Goal: Task Accomplishment & Management: Use online tool/utility

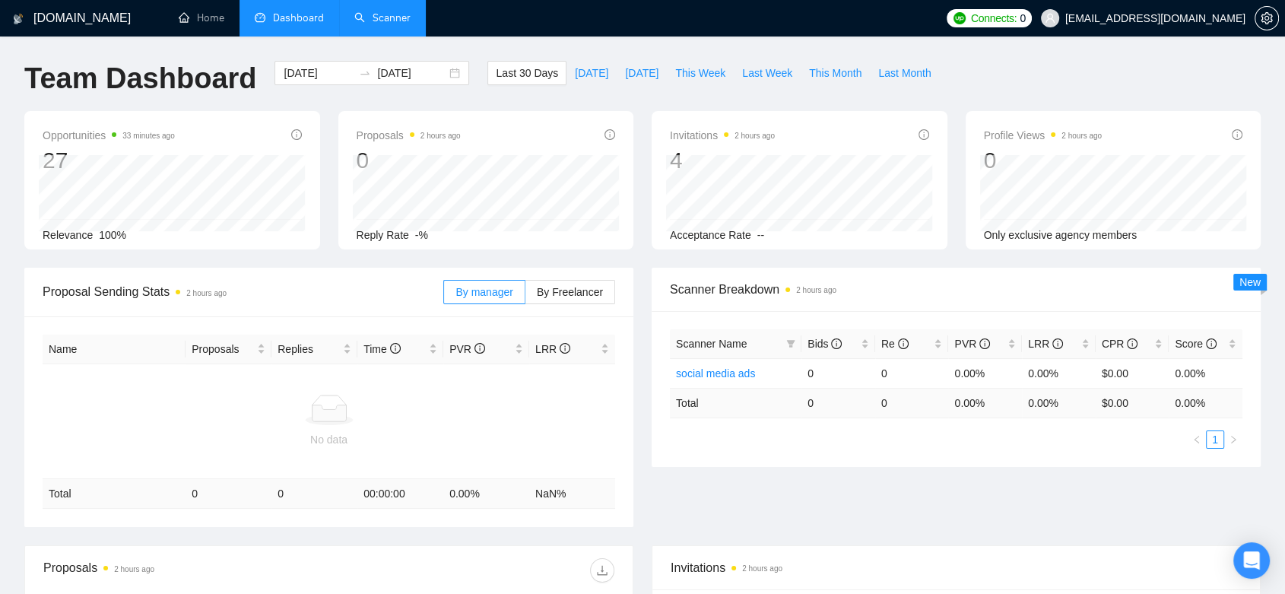
click at [382, 23] on link "Scanner" at bounding box center [382, 17] width 56 height 13
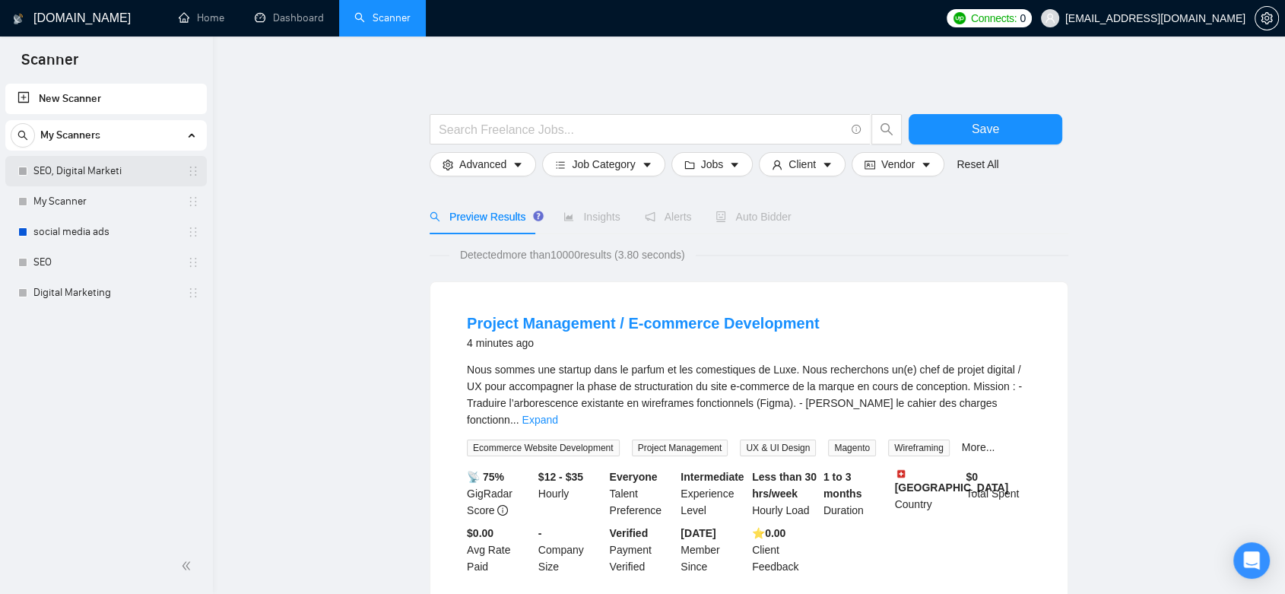
click at [84, 169] on link "SEO, Digital Marketi" at bounding box center [105, 171] width 145 height 30
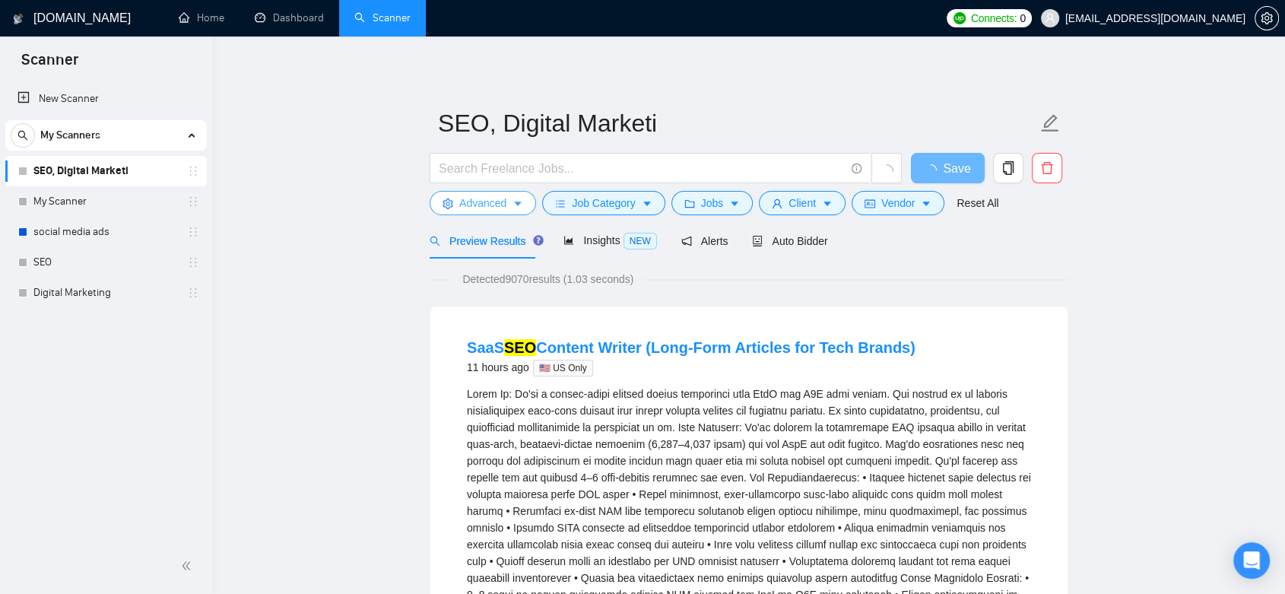
click at [506, 206] on button "Advanced" at bounding box center [483, 203] width 106 height 24
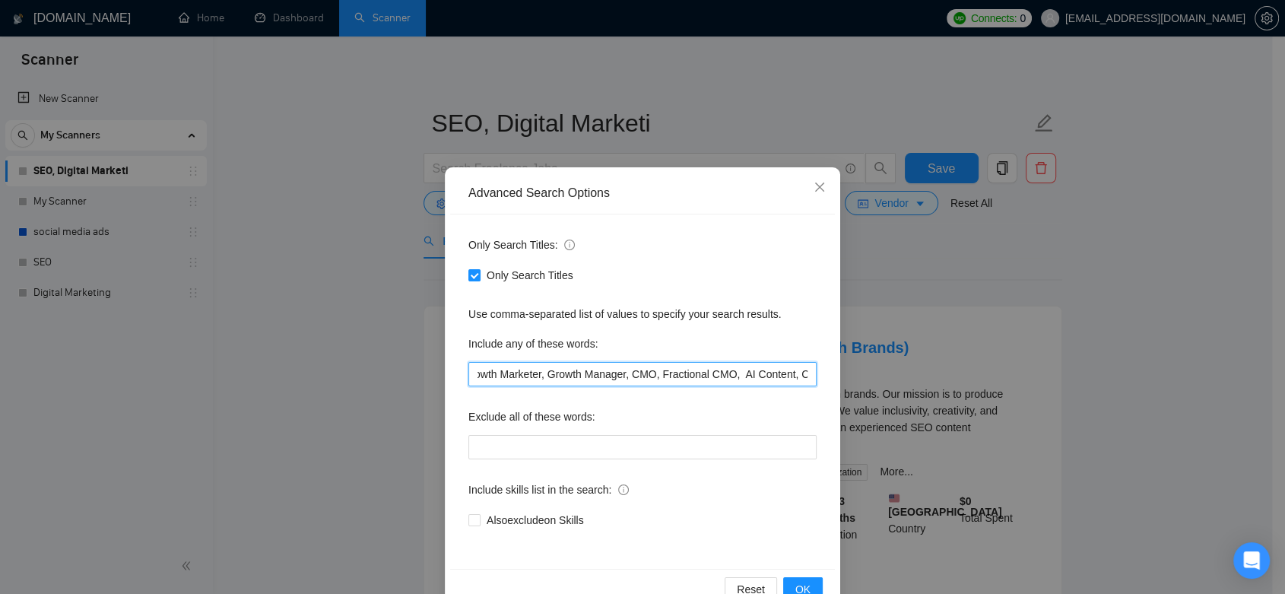
scroll to position [0, 621]
drag, startPoint x: 471, startPoint y: 376, endPoint x: 808, endPoint y: 377, distance: 336.9
click at [808, 377] on input "SEO, Search Engine Optimization, Google Ads, Google Shopping, PPC, Social Media…" at bounding box center [643, 374] width 348 height 24
click at [814, 186] on icon "close" at bounding box center [820, 187] width 12 height 12
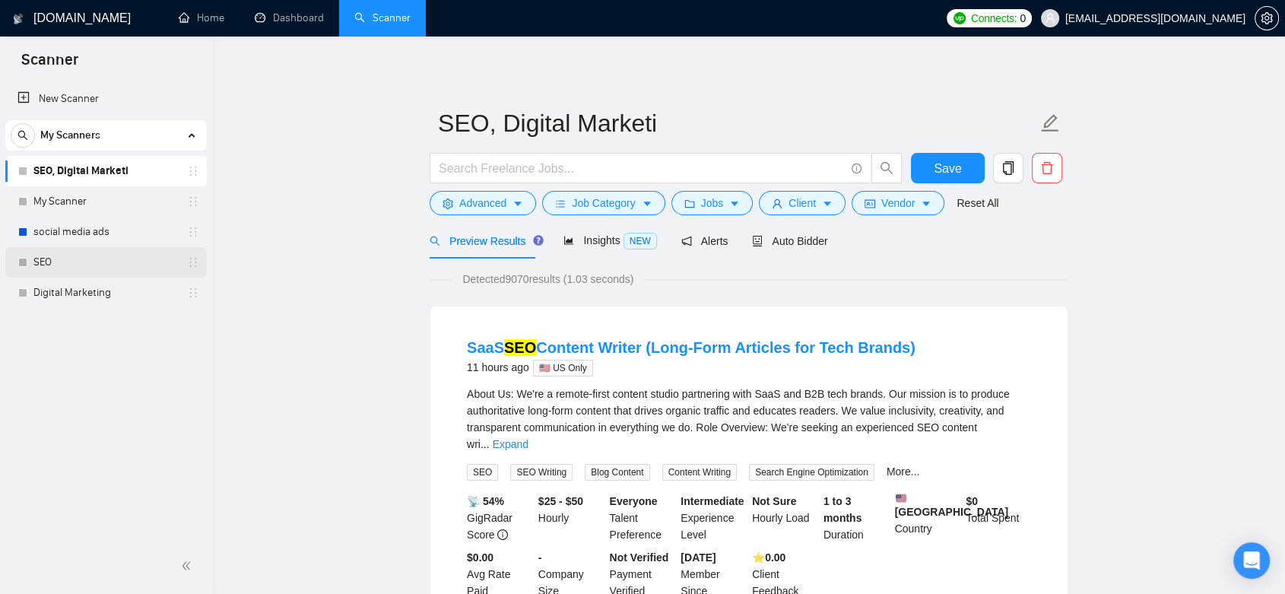
click at [73, 258] on link "SEO" at bounding box center [105, 262] width 145 height 30
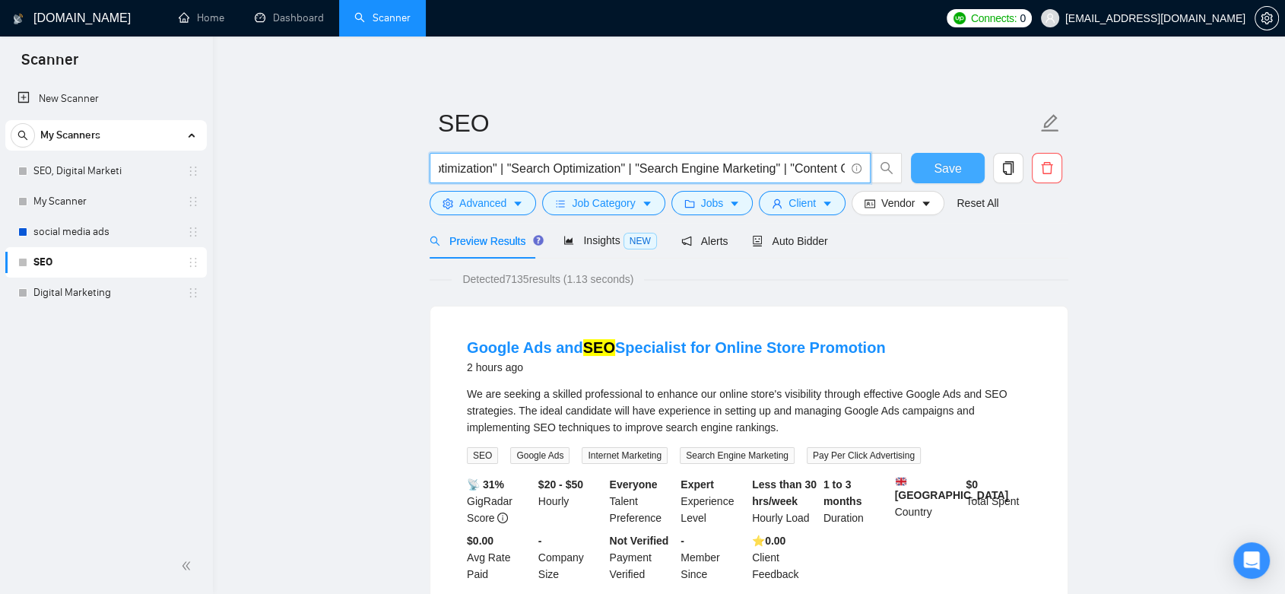
scroll to position [0, 199]
drag, startPoint x: 443, startPoint y: 169, endPoint x: 926, endPoint y: 173, distance: 483.0
click at [926, 173] on div "SEO | "Search Engine Optimization" | "Search Optimization" | "Search Engine Mar…" at bounding box center [746, 172] width 639 height 38
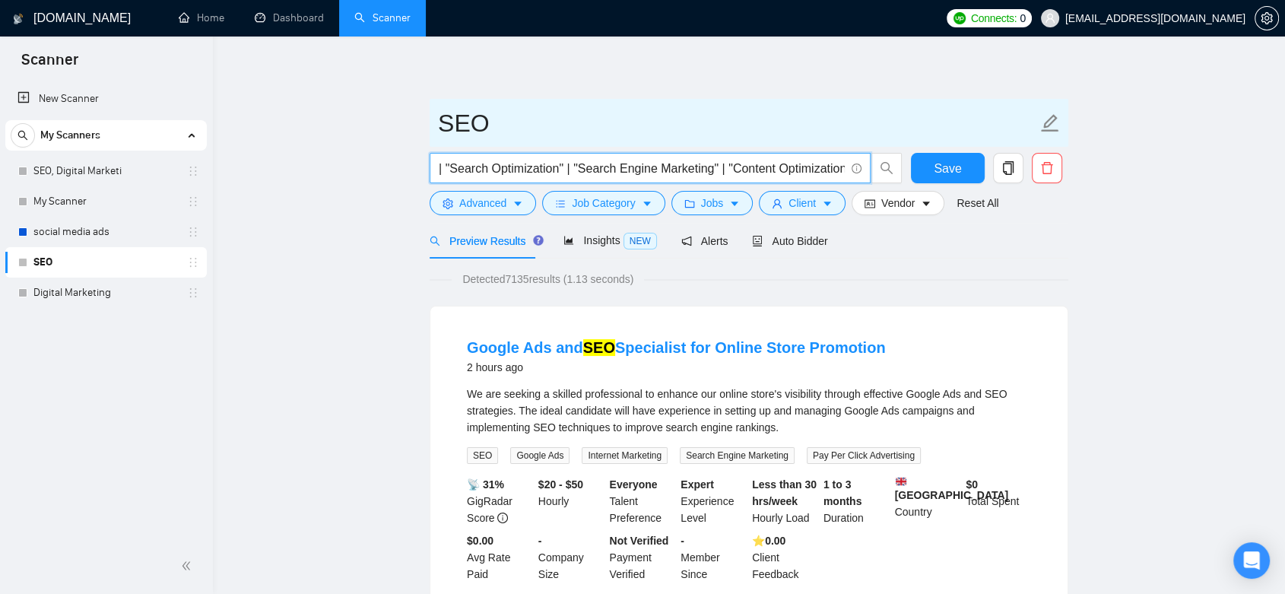
click at [774, 101] on span "SEO" at bounding box center [749, 123] width 639 height 48
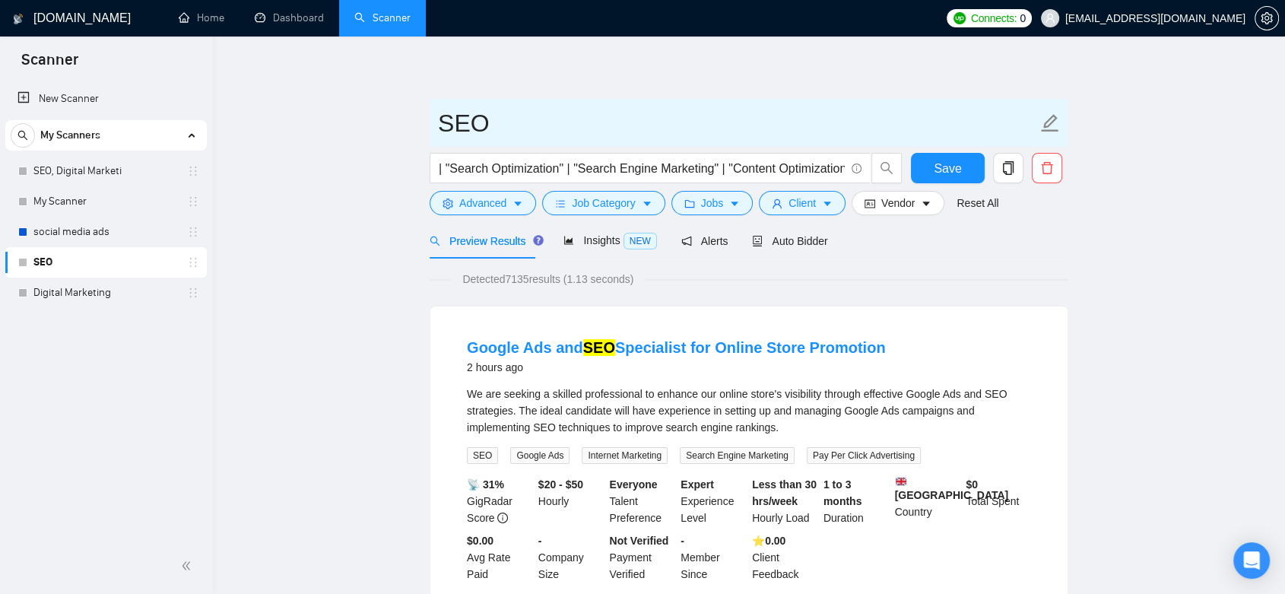
scroll to position [0, 0]
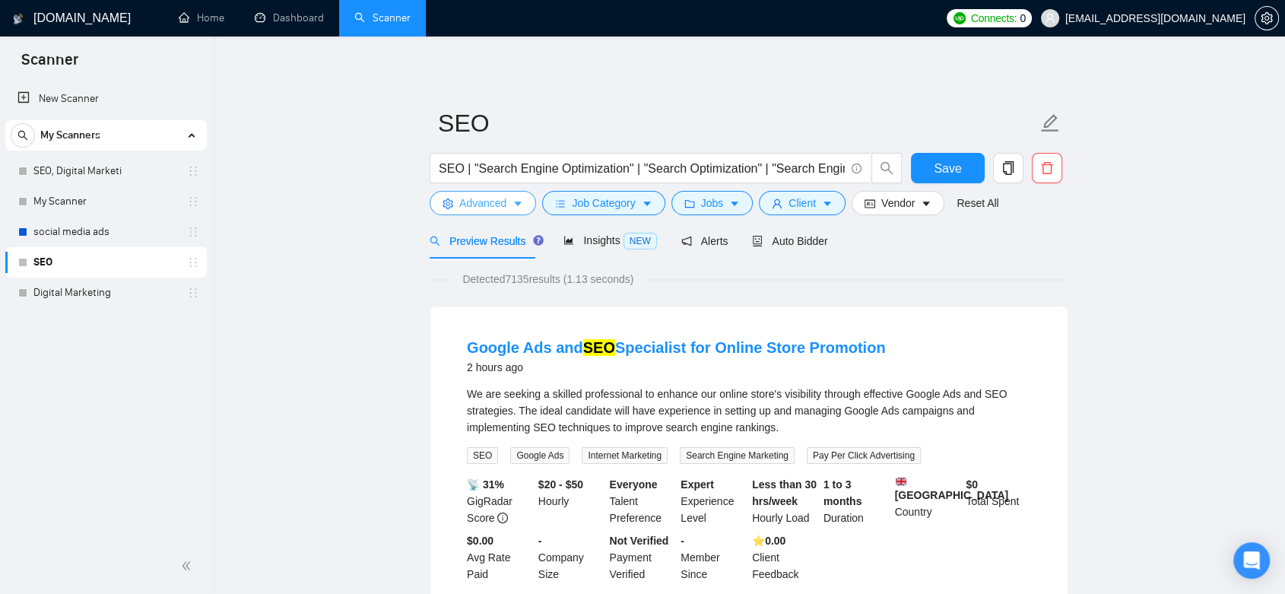
click at [487, 205] on span "Advanced" at bounding box center [482, 203] width 47 height 17
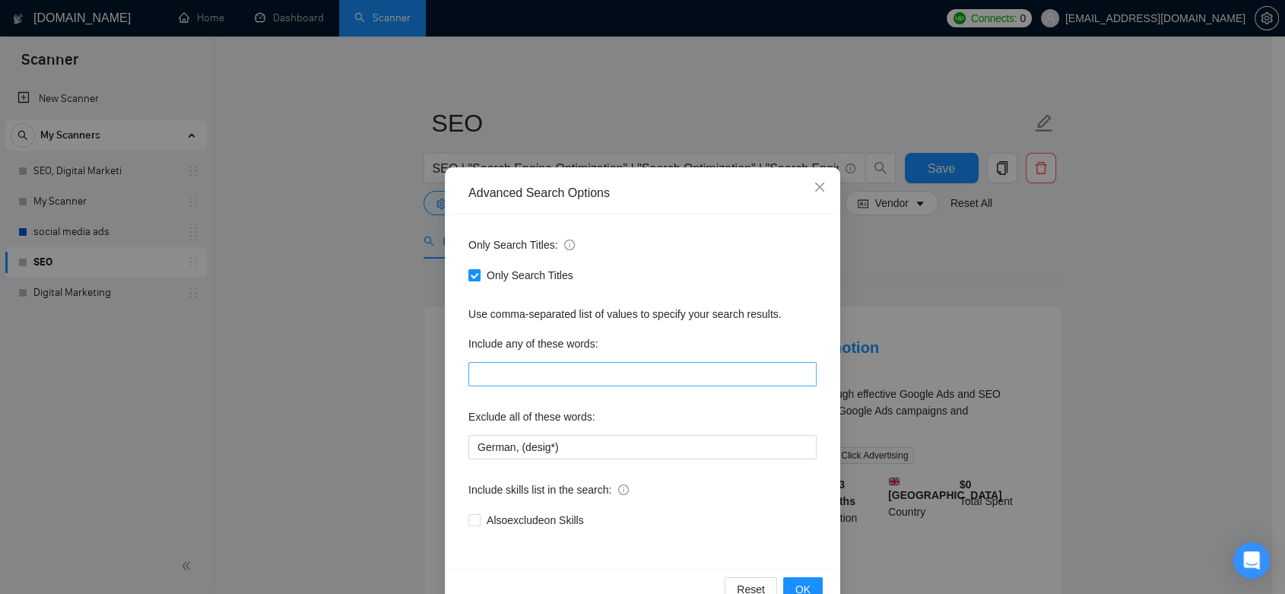
scroll to position [38, 0]
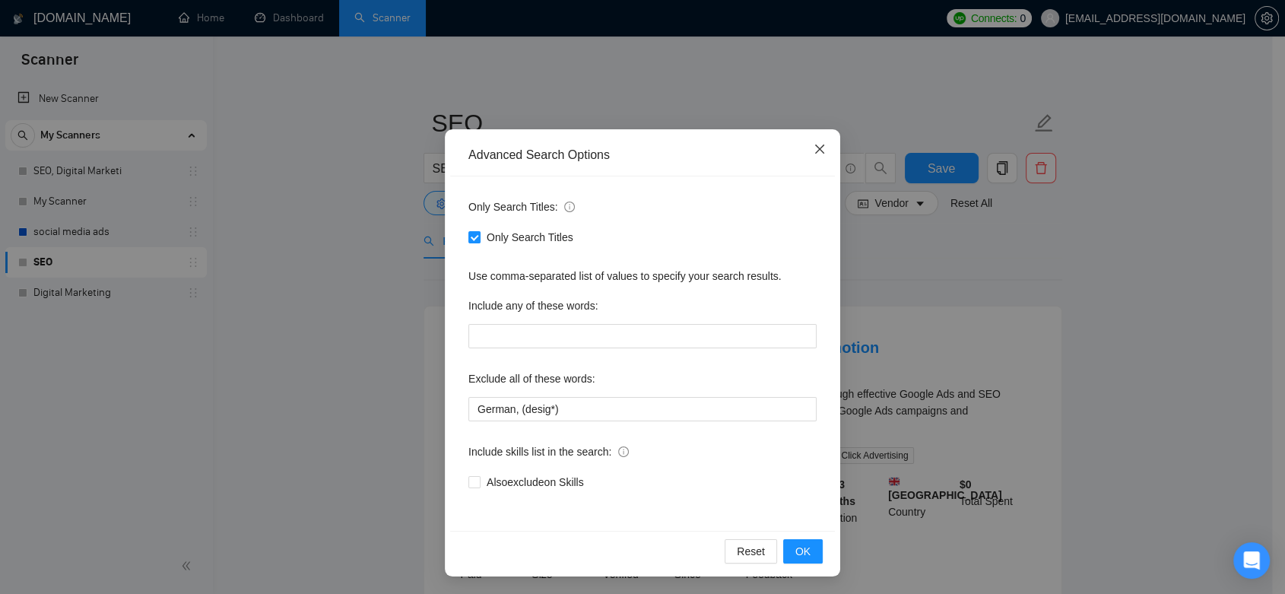
click at [815, 151] on icon "close" at bounding box center [819, 149] width 9 height 9
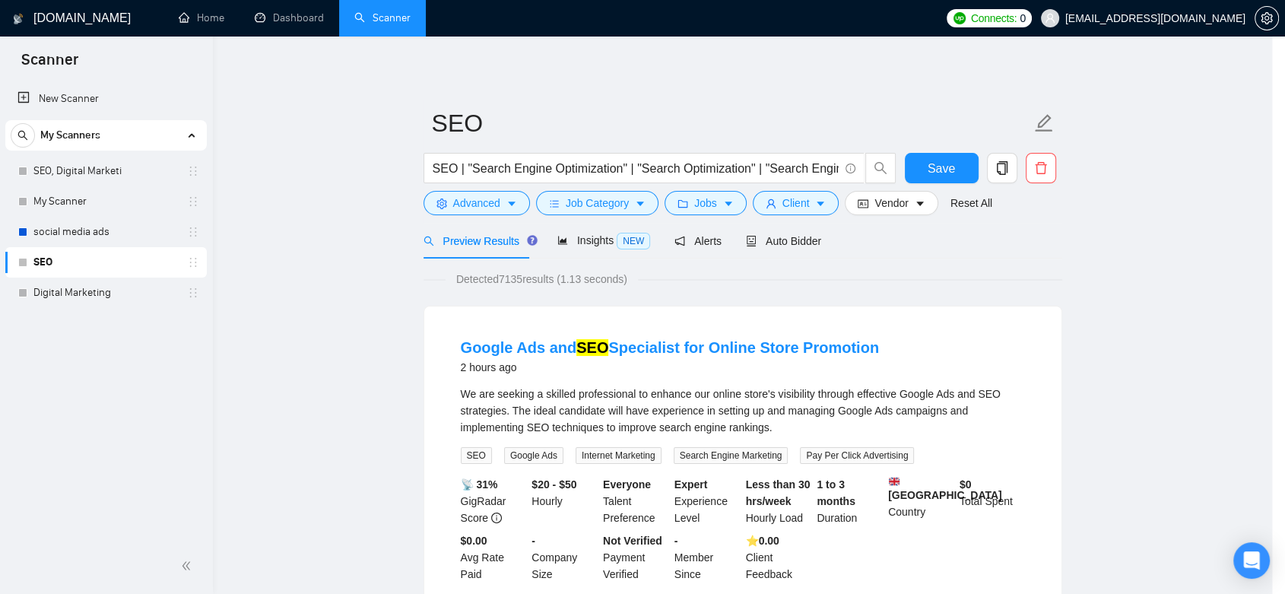
scroll to position [0, 0]
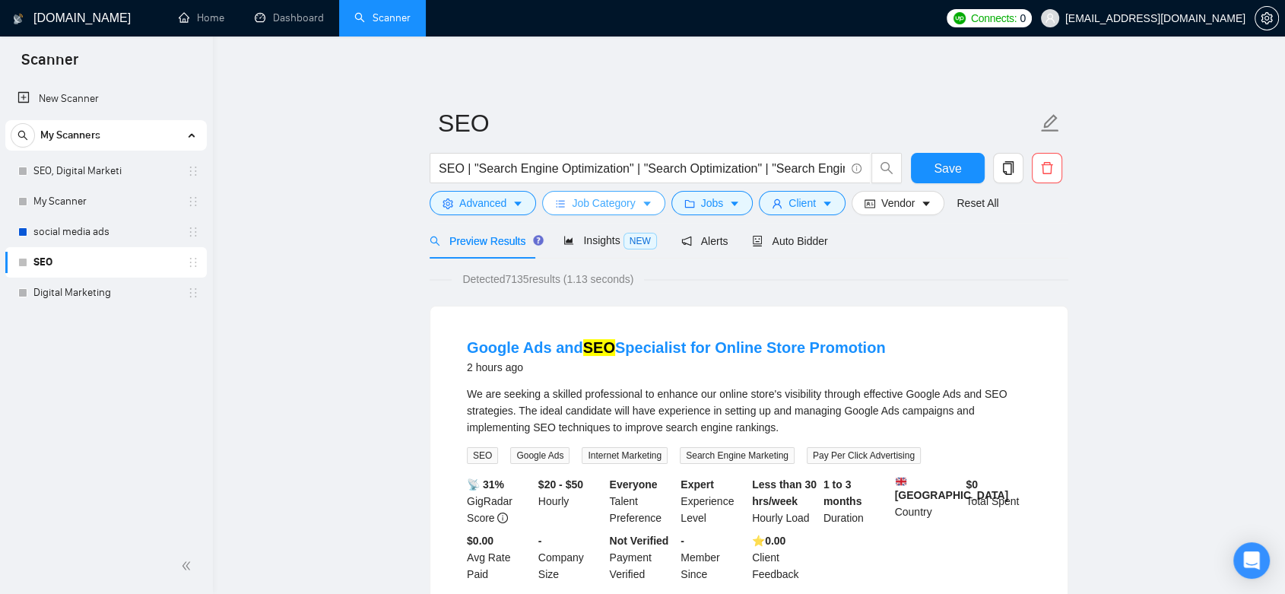
click at [602, 203] on span "Job Category" at bounding box center [603, 203] width 63 height 17
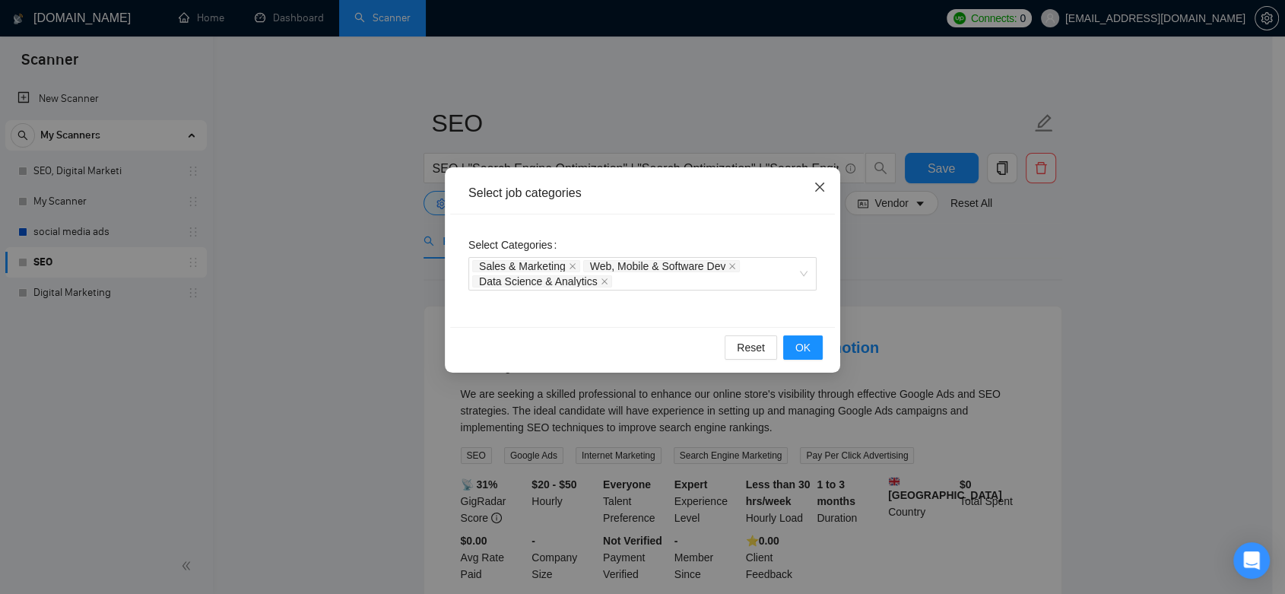
click at [821, 188] on icon "close" at bounding box center [820, 187] width 12 height 12
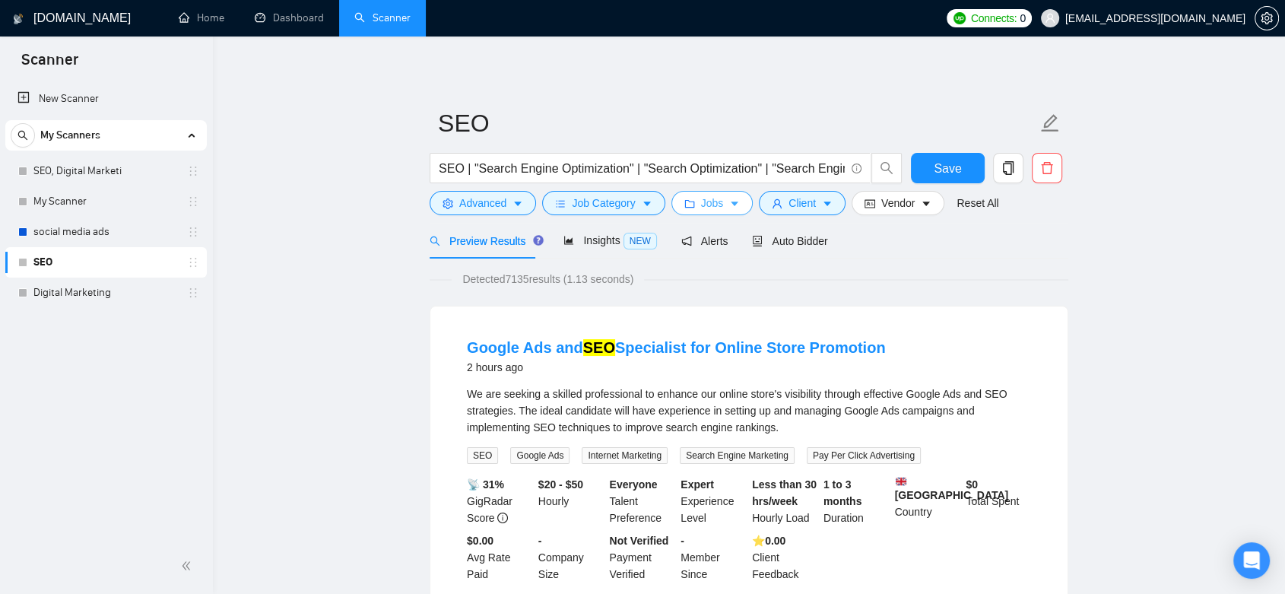
click at [723, 205] on button "Jobs" at bounding box center [713, 203] width 82 height 24
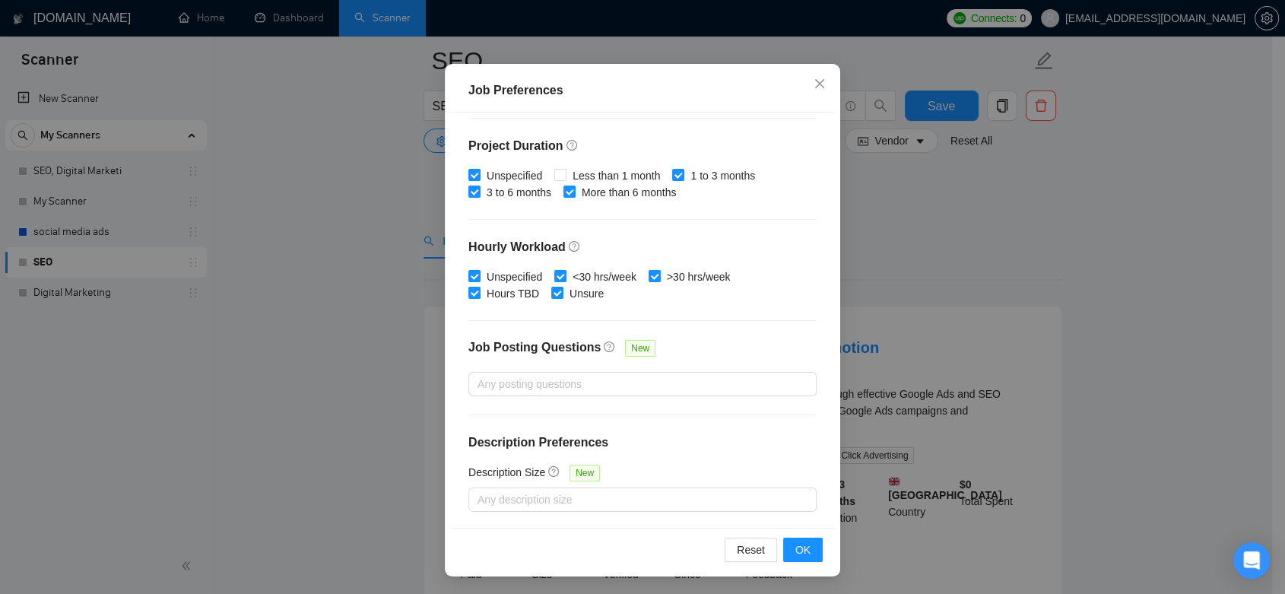
scroll to position [169, 0]
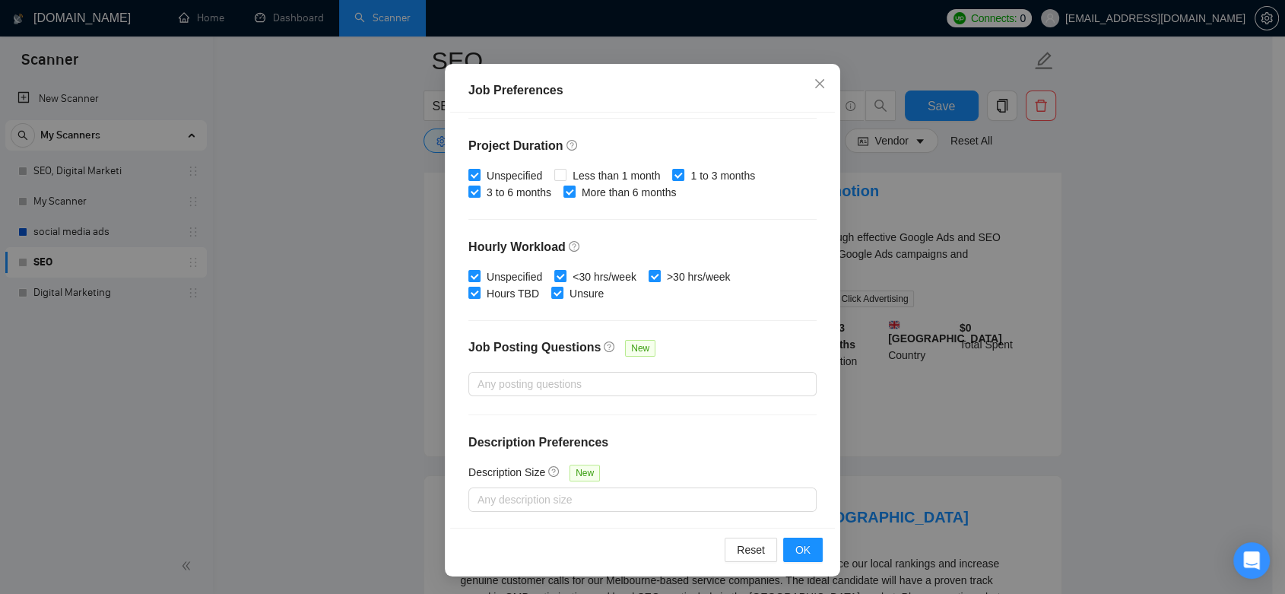
click at [1152, 275] on div "Job Preferences Budget Project Type All Fixed Price Hourly Rate Fixed Price Bud…" at bounding box center [642, 297] width 1285 height 594
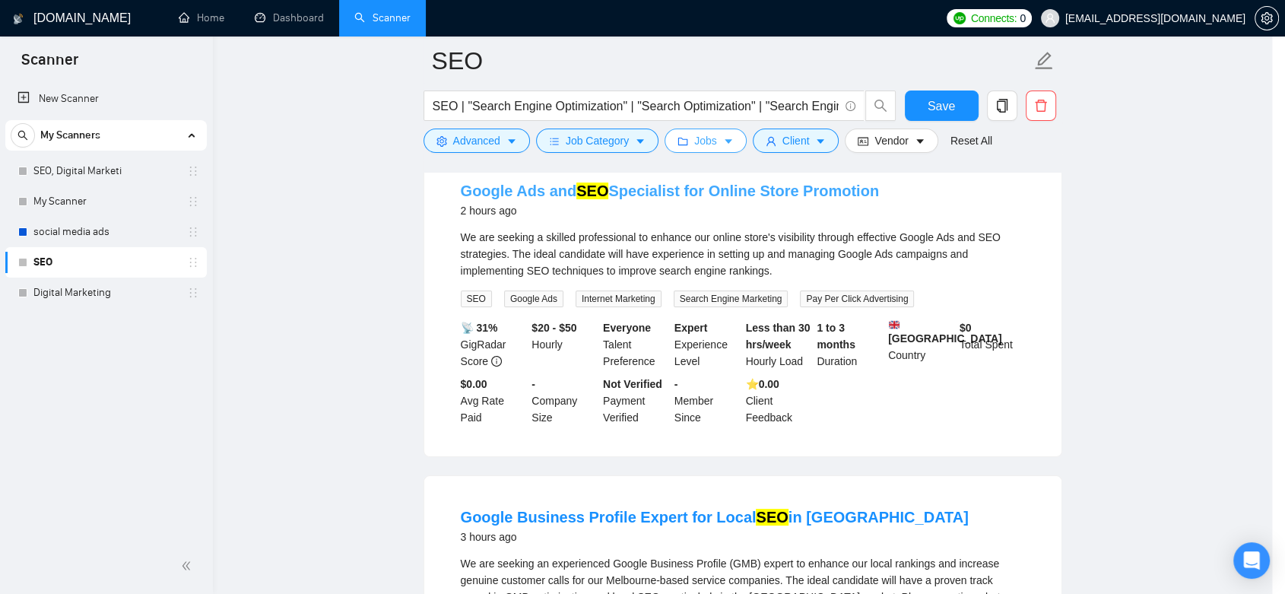
scroll to position [0, 0]
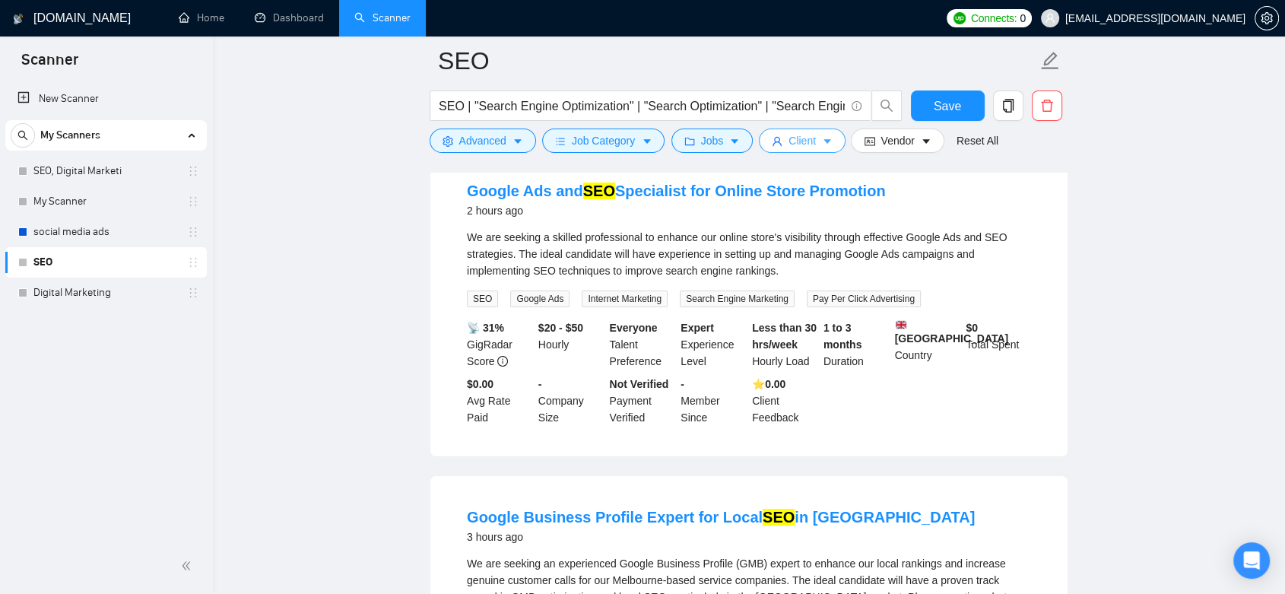
click at [824, 146] on icon "caret-down" at bounding box center [827, 141] width 11 height 11
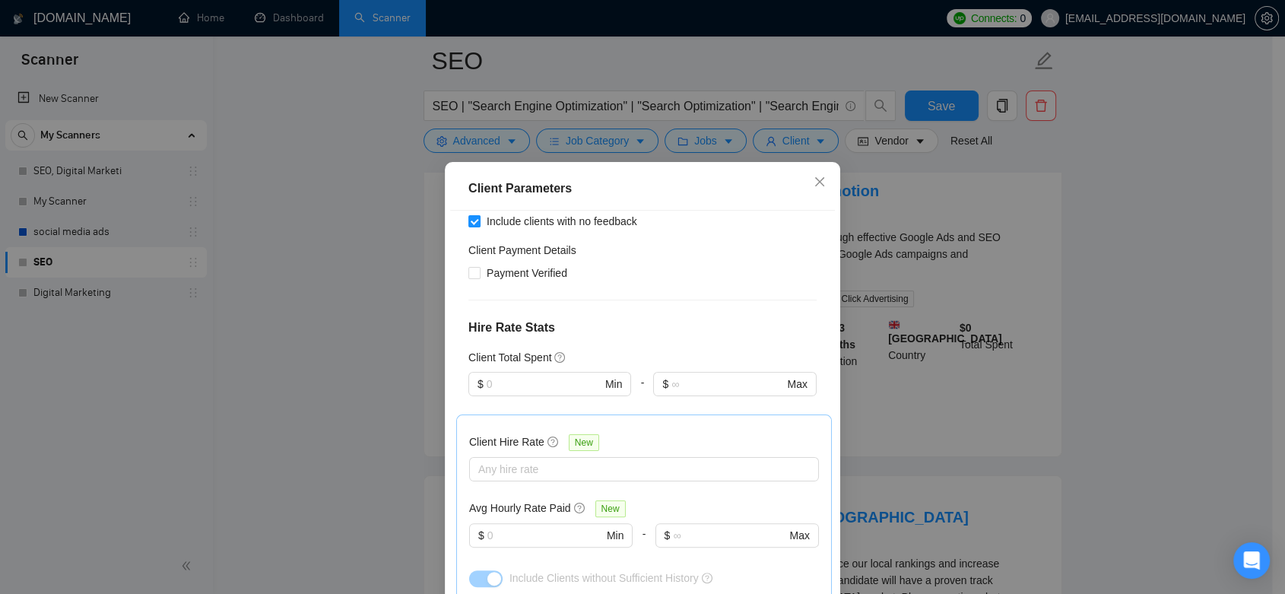
scroll to position [591, 0]
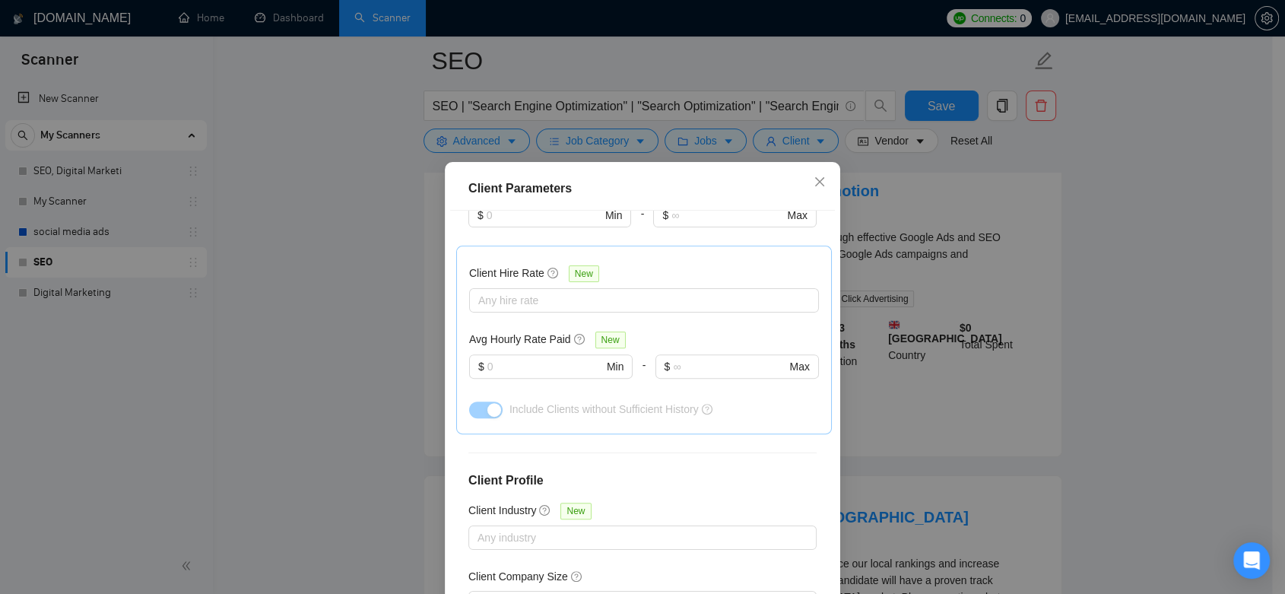
click at [1104, 337] on div "Client Parameters Client Location Include Client Countries [GEOGRAPHIC_DATA] [G…" at bounding box center [642, 297] width 1285 height 594
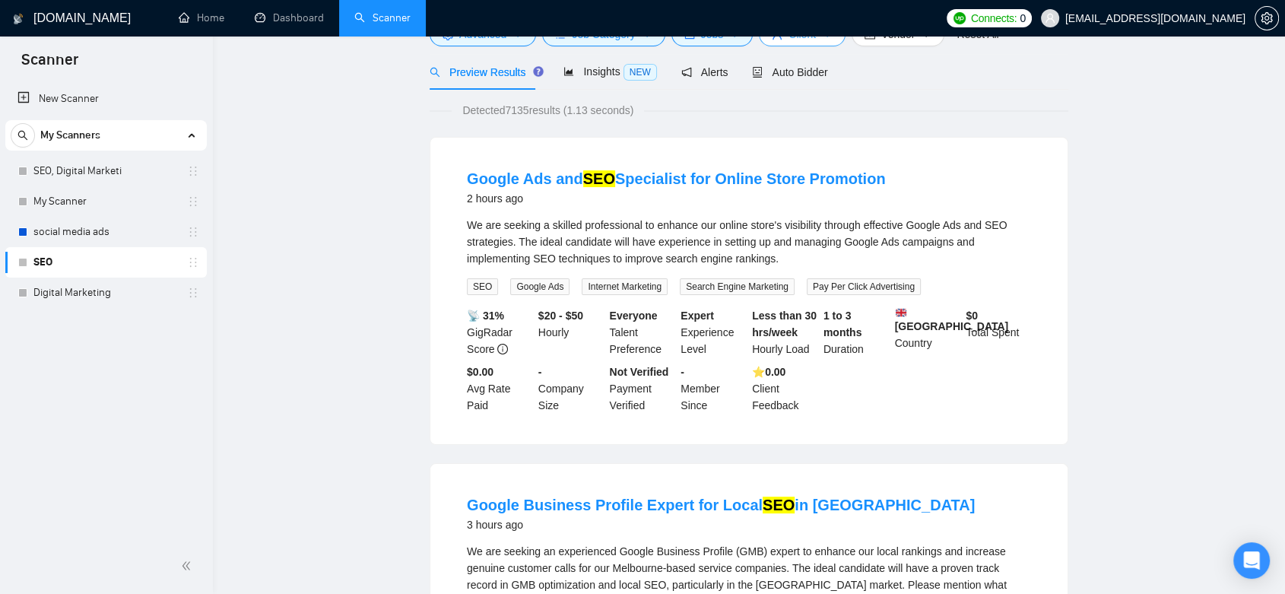
scroll to position [0, 0]
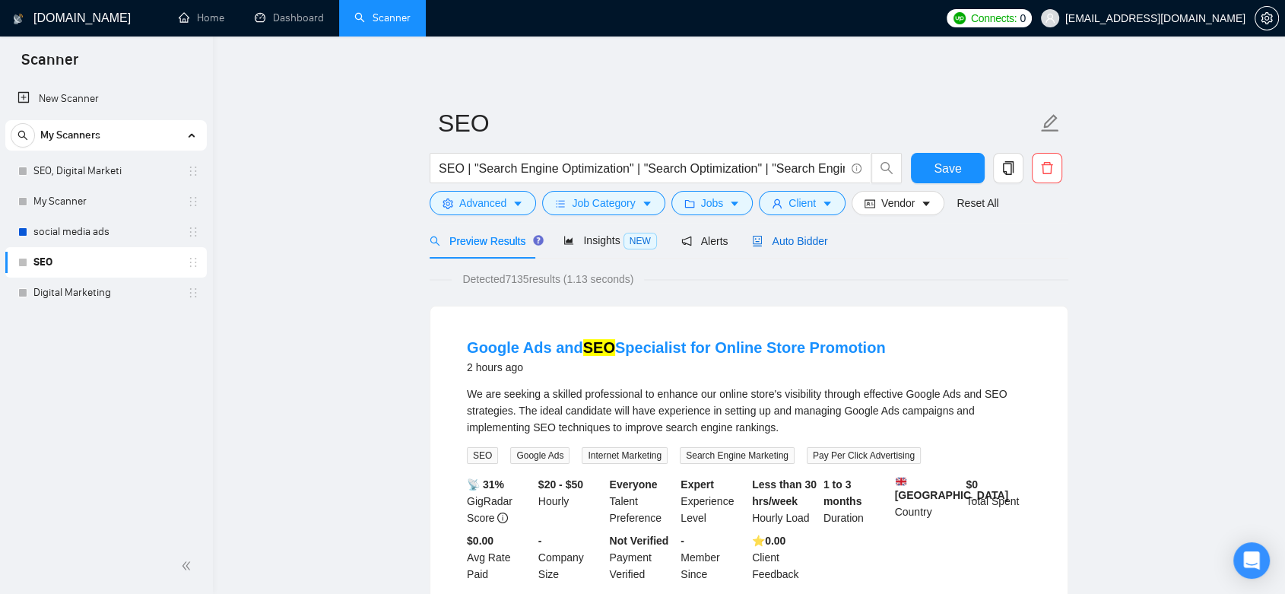
click at [773, 248] on div "Auto Bidder" at bounding box center [789, 241] width 75 height 17
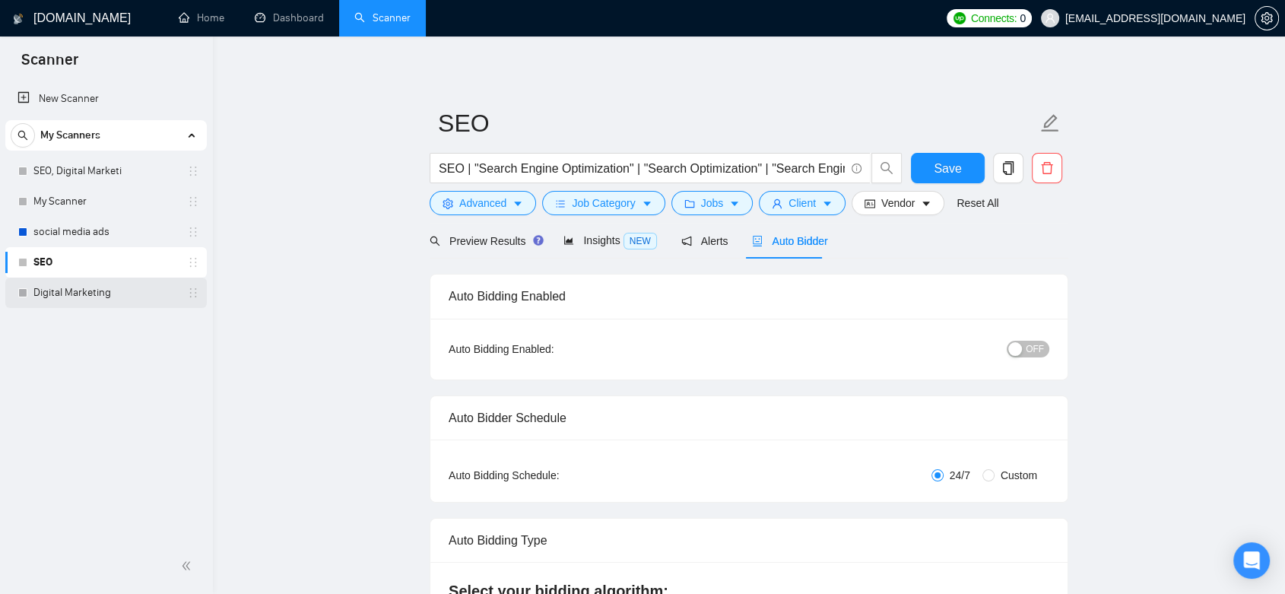
click at [119, 293] on link "Digital Marketing" at bounding box center [105, 293] width 145 height 30
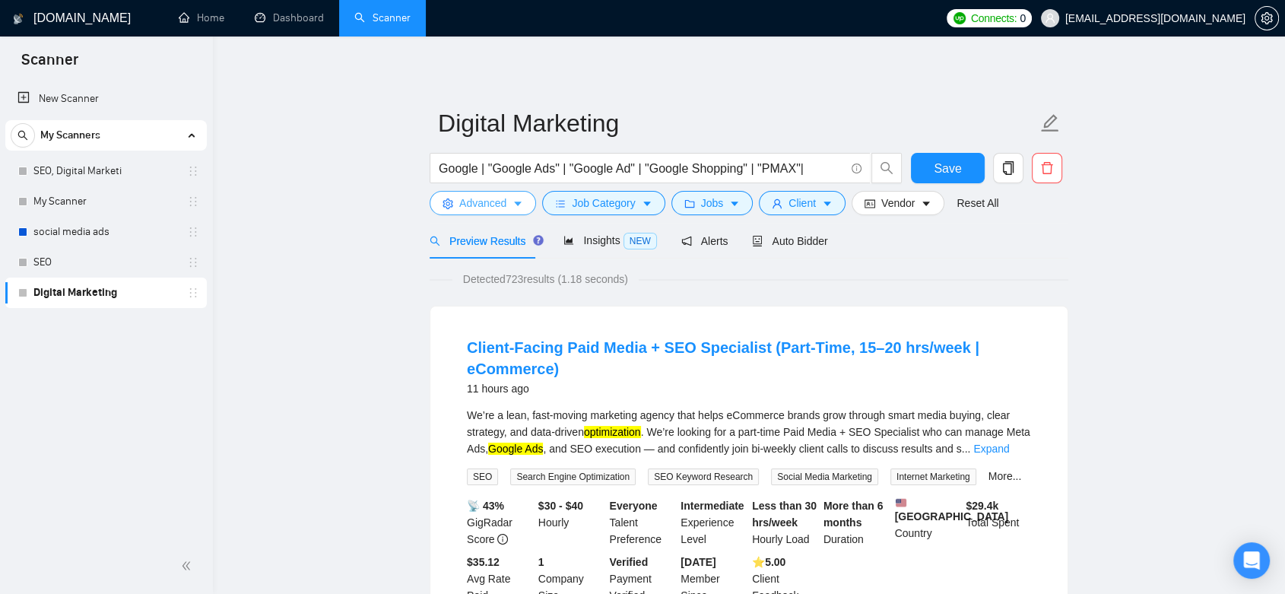
click at [517, 206] on icon "caret-down" at bounding box center [518, 204] width 11 height 11
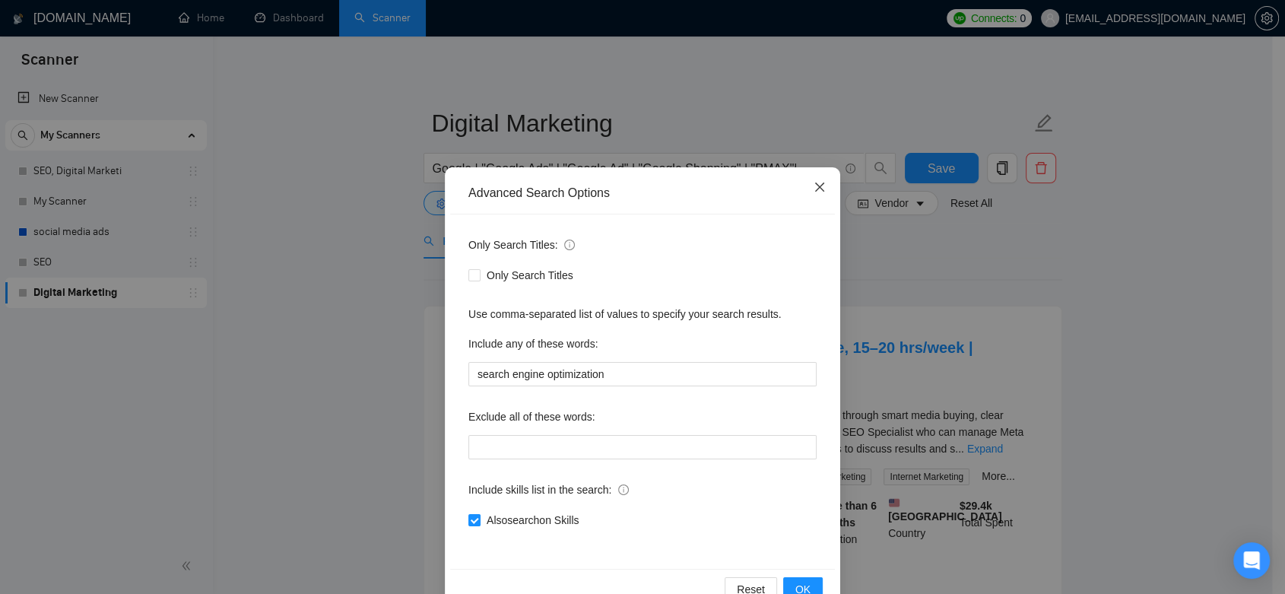
click at [806, 184] on span "Close" at bounding box center [819, 187] width 41 height 41
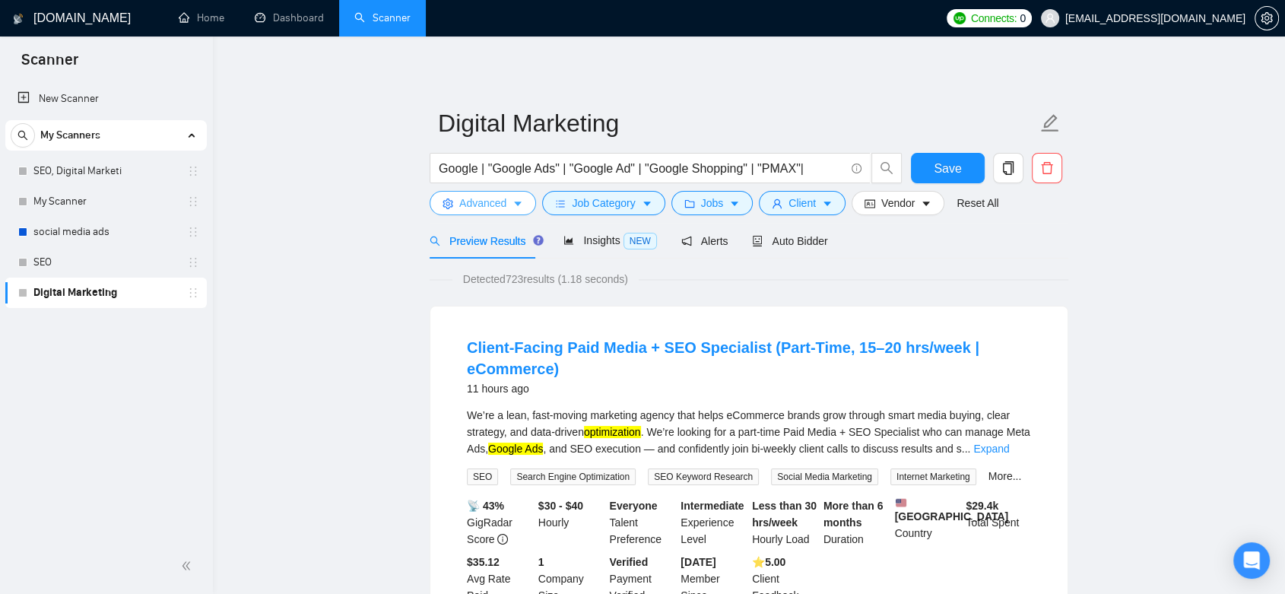
click at [516, 206] on icon "caret-down" at bounding box center [518, 204] width 11 height 11
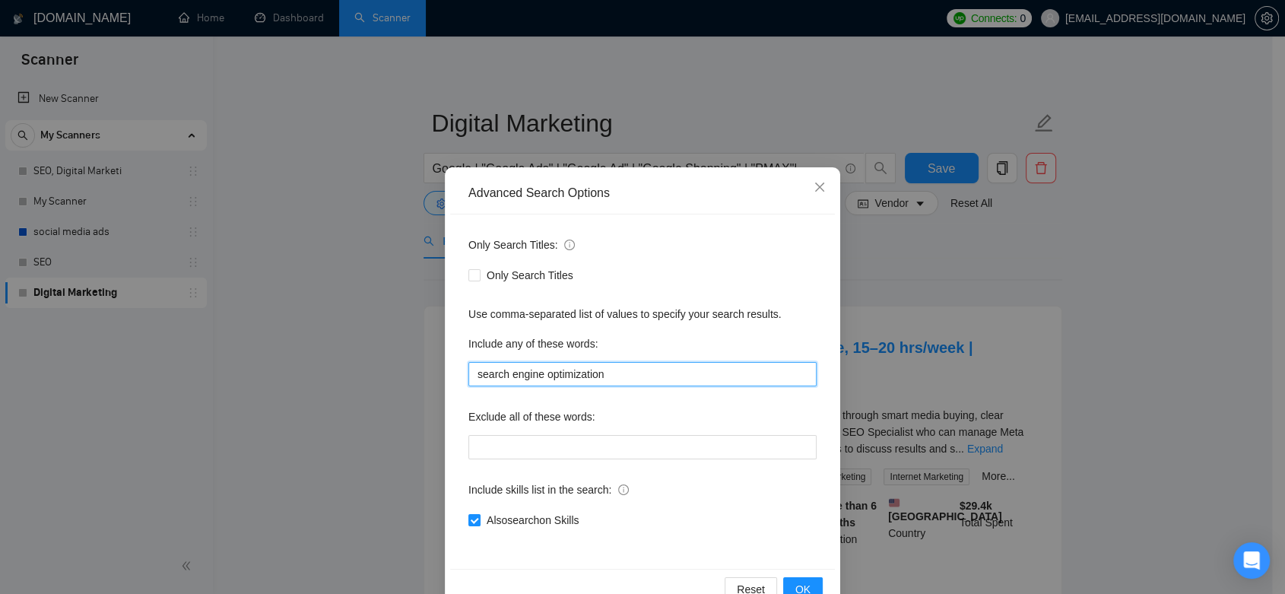
drag, startPoint x: 608, startPoint y: 371, endPoint x: 459, endPoint y: 364, distance: 150.0
click at [459, 364] on div "Only Search Titles: Only Search Titles Use comma-separated list of values to sp…" at bounding box center [642, 391] width 385 height 354
click at [814, 187] on icon "close" at bounding box center [820, 187] width 12 height 12
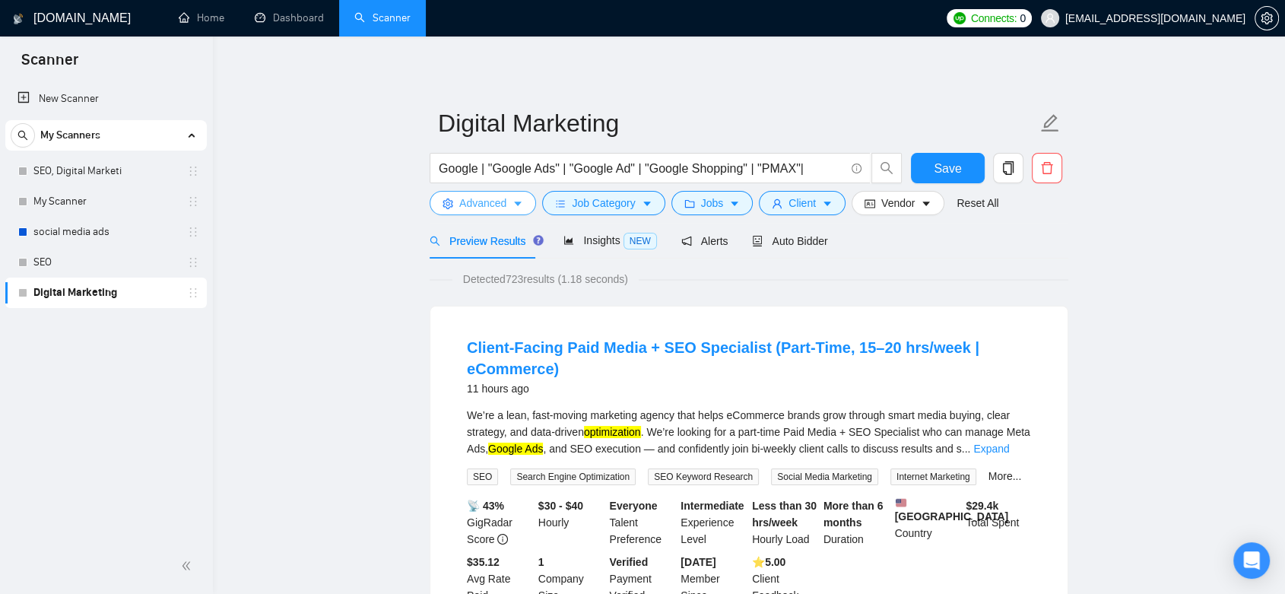
click at [499, 208] on span "Advanced" at bounding box center [482, 203] width 47 height 17
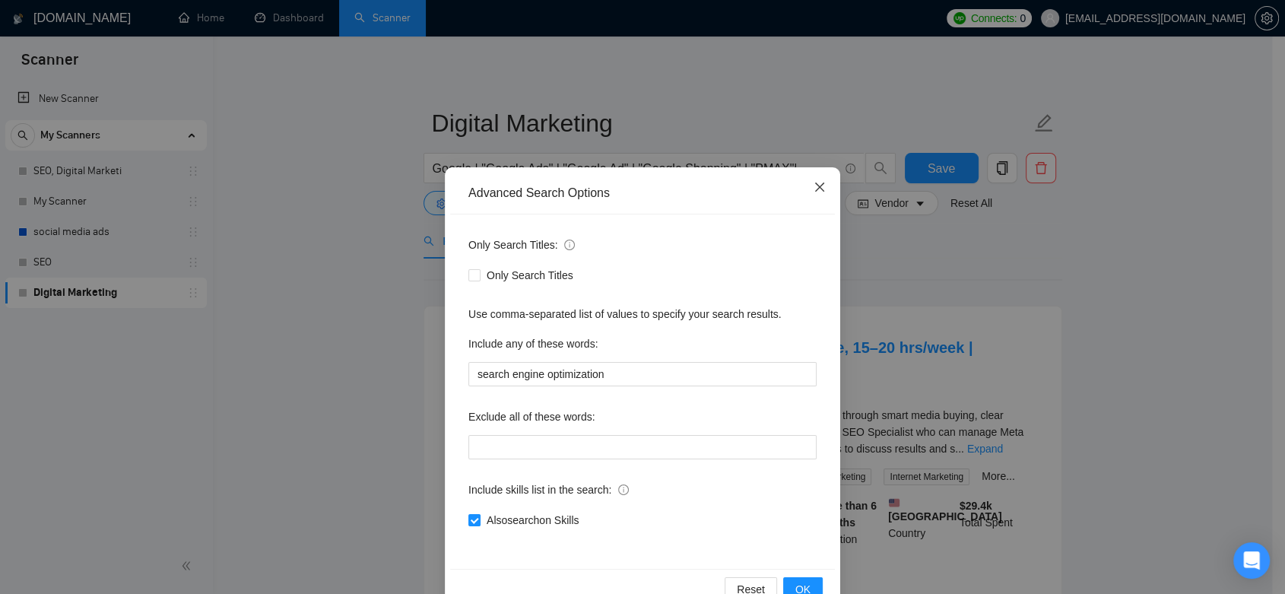
click at [815, 190] on icon "close" at bounding box center [819, 187] width 9 height 9
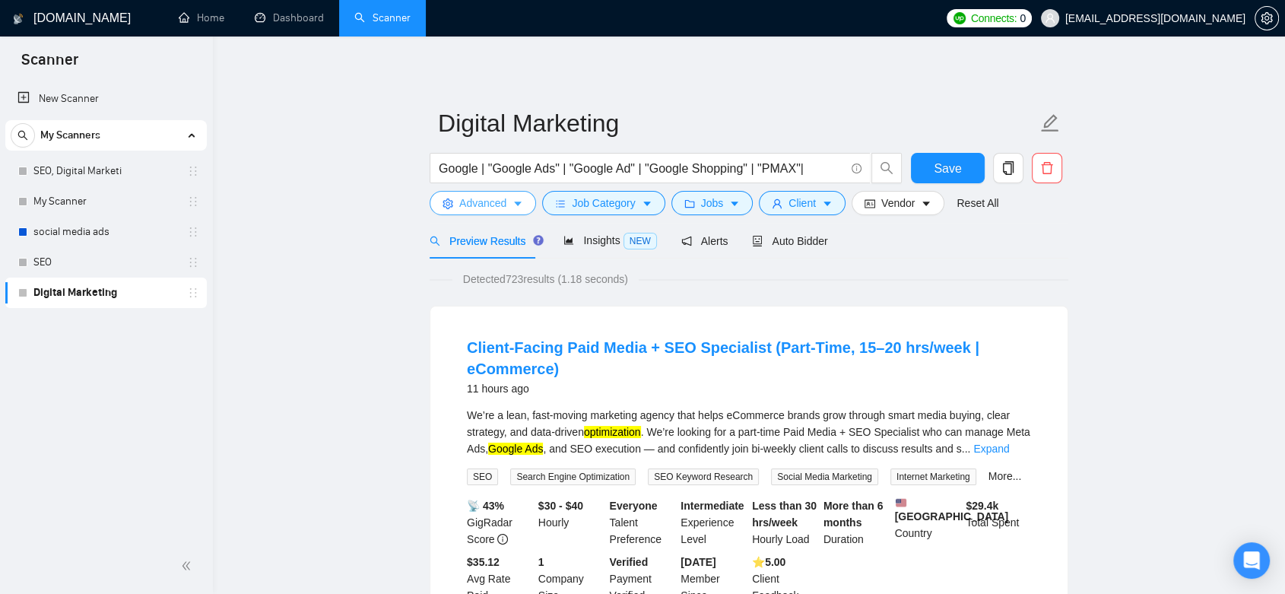
click at [507, 205] on button "Advanced" at bounding box center [483, 203] width 106 height 24
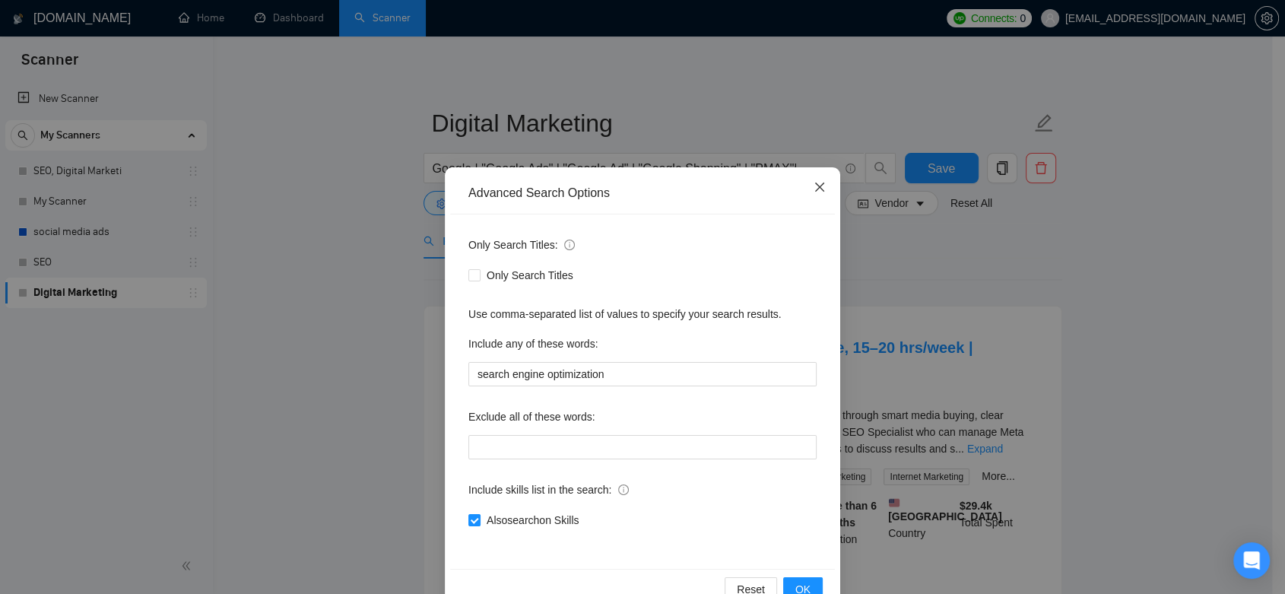
click at [814, 184] on icon "close" at bounding box center [820, 187] width 12 height 12
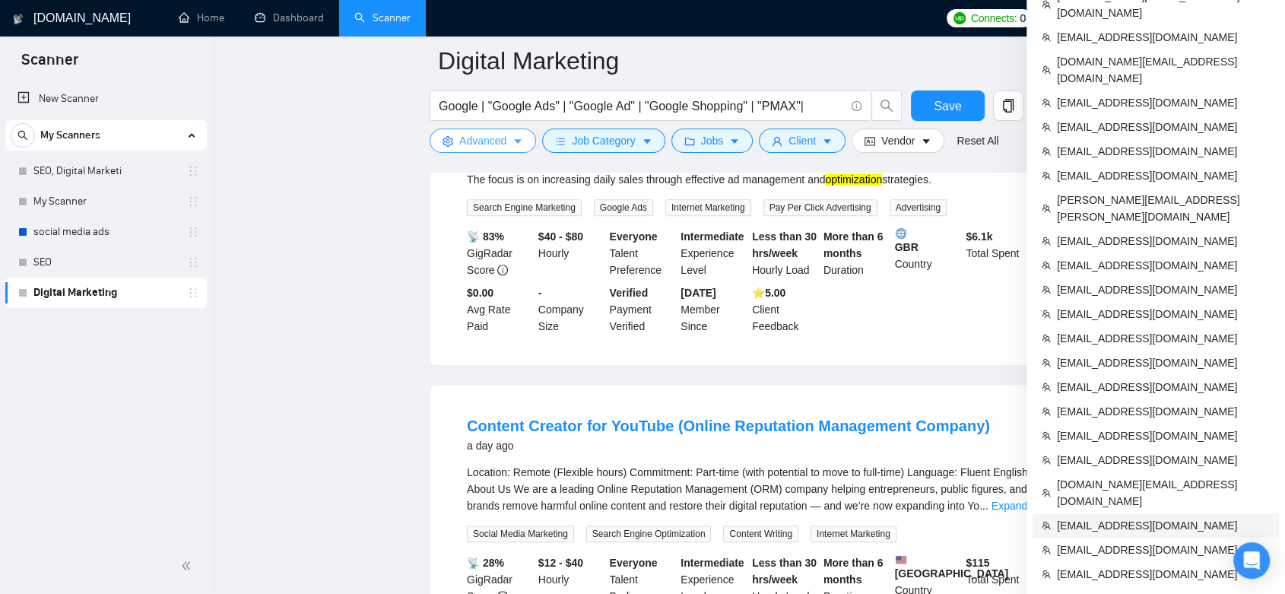
scroll to position [845, 0]
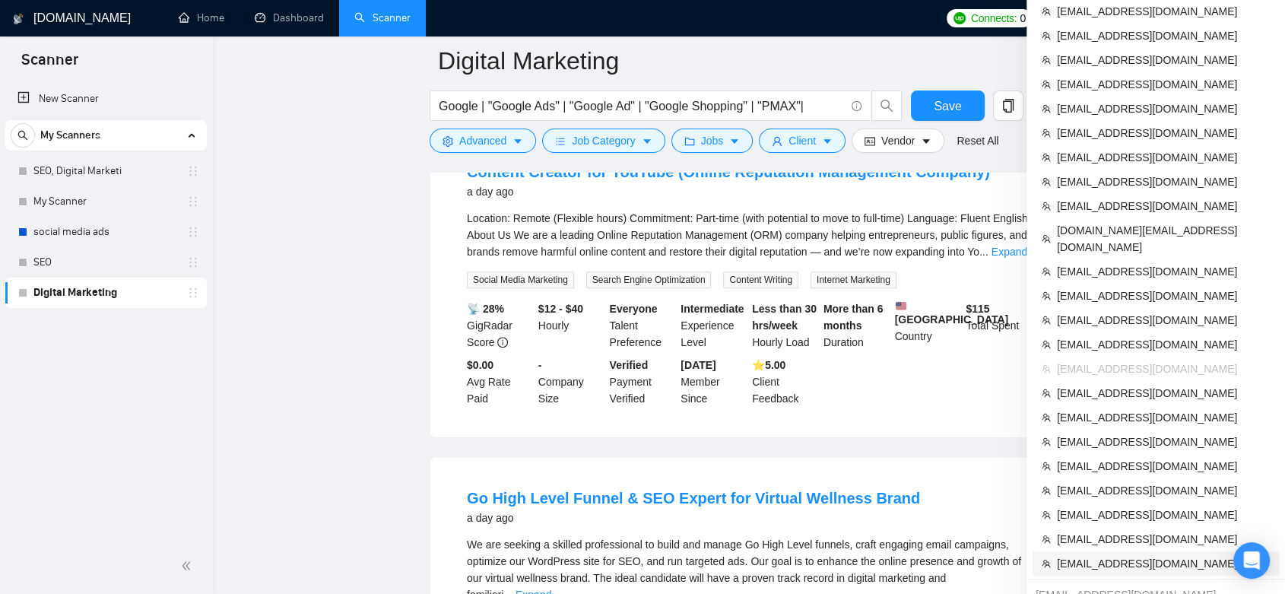
click at [1144, 555] on span "[EMAIL_ADDRESS][DOMAIN_NAME]" at bounding box center [1163, 563] width 213 height 17
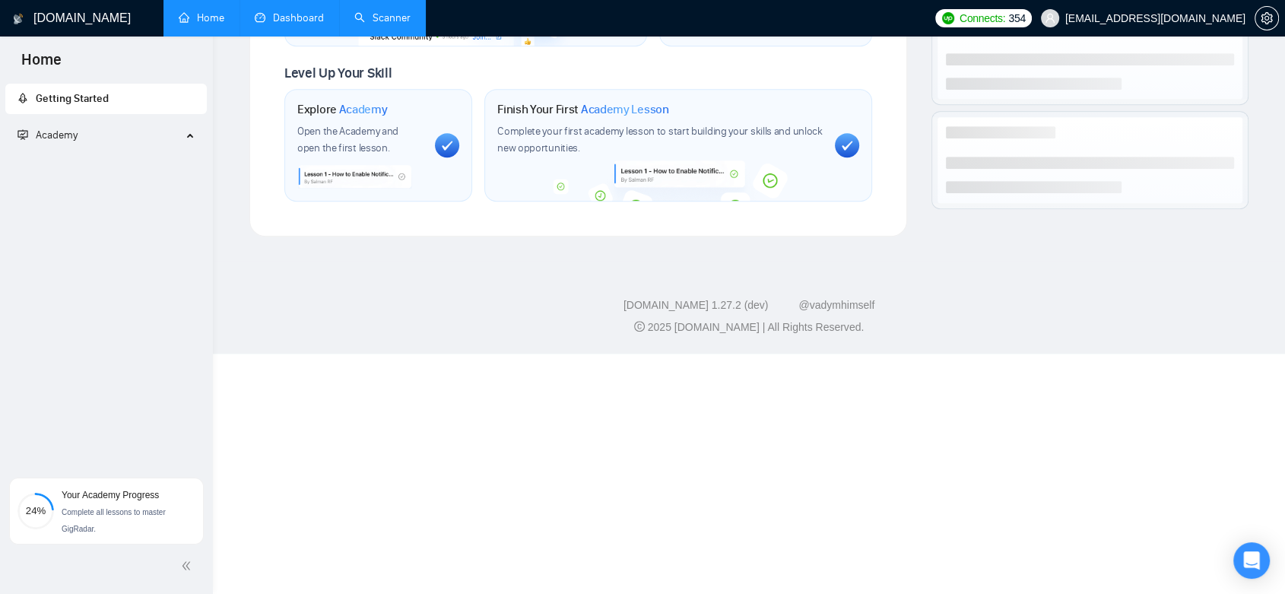
click at [290, 21] on link "Dashboard" at bounding box center [289, 17] width 69 height 13
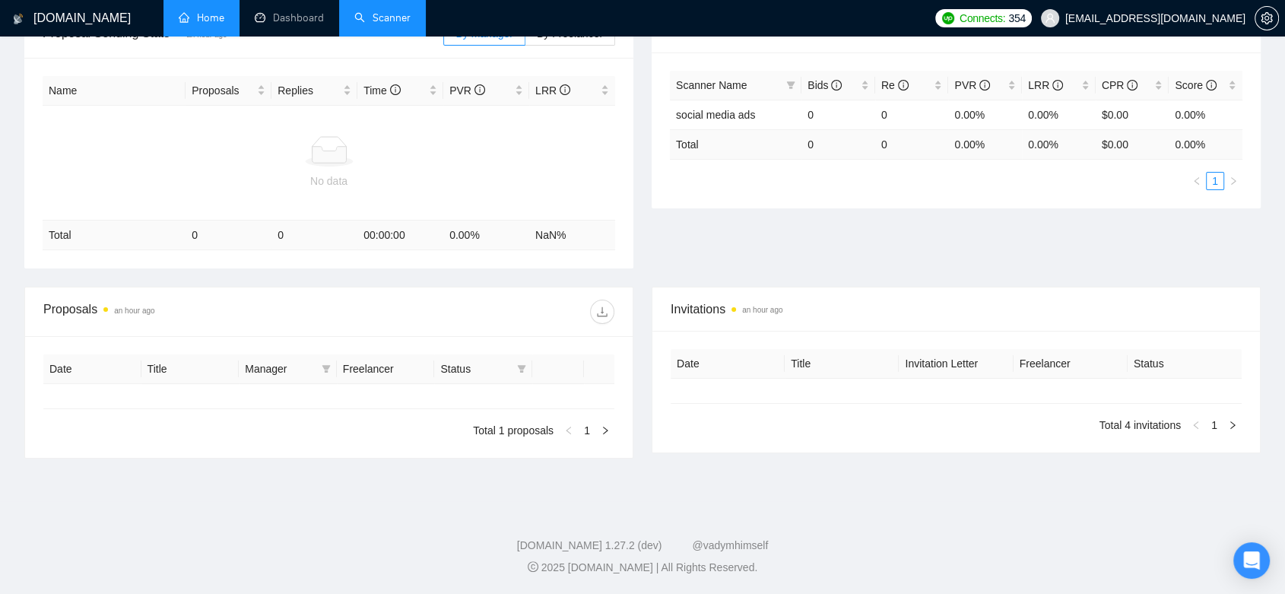
scroll to position [234, 0]
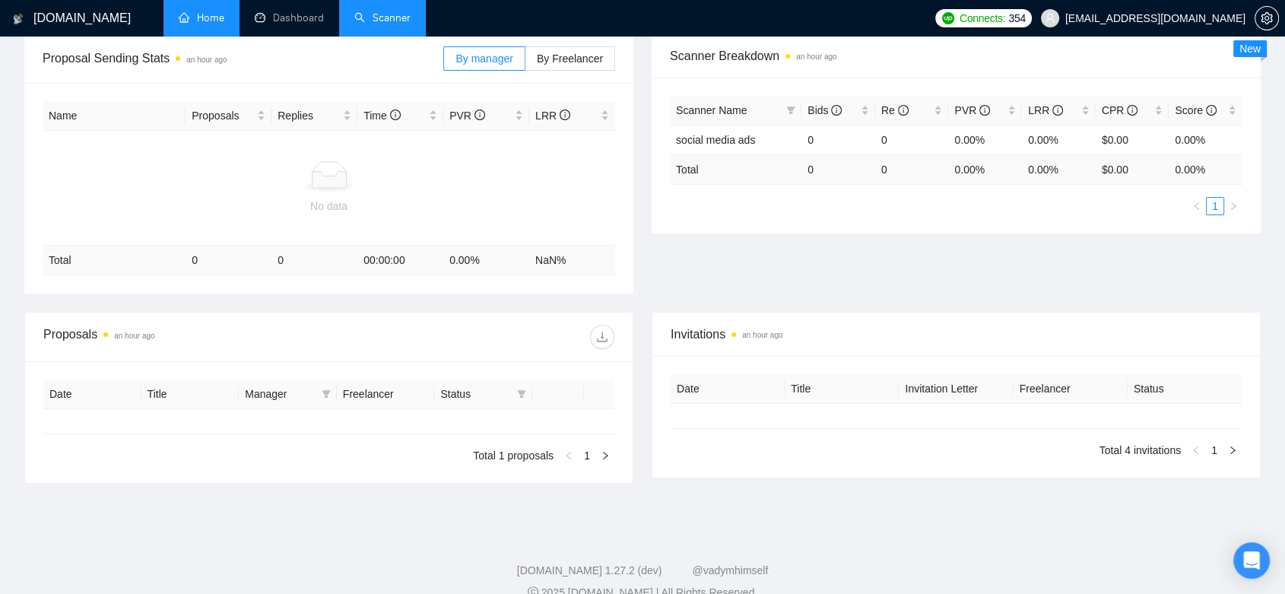
type input "[DATE]"
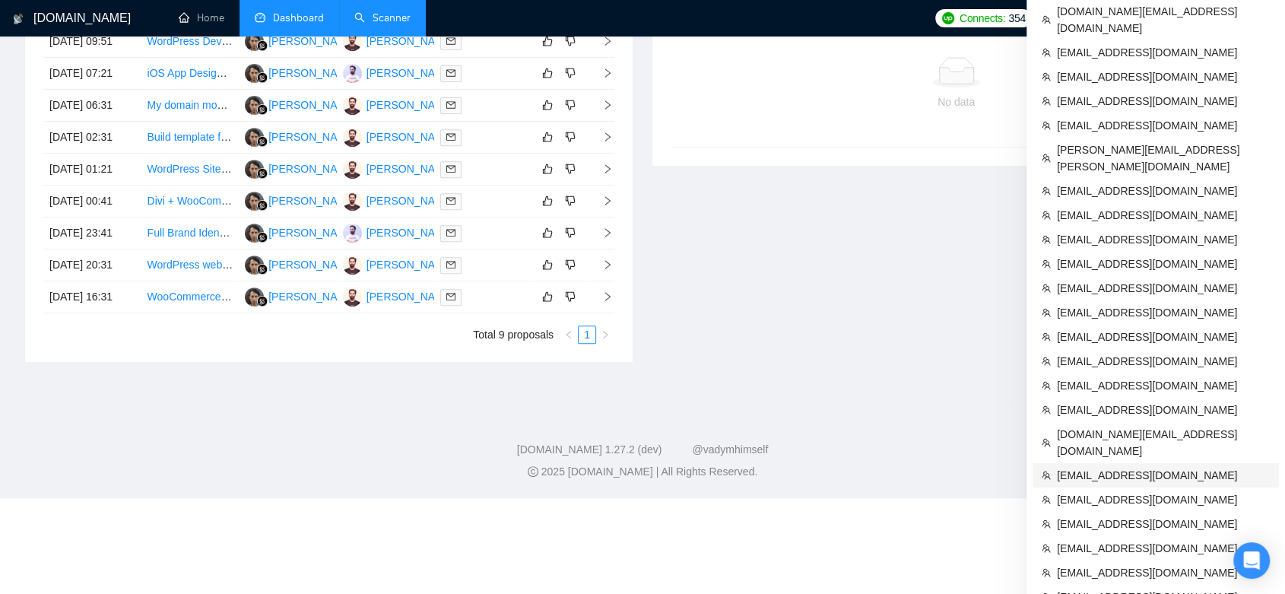
scroll to position [680, 0]
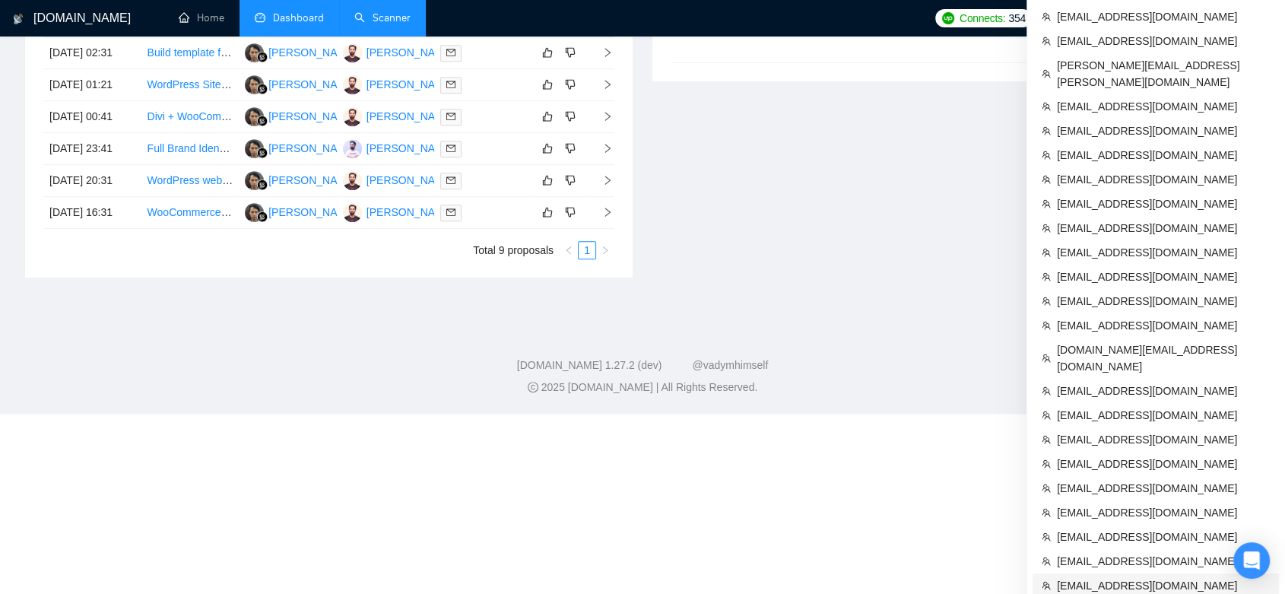
click at [1164, 577] on span "[EMAIL_ADDRESS][DOMAIN_NAME]" at bounding box center [1163, 585] width 213 height 17
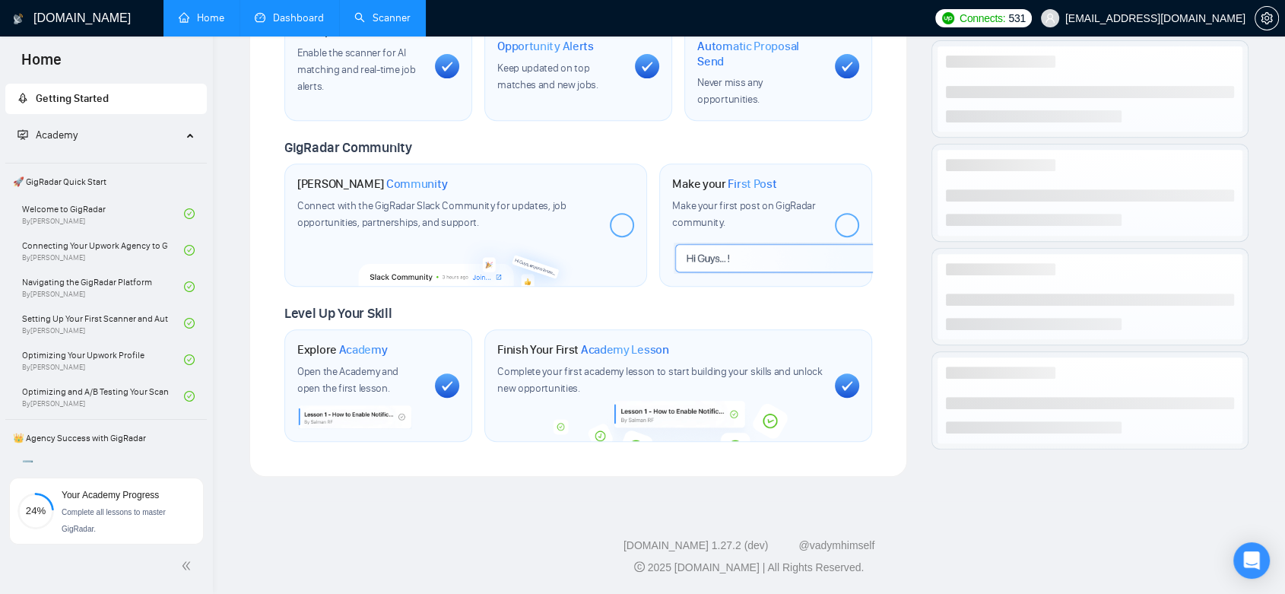
click at [293, 17] on link "Dashboard" at bounding box center [289, 17] width 69 height 13
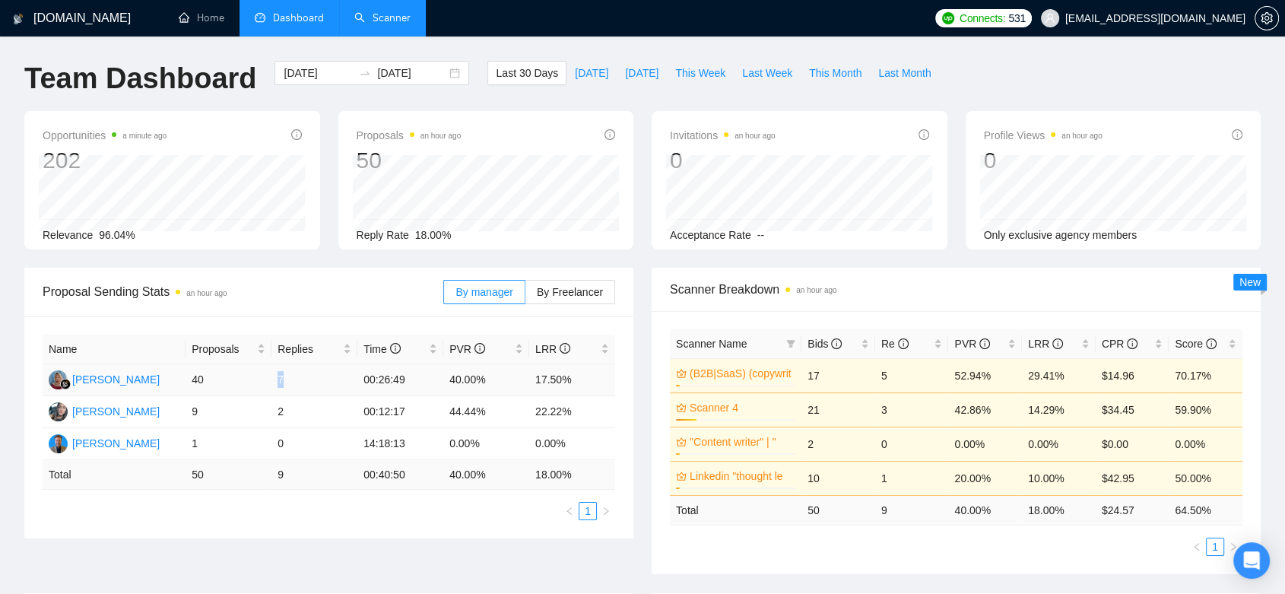
drag, startPoint x: 280, startPoint y: 382, endPoint x: 298, endPoint y: 382, distance: 18.3
click at [298, 382] on td "7" at bounding box center [315, 380] width 86 height 32
click at [330, 295] on span "Proposal Sending Stats an hour ago" at bounding box center [243, 291] width 401 height 19
click at [369, 24] on link "Scanner" at bounding box center [382, 17] width 56 height 13
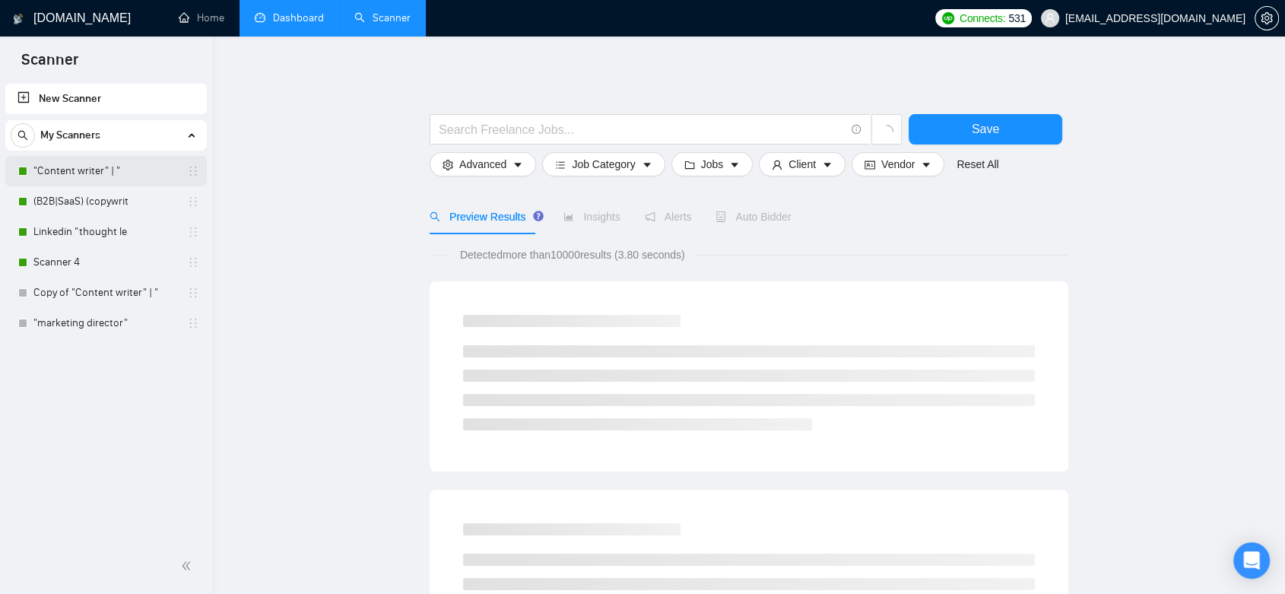
click at [117, 177] on link ""Content writer" | "" at bounding box center [105, 171] width 145 height 30
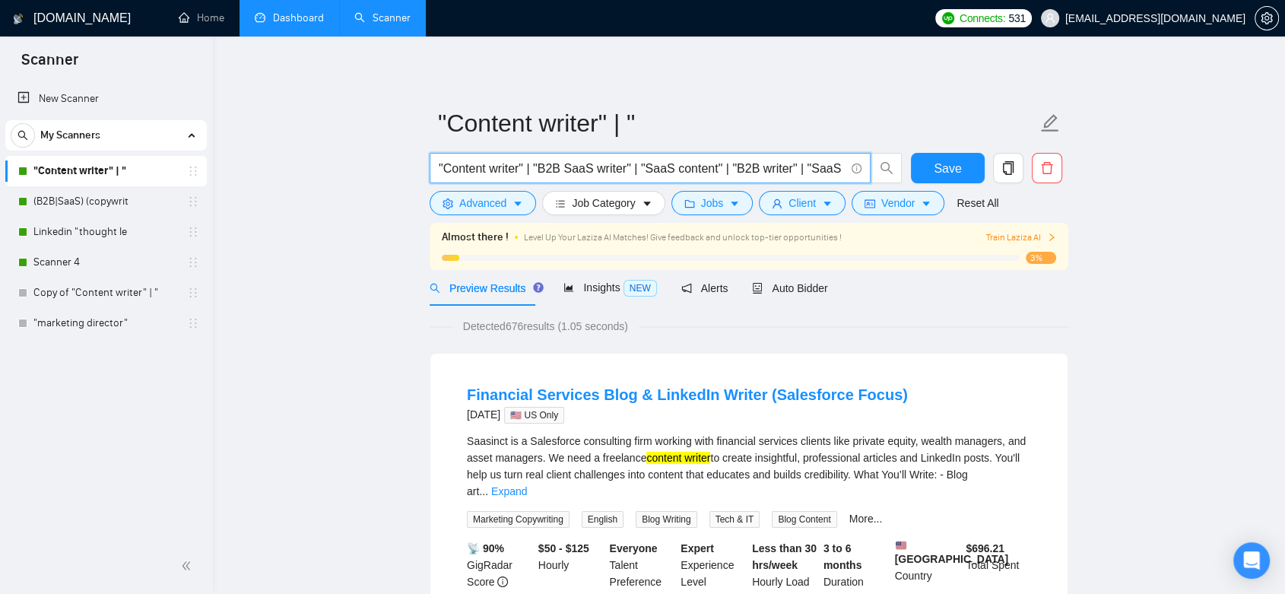
scroll to position [0, 18]
drag, startPoint x: 446, startPoint y: 167, endPoint x: 834, endPoint y: 168, distance: 387.9
click at [837, 169] on input ""Content writer" | "B2B SaaS writer" | "SaaS content" | "B2B writer" | "SaaS SE…" at bounding box center [642, 168] width 406 height 19
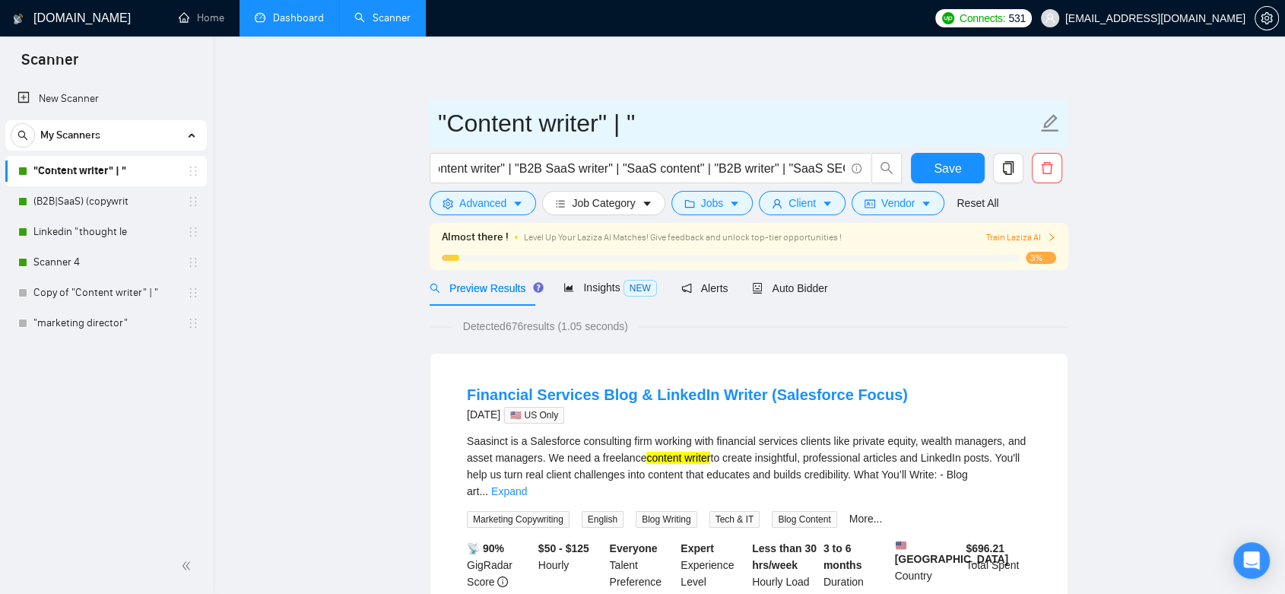
click at [810, 109] on input ""Content writer" | "" at bounding box center [737, 123] width 599 height 38
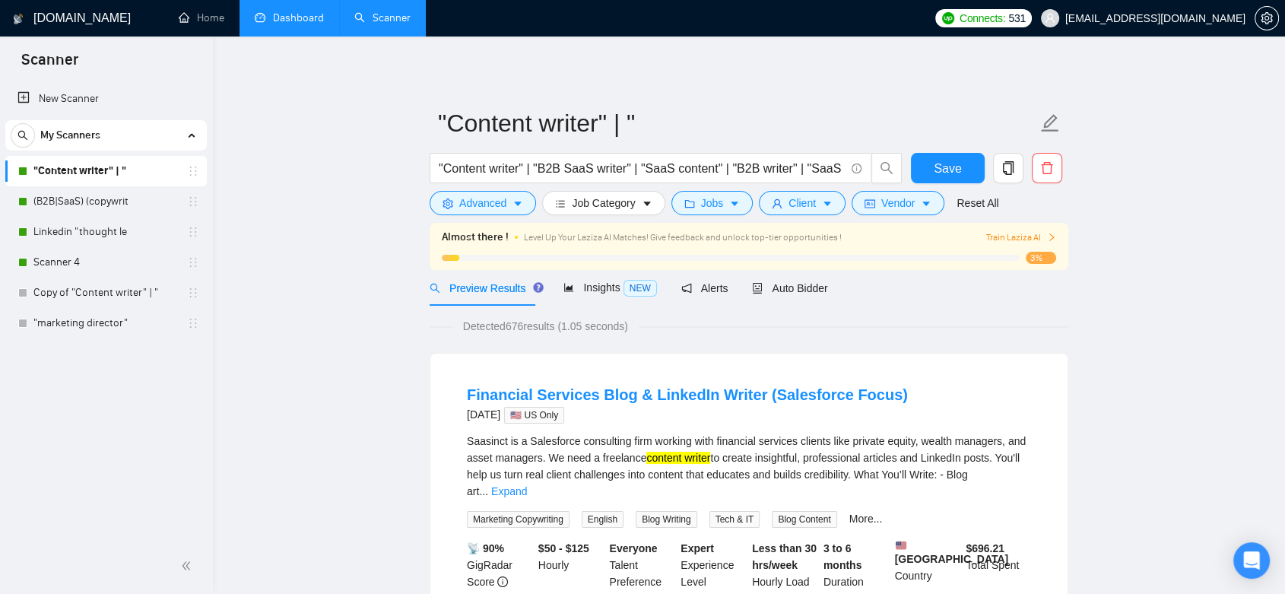
click at [584, 291] on span "Insights NEW" at bounding box center [610, 287] width 93 height 12
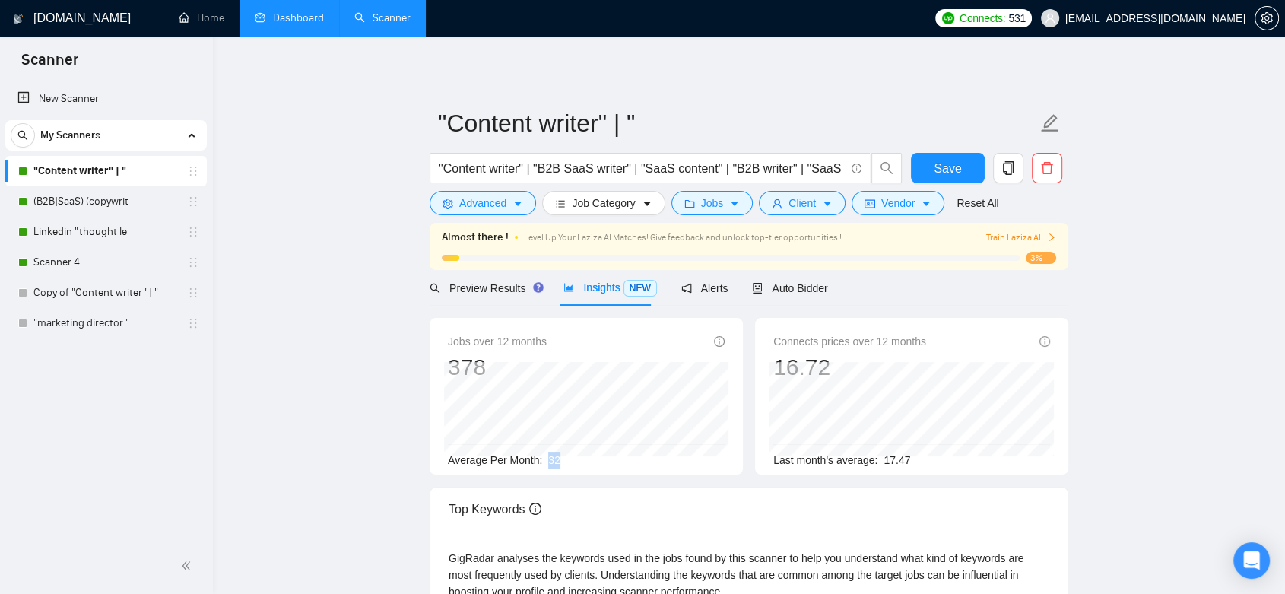
drag, startPoint x: 564, startPoint y: 461, endPoint x: 547, endPoint y: 459, distance: 16.8
click at [547, 459] on div "Average Per Month: 32" at bounding box center [586, 460] width 277 height 17
click at [490, 196] on span "Advanced" at bounding box center [482, 203] width 47 height 17
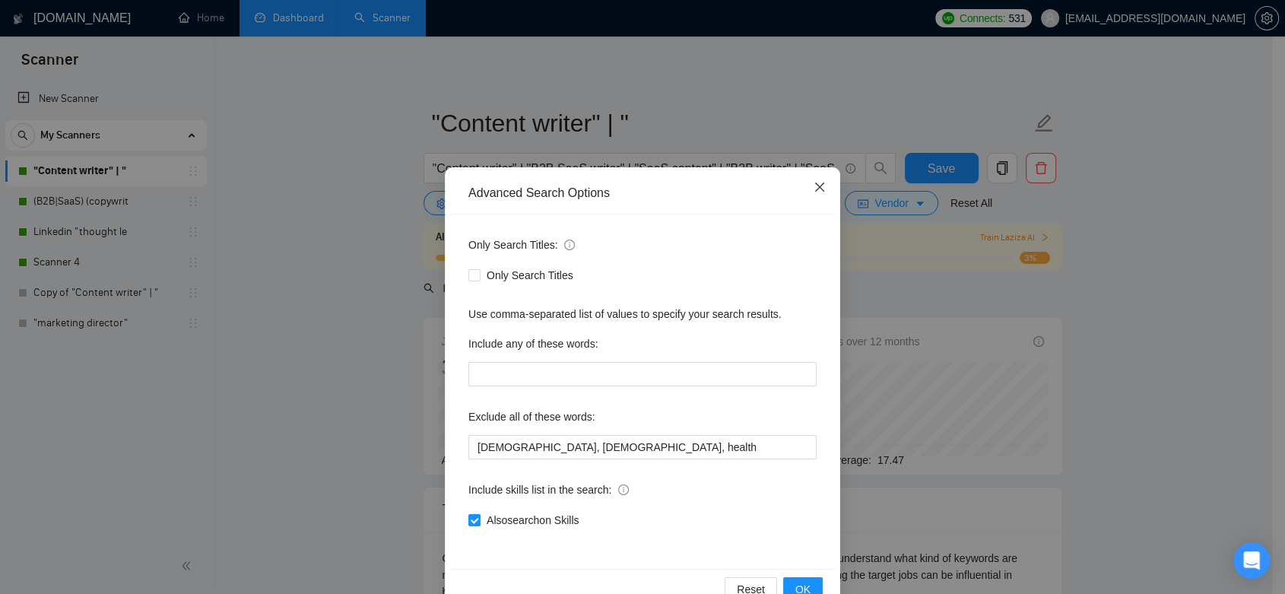
click at [817, 186] on icon "close" at bounding box center [820, 187] width 12 height 12
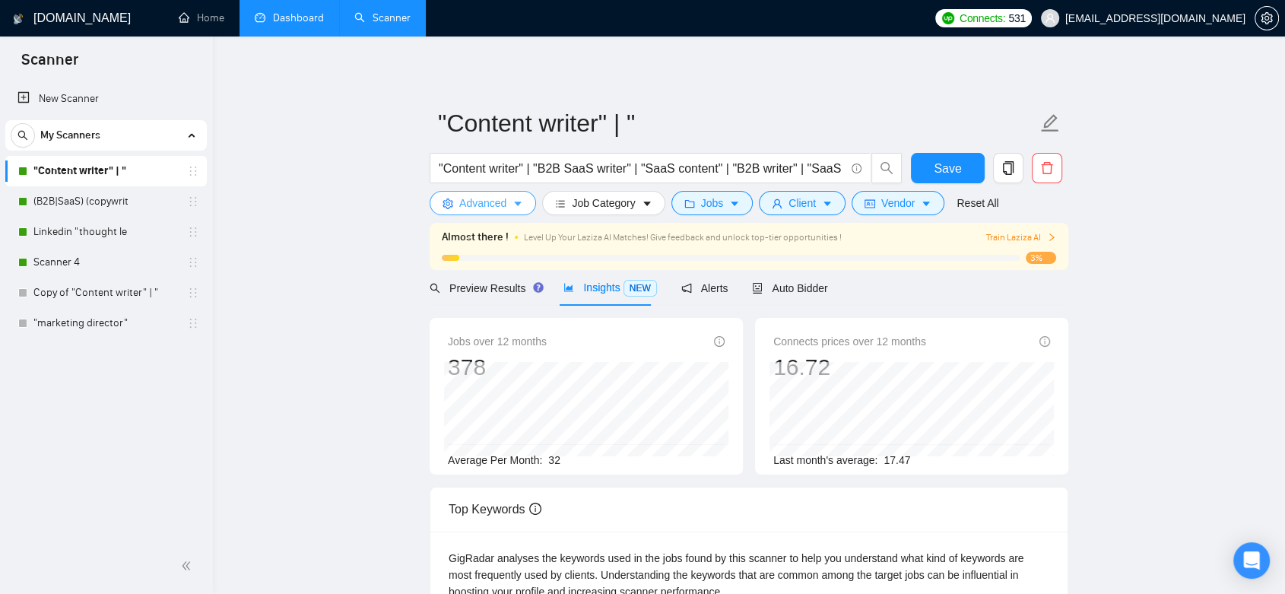
click at [518, 203] on icon "caret-down" at bounding box center [518, 204] width 8 height 5
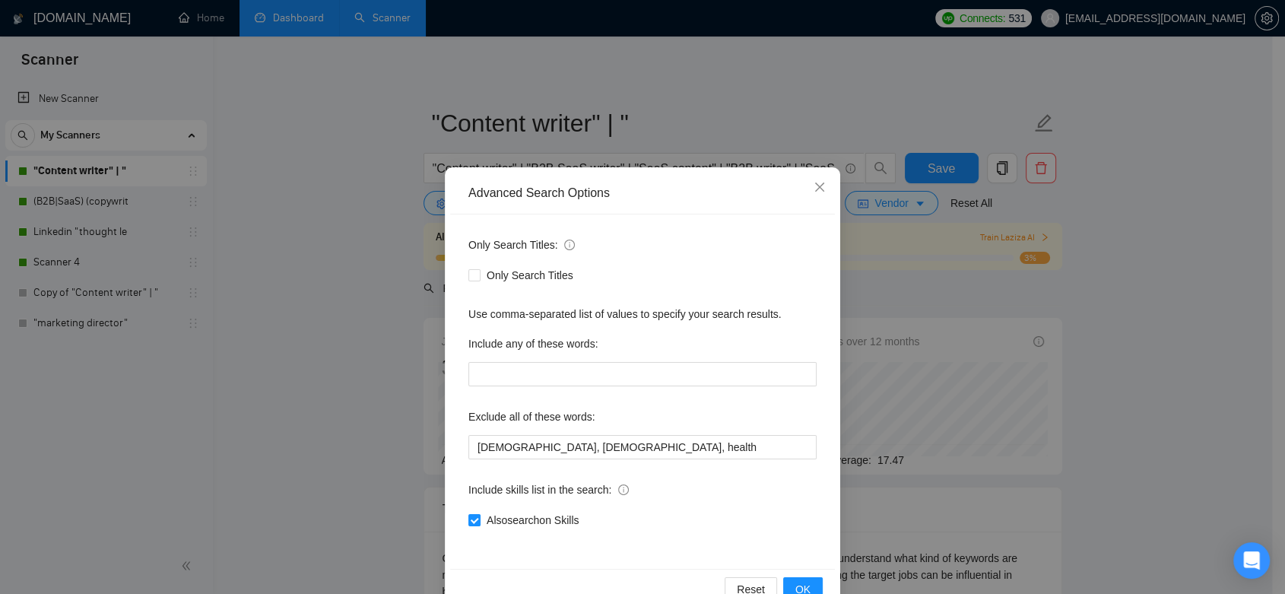
scroll to position [38, 0]
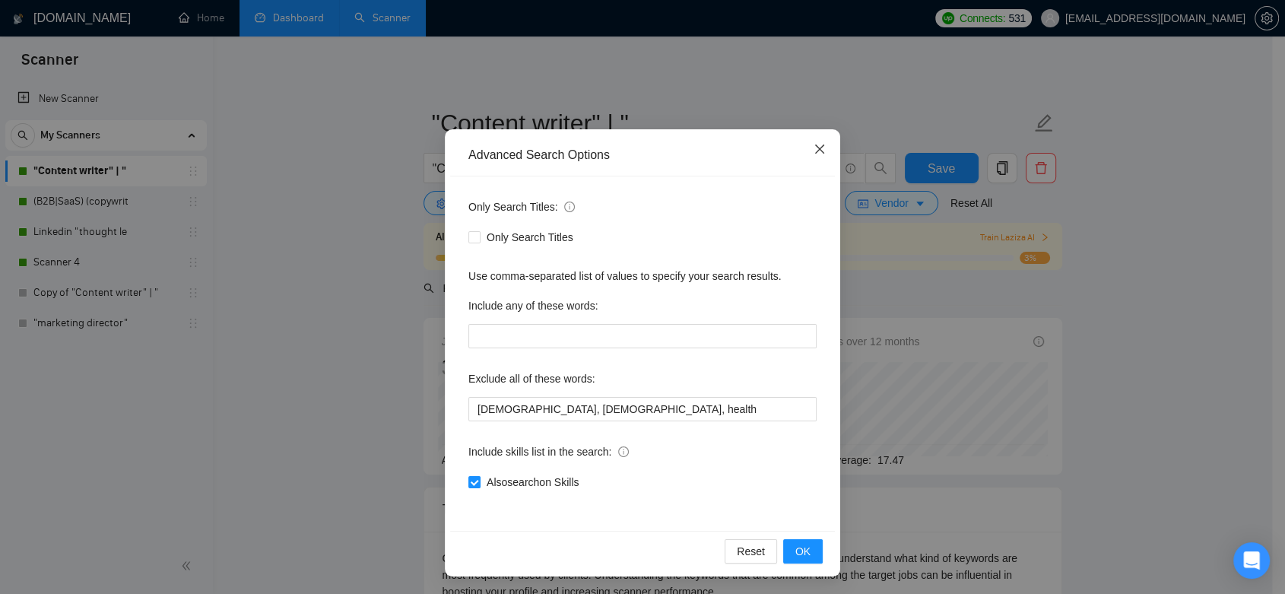
click at [814, 154] on icon "close" at bounding box center [820, 149] width 12 height 12
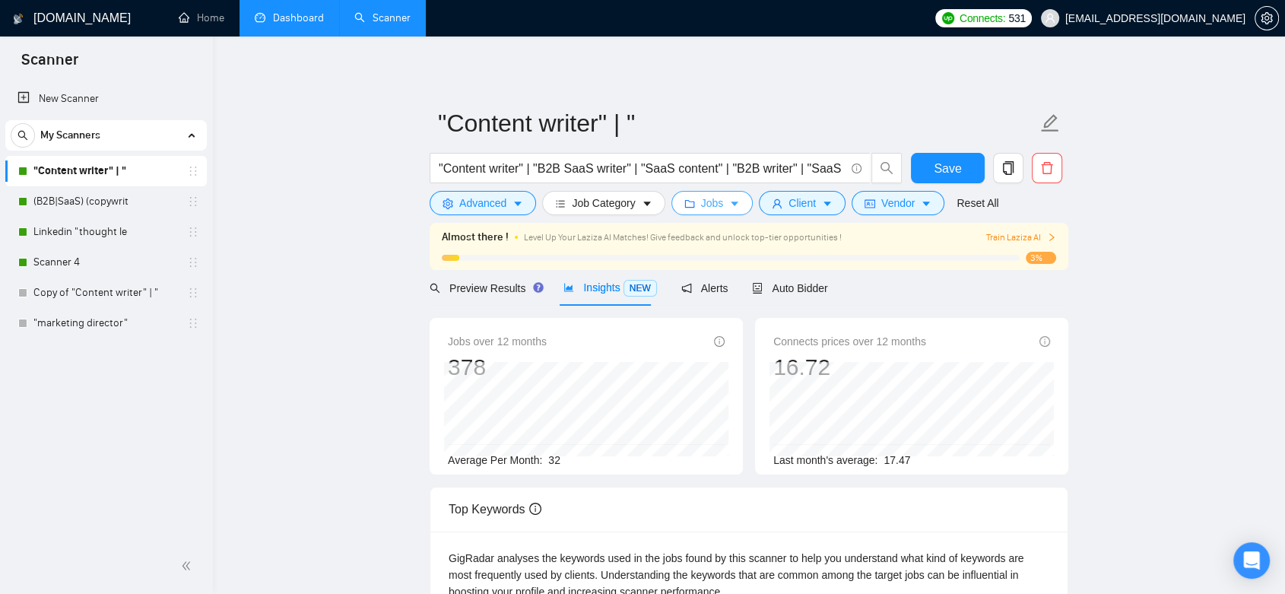
click at [718, 204] on span "Jobs" at bounding box center [712, 203] width 23 height 17
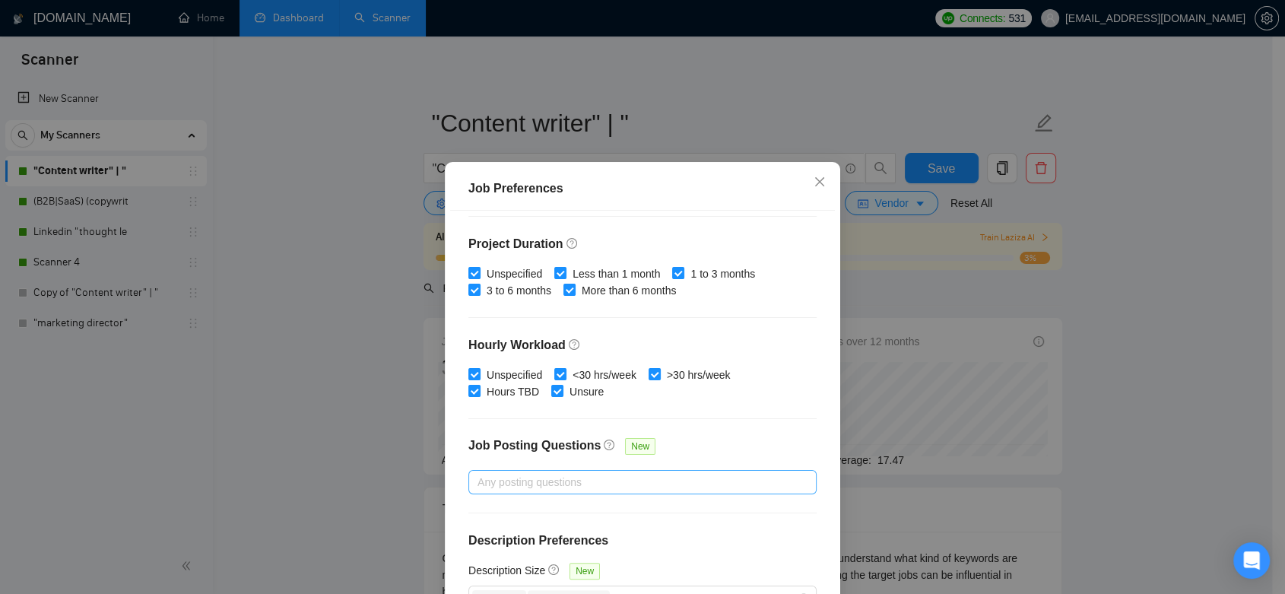
scroll to position [98, 0]
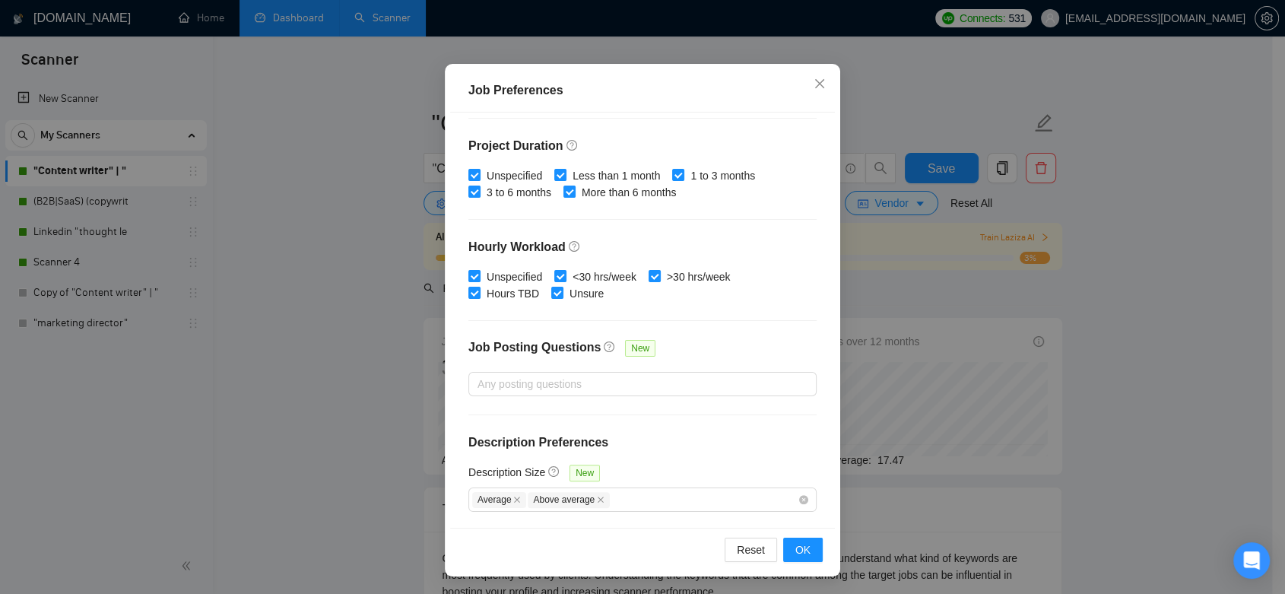
click at [895, 283] on div "Job Preferences Budget Project Type All Fixed Price Hourly Rate Fixed Price Bud…" at bounding box center [642, 297] width 1285 height 594
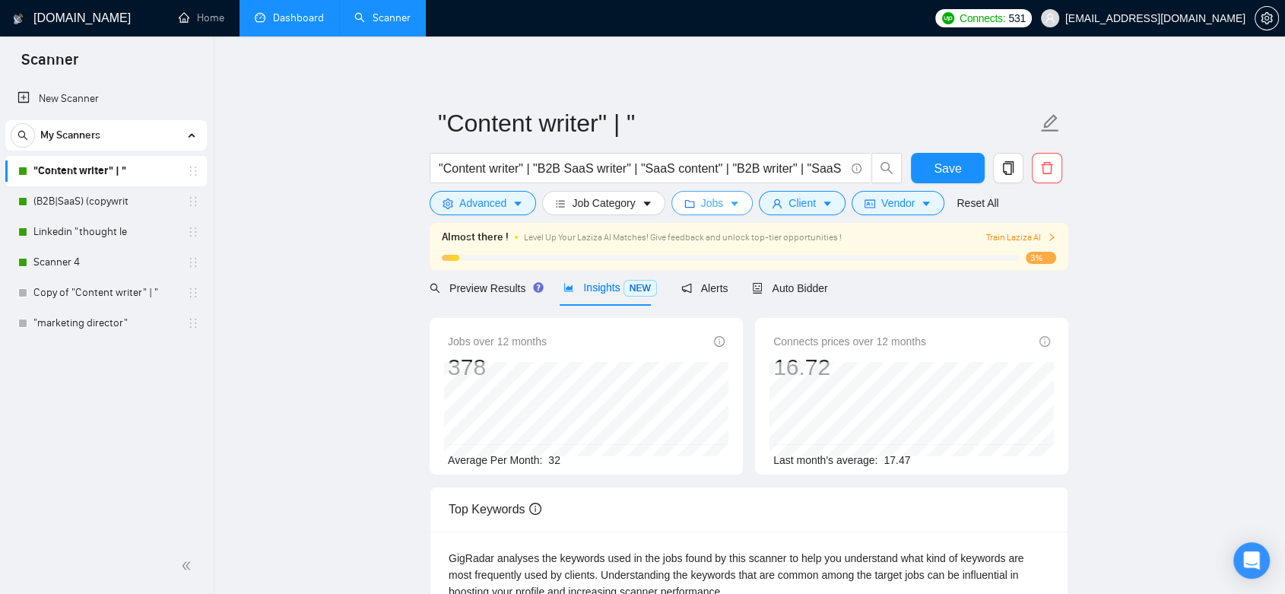
scroll to position [0, 0]
click at [824, 204] on icon "caret-down" at bounding box center [828, 204] width 8 height 5
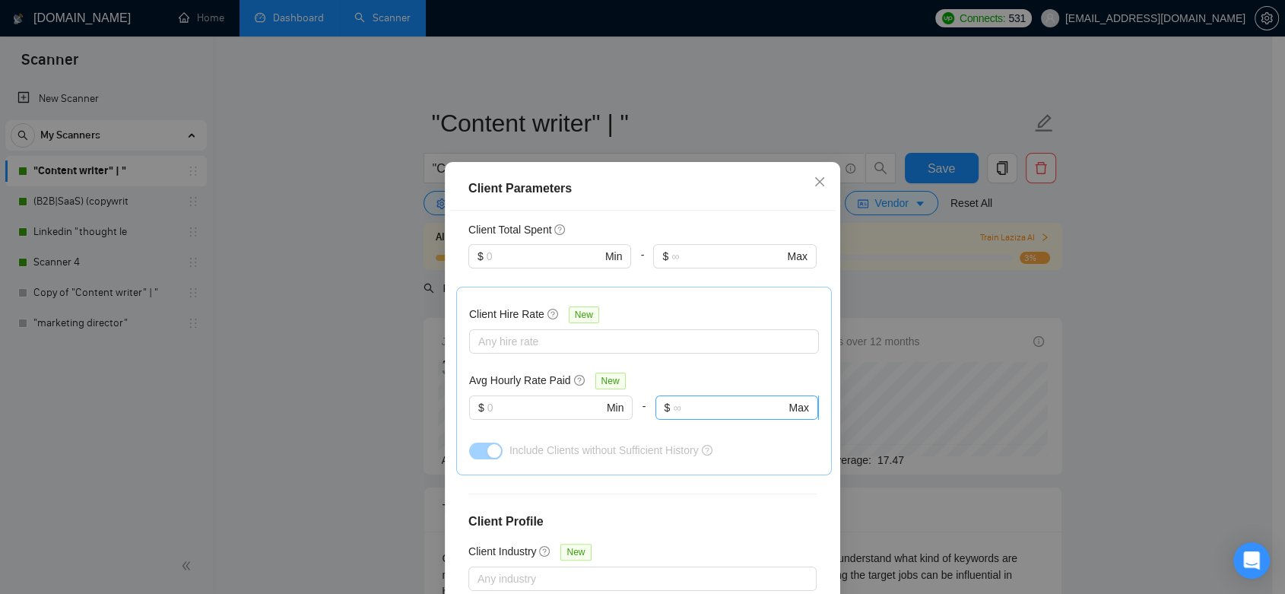
scroll to position [529, 0]
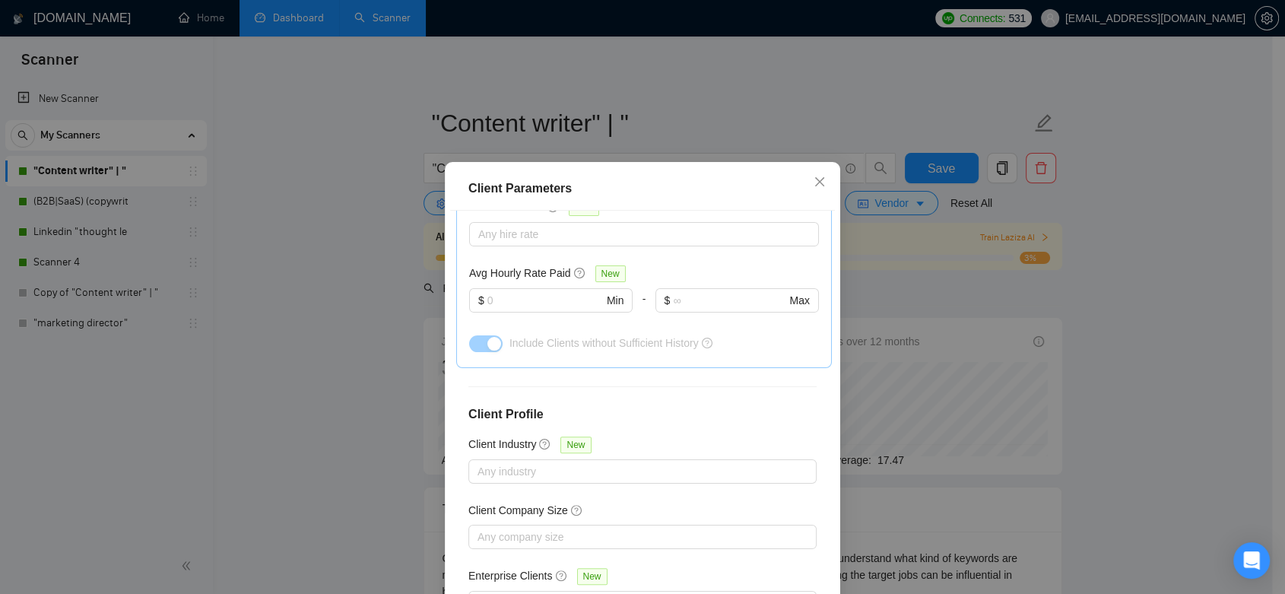
click at [1120, 392] on div "Client Parameters Client Location Include Client Countries Select Exclude Clien…" at bounding box center [642, 297] width 1285 height 594
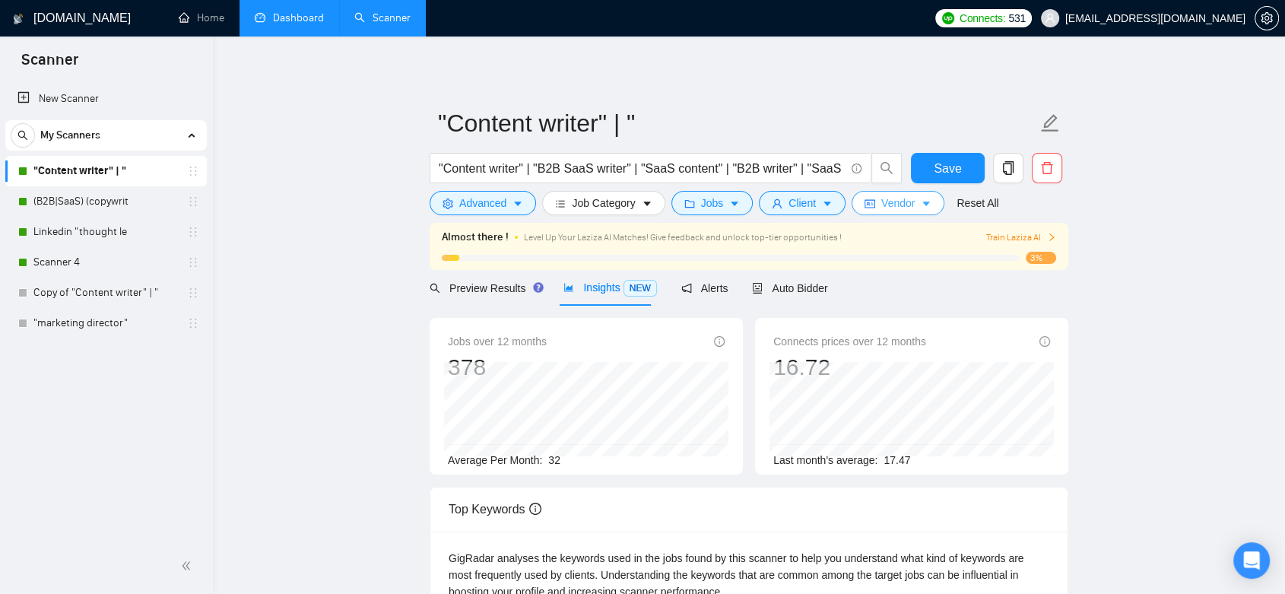
click at [901, 209] on span "Vendor" at bounding box center [898, 203] width 33 height 17
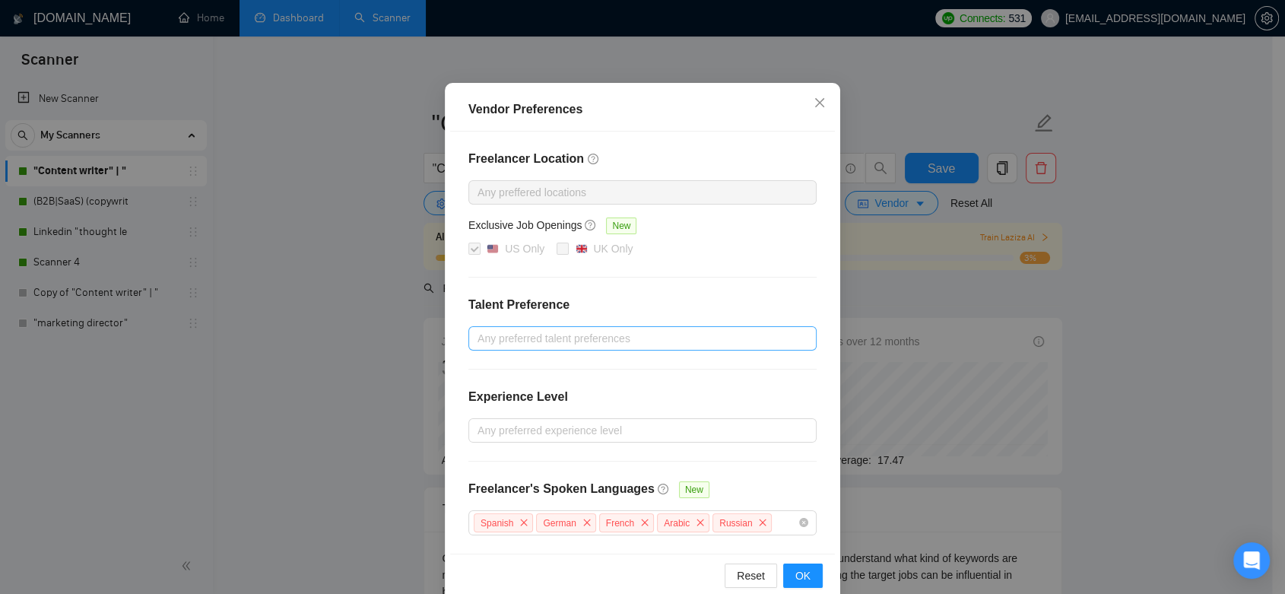
scroll to position [108, 0]
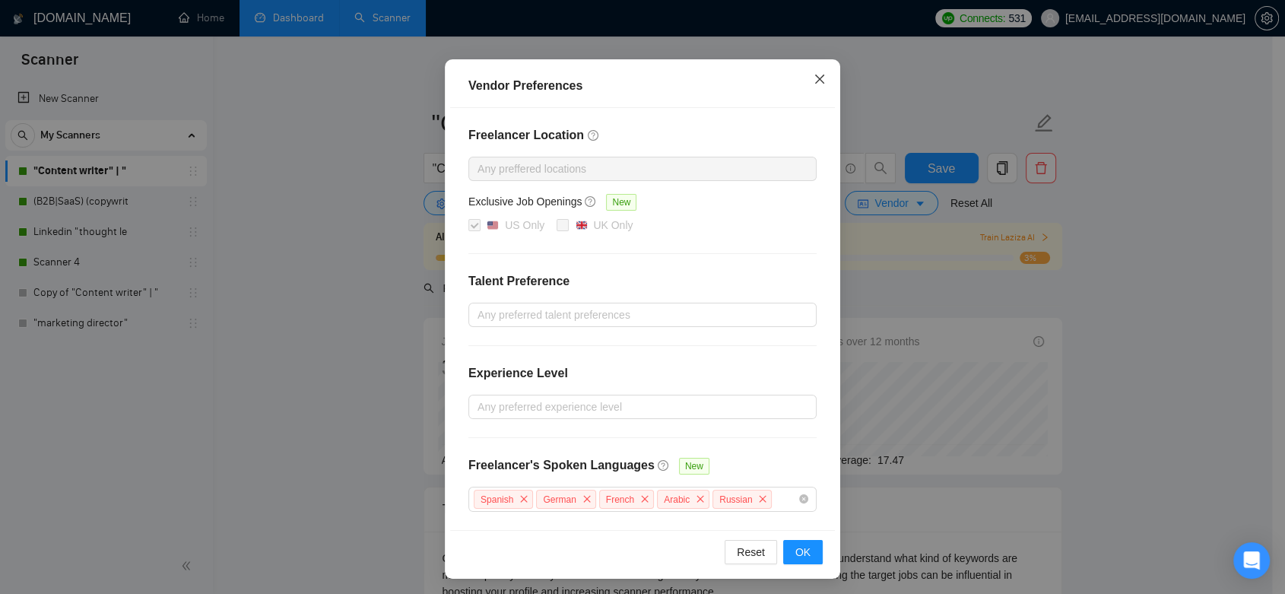
click at [815, 84] on icon "close" at bounding box center [820, 79] width 12 height 12
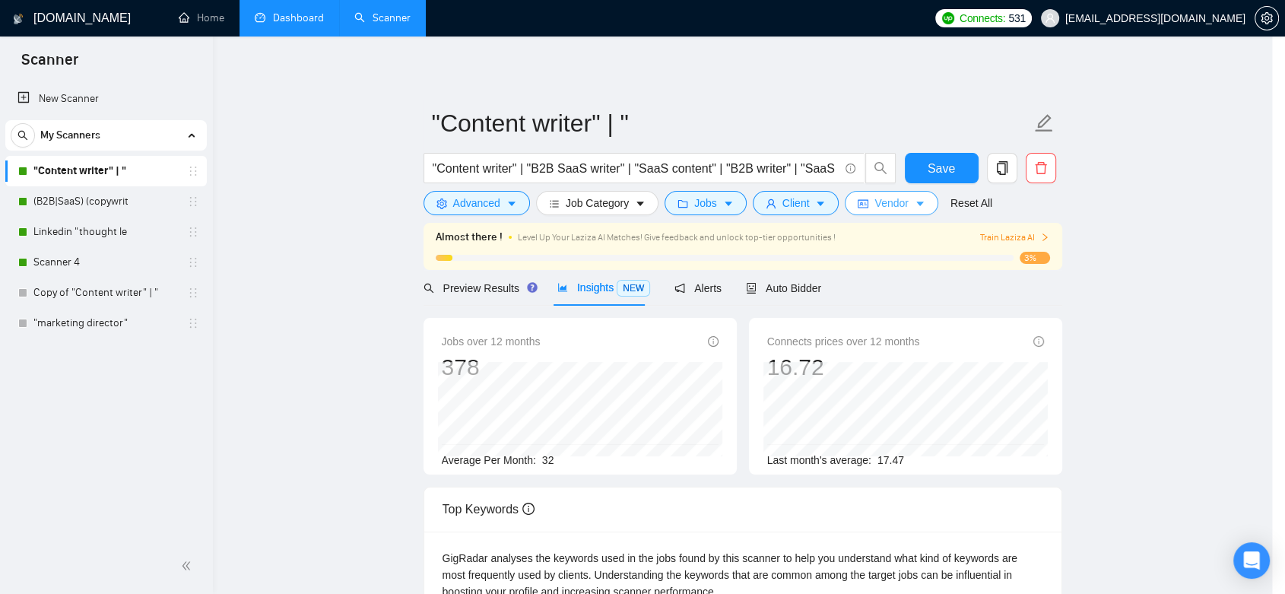
scroll to position [0, 0]
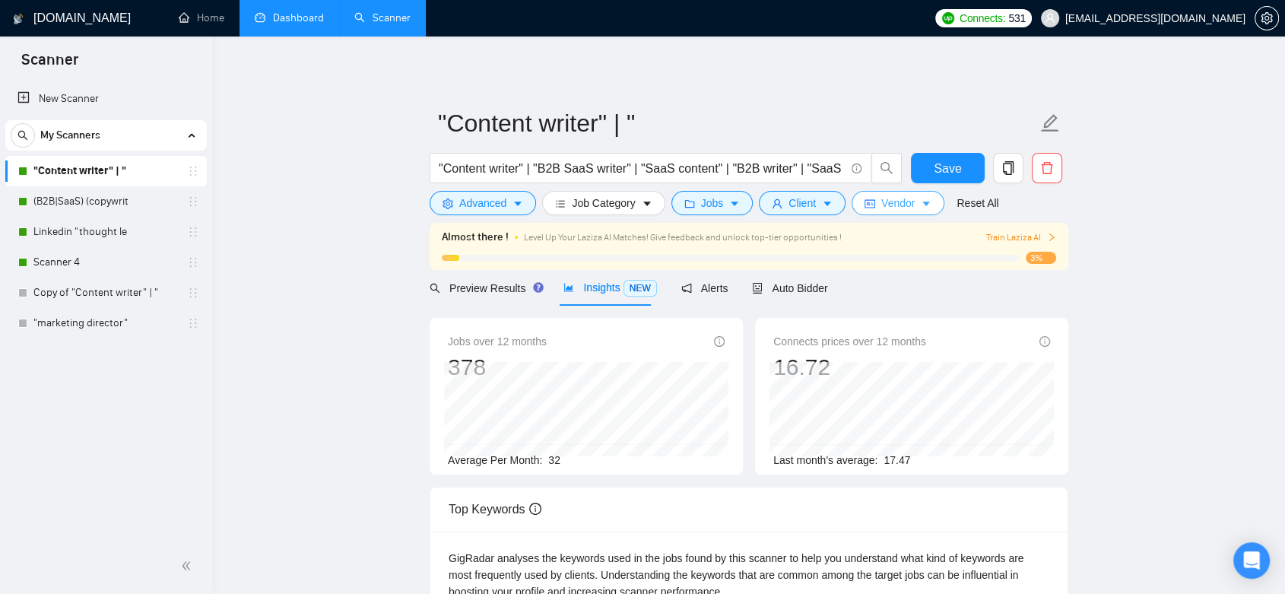
click at [903, 205] on span "Vendor" at bounding box center [898, 203] width 33 height 17
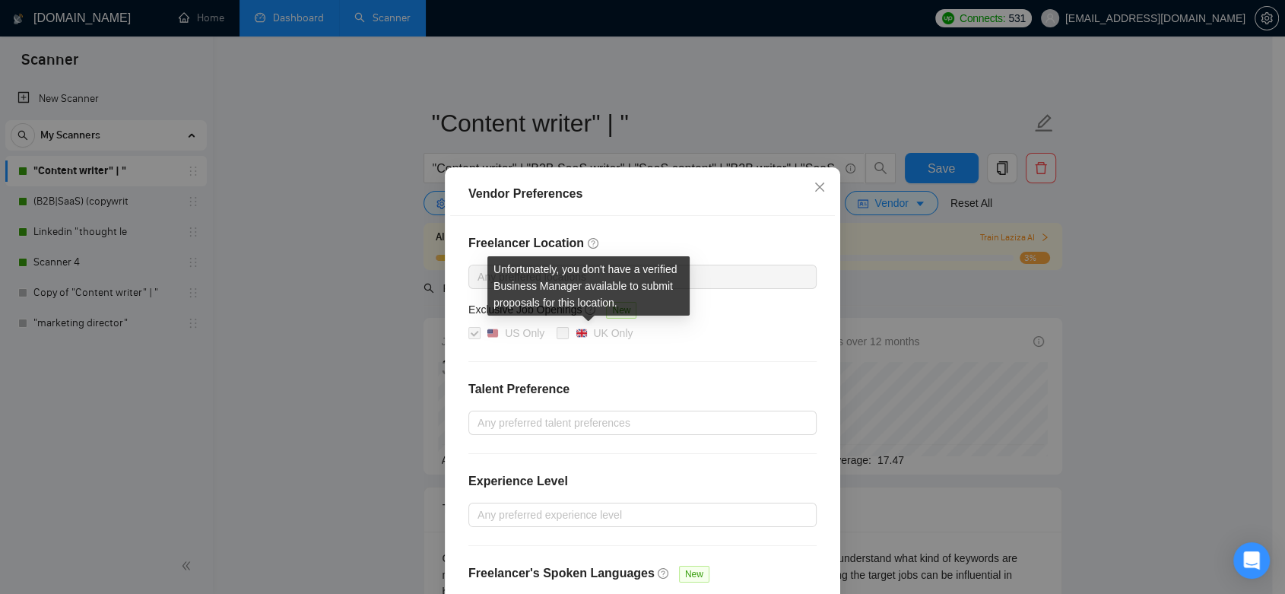
click at [557, 328] on span at bounding box center [563, 333] width 12 height 12
click at [557, 330] on span at bounding box center [563, 333] width 12 height 12
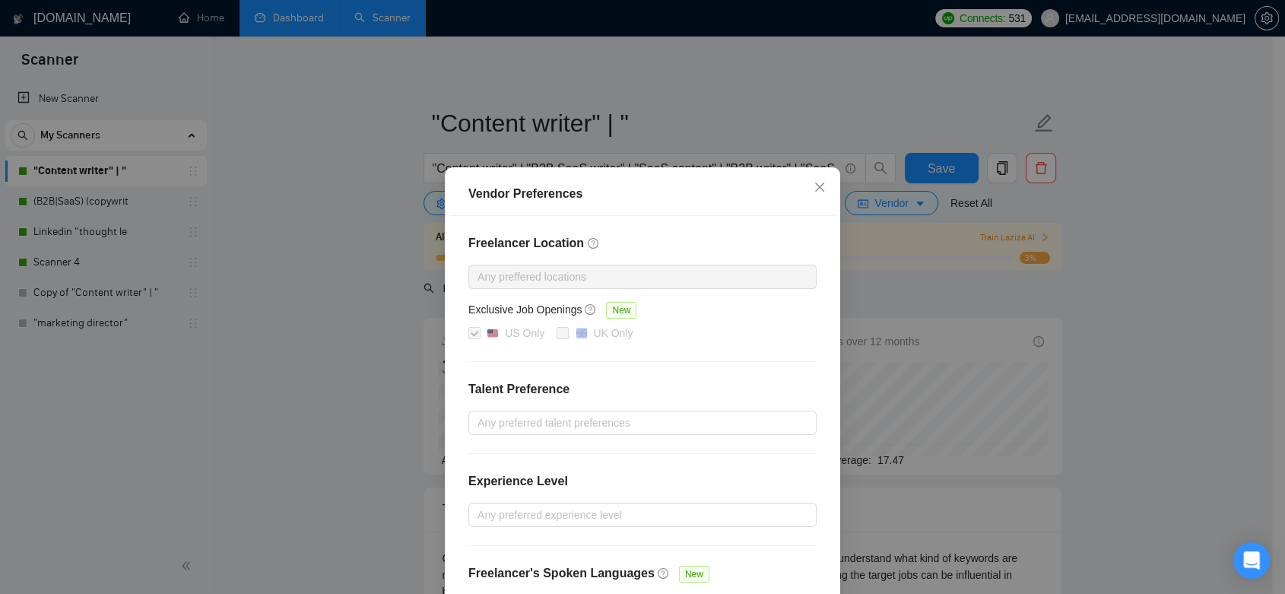
click at [707, 271] on div at bounding box center [635, 277] width 326 height 18
click at [814, 186] on icon "close" at bounding box center [820, 187] width 12 height 12
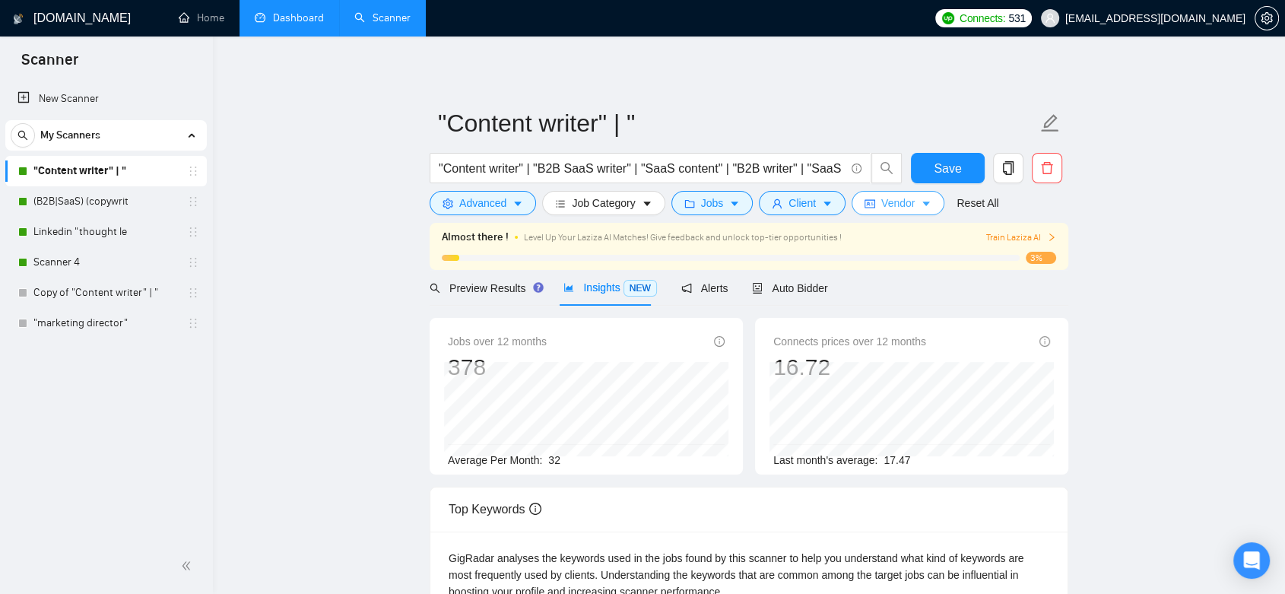
click at [908, 205] on span "Vendor" at bounding box center [898, 203] width 33 height 17
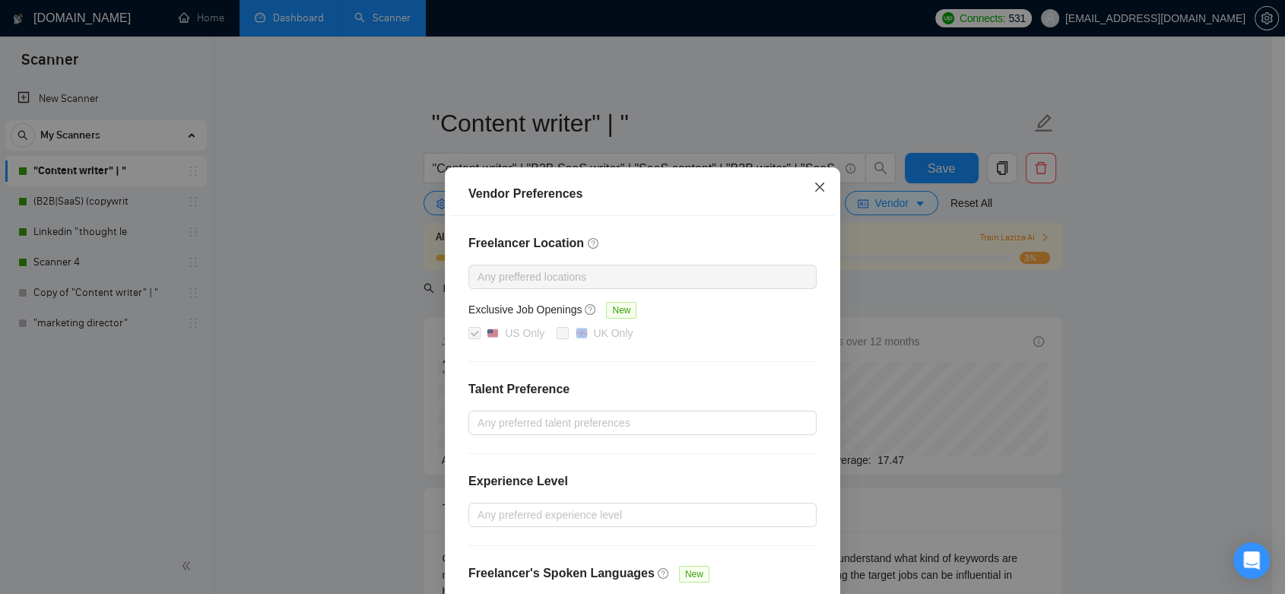
click at [815, 189] on icon "close" at bounding box center [819, 187] width 9 height 9
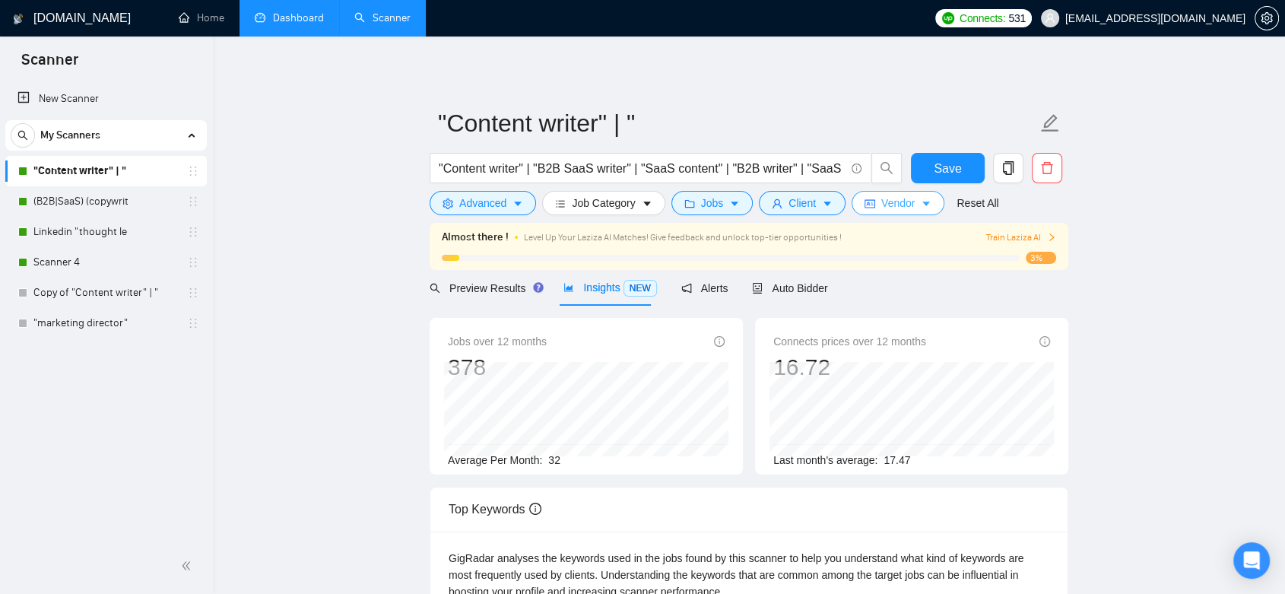
click at [923, 213] on button "Vendor" at bounding box center [898, 203] width 93 height 24
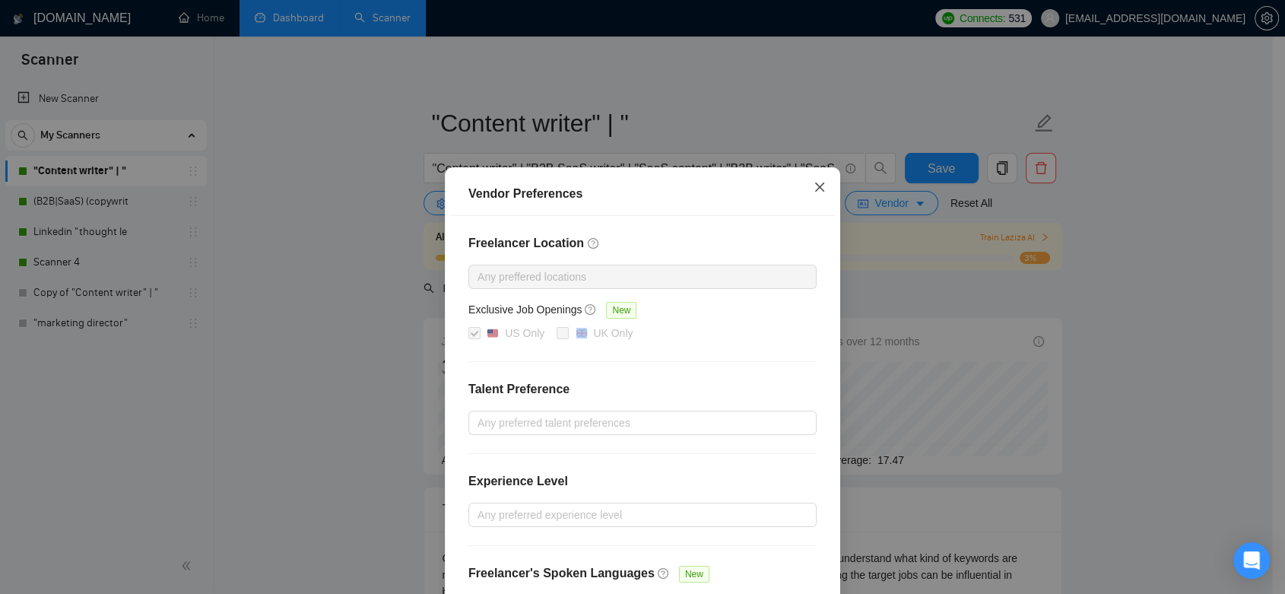
click at [818, 187] on icon "close" at bounding box center [820, 187] width 12 height 12
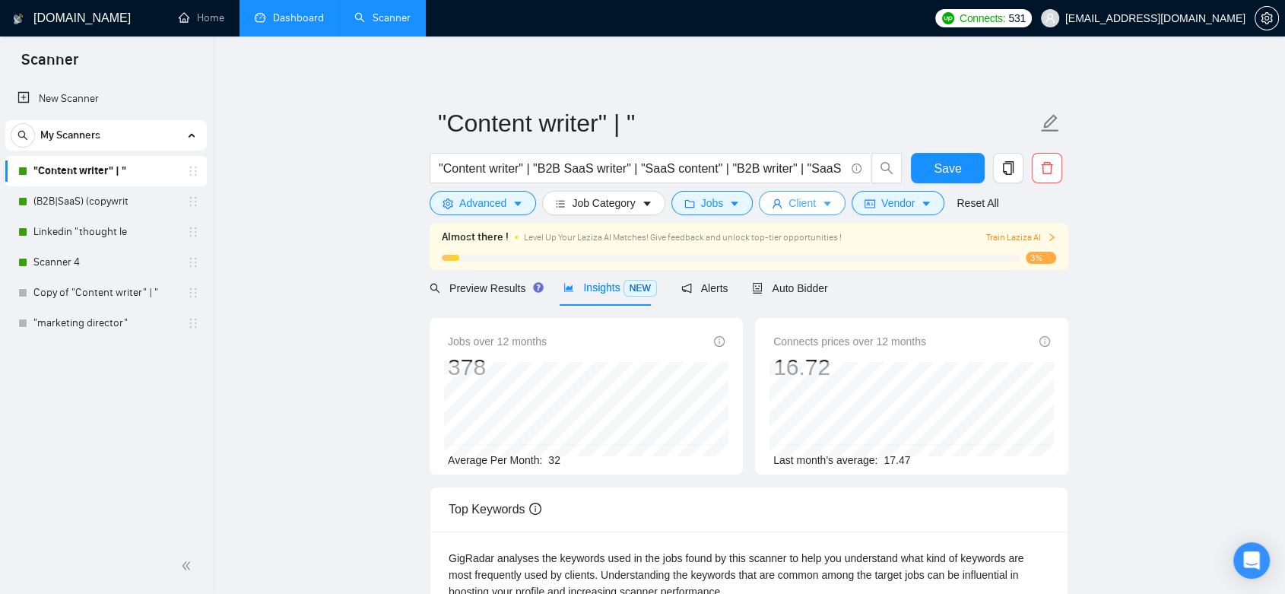
click at [809, 205] on span "Client" at bounding box center [802, 203] width 27 height 17
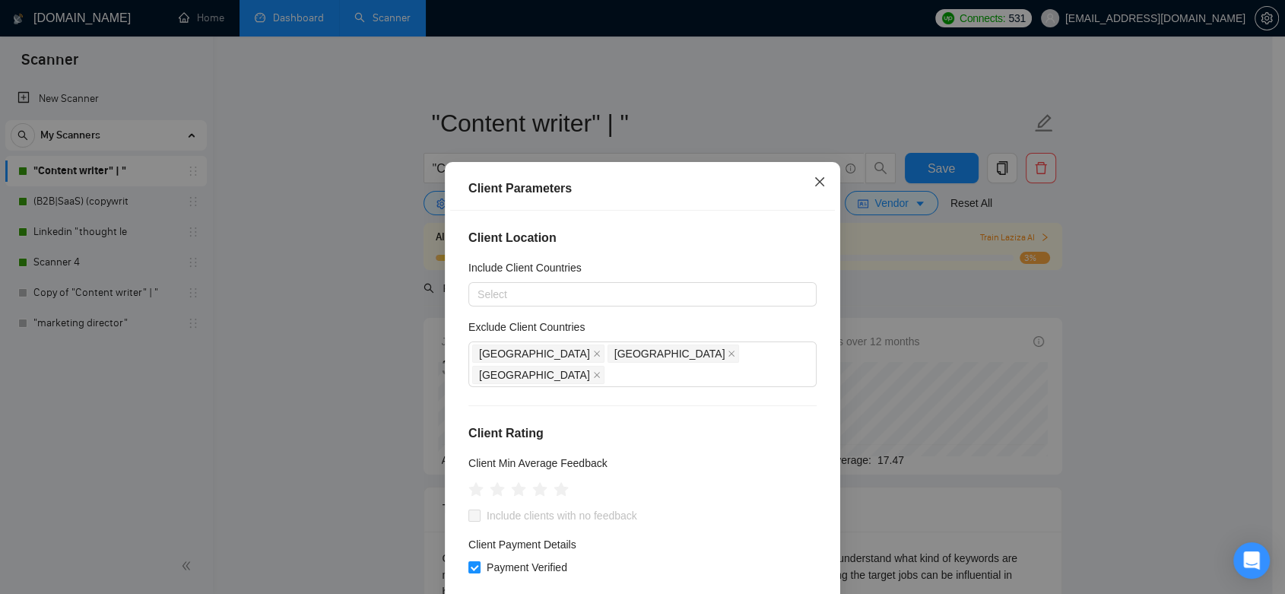
click at [812, 189] on span "Close" at bounding box center [819, 182] width 41 height 41
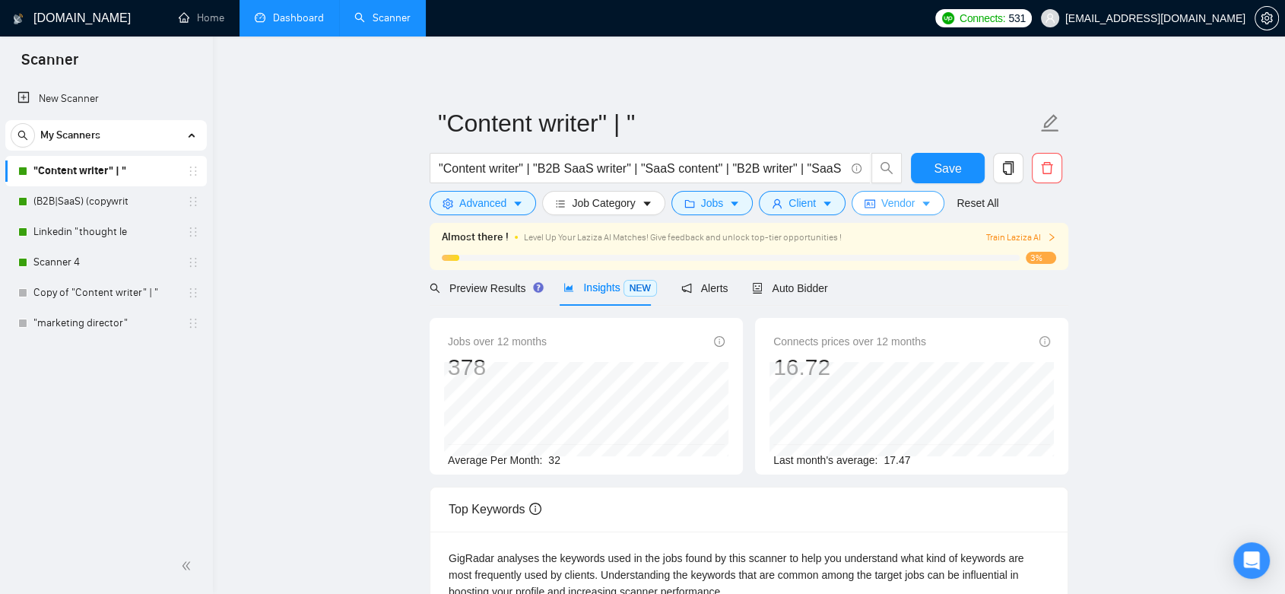
click at [907, 211] on span "Vendor" at bounding box center [898, 203] width 33 height 17
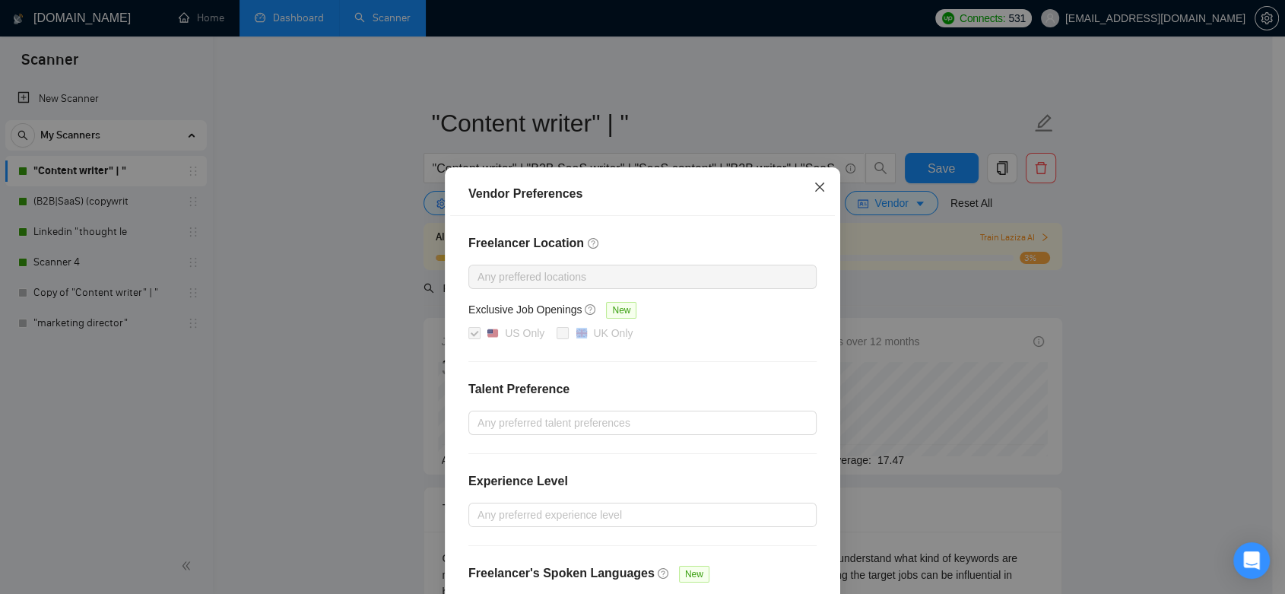
click at [815, 189] on icon "close" at bounding box center [819, 187] width 9 height 9
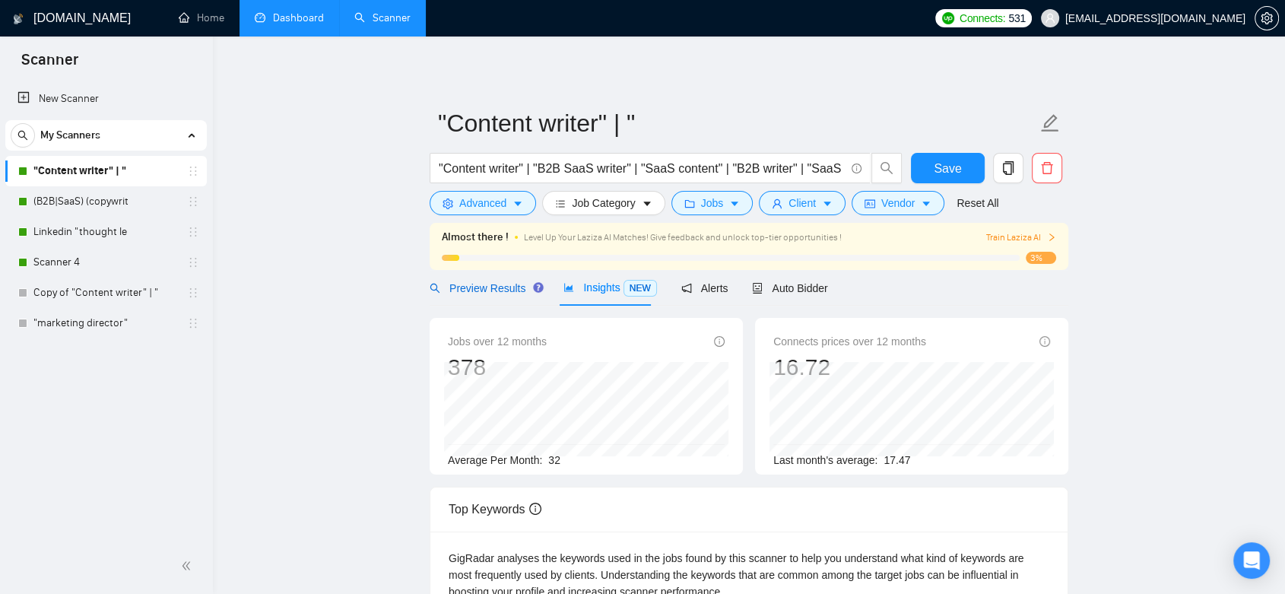
click at [483, 285] on span "Preview Results" at bounding box center [485, 288] width 110 height 12
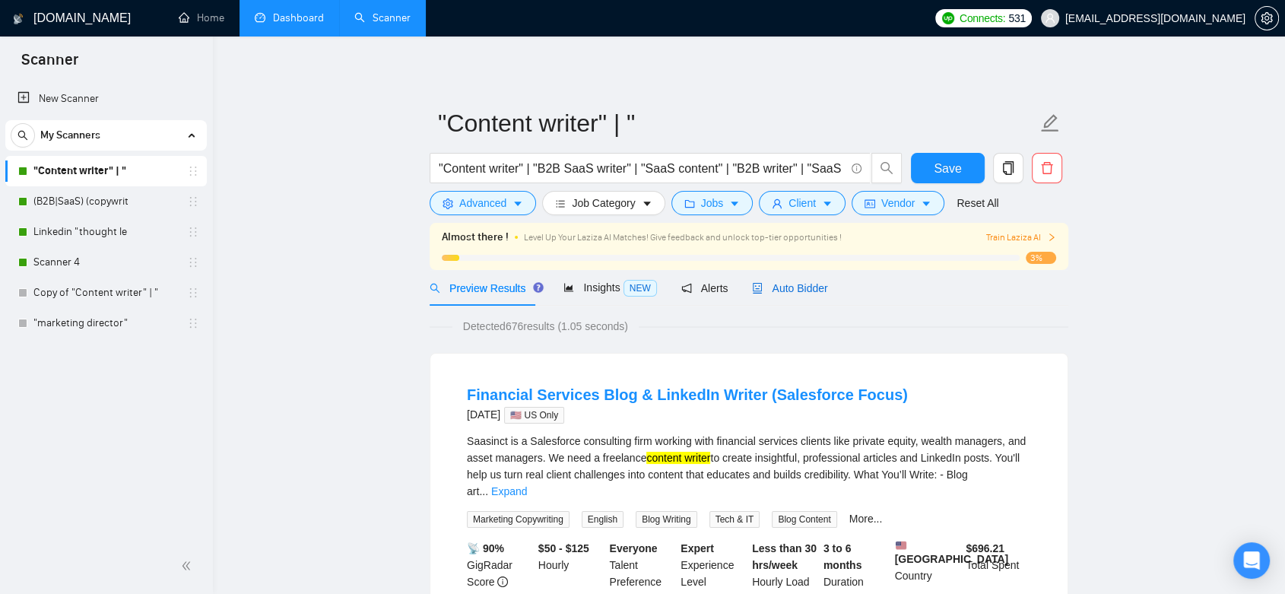
click at [799, 291] on span "Auto Bidder" at bounding box center [789, 288] width 75 height 12
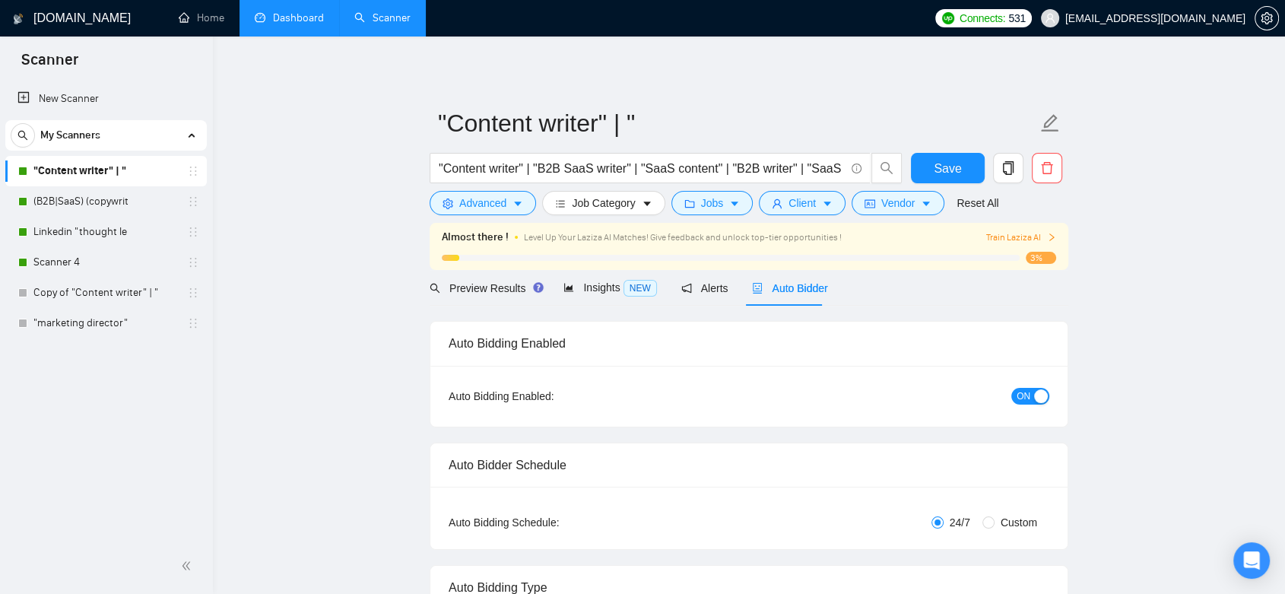
checkbox input "true"
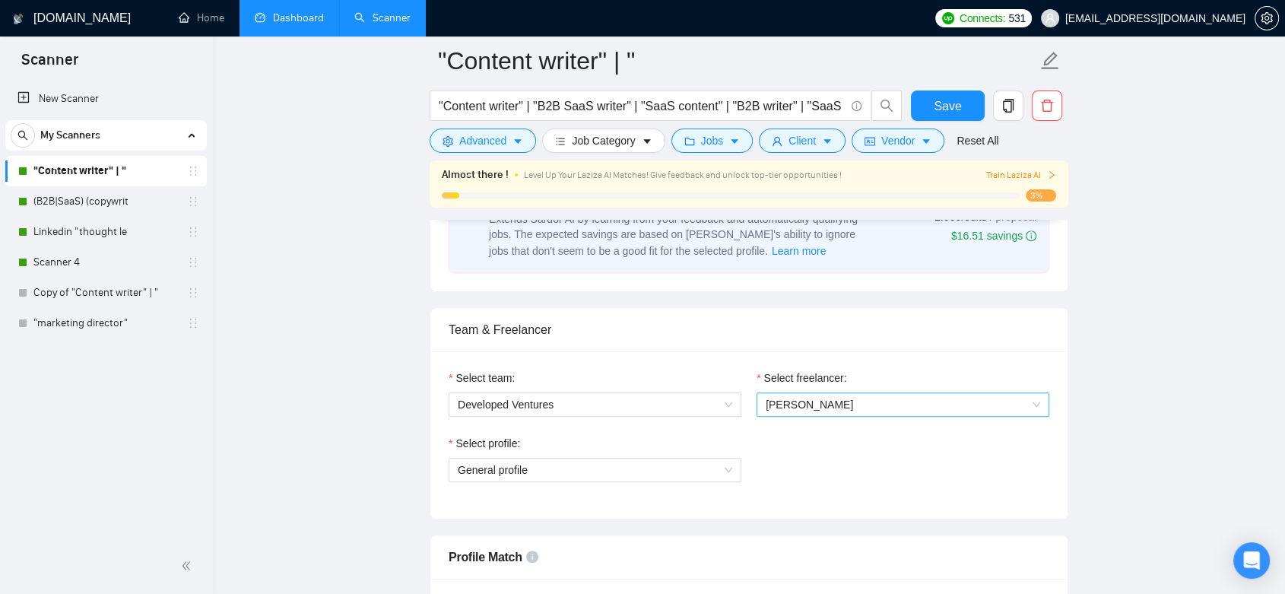
scroll to position [761, 0]
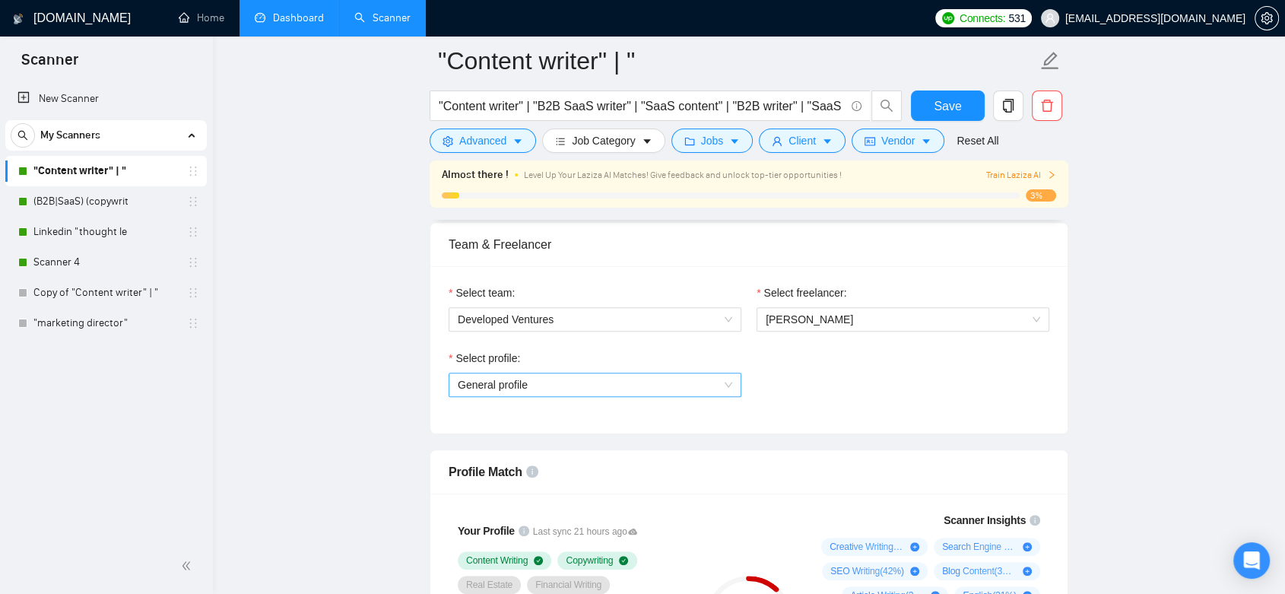
click at [726, 380] on span "General profile" at bounding box center [595, 384] width 275 height 23
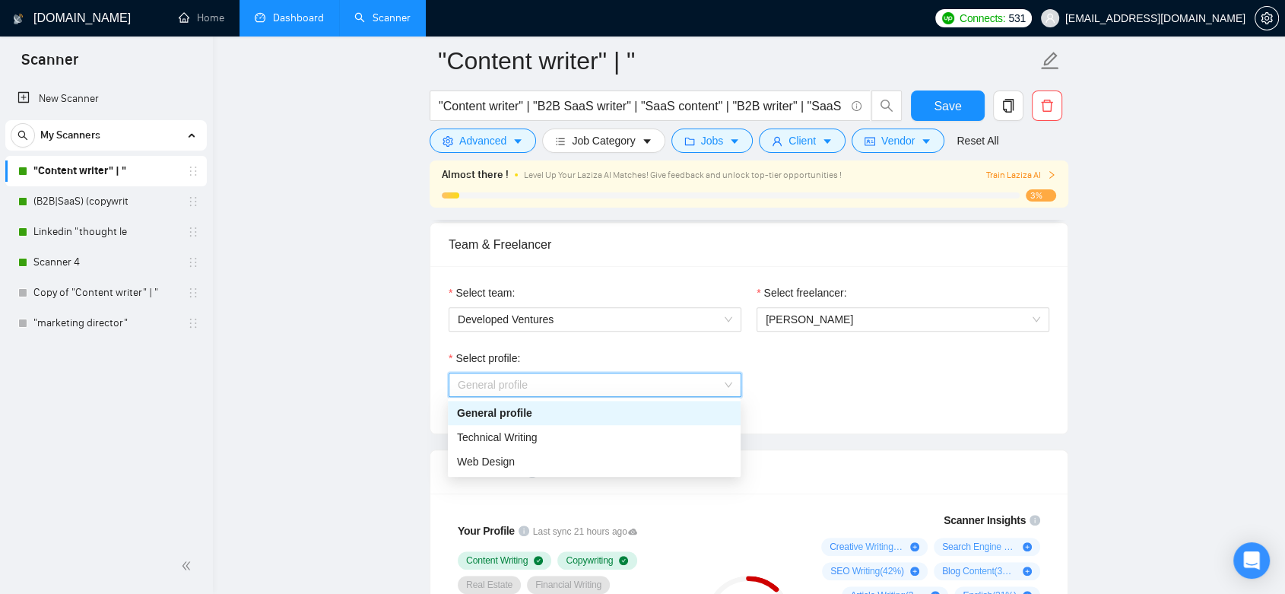
click at [869, 382] on div "Select profile: General profile" at bounding box center [749, 382] width 616 height 65
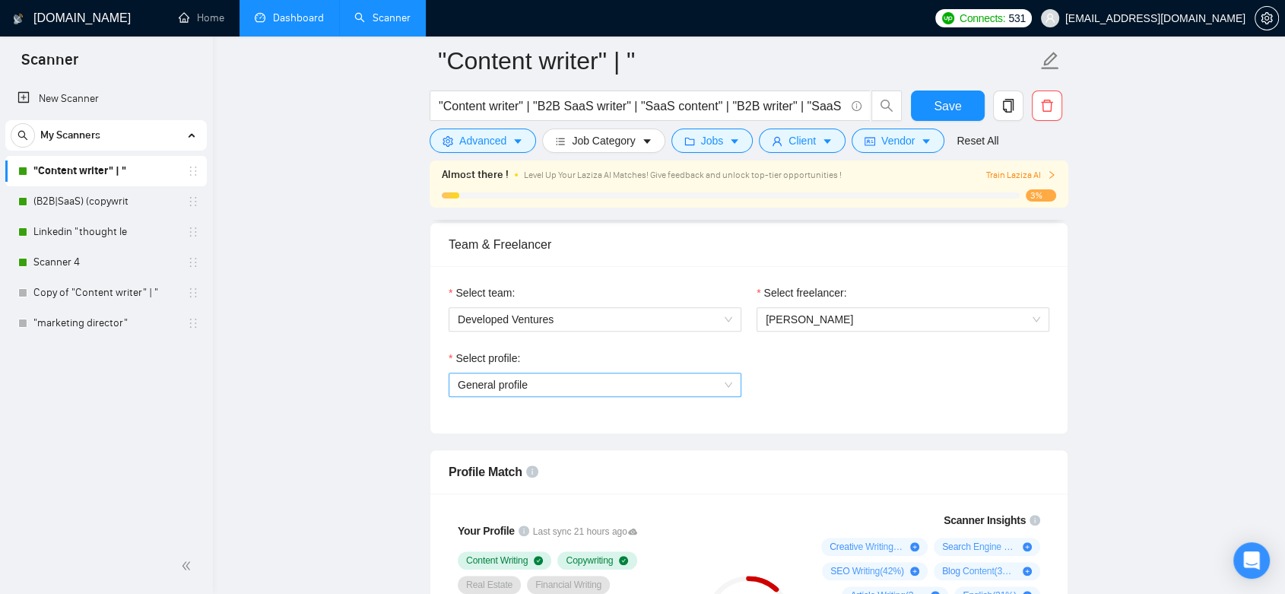
click at [728, 380] on span "General profile" at bounding box center [595, 384] width 275 height 23
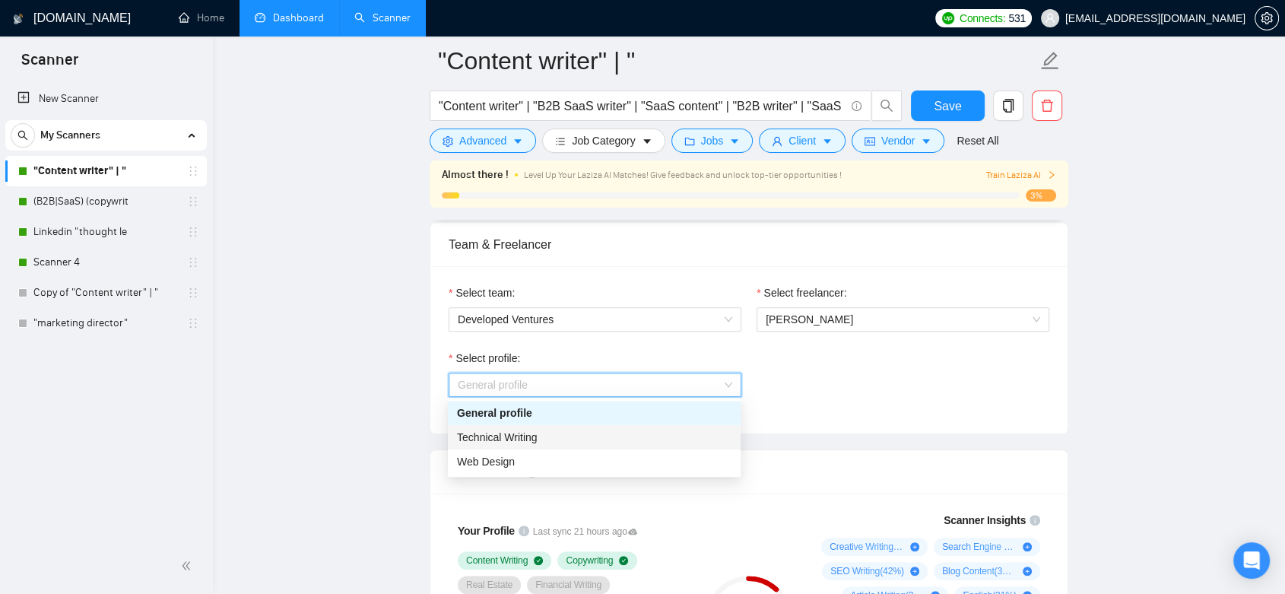
click at [542, 437] on div "Technical Writing" at bounding box center [594, 437] width 275 height 17
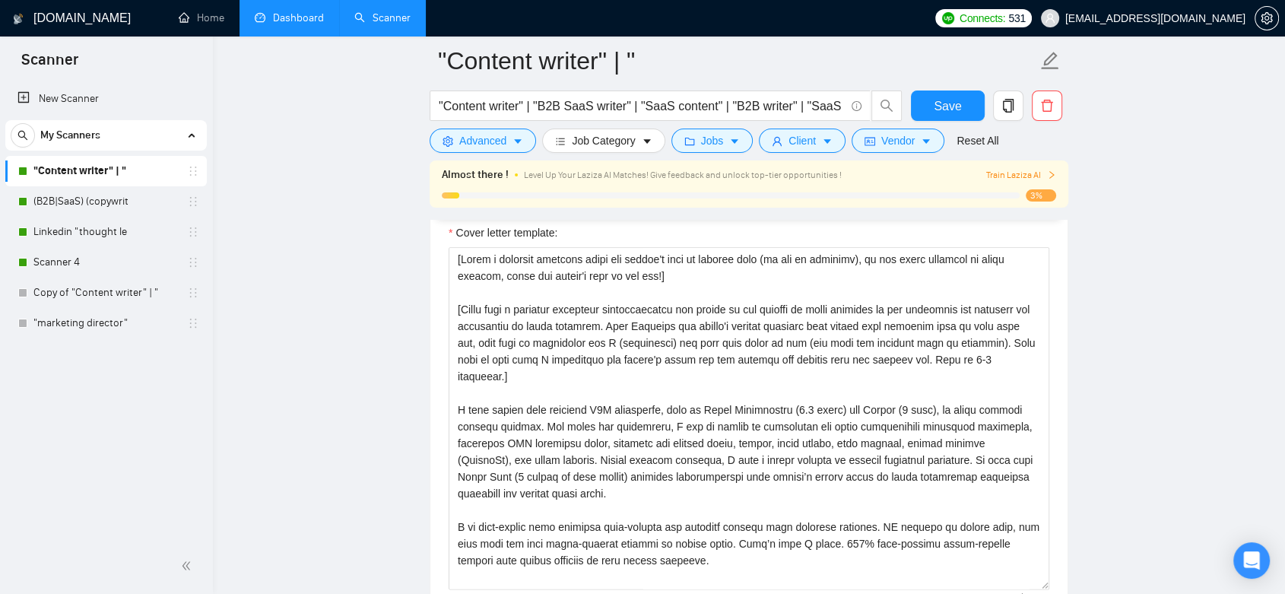
scroll to position [1521, 0]
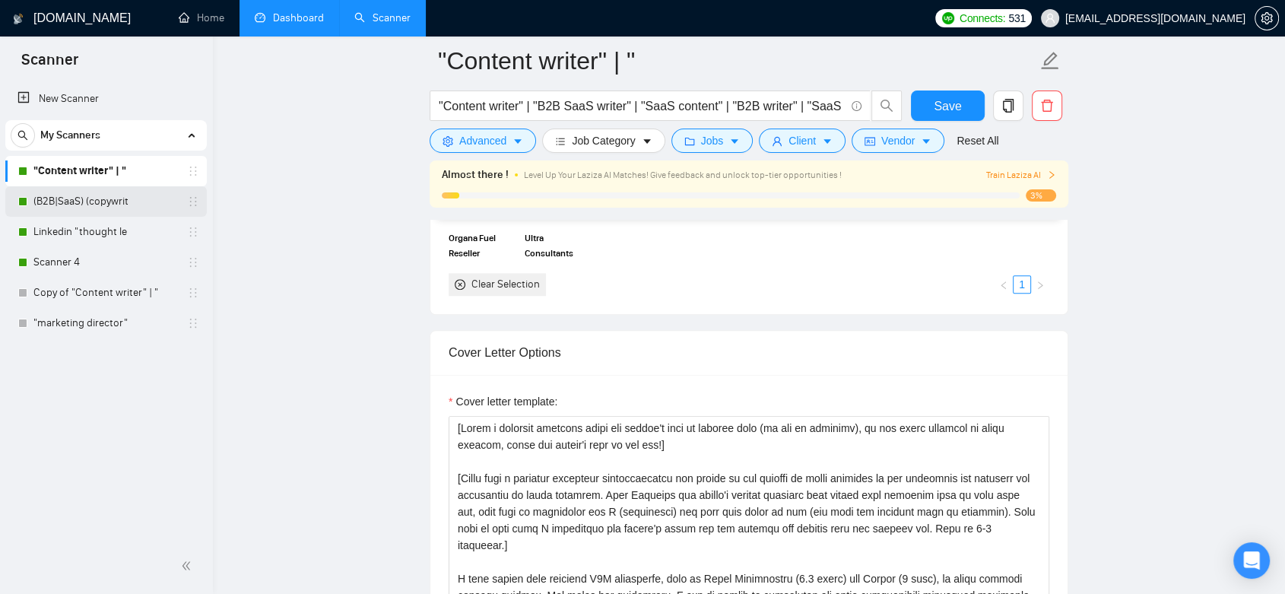
click at [103, 205] on link "(B2B|SaaS) (copywrit" at bounding box center [105, 201] width 145 height 30
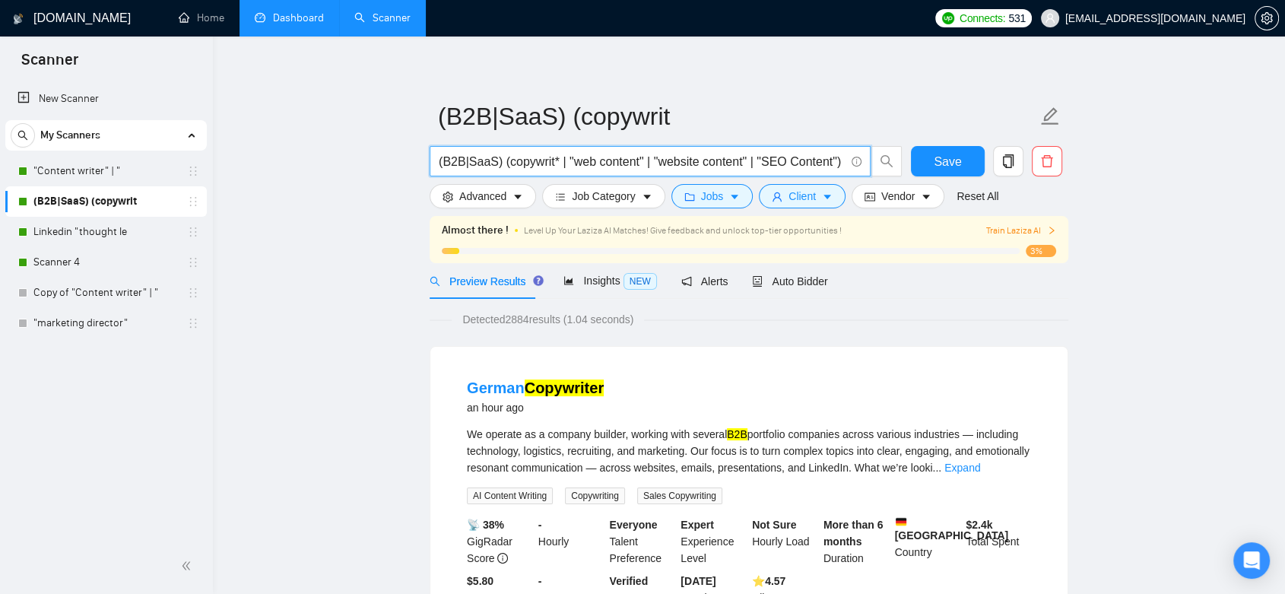
click at [468, 160] on input "(B2B|SaaS) (copywrit* | "web content" | "website content" | "SEO Content")" at bounding box center [642, 161] width 406 height 19
click at [463, 161] on input "(B2B| SaaS) (copywrit* | "web content" | "website content" | "SEO Content")" at bounding box center [642, 161] width 406 height 19
click at [555, 162] on input "(B2B | SaaS) (copywrit* | "web content" | "website content" | "SEO Content")" at bounding box center [642, 161] width 406 height 19
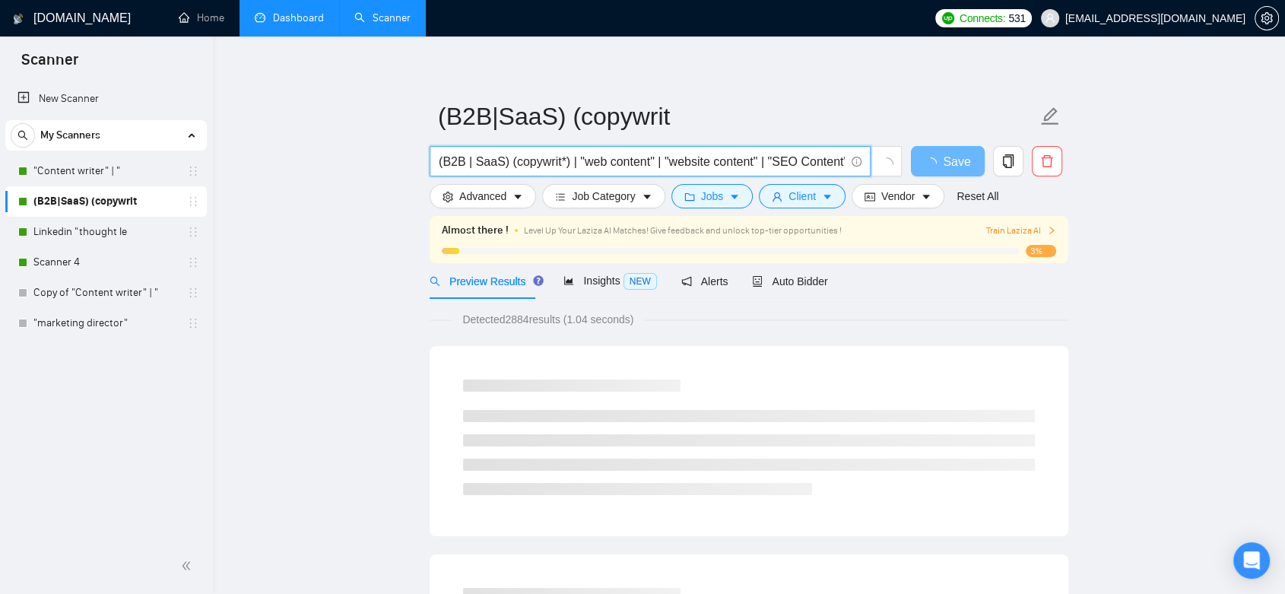
click at [510, 161] on input "(B2B | SaaS) (copywrit*) | "web content" | "website content" | "SEO Content")" at bounding box center [642, 161] width 406 height 19
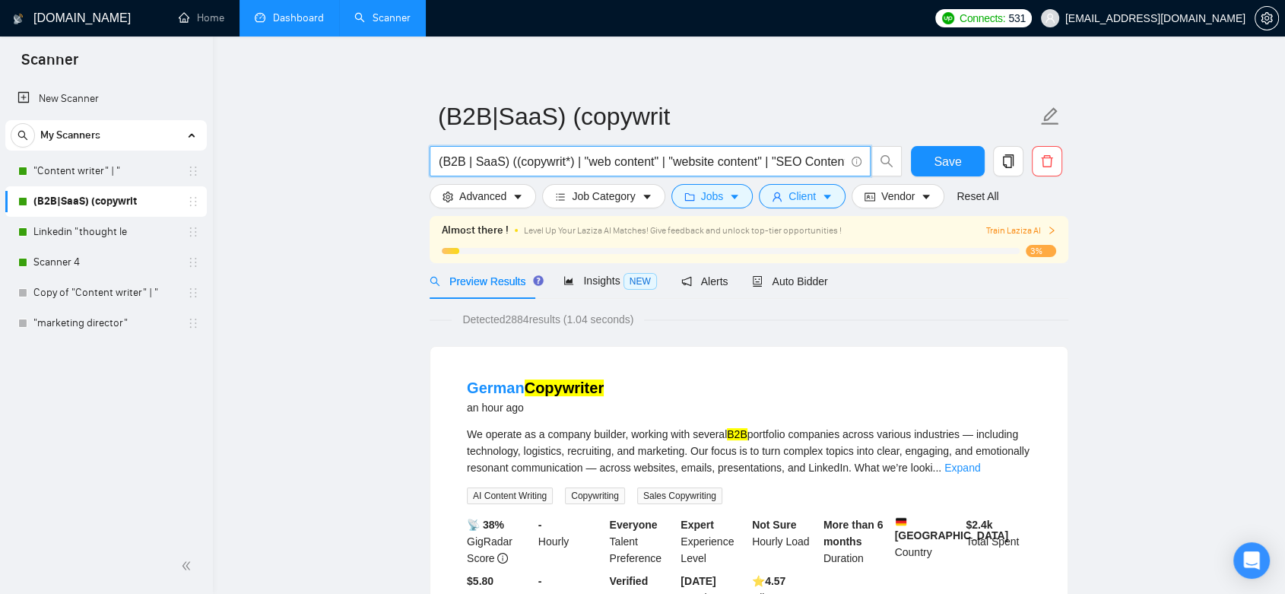
scroll to position [0, 3]
drag, startPoint x: 774, startPoint y: 160, endPoint x: 878, endPoint y: 163, distance: 104.2
click at [878, 163] on span "(B2B | SaaS) ((copywrit*) | "web content" | "website content" | "SEO Content")" at bounding box center [666, 161] width 473 height 30
type input "(B2B | SaaS) ((copywrit*) | "web content" | "website content" | "SEO Content")"
click at [944, 163] on span "Save" at bounding box center [947, 161] width 27 height 19
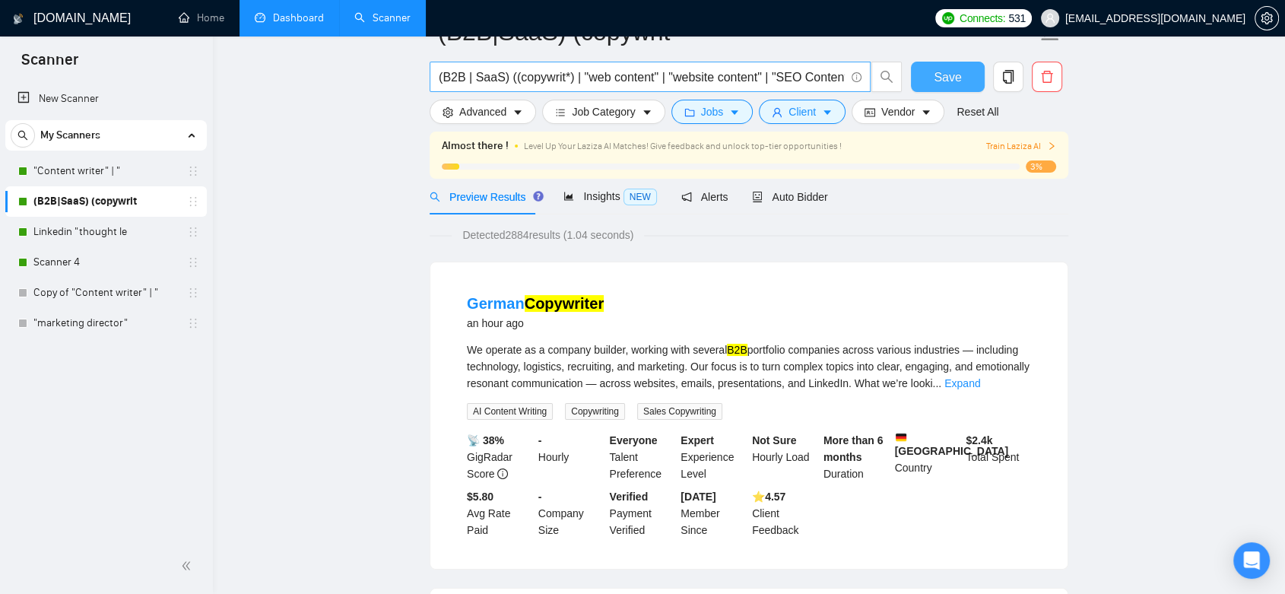
scroll to position [7, 0]
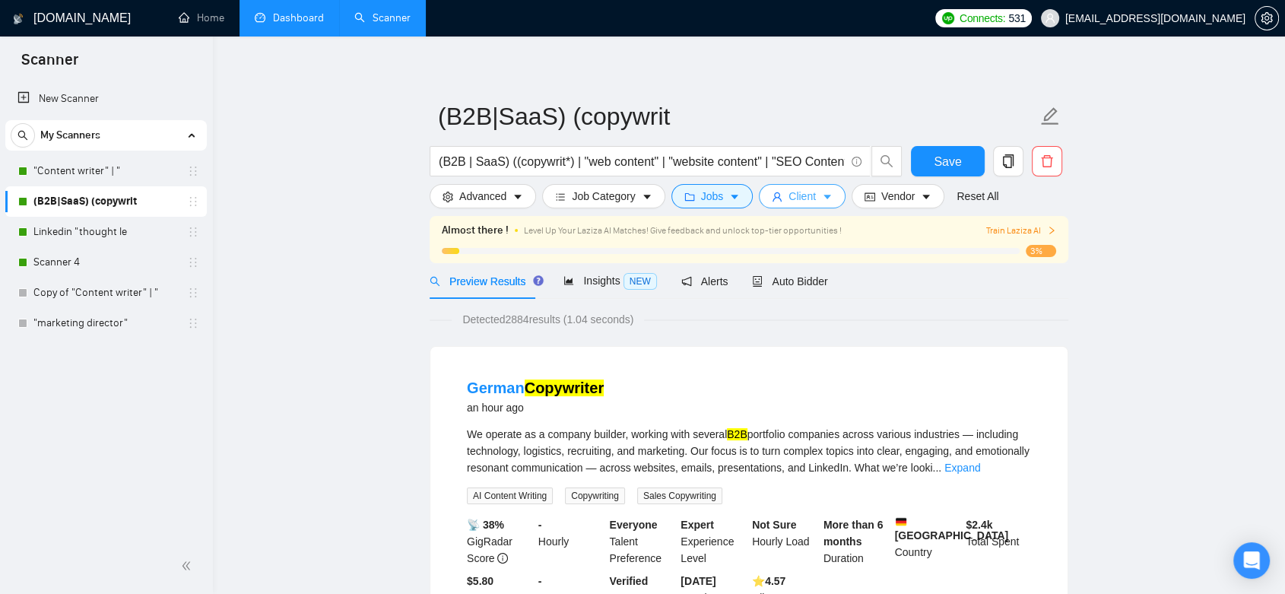
click at [800, 195] on span "Client" at bounding box center [802, 196] width 27 height 17
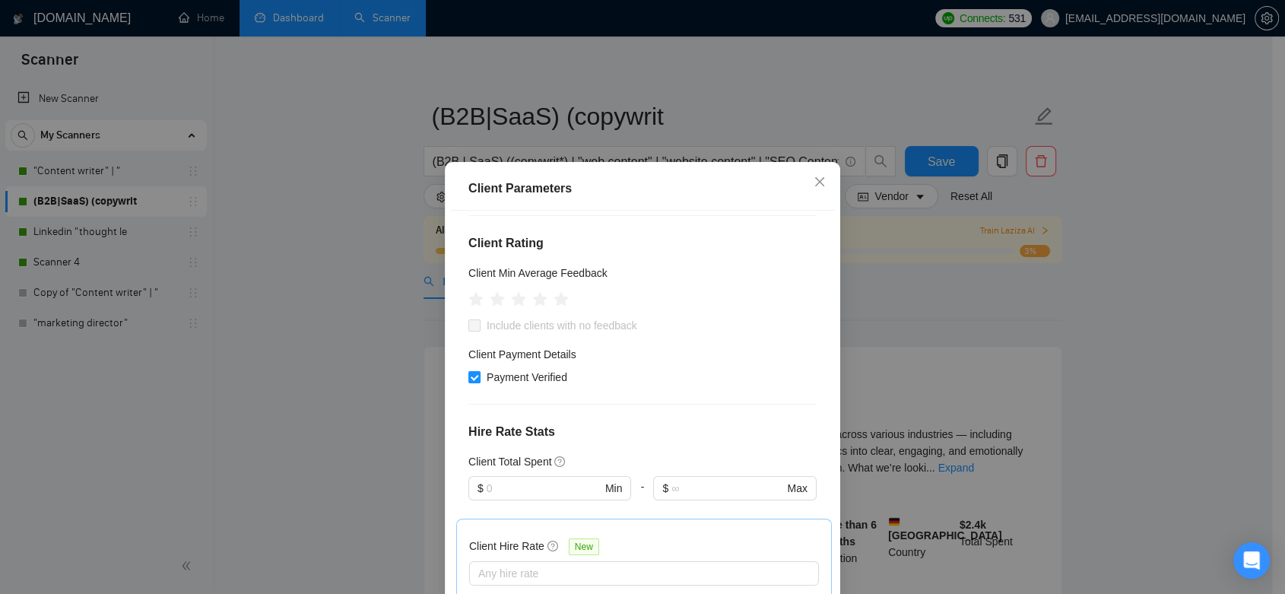
scroll to position [84, 0]
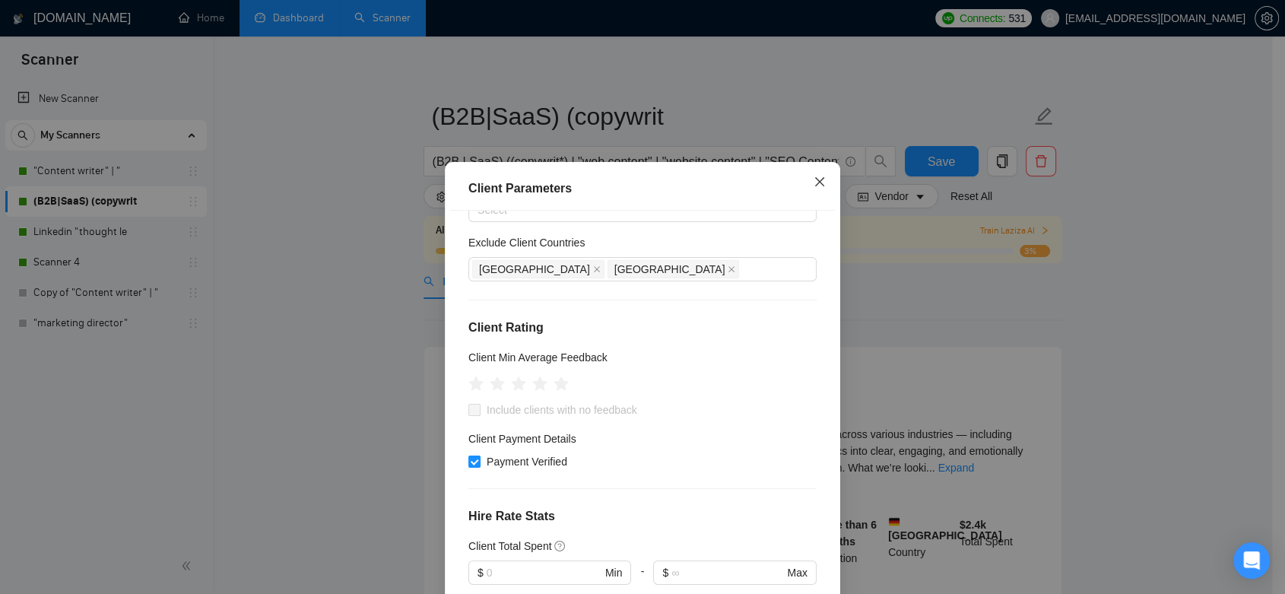
click at [809, 188] on span "Close" at bounding box center [819, 182] width 41 height 41
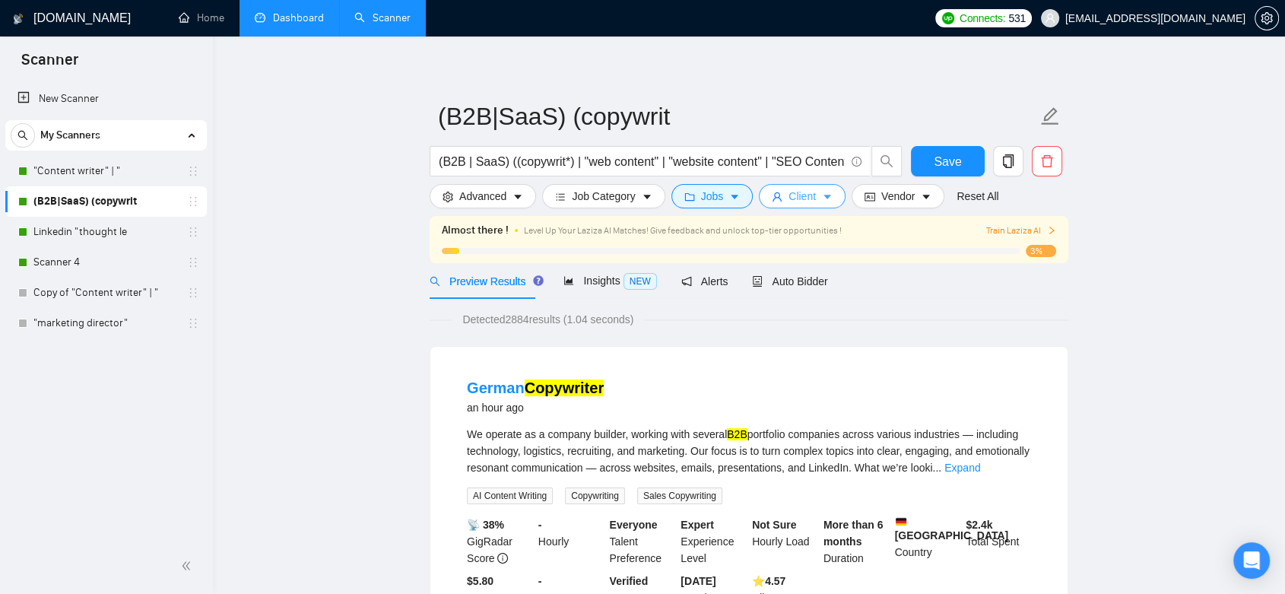
scroll to position [0, 0]
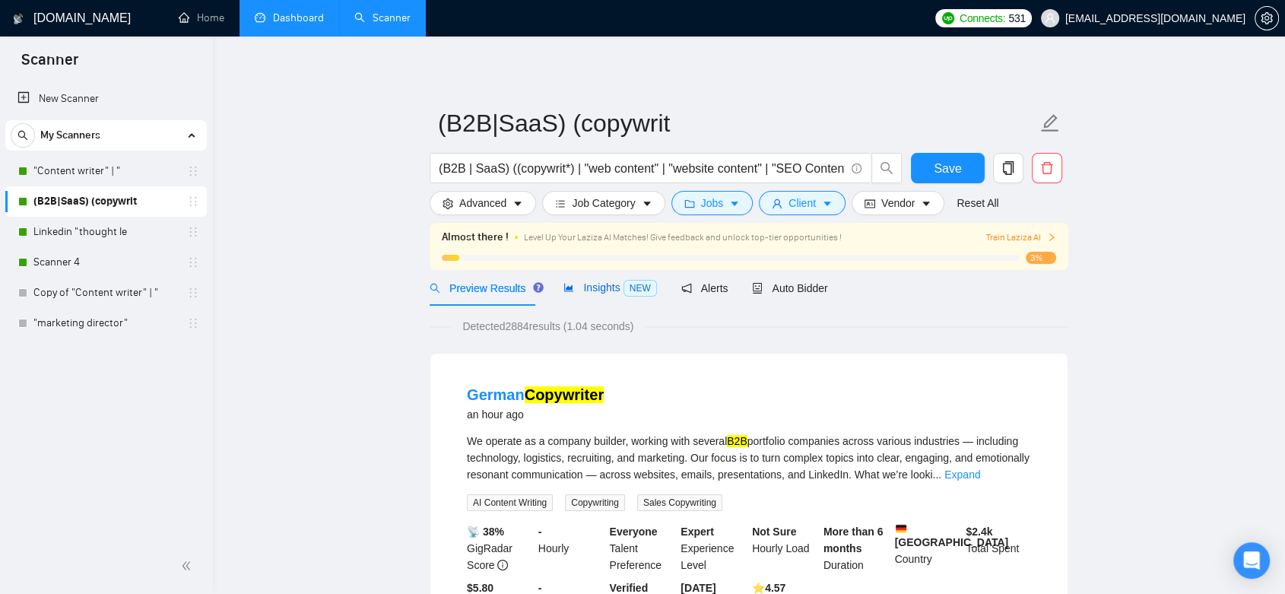
click at [589, 291] on span "Insights NEW" at bounding box center [610, 287] width 93 height 12
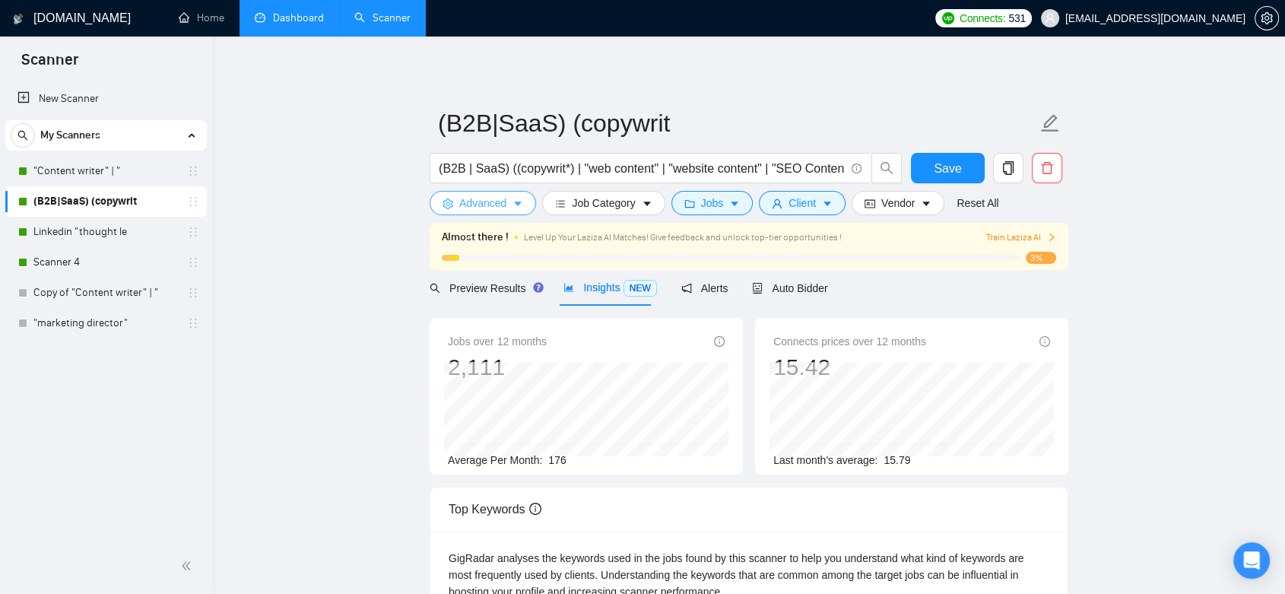
click at [481, 205] on span "Advanced" at bounding box center [482, 203] width 47 height 17
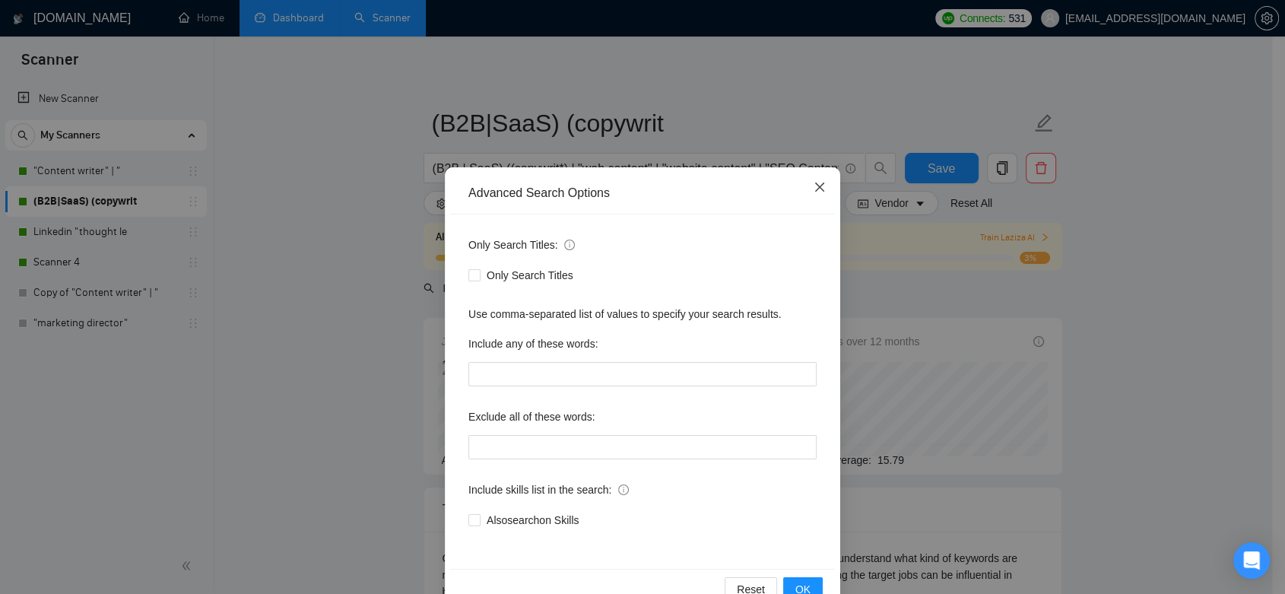
click at [819, 189] on icon "close" at bounding box center [820, 187] width 12 height 12
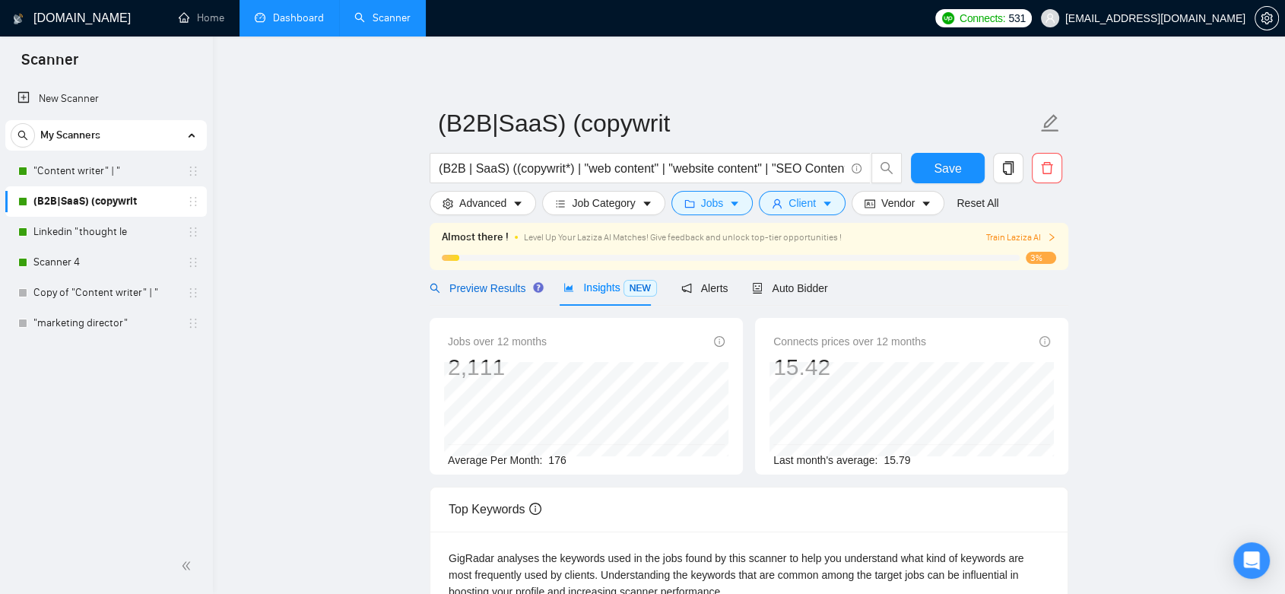
click at [495, 292] on span "Preview Results" at bounding box center [485, 288] width 110 height 12
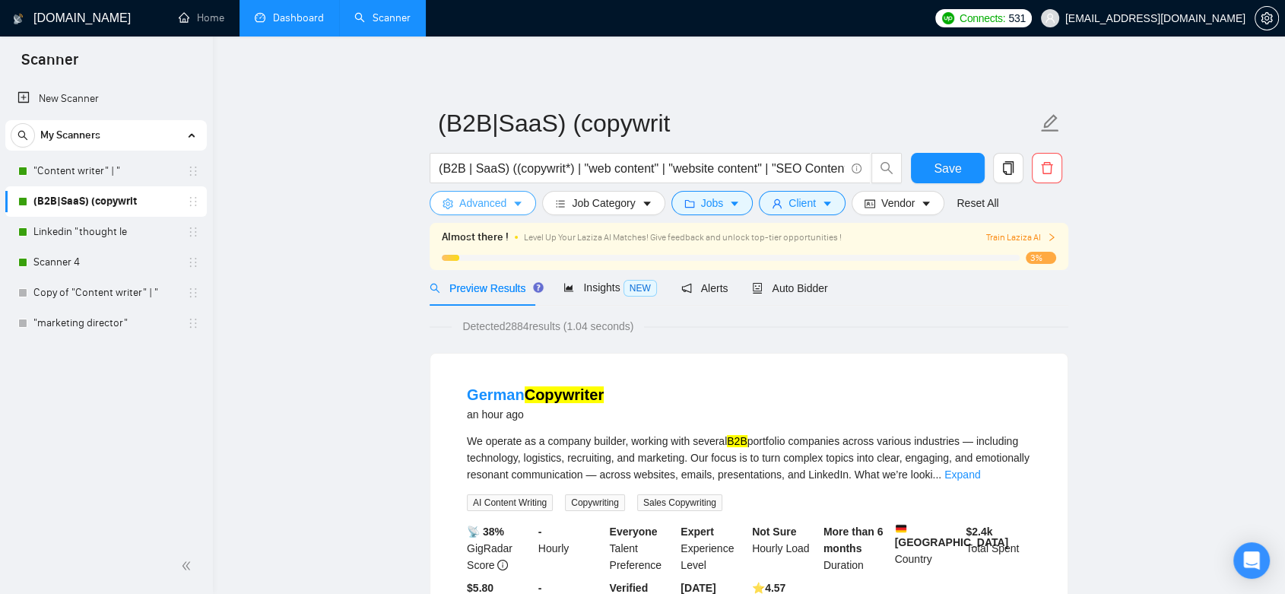
click at [494, 206] on span "Advanced" at bounding box center [482, 203] width 47 height 17
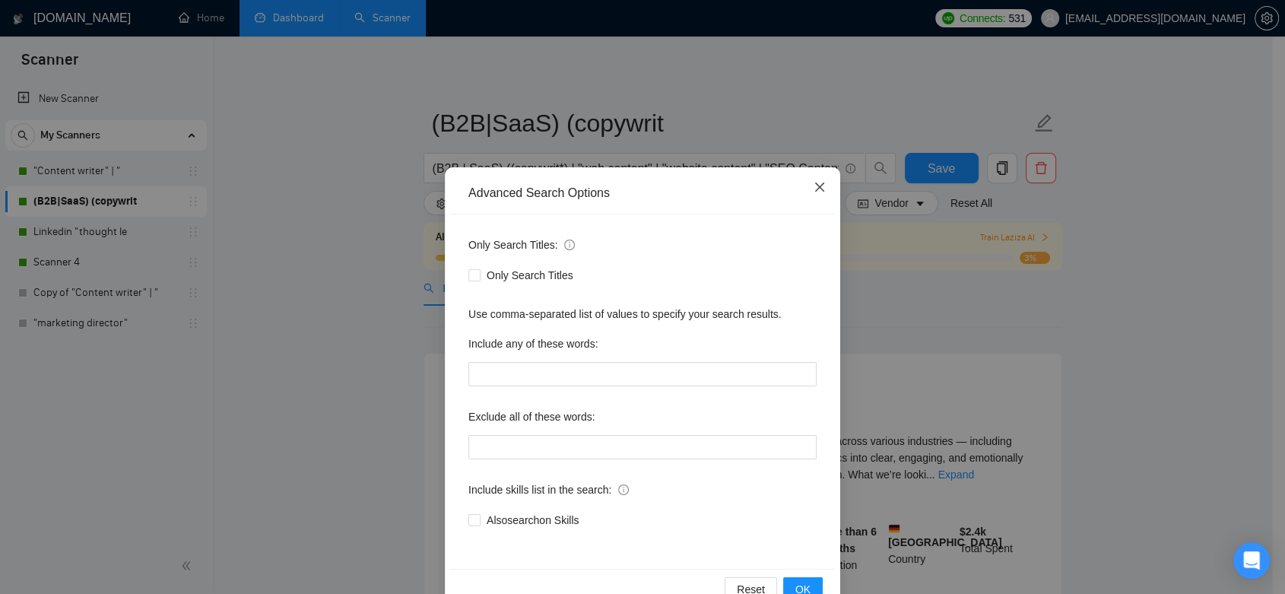
click at [815, 181] on span "Close" at bounding box center [819, 187] width 41 height 41
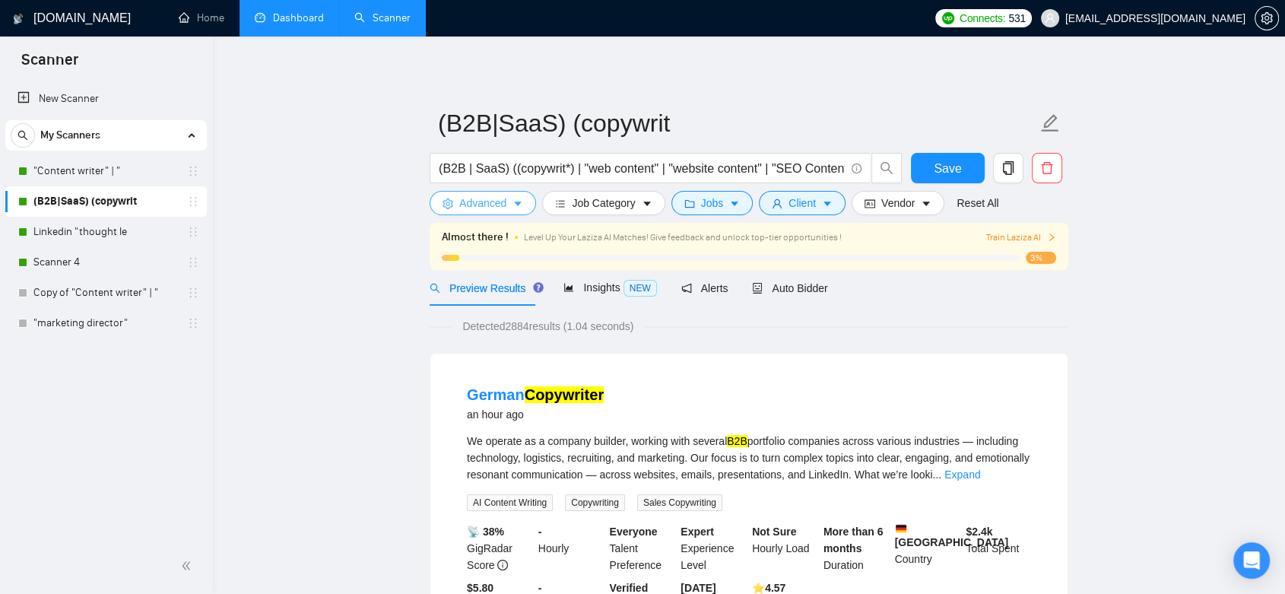
click at [497, 202] on span "Advanced" at bounding box center [482, 203] width 47 height 17
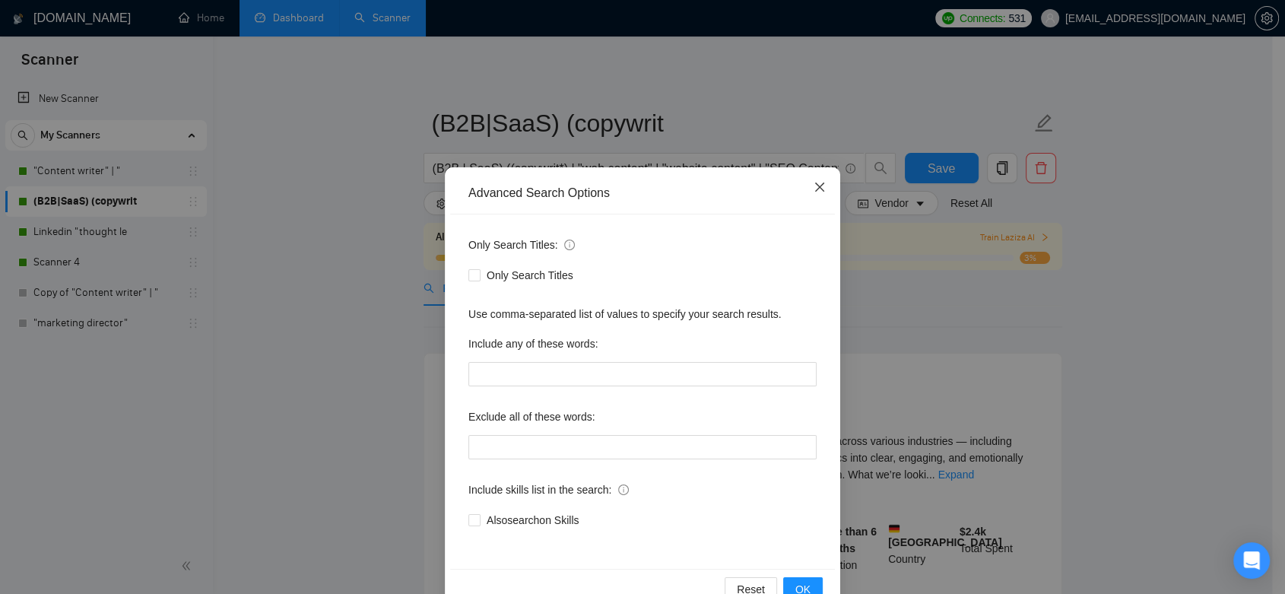
click at [823, 191] on span "Close" at bounding box center [819, 187] width 41 height 41
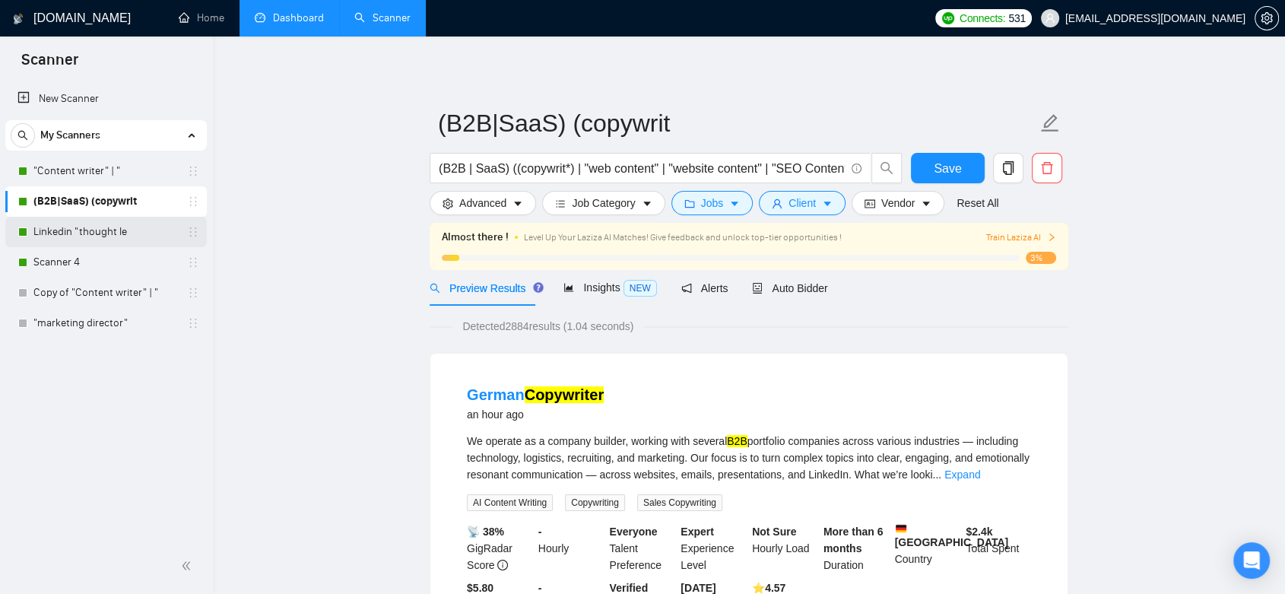
click at [125, 227] on link "Linkedin "thought le" at bounding box center [105, 232] width 145 height 30
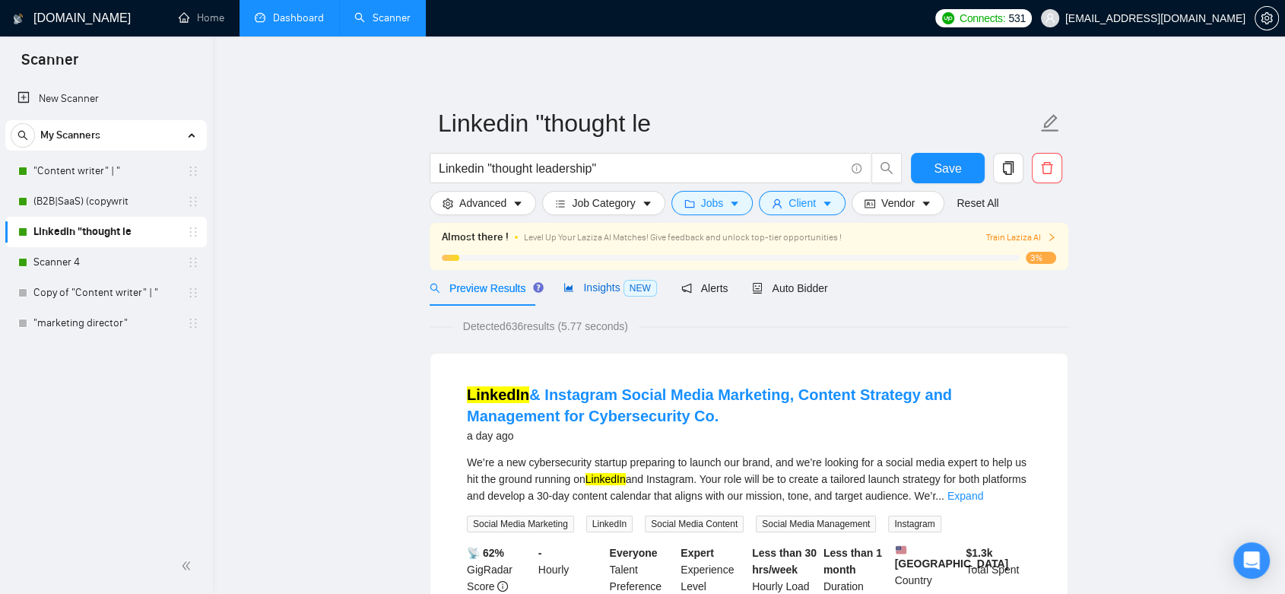
click at [586, 284] on span "Insights NEW" at bounding box center [610, 287] width 93 height 12
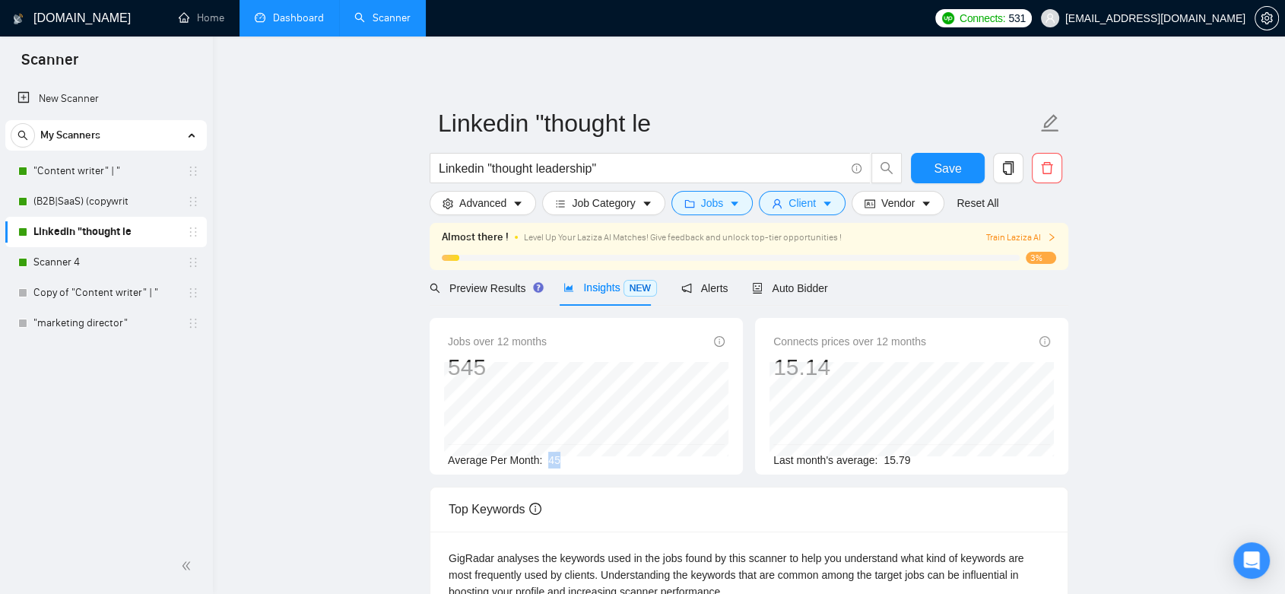
drag, startPoint x: 548, startPoint y: 457, endPoint x: 569, endPoint y: 457, distance: 20.5
click at [569, 457] on div "Average Per Month: 45" at bounding box center [586, 460] width 277 height 17
click at [122, 297] on link "Copy of "Content writer" | "" at bounding box center [105, 293] width 145 height 30
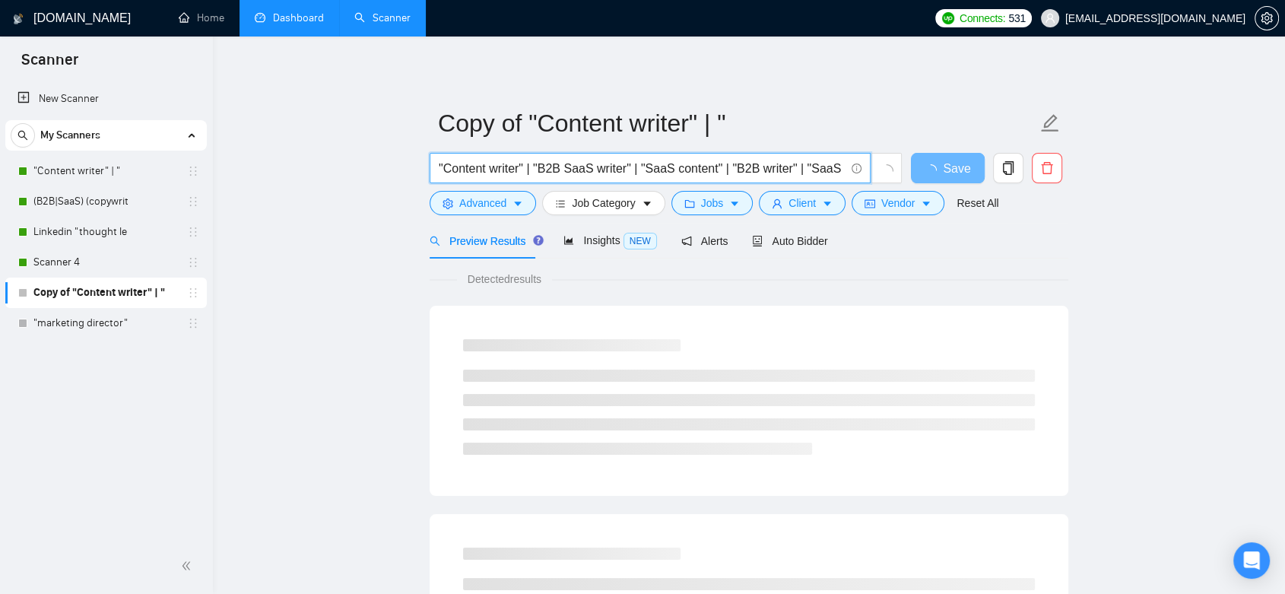
drag, startPoint x: 699, startPoint y: 170, endPoint x: 379, endPoint y: 169, distance: 320.2
click at [505, 170] on input ""Content writer" | "B2B SaaS writer" | "SaaS content" | "B2B writer" | "SaaS SE…" at bounding box center [642, 168] width 406 height 19
click at [486, 171] on input ""Content writer" | "B2B SaaS writer" | "SaaS content" | "B2B writer" | "SaaS SE…" at bounding box center [642, 168] width 406 height 19
click at [549, 169] on input ""Content writer" | "B2B SaaS writer" | "SaaS content" | "B2B writer" | "SaaS SE…" at bounding box center [642, 168] width 406 height 19
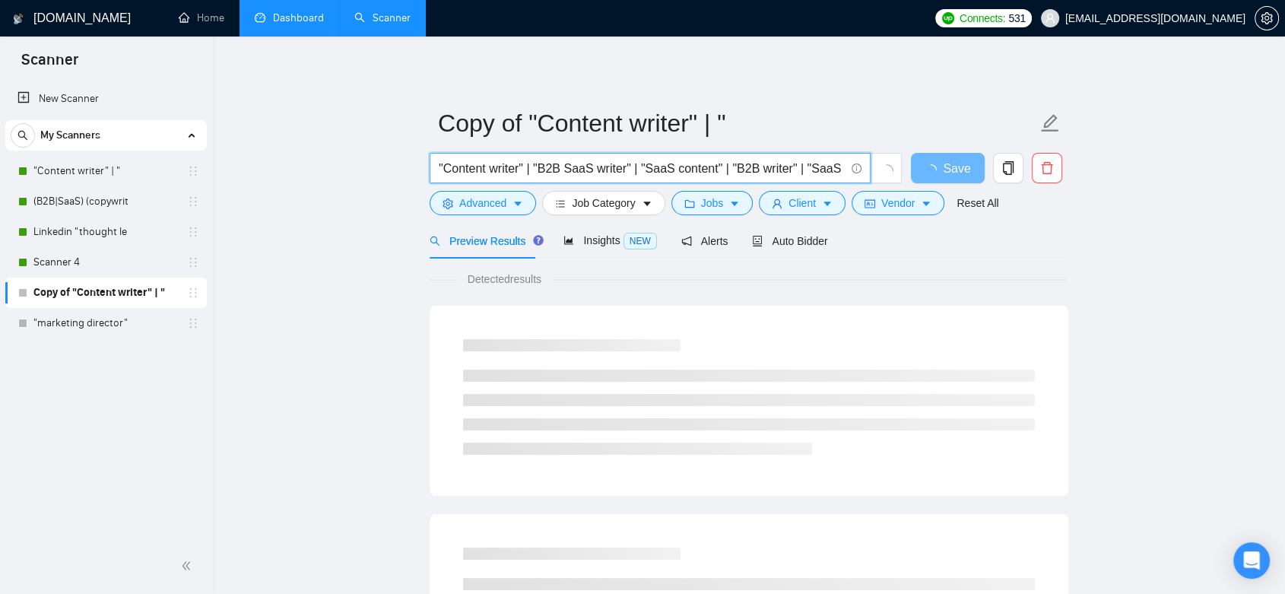
click at [549, 169] on input ""Content writer" | "B2B SaaS writer" | "SaaS content" | "B2B writer" | "SaaS SE…" at bounding box center [642, 168] width 406 height 19
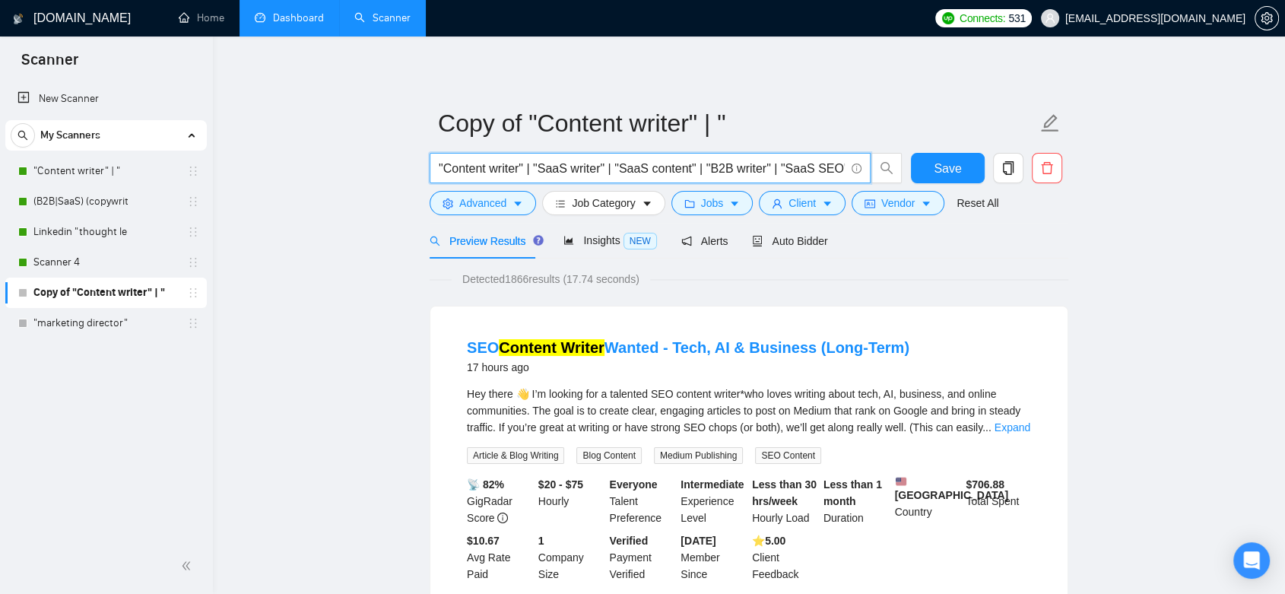
click at [488, 167] on input ""Content writer" | "SaaS writer" | "SaaS content" | "B2B writer" | "SaaS SEO"" at bounding box center [642, 168] width 406 height 19
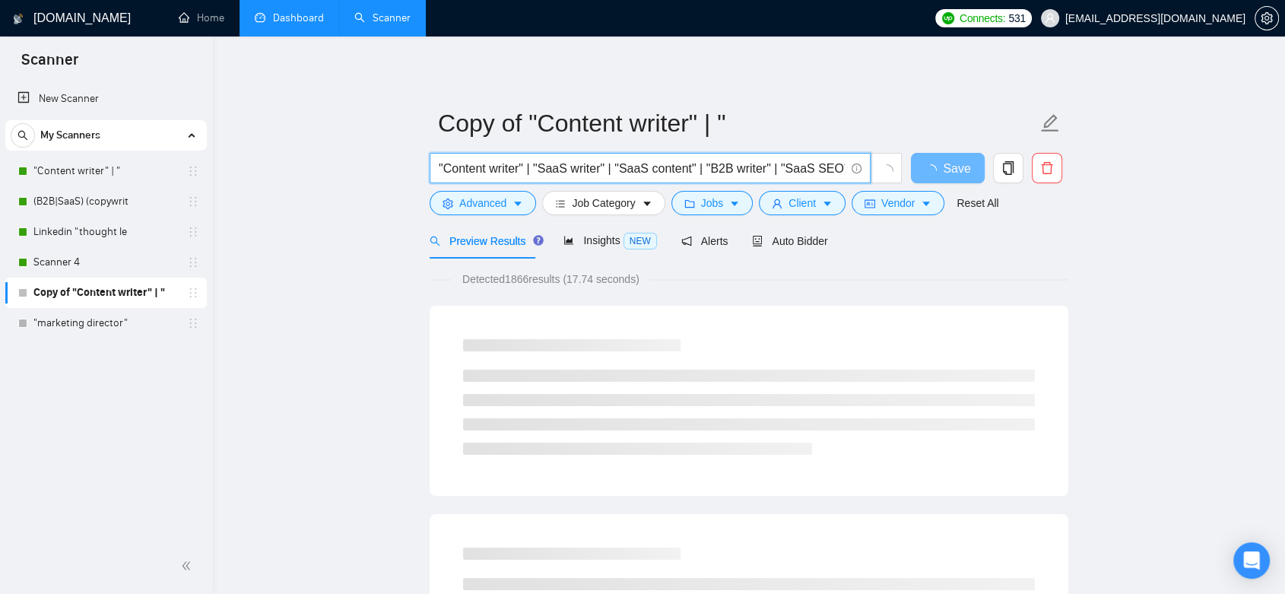
paste input "B2B"
click at [572, 169] on input ""Content B2B writer" | "SaaS writer" | "SaaS content" | "B2B writer" | "SaaS SE…" at bounding box center [642, 168] width 406 height 19
click at [566, 168] on input ""Content B2B writer" | "SaaS writer" | "SaaS content" | "B2B writer" | "SaaS SE…" at bounding box center [642, 168] width 406 height 19
click at [578, 169] on input ""Content B2B writer" | "SaaS writer" | "SaaS content" | "B2B writer" | "SaaS SE…" at bounding box center [642, 168] width 406 height 19
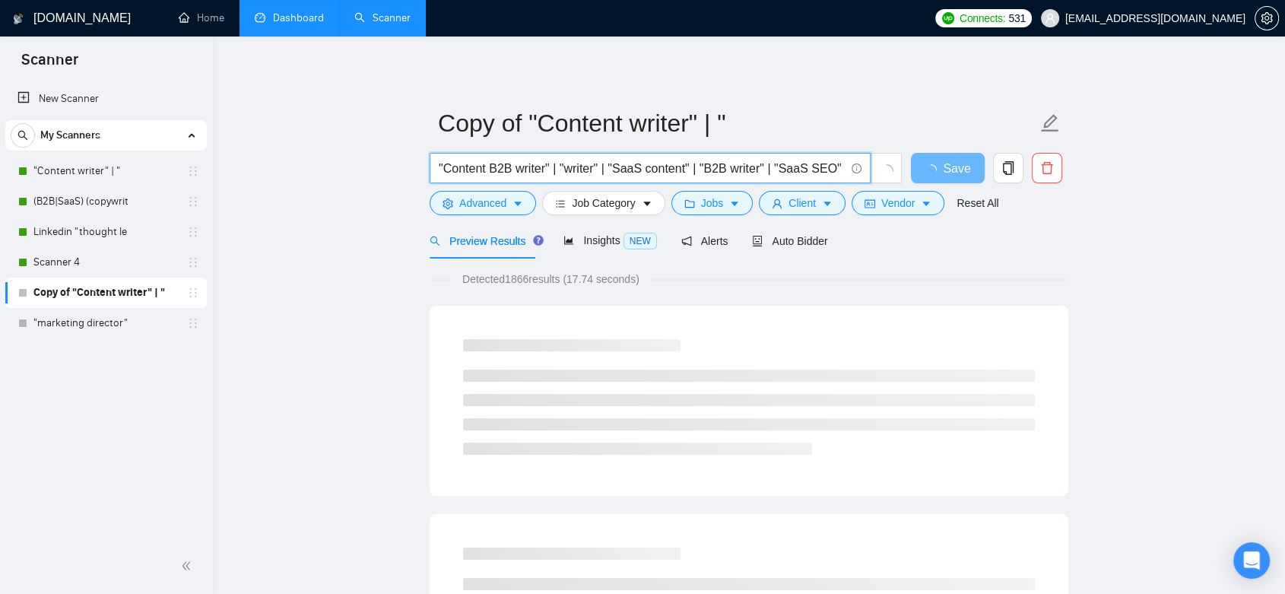
click at [510, 170] on input ""Content B2B writer" | "writer" | "SaaS content" | "B2B writer" | "SaaS SEO"" at bounding box center [642, 168] width 406 height 19
paste input "SaaS"
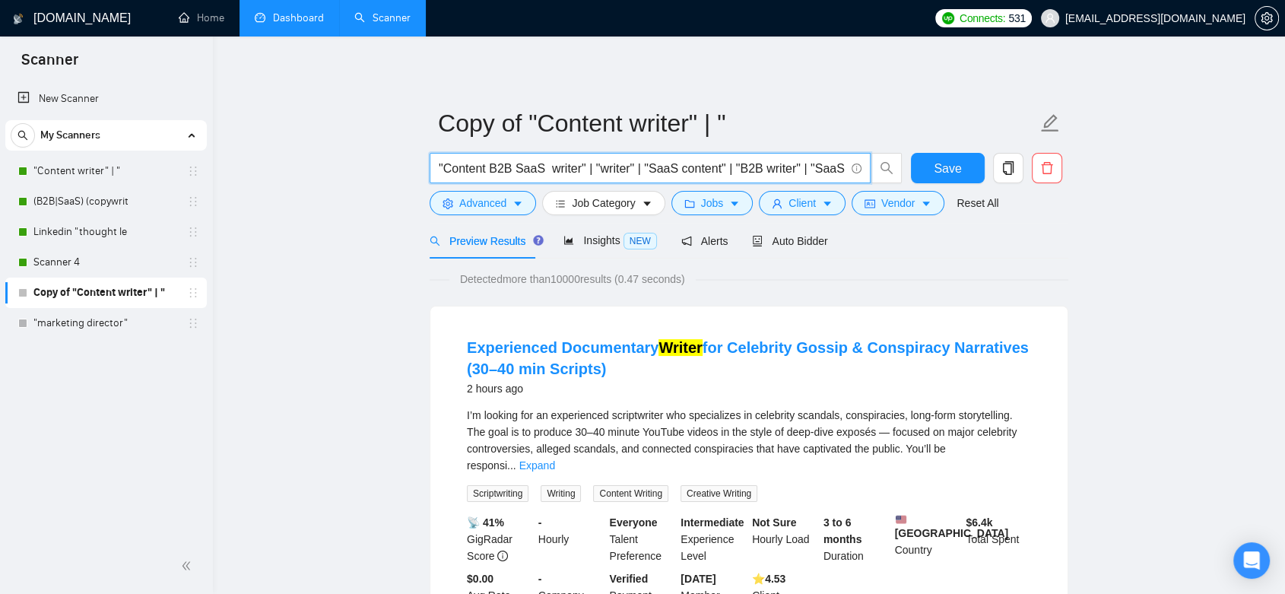
click at [587, 169] on input ""Content B2B SaaS writer" | "writer" | "SaaS content" | "B2B writer" | "SaaS SE…" at bounding box center [642, 168] width 406 height 19
click at [488, 171] on input ""Content B2B SaaS writer" | "writer" | "SaaS content" | "B2B writer" | "SaaS SE…" at bounding box center [642, 168] width 406 height 19
paste input "|"
click at [519, 169] on input ""Content | B2B SaaS writer" | "writer" | "SaaS content" | "B2B writer" | "SaaS …" at bounding box center [642, 168] width 406 height 19
paste input "|"
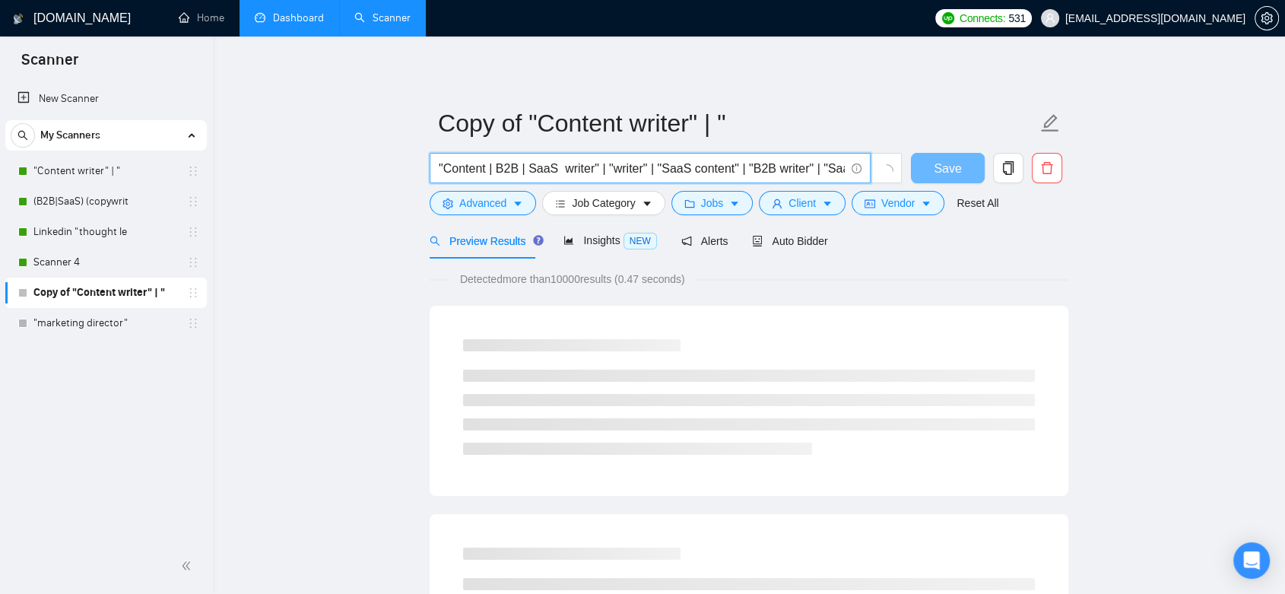
click at [550, 170] on input ""Content | B2B | SaaS writer" | "writer" | "SaaS content" | "B2B writer" | "Saa…" at bounding box center [642, 168] width 406 height 19
click at [445, 169] on input ""Content | B2B | SaaS) writer" | "writer" | "SaaS content" | "B2B writer" | "Sa…" at bounding box center [642, 168] width 406 height 19
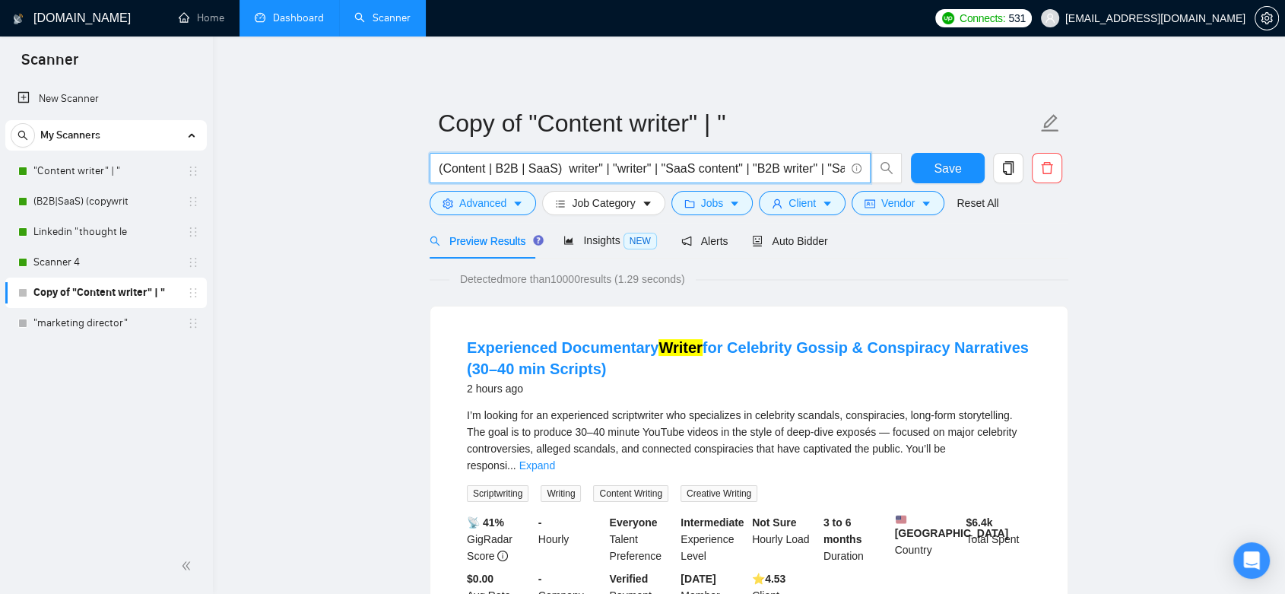
click at [559, 167] on input "(Content | B2B | SaaS) writer" | "writer" | "SaaS content" | "B2B writer" | "Sa…" at bounding box center [642, 168] width 406 height 19
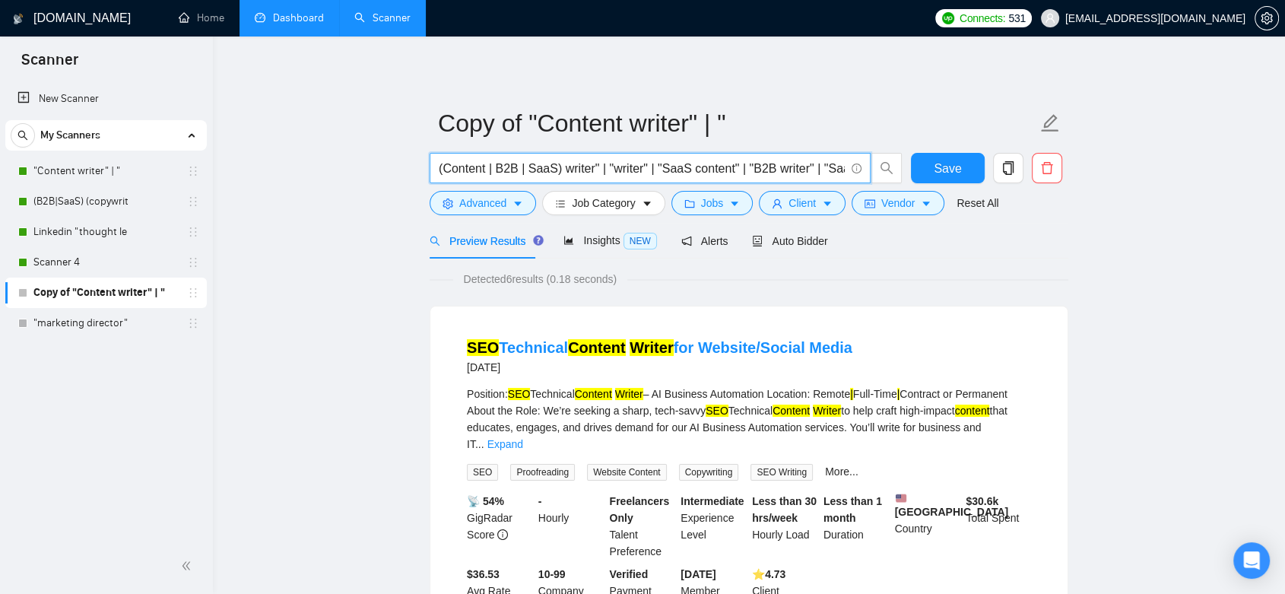
click at [587, 167] on input "(Content | B2B | SaaS) writer" | "writer" | "SaaS content" | "B2B writer" | "Sa…" at bounding box center [642, 168] width 406 height 19
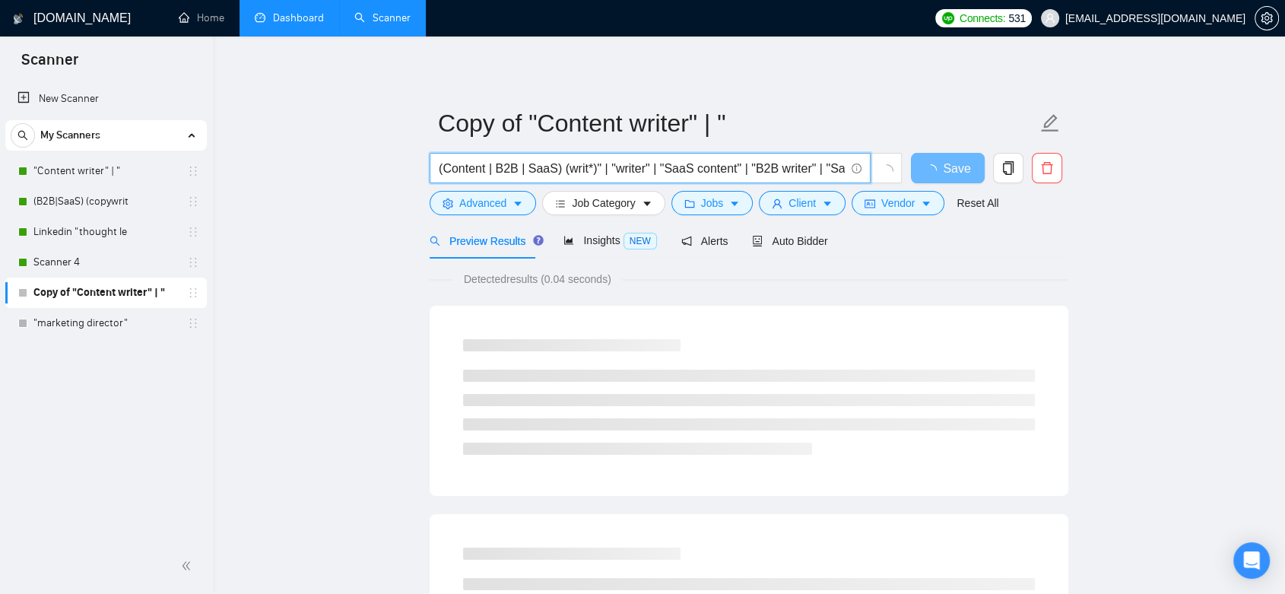
drag, startPoint x: 589, startPoint y: 166, endPoint x: 869, endPoint y: 156, distance: 280.1
click at [869, 156] on span "(Content | B2B | SaaS) (writ*)" | "writer" | "SaaS content" | "B2B writer" | "S…" at bounding box center [650, 168] width 441 height 30
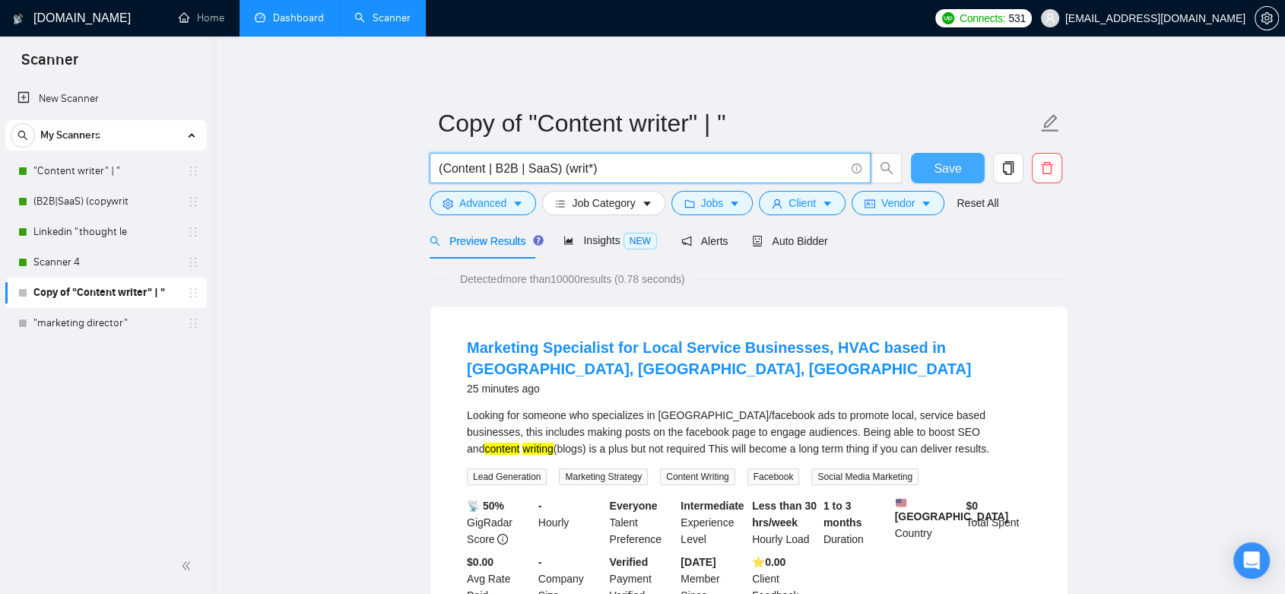
type input "(Content | B2B | SaaS) (writ*)"
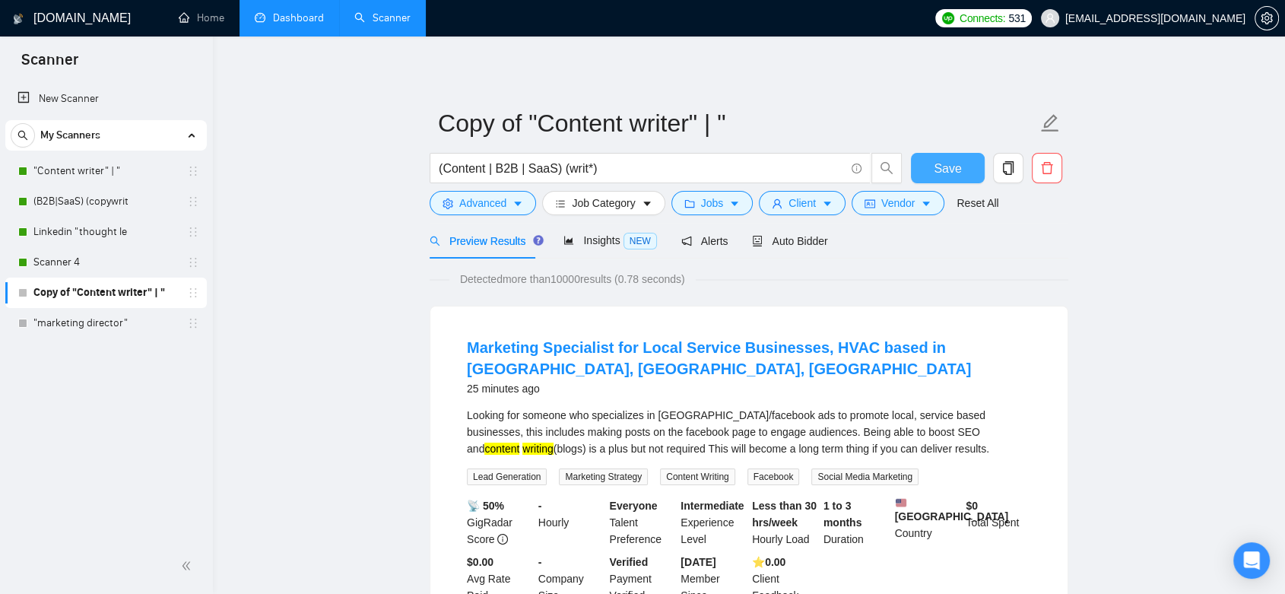
click at [943, 166] on span "Save" at bounding box center [947, 168] width 27 height 19
click at [601, 243] on span "Insights NEW" at bounding box center [610, 240] width 93 height 12
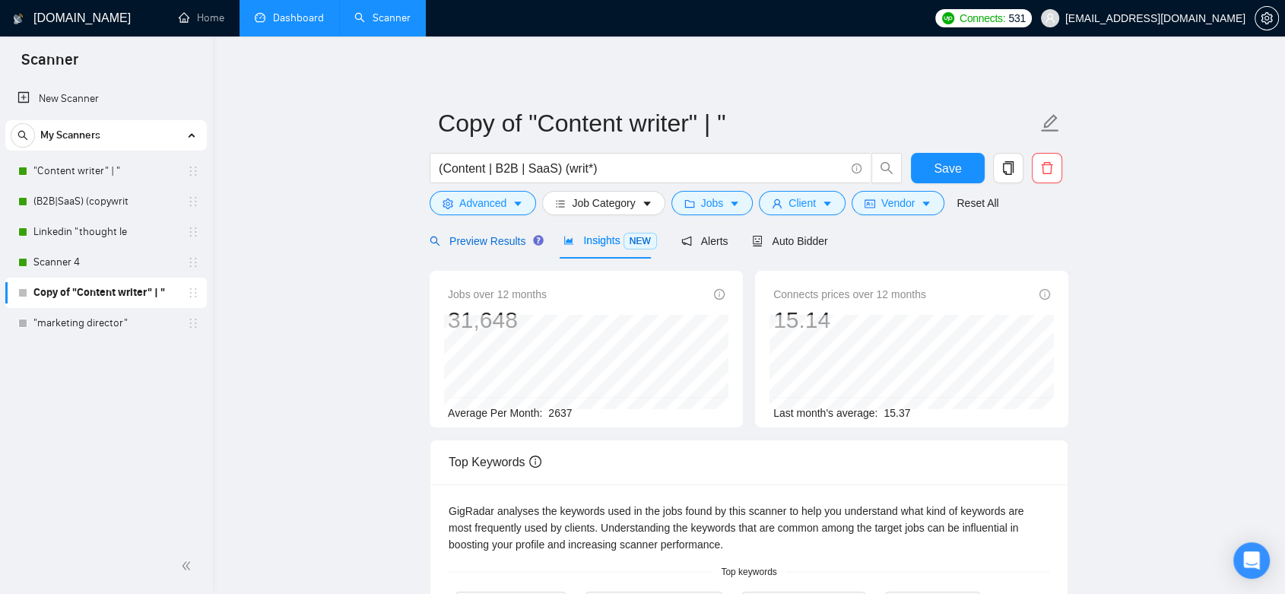
click at [480, 240] on span "Preview Results" at bounding box center [485, 241] width 110 height 12
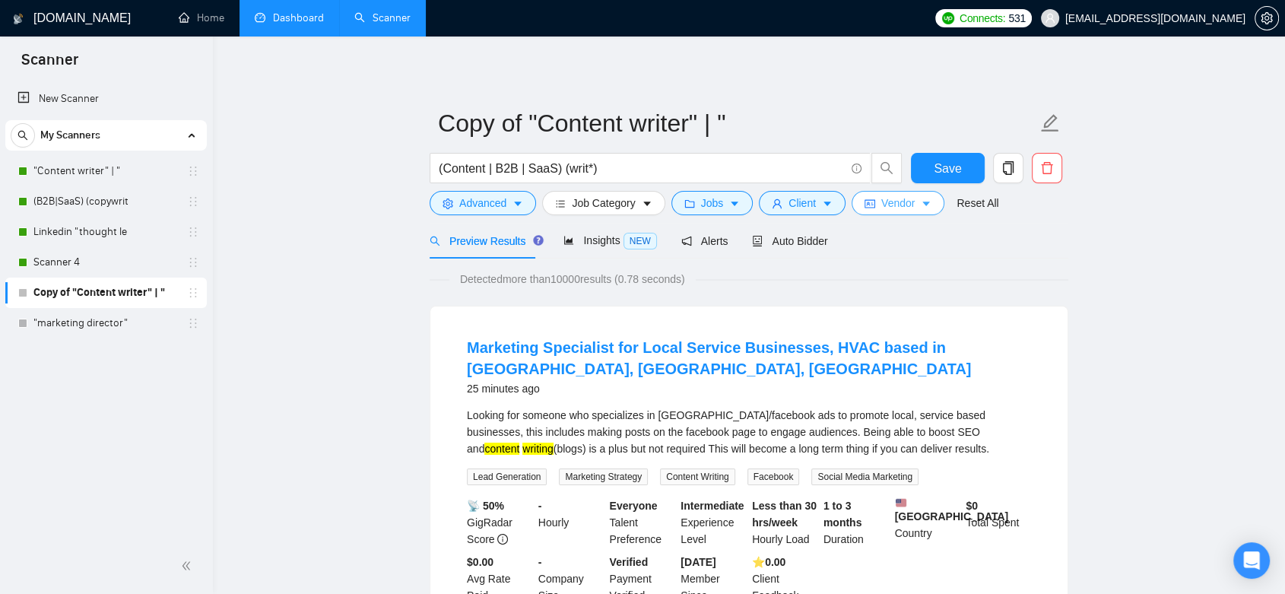
click at [910, 209] on button "Vendor" at bounding box center [898, 203] width 93 height 24
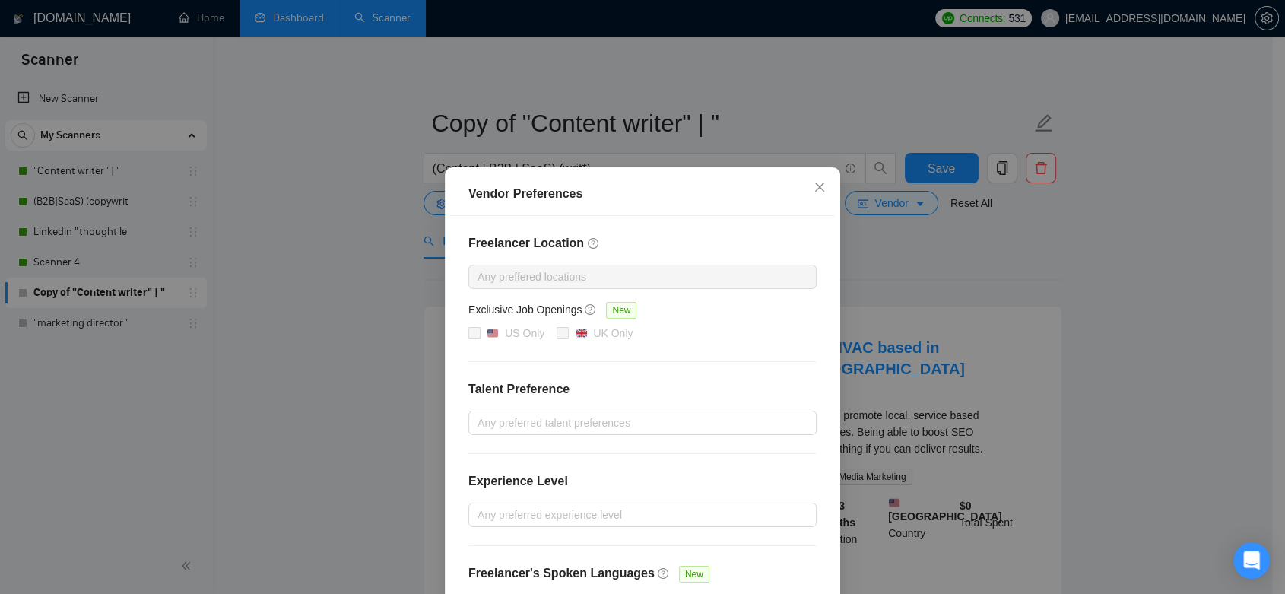
scroll to position [108, 0]
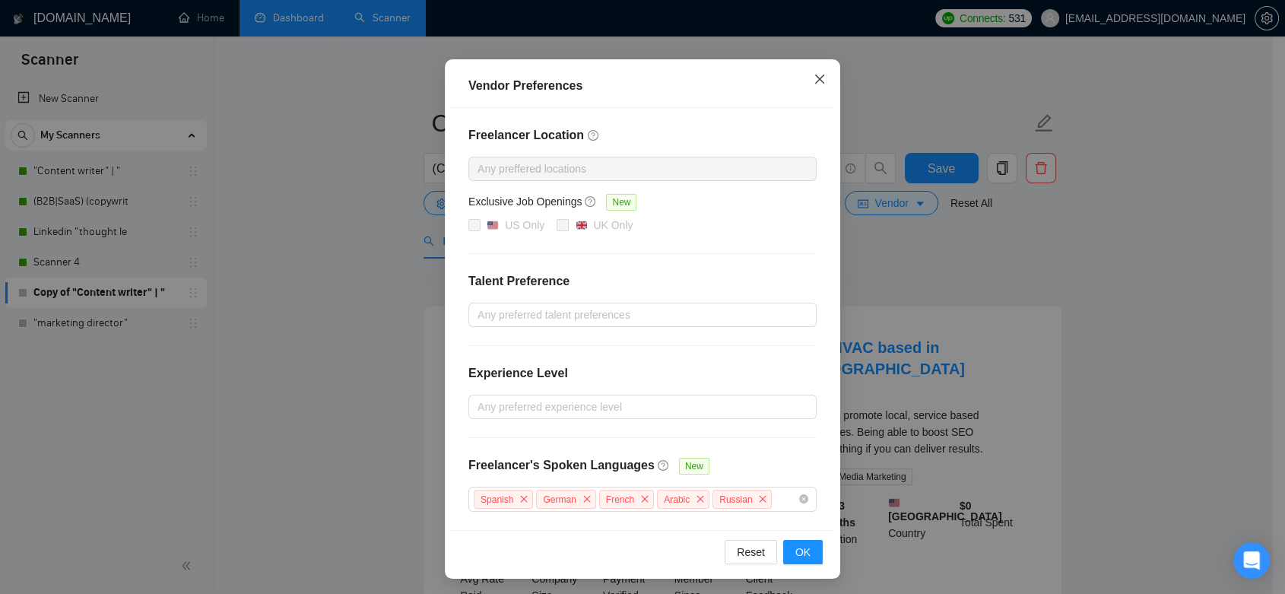
click at [812, 88] on span "Close" at bounding box center [819, 79] width 41 height 41
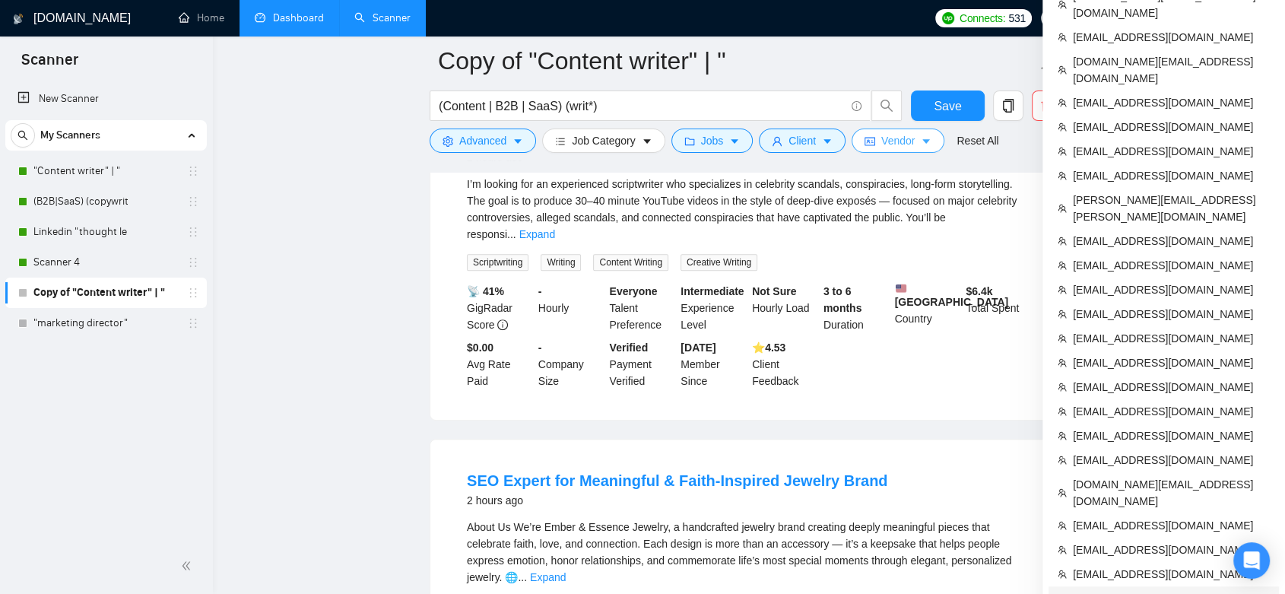
scroll to position [761, 0]
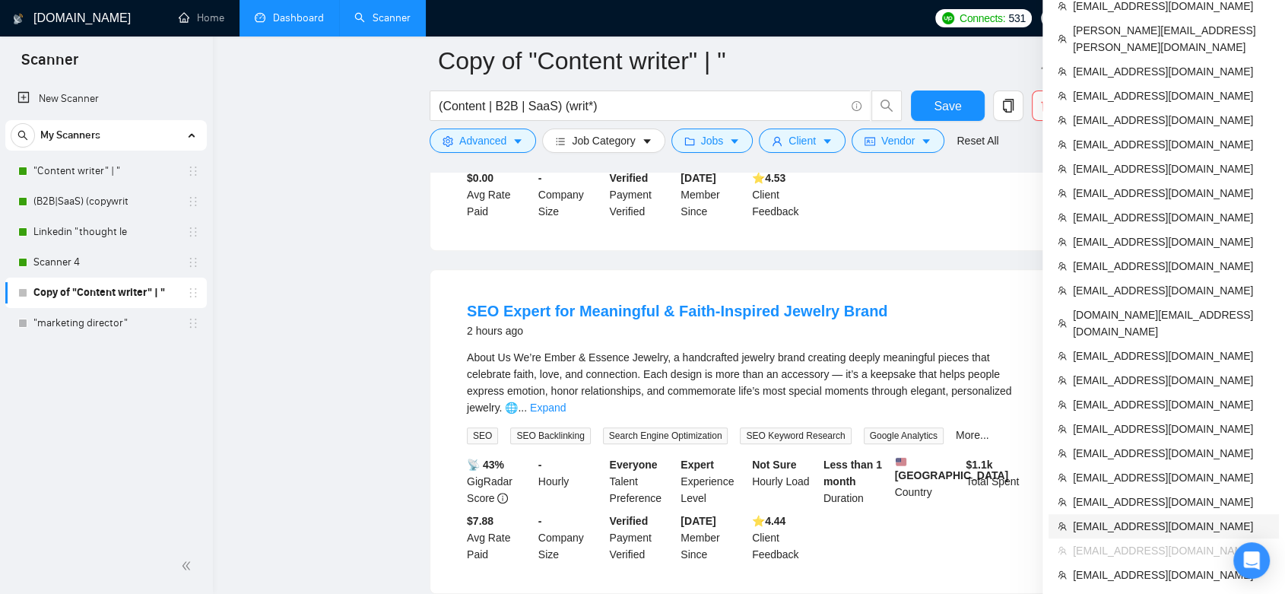
click at [1177, 518] on span "[EMAIL_ADDRESS][DOMAIN_NAME]" at bounding box center [1171, 526] width 197 height 17
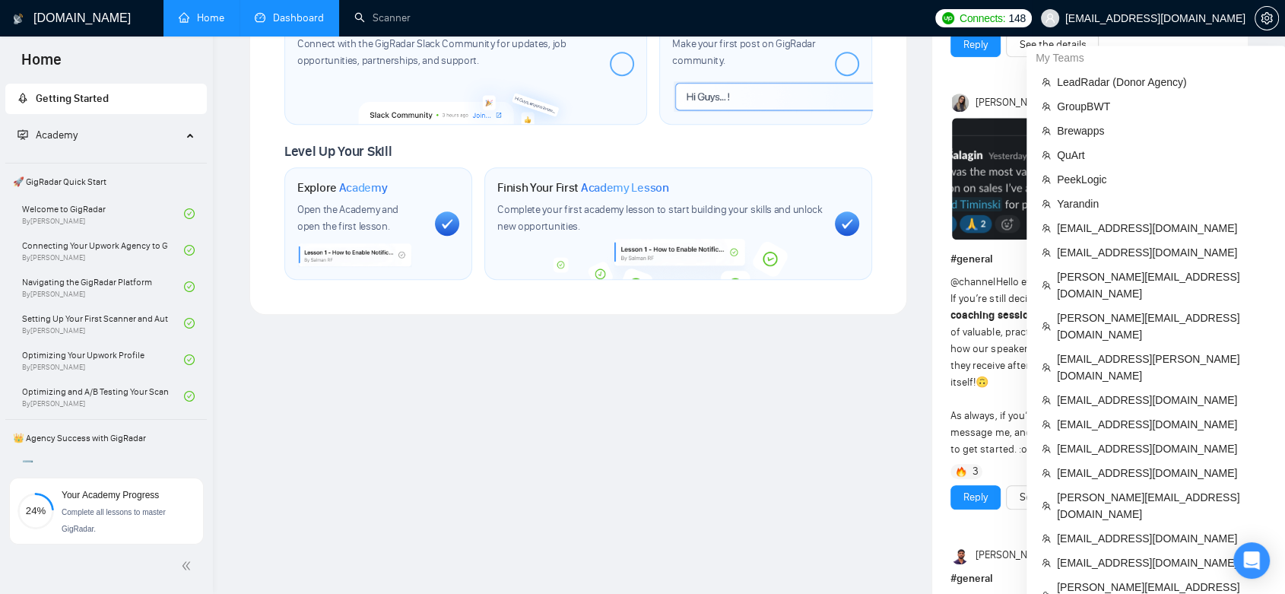
click at [1222, 18] on span "[EMAIL_ADDRESS][DOMAIN_NAME]" at bounding box center [1156, 18] width 180 height 0
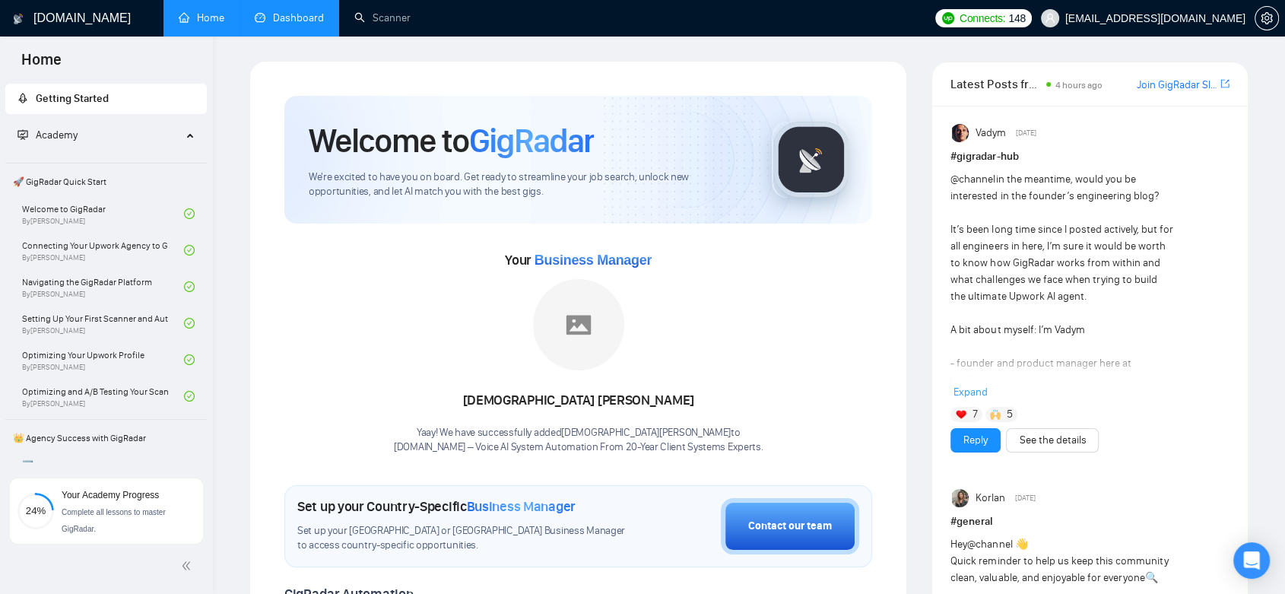
click at [316, 21] on link "Dashboard" at bounding box center [289, 17] width 69 height 13
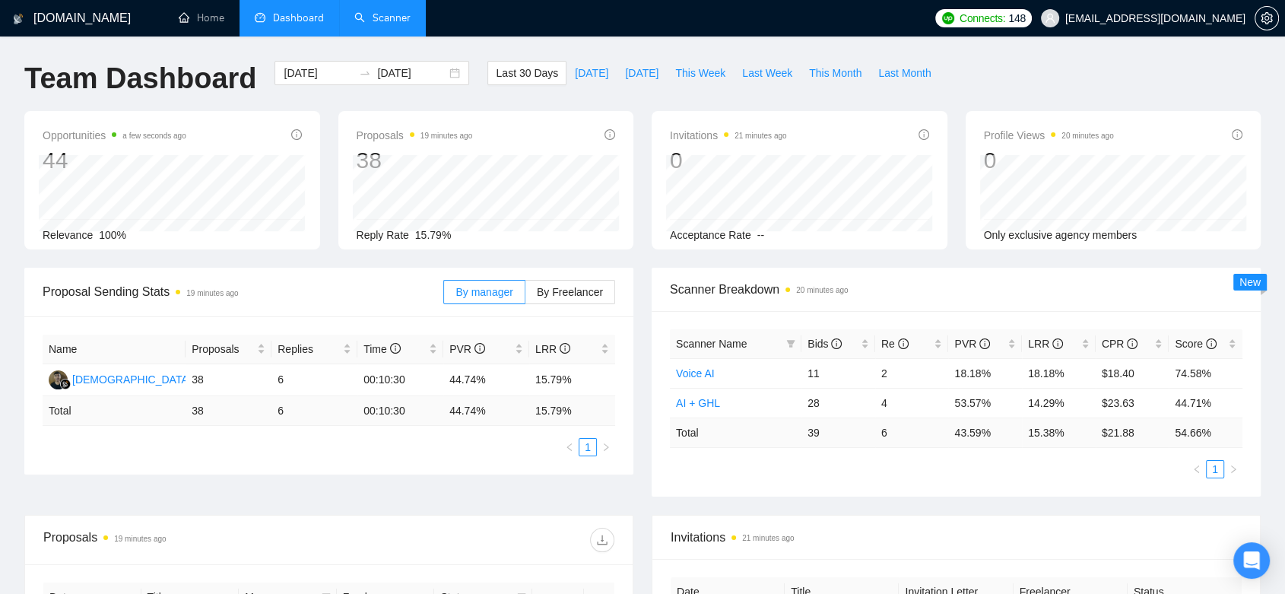
click at [405, 16] on link "Scanner" at bounding box center [382, 17] width 56 height 13
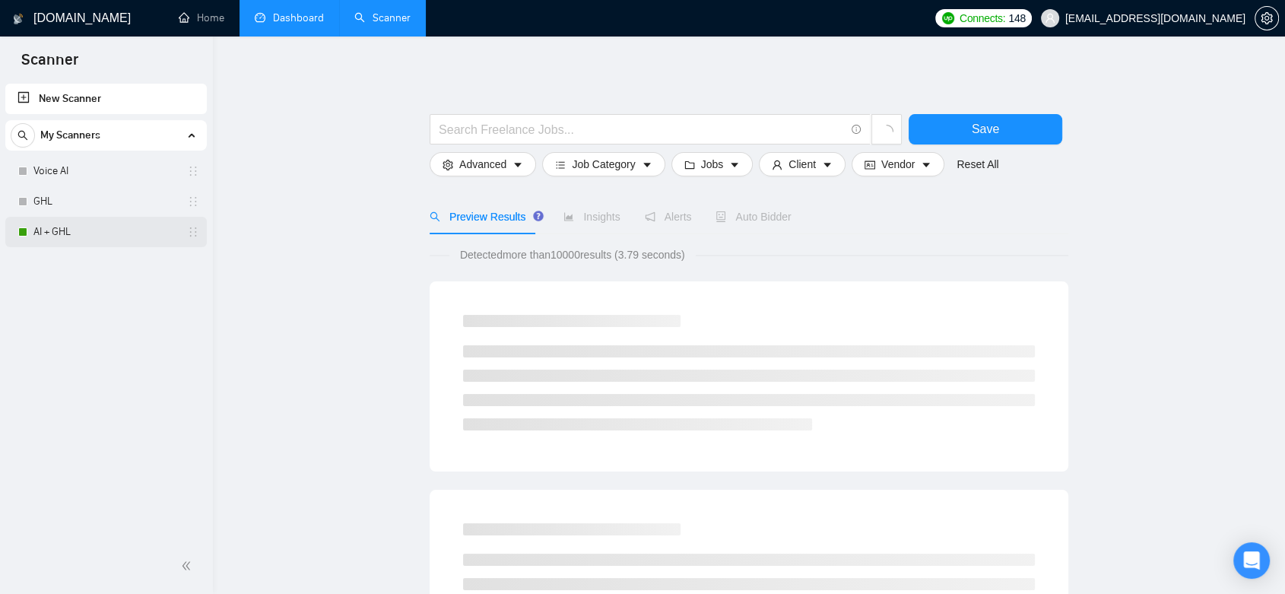
click at [43, 233] on link "AI + GHL" at bounding box center [105, 232] width 145 height 30
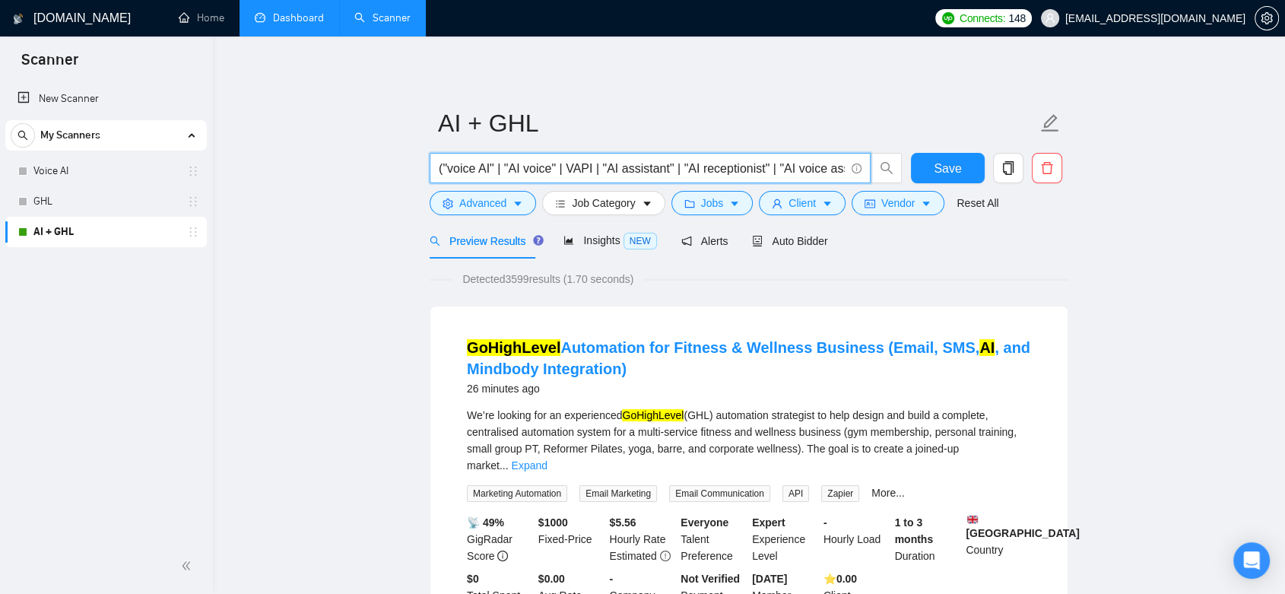
drag, startPoint x: 519, startPoint y: 167, endPoint x: 399, endPoint y: 173, distance: 121.1
click at [596, 242] on span "Insights NEW" at bounding box center [610, 240] width 93 height 12
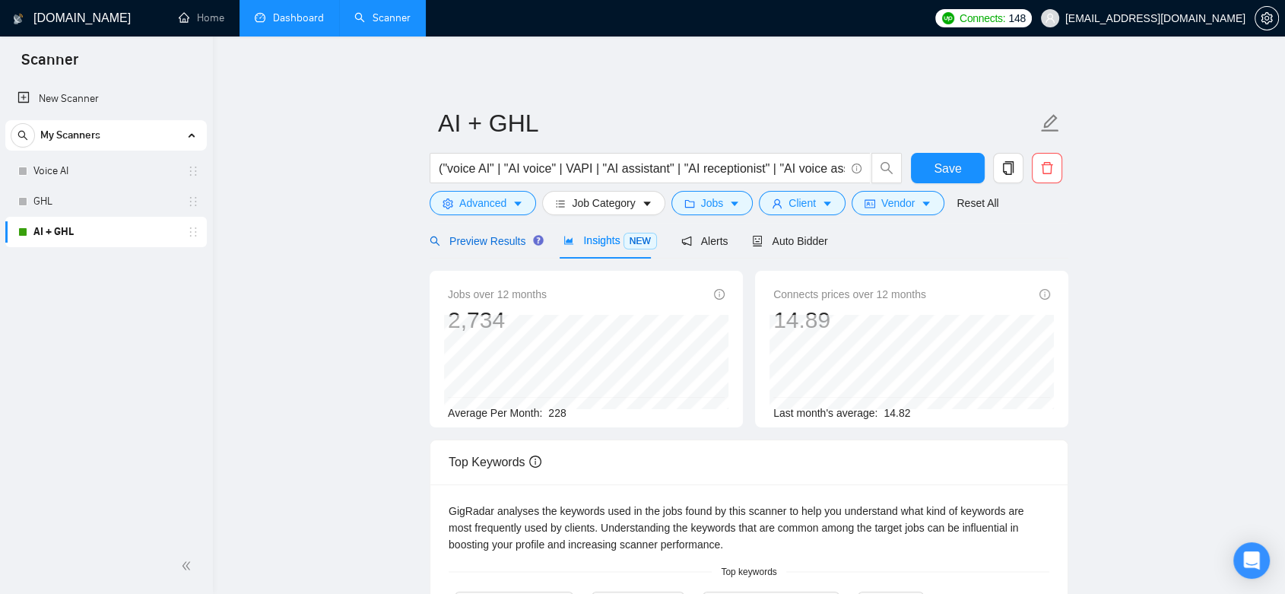
click at [491, 235] on span "Preview Results" at bounding box center [485, 241] width 110 height 12
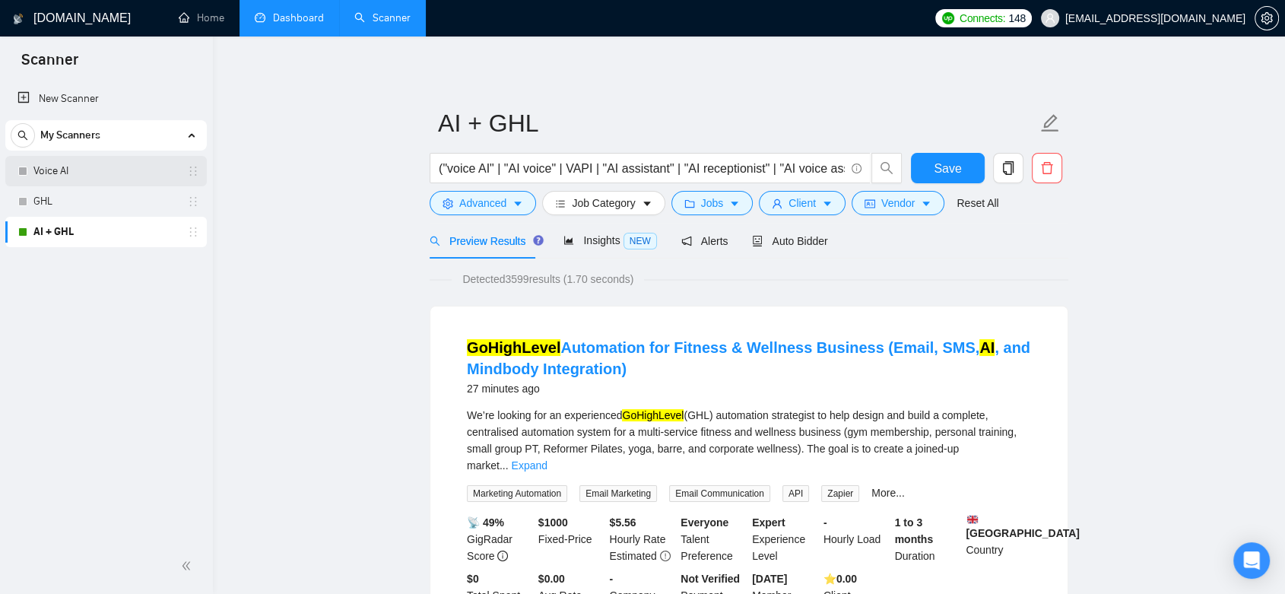
click at [148, 170] on link "Voice AI" at bounding box center [105, 171] width 145 height 30
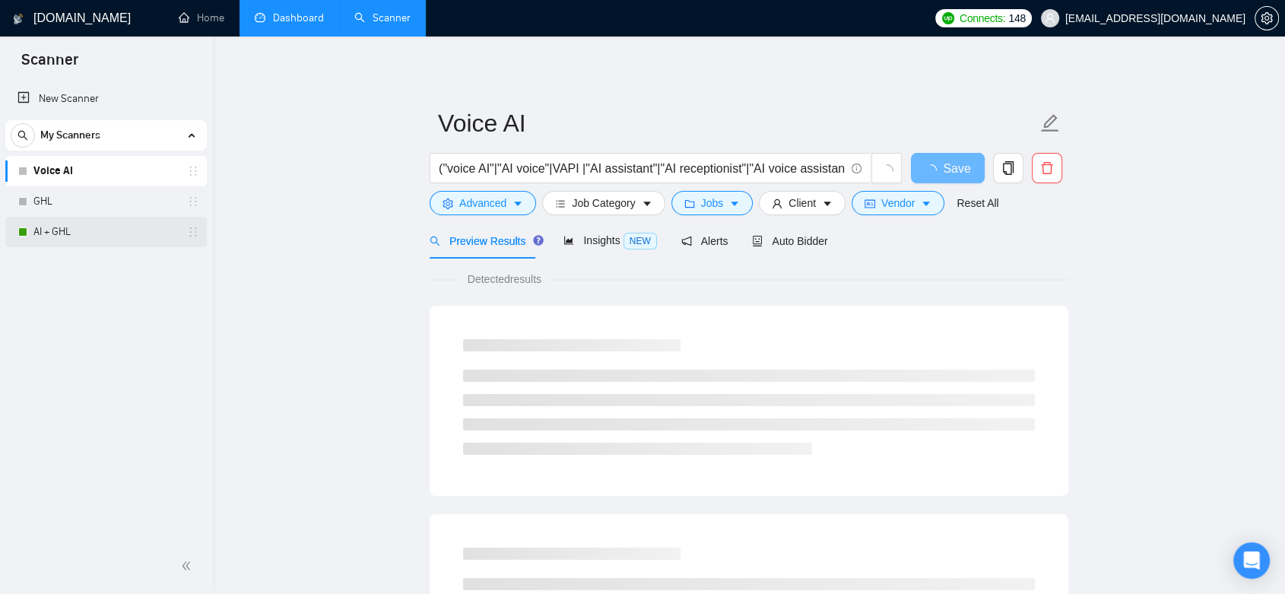
click at [122, 240] on link "AI + GHL" at bounding box center [105, 232] width 145 height 30
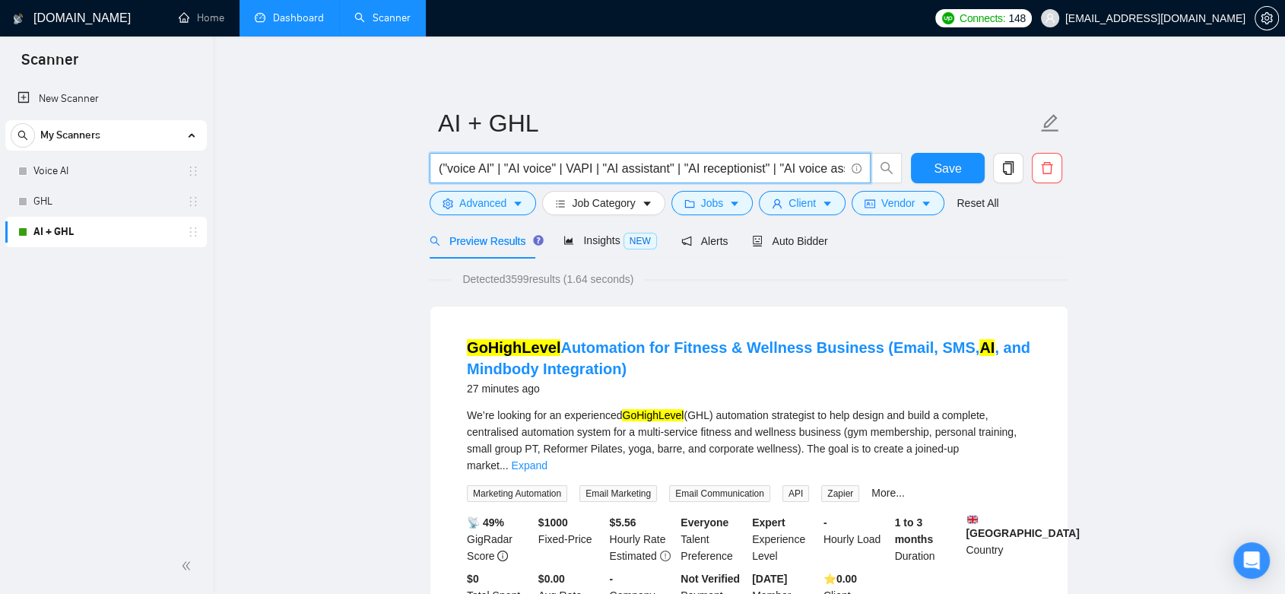
drag, startPoint x: 440, startPoint y: 169, endPoint x: 510, endPoint y: 169, distance: 70.0
click at [510, 169] on input "("voice AI" | "AI voice" | VAPI | "AI assistant" | "AI receptionist" | "AI voic…" at bounding box center [642, 168] width 406 height 19
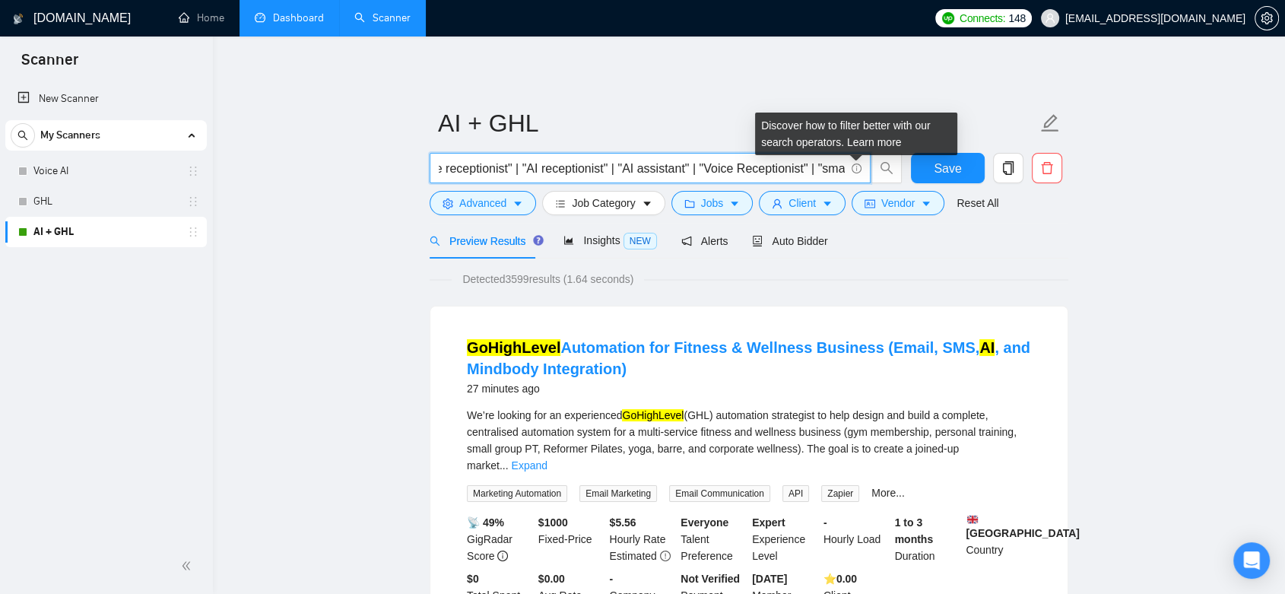
scroll to position [0, 692]
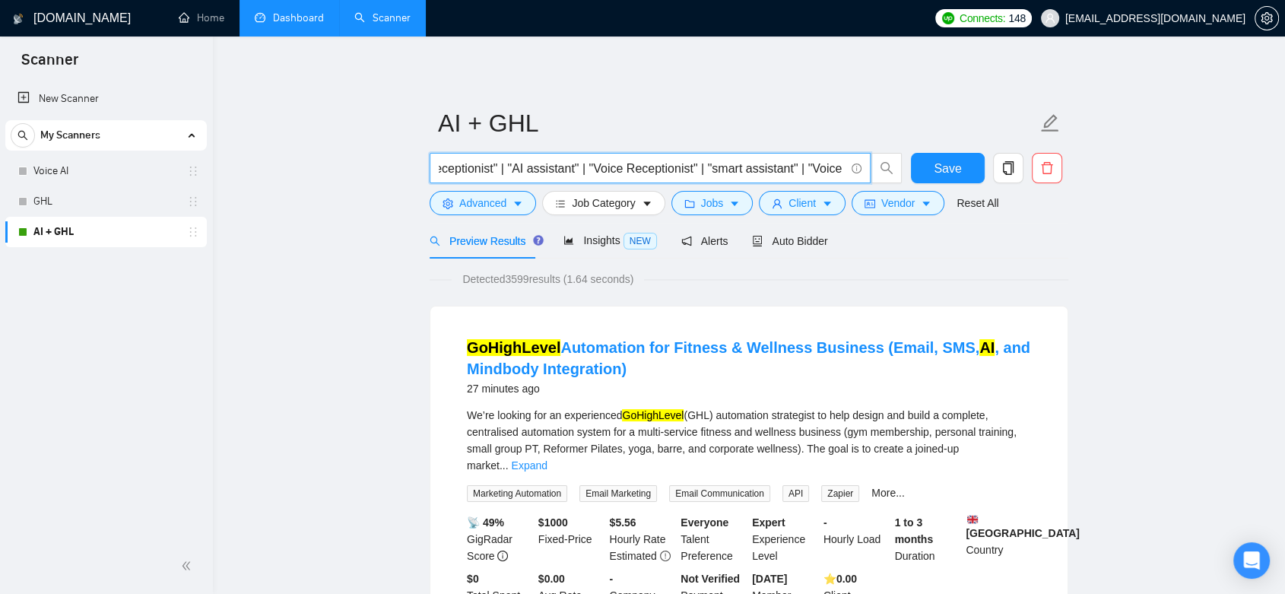
drag, startPoint x: 550, startPoint y: 169, endPoint x: 803, endPoint y: 172, distance: 253.3
click at [803, 172] on input "("voice AI" | "AI voice" | VAPI | "AI assistant" | "AI receptionist" | "AI voic…" at bounding box center [642, 168] width 406 height 19
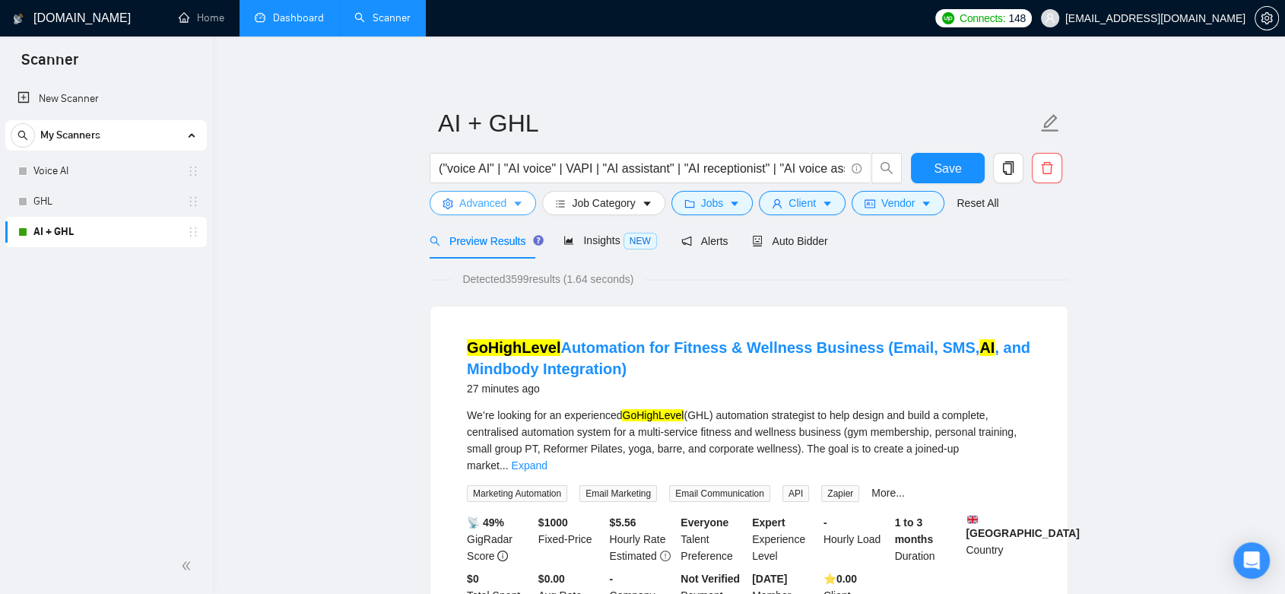
click at [513, 208] on icon "caret-down" at bounding box center [518, 204] width 11 height 11
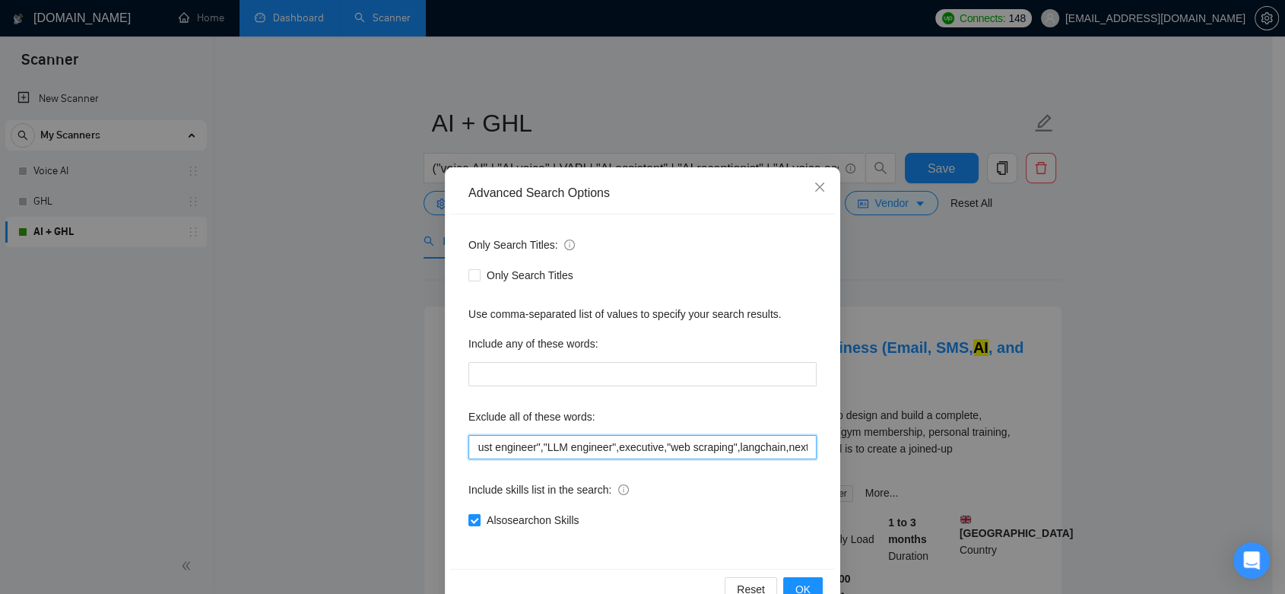
scroll to position [0, 1272]
drag, startPoint x: 575, startPoint y: 443, endPoint x: 749, endPoint y: 457, distance: 174.8
click at [749, 457] on input ""voiceover","voice over","voice-over","Voice actor","editing","Youtube","creato…" at bounding box center [643, 447] width 348 height 24
click at [681, 448] on input ""voiceover","voice over","voice-over","Voice actor","editing","Youtube","creato…" at bounding box center [643, 447] width 348 height 24
click at [714, 447] on input ""voiceover","voice over","voice-over","Voice actor","editing","Youtube","creato…" at bounding box center [643, 447] width 348 height 24
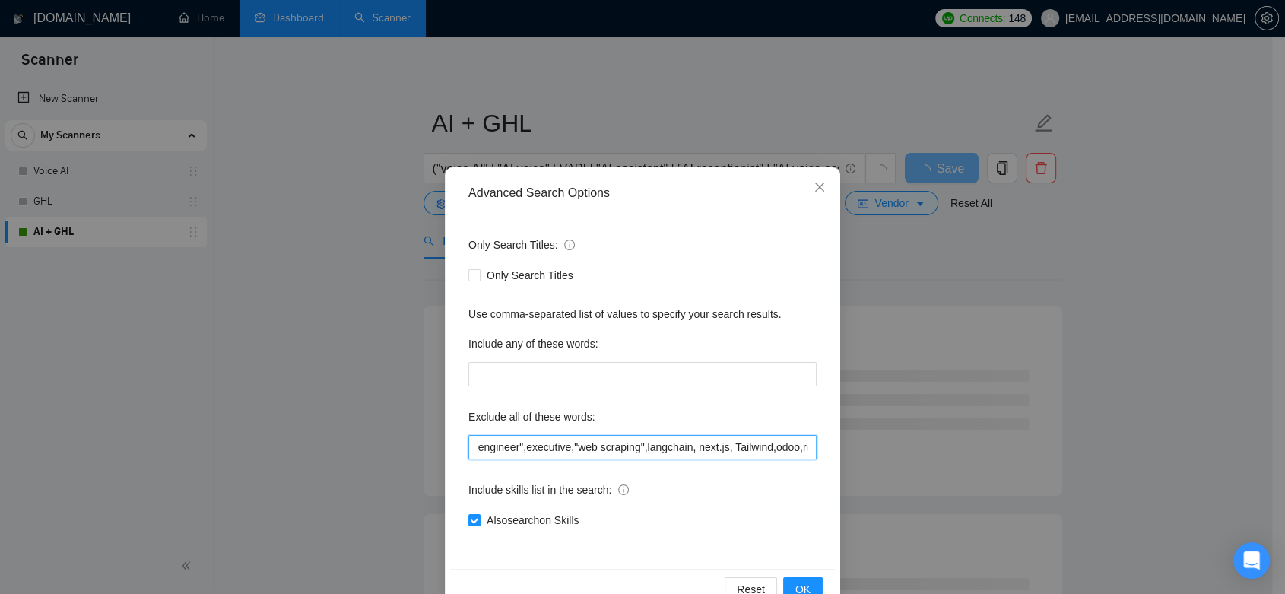
scroll to position [0, 1278]
drag, startPoint x: 729, startPoint y: 447, endPoint x: 820, endPoint y: 448, distance: 90.5
click at [820, 448] on div "Only Search Titles: Only Search Titles Use comma-separated list of values to sp…" at bounding box center [642, 391] width 385 height 354
type input ""voiceover","voice over","voice-over","Voice actor","editing","Youtube","creato…"
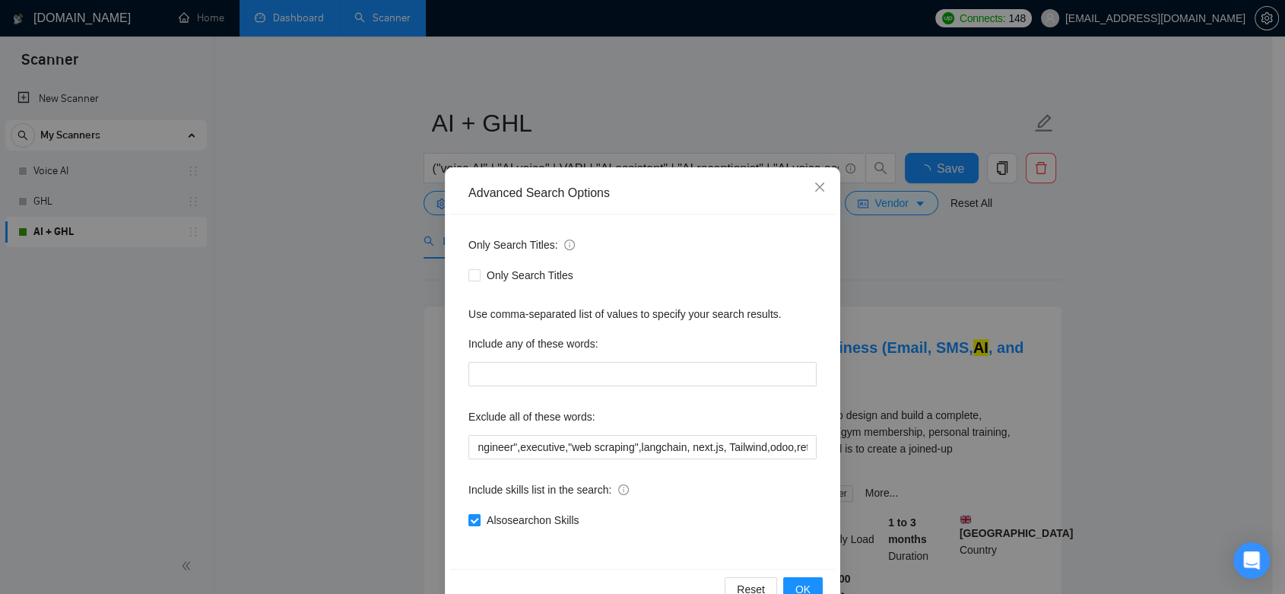
scroll to position [38, 0]
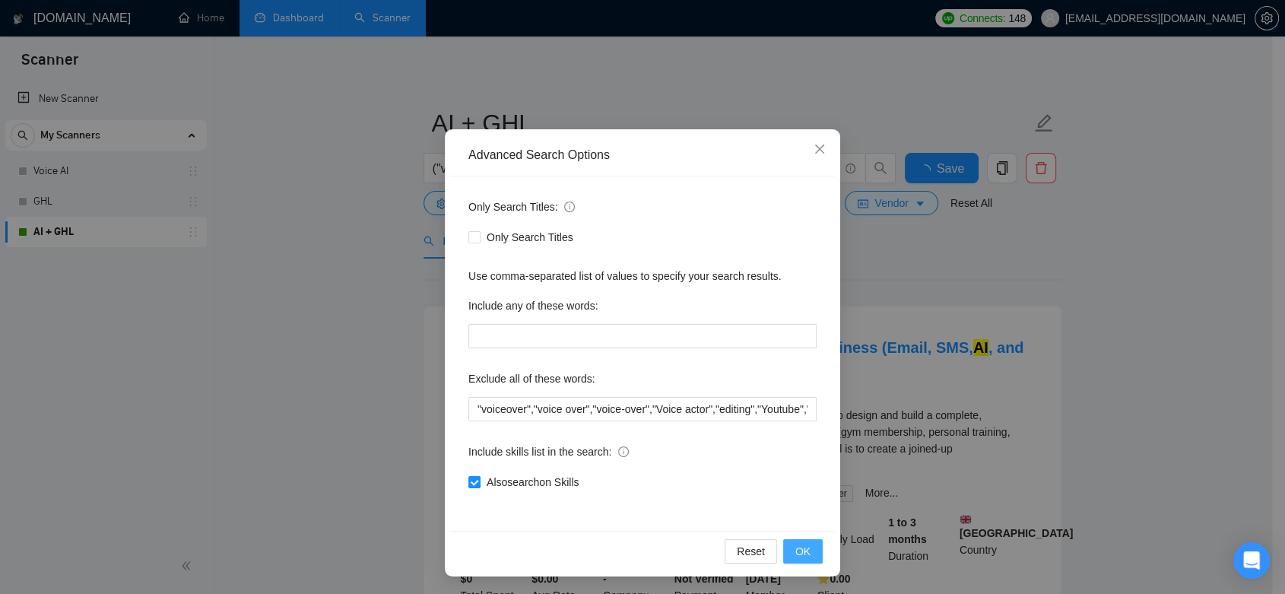
click at [802, 551] on span "OK" at bounding box center [803, 551] width 15 height 17
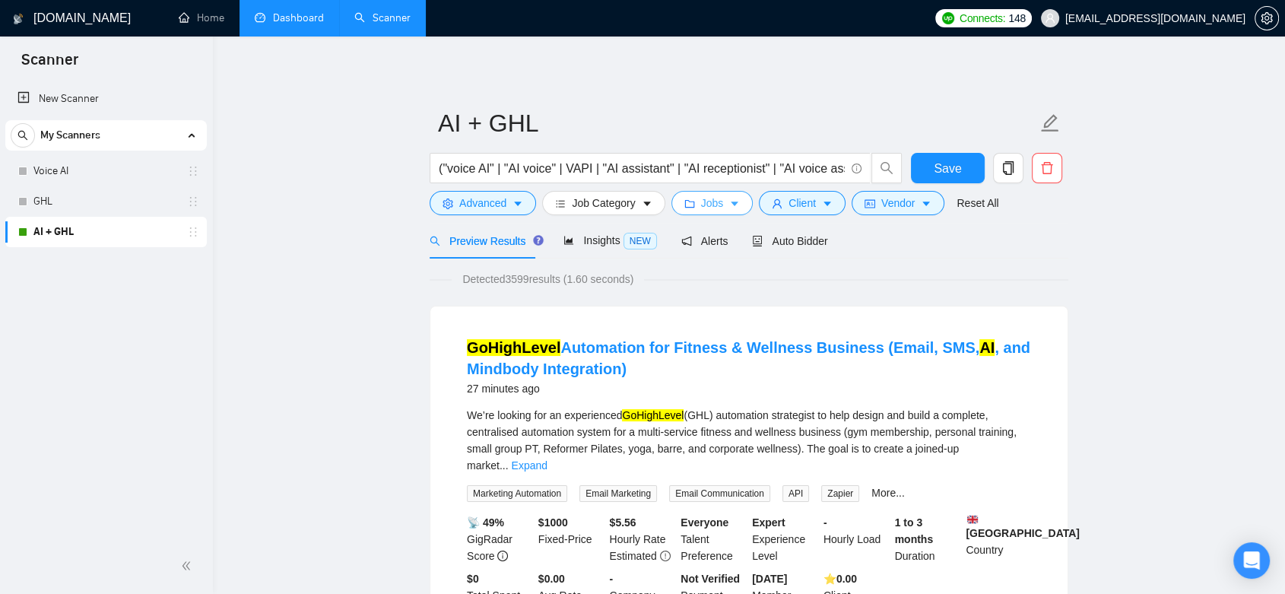
click at [709, 199] on span "Jobs" at bounding box center [712, 203] width 23 height 17
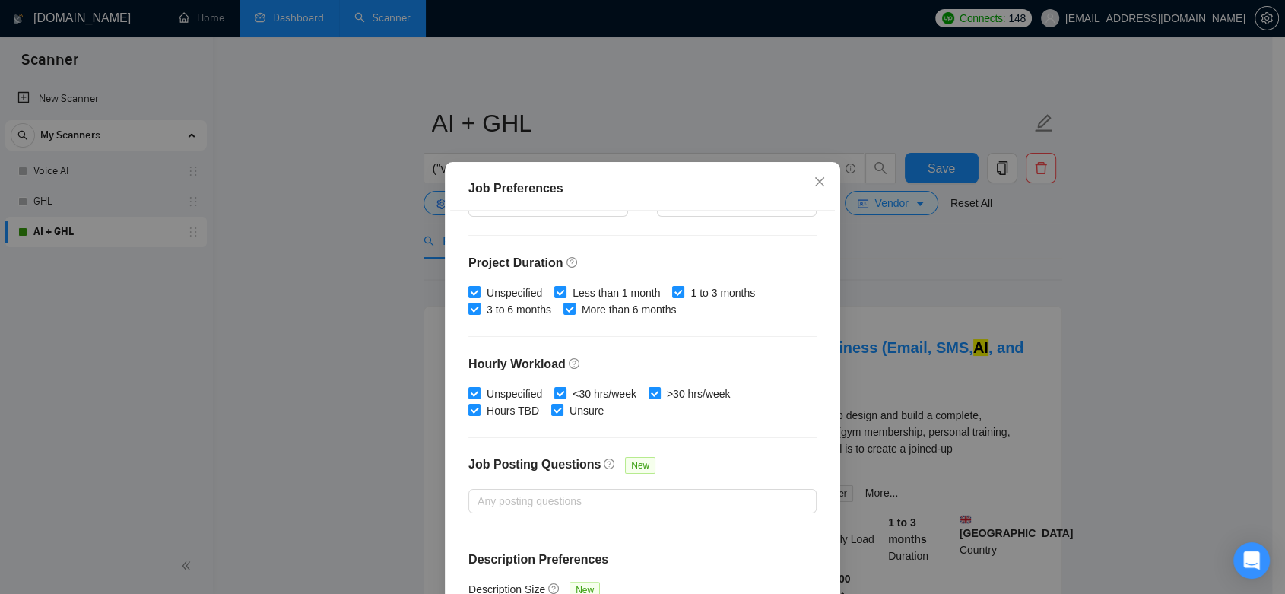
scroll to position [441, 0]
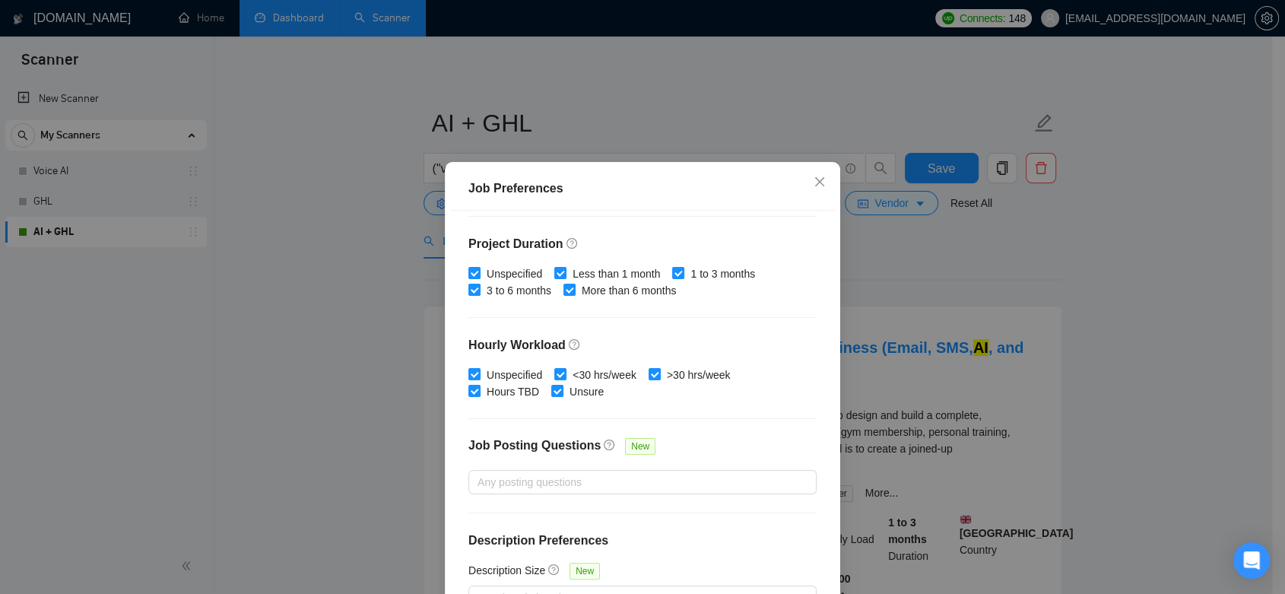
click at [915, 227] on div "Job Preferences Budget Project Type All Fixed Price Hourly Rate Fixed Price Bud…" at bounding box center [642, 297] width 1285 height 594
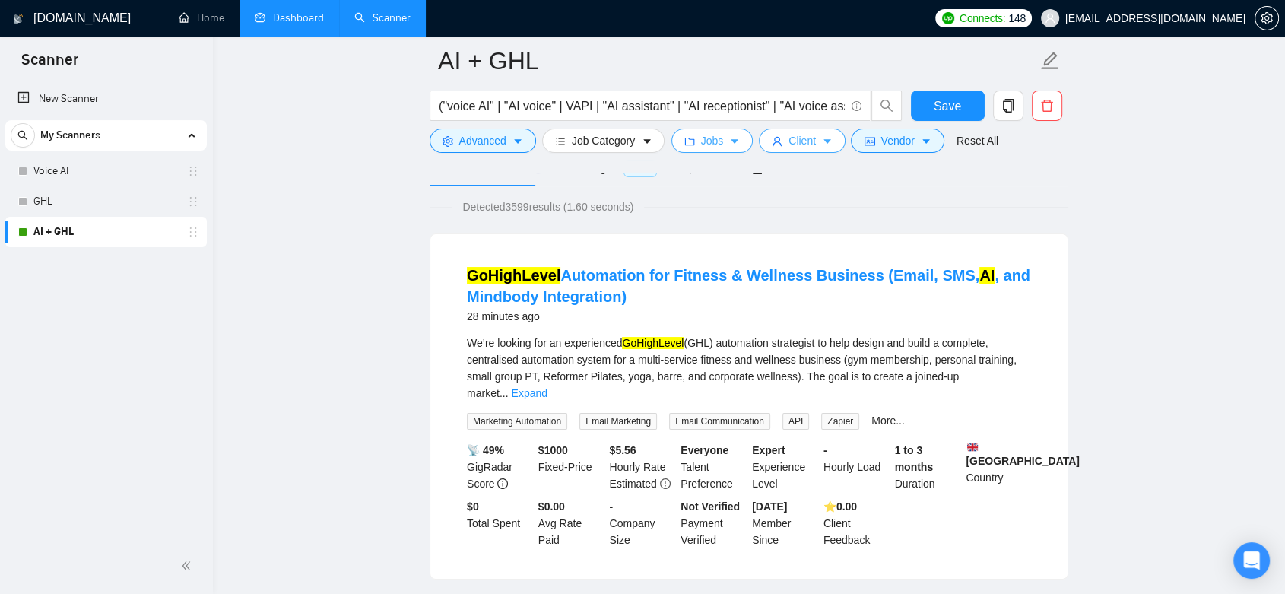
scroll to position [0, 0]
click at [822, 145] on icon "caret-down" at bounding box center [827, 141] width 11 height 11
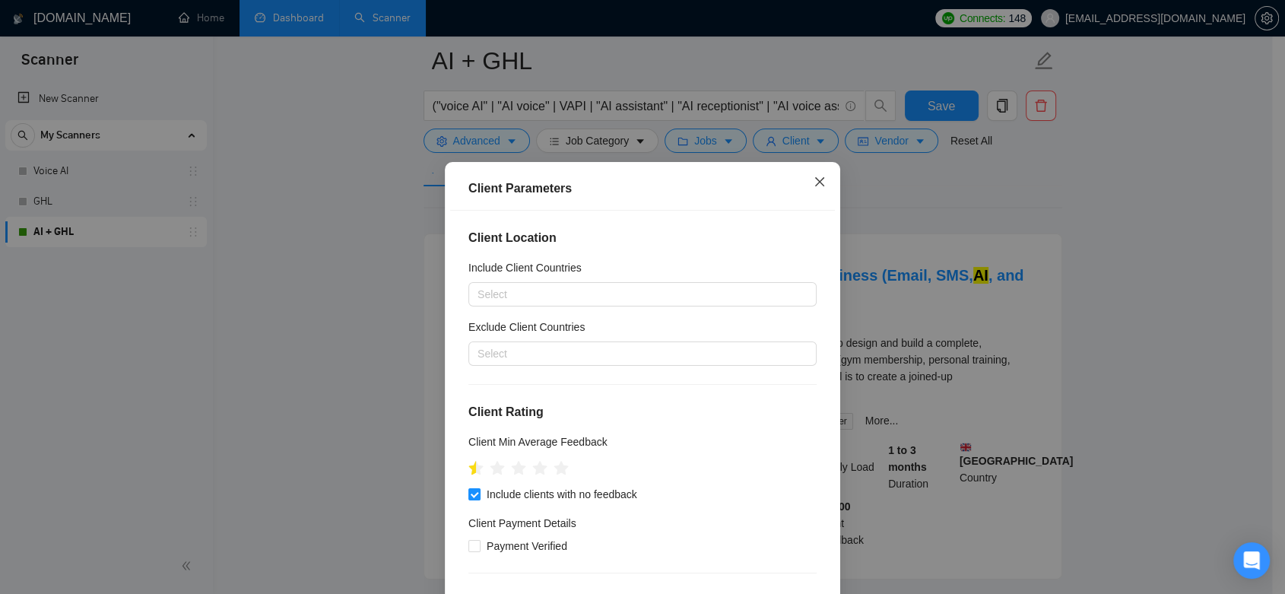
click at [815, 185] on icon "close" at bounding box center [819, 180] width 9 height 9
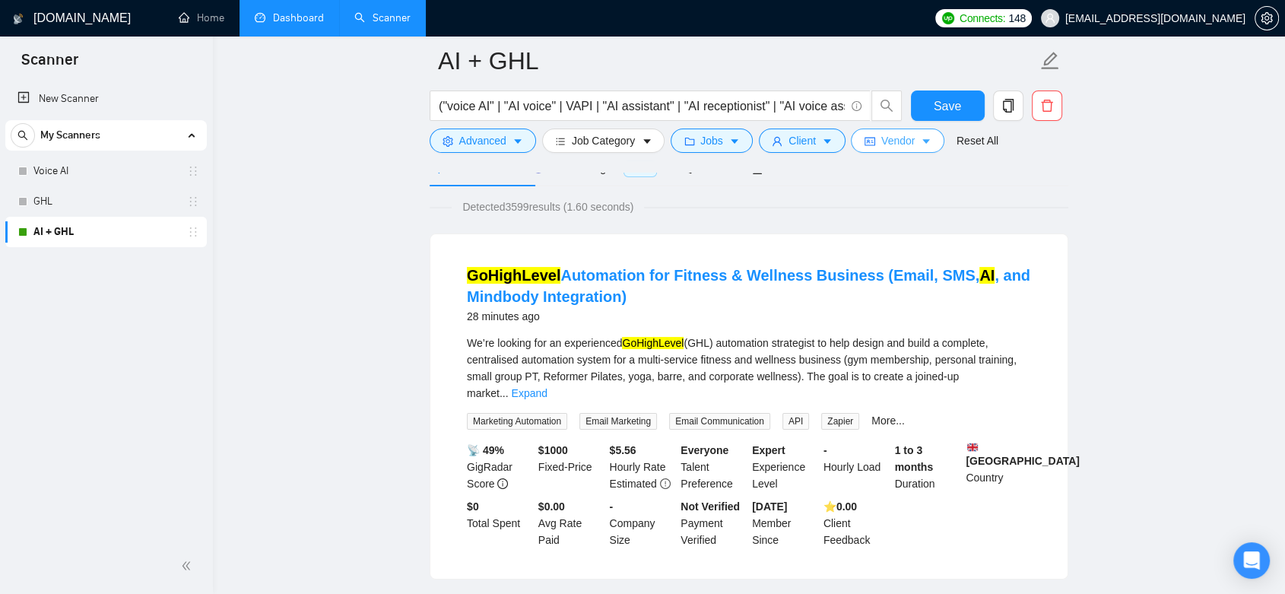
click at [906, 140] on span "Vendor" at bounding box center [898, 140] width 33 height 17
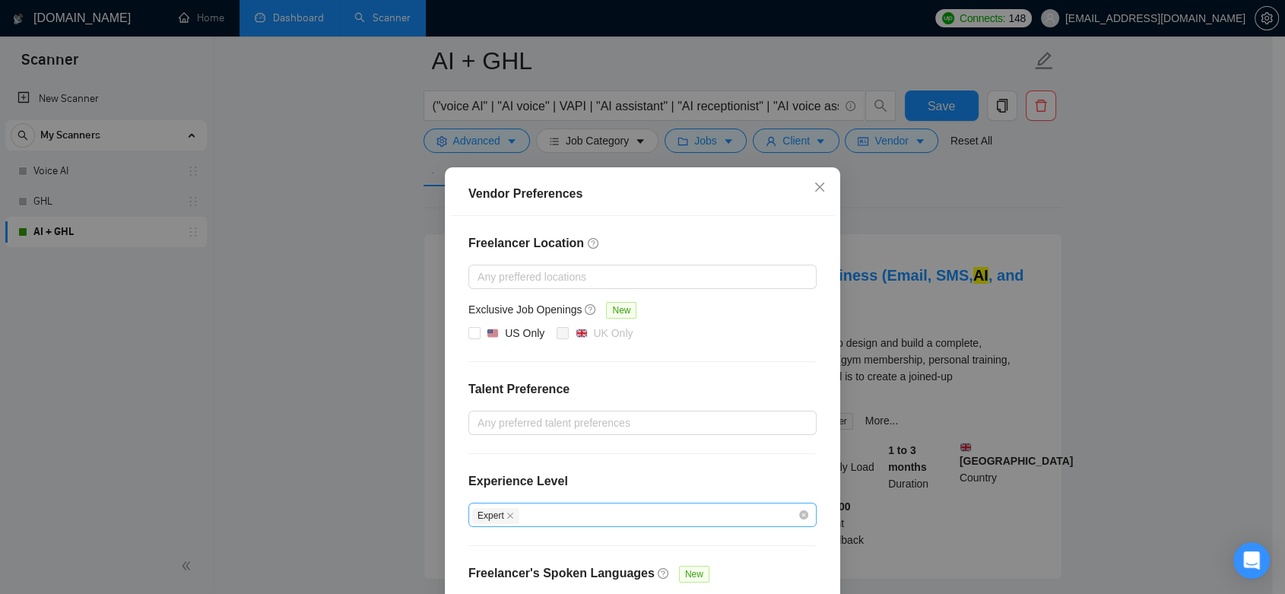
scroll to position [108, 0]
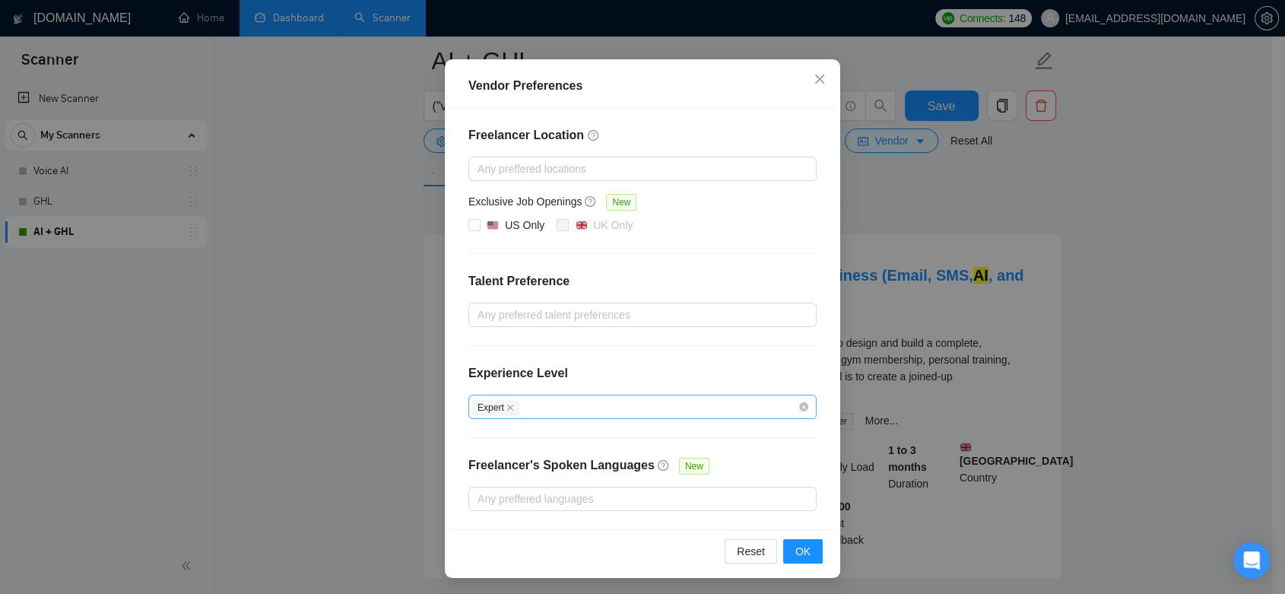
click at [739, 402] on div "Expert" at bounding box center [635, 407] width 326 height 18
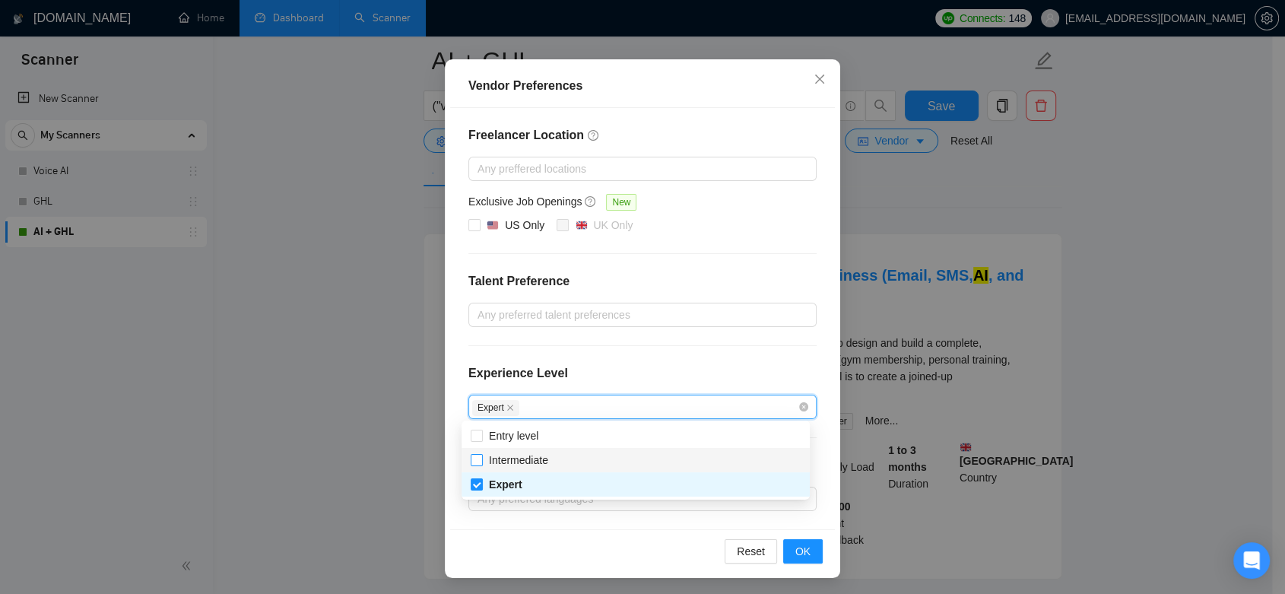
click at [478, 460] on input "Intermediate" at bounding box center [476, 459] width 11 height 11
checkbox input "true"
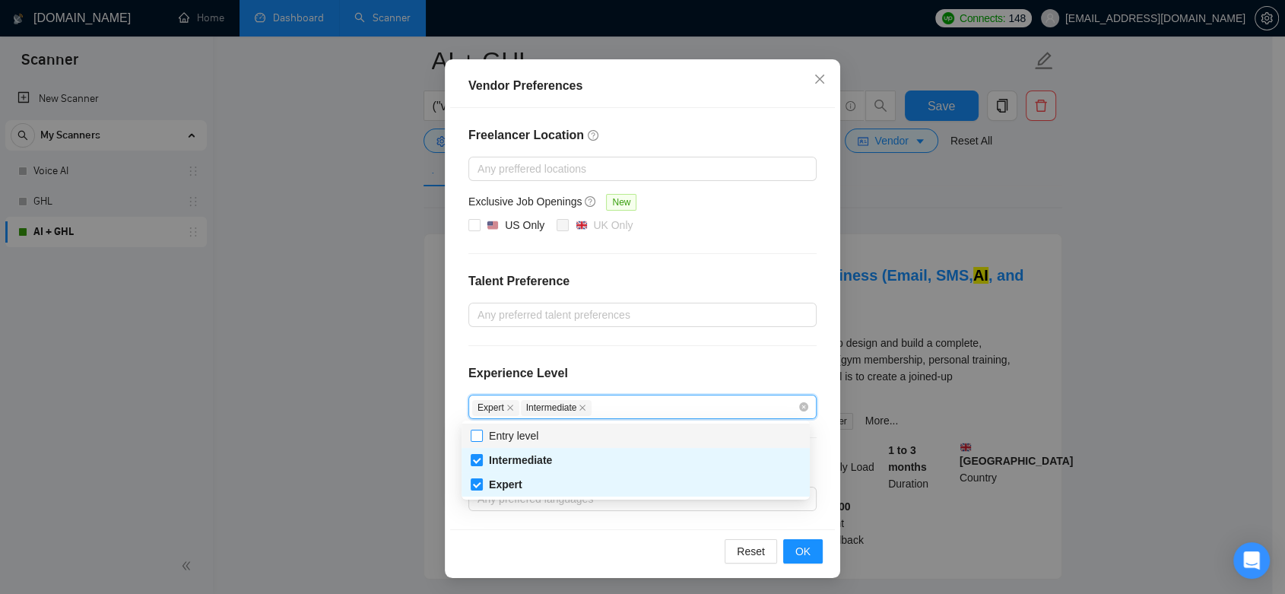
click at [478, 437] on input "Entry level" at bounding box center [476, 435] width 11 height 11
checkbox input "true"
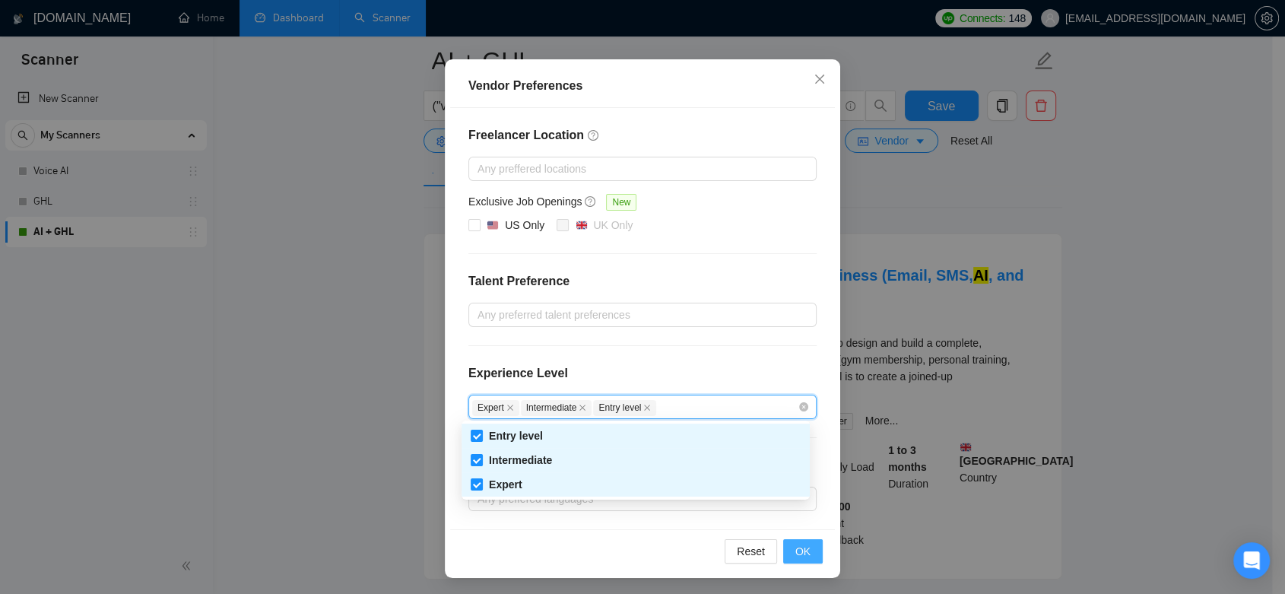
click at [796, 545] on span "OK" at bounding box center [803, 551] width 15 height 17
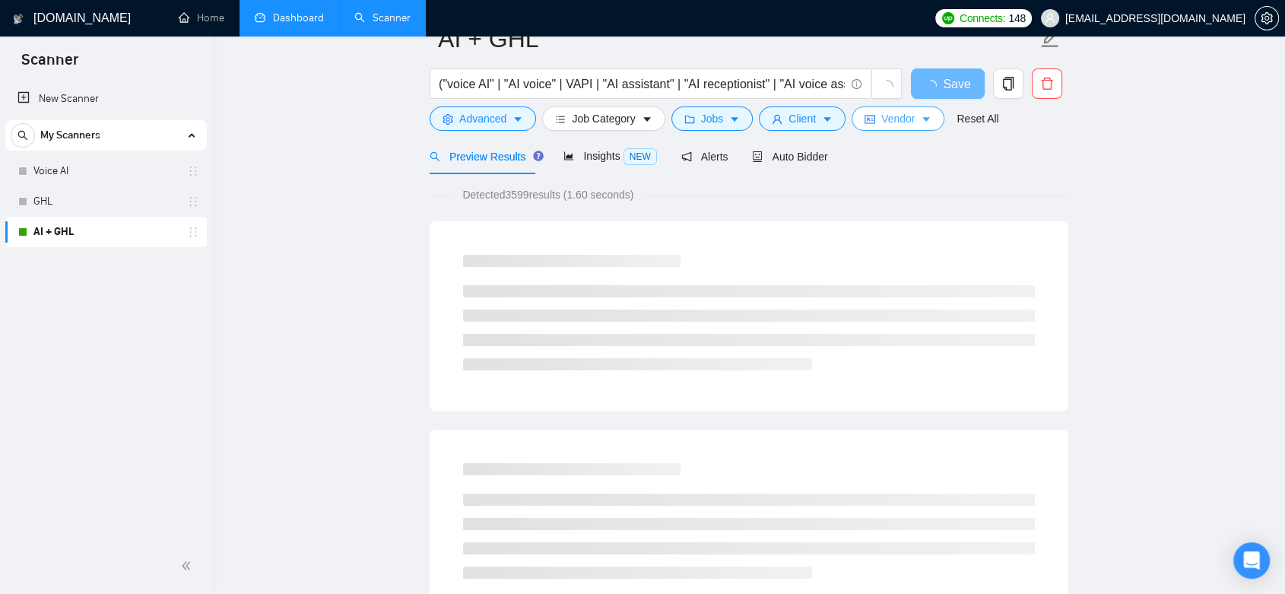
scroll to position [0, 0]
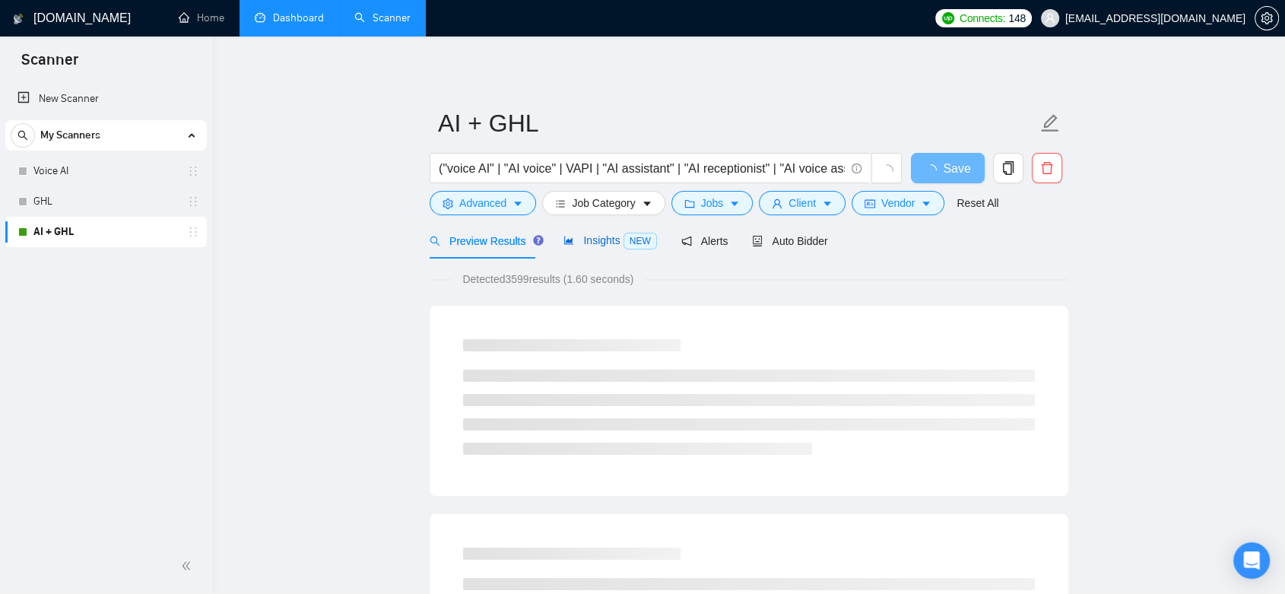
click at [589, 243] on span "Insights NEW" at bounding box center [610, 240] width 93 height 12
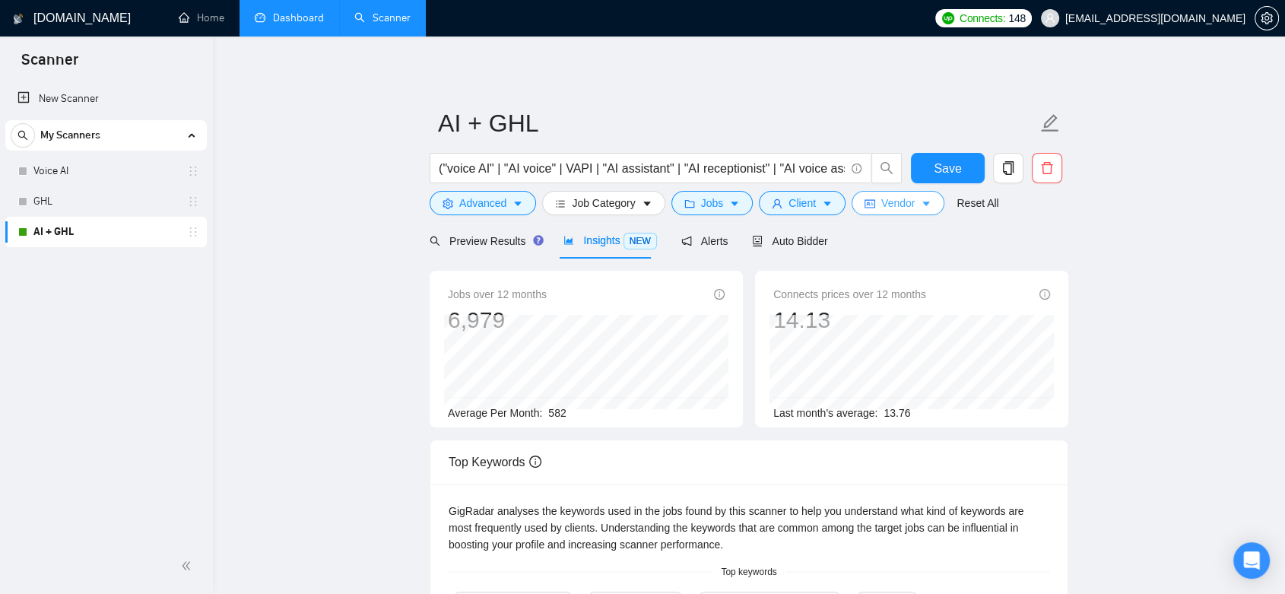
click at [908, 208] on span "Vendor" at bounding box center [898, 203] width 33 height 17
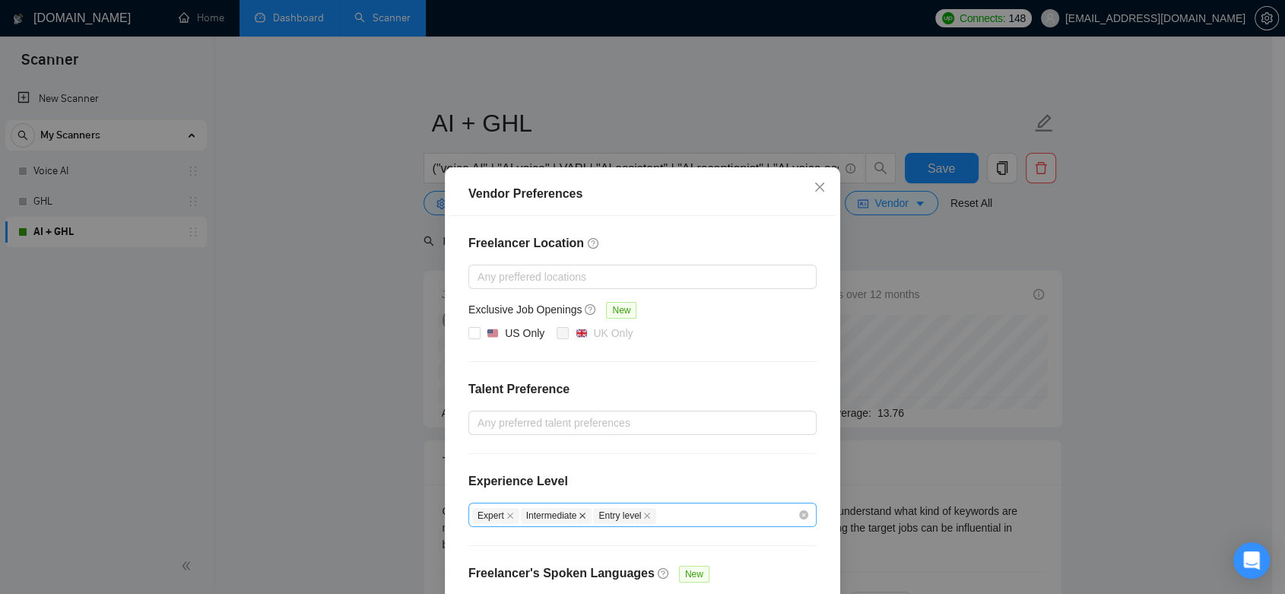
click at [579, 513] on icon "close" at bounding box center [583, 516] width 8 height 8
click at [571, 516] on icon "close" at bounding box center [575, 516] width 8 height 8
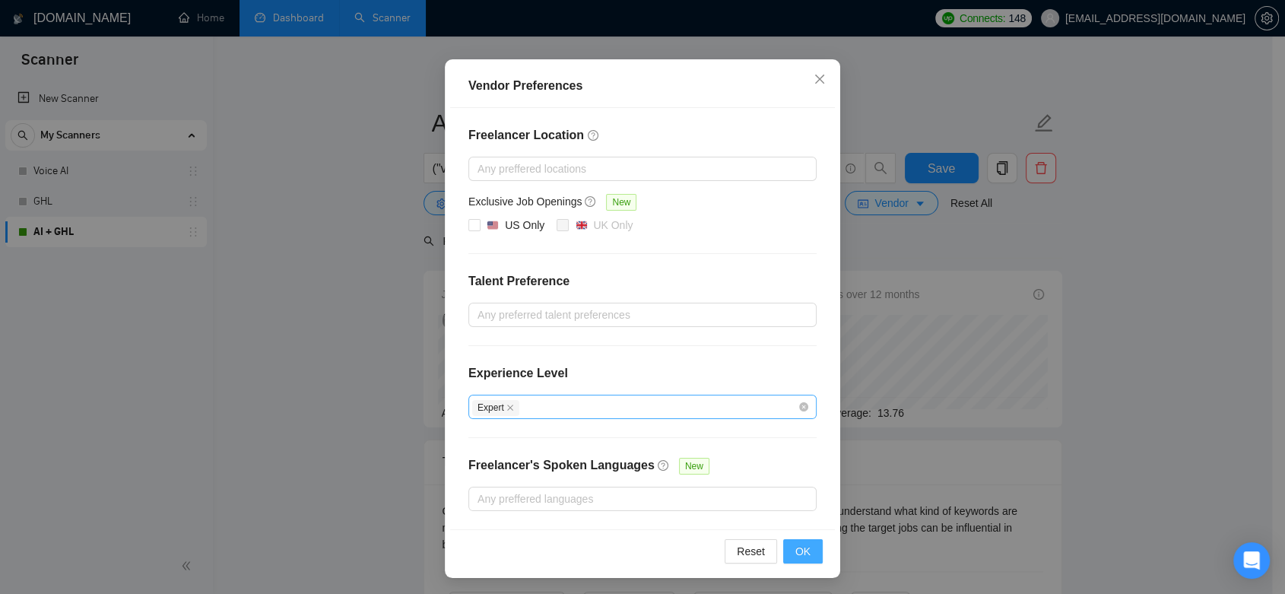
click at [799, 548] on span "OK" at bounding box center [803, 551] width 15 height 17
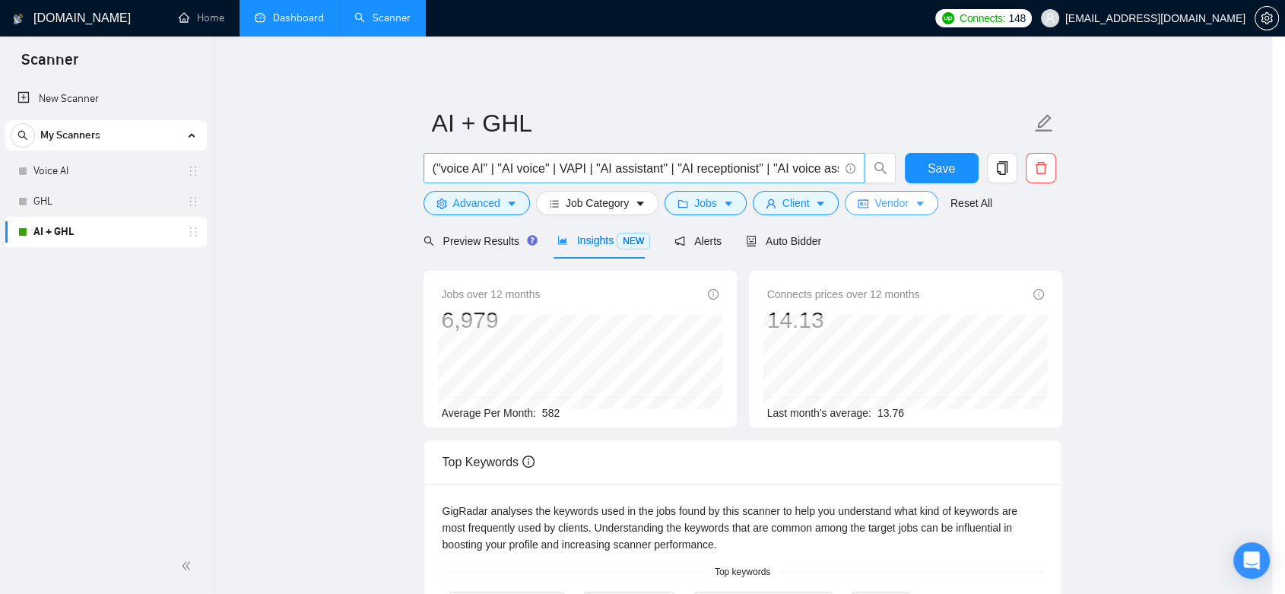
scroll to position [0, 0]
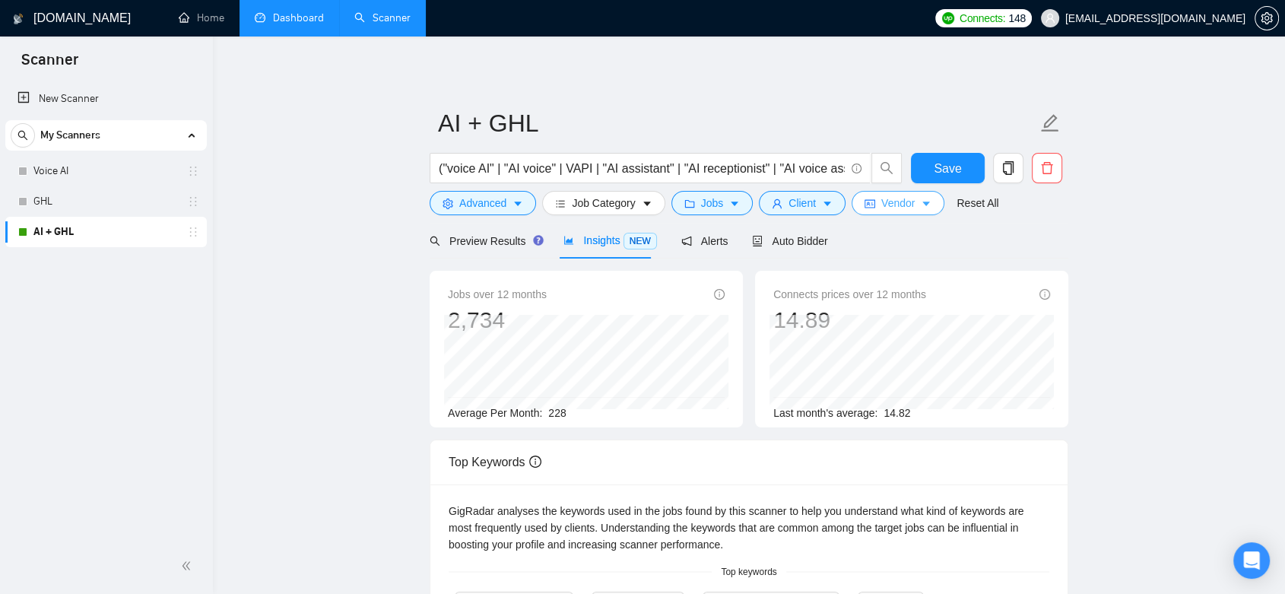
drag, startPoint x: 911, startPoint y: 205, endPoint x: 694, endPoint y: 405, distance: 295.5
click at [911, 205] on button "Vendor" at bounding box center [898, 203] width 93 height 24
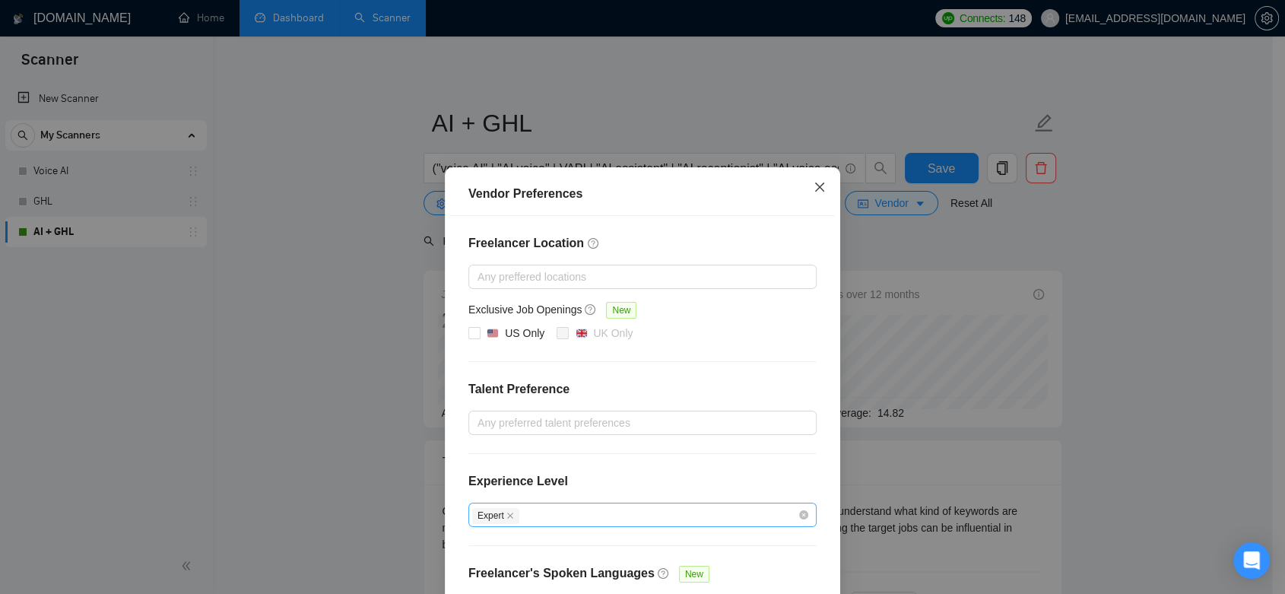
click at [818, 191] on icon "close" at bounding box center [820, 187] width 12 height 12
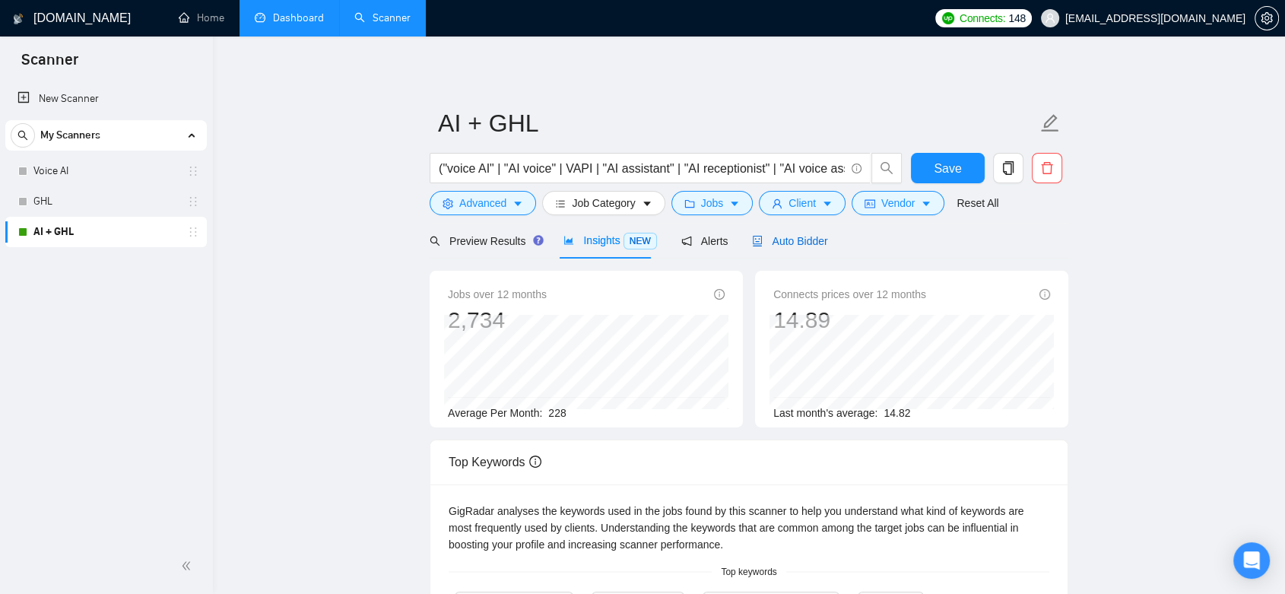
click at [804, 241] on span "Auto Bidder" at bounding box center [789, 241] width 75 height 12
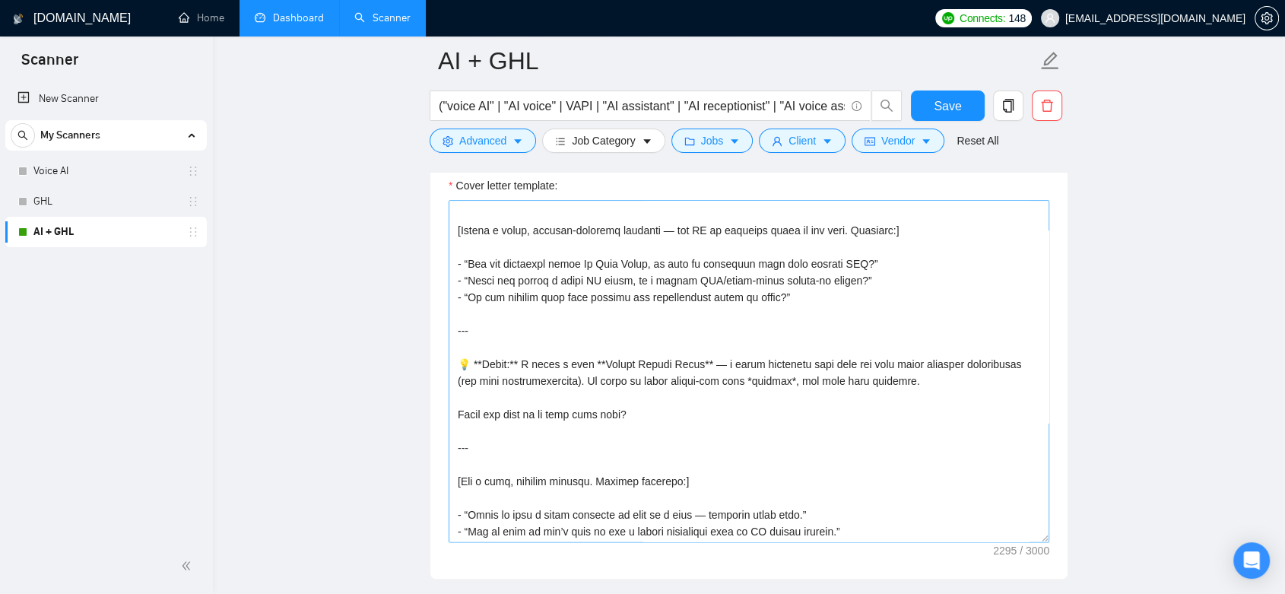
scroll to position [466, 0]
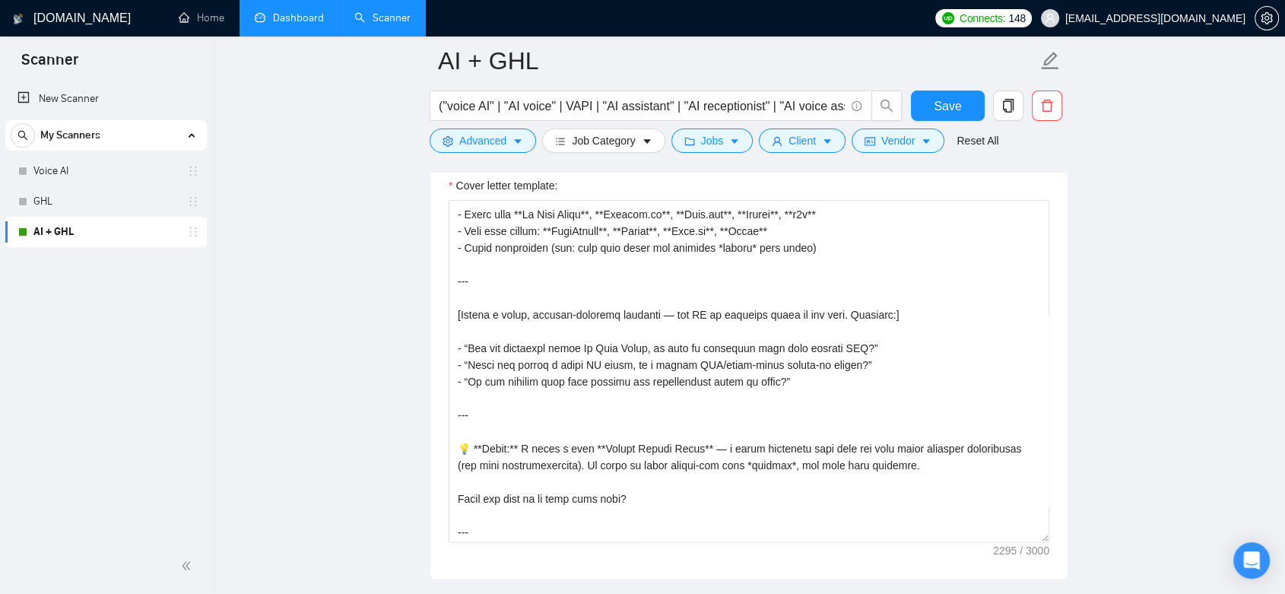
click at [294, 11] on link "Dashboard" at bounding box center [289, 17] width 69 height 13
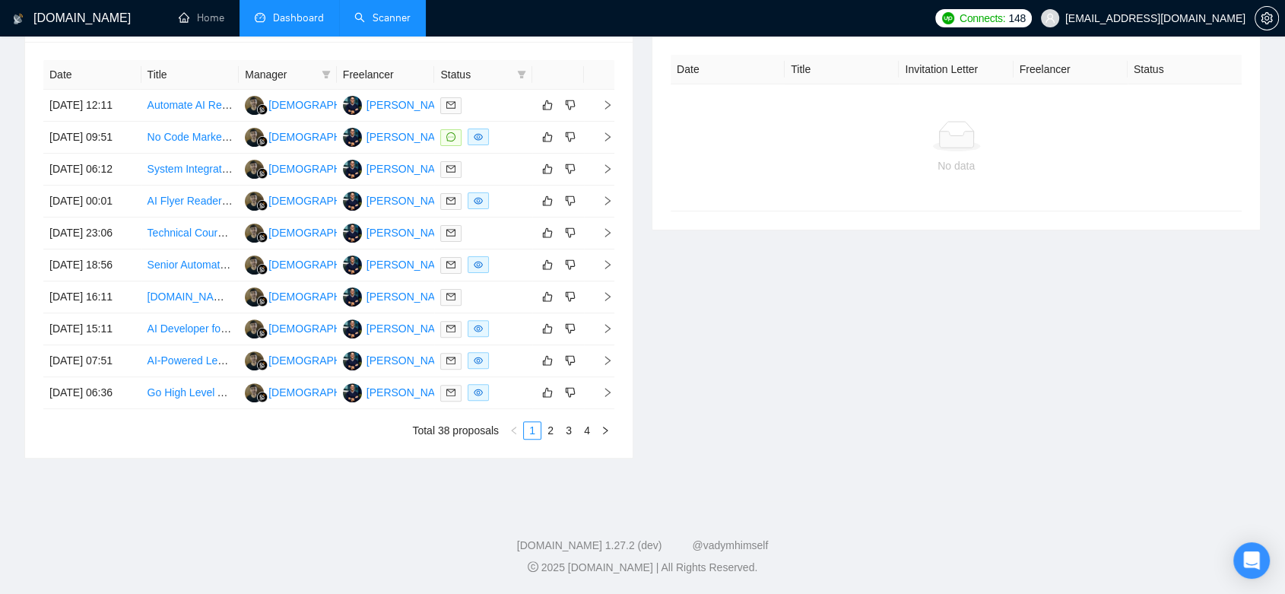
type input "[DATE]"
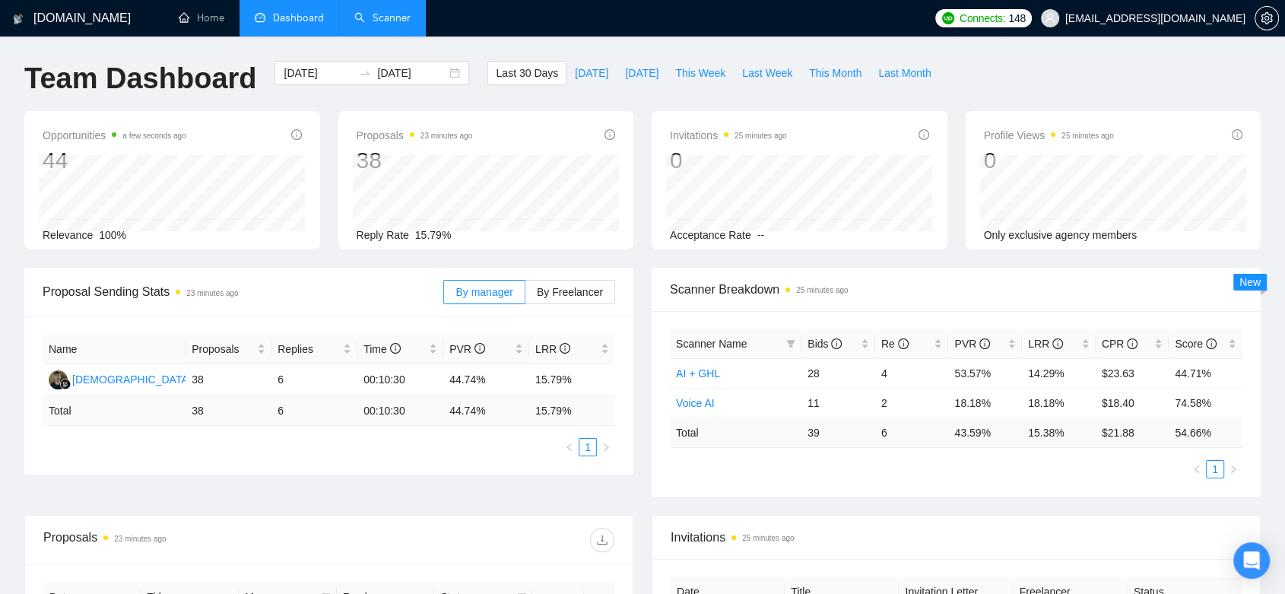
scroll to position [338, 0]
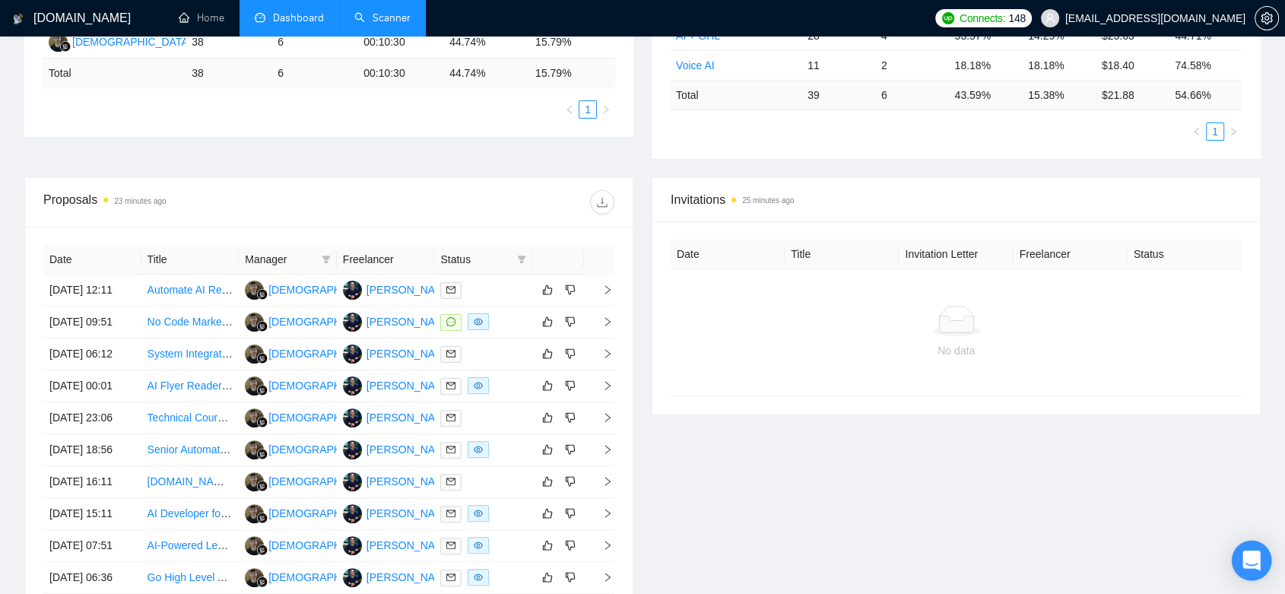
click at [1254, 560] on icon "Open Intercom Messenger" at bounding box center [1251, 561] width 17 height 20
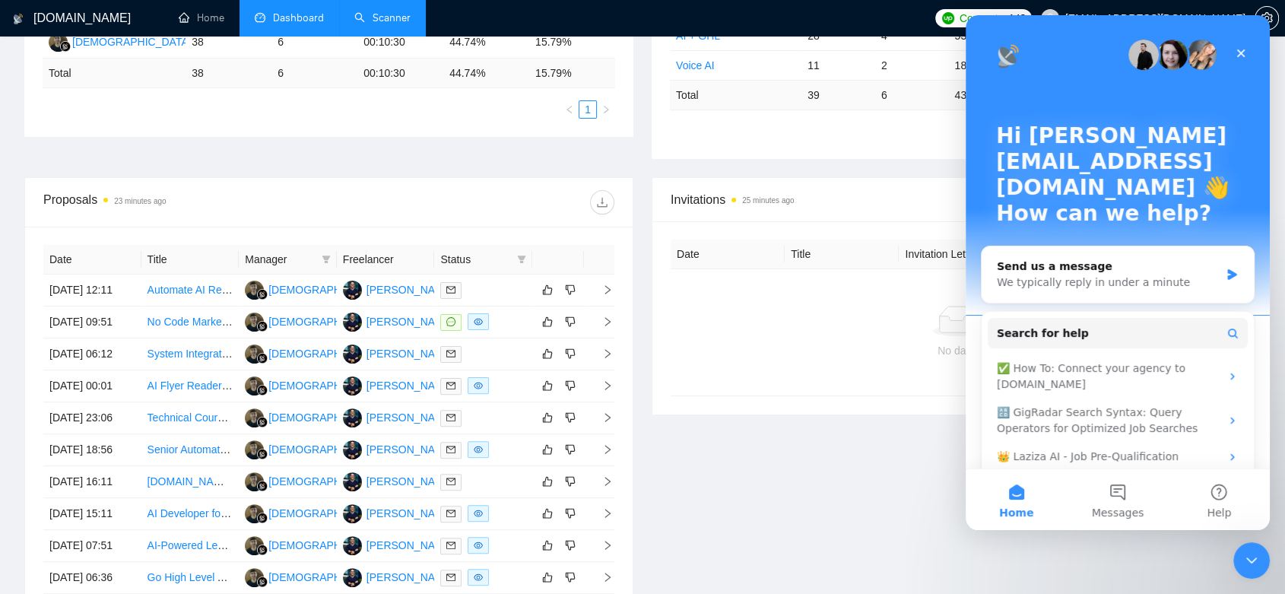
scroll to position [0, 0]
click at [869, 485] on div "Invitations 25 minutes ago Date Title Invitation Letter Freelancer Status No da…" at bounding box center [956, 410] width 627 height 466
click at [1245, 559] on icon "Close Intercom Messenger" at bounding box center [1250, 558] width 18 height 18
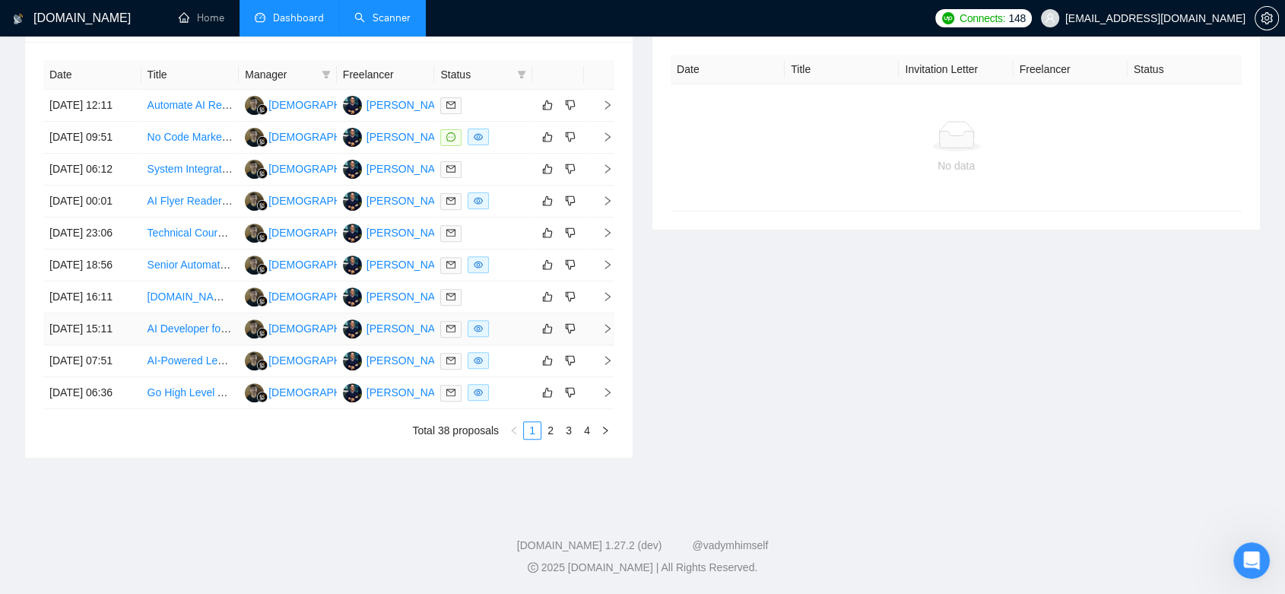
scroll to position [496, 0]
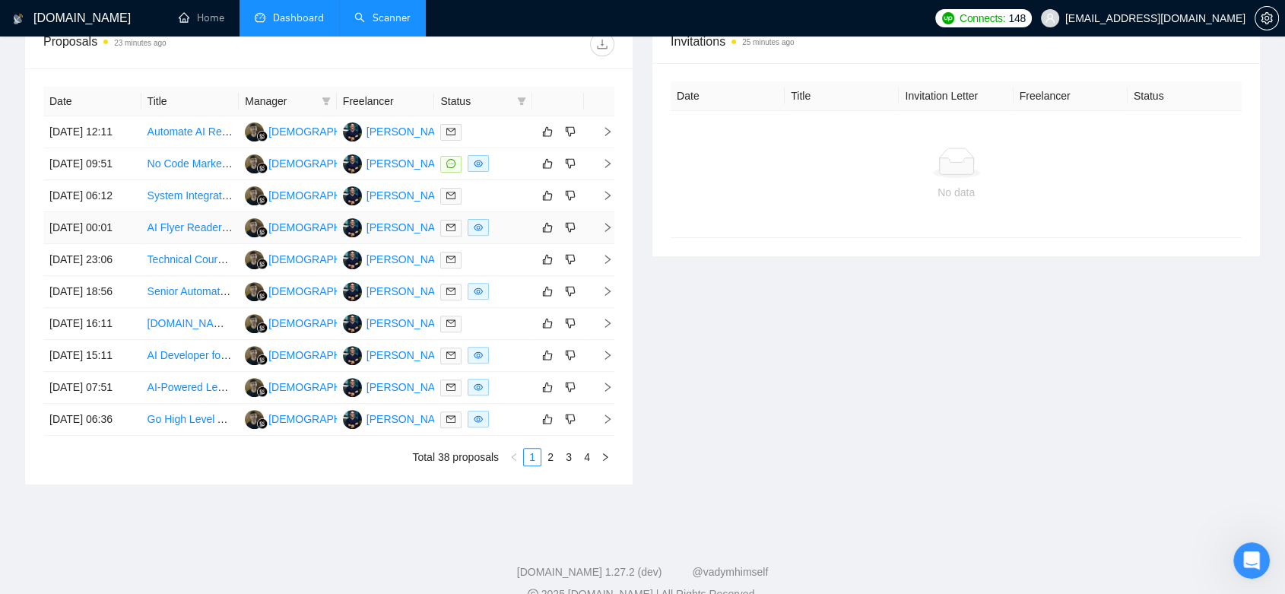
click at [376, 244] on td "[PERSON_NAME]" at bounding box center [386, 228] width 98 height 32
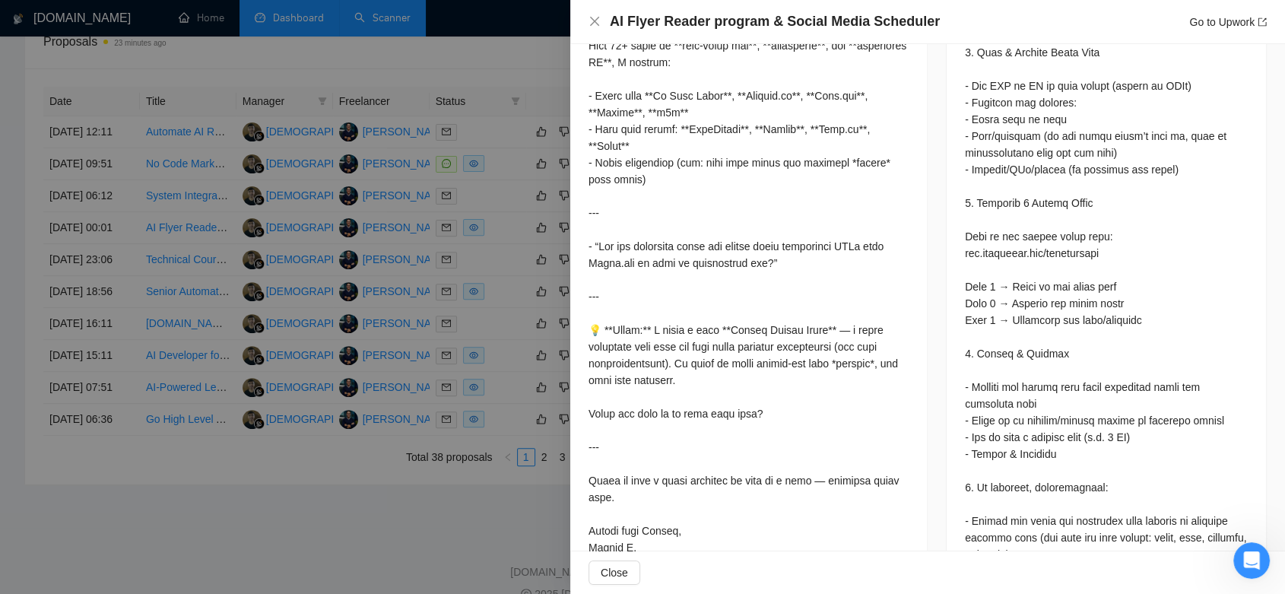
scroll to position [507, 0]
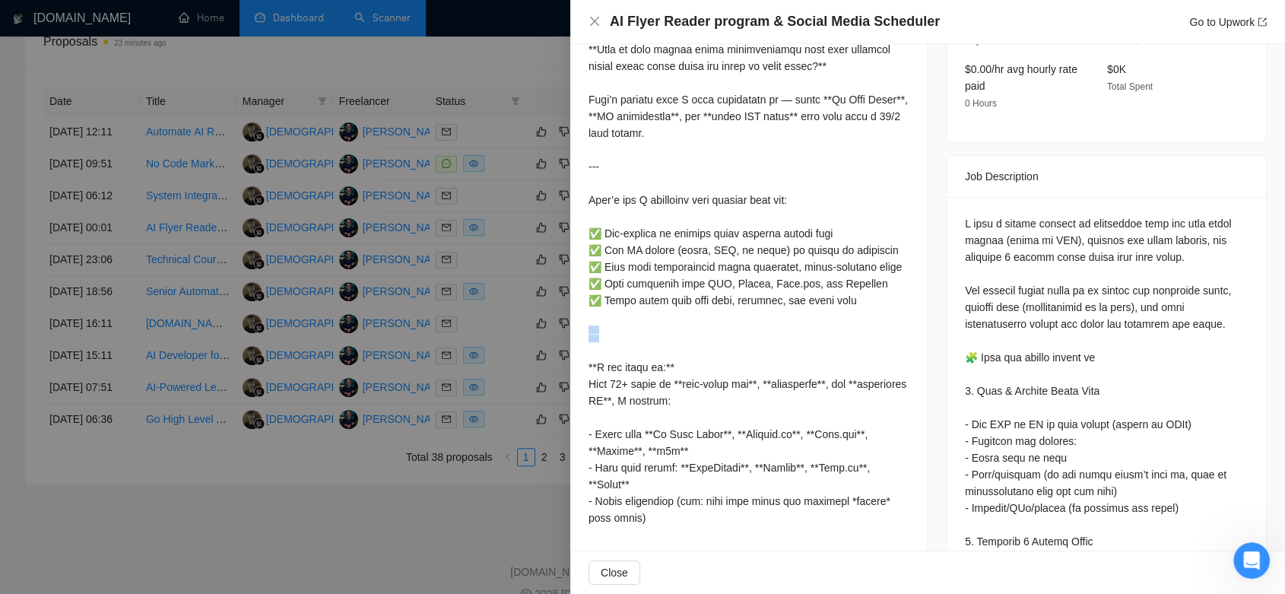
drag, startPoint x: 609, startPoint y: 335, endPoint x: 579, endPoint y: 332, distance: 30.7
click at [579, 332] on div "Cover Letter" at bounding box center [748, 427] width 357 height 983
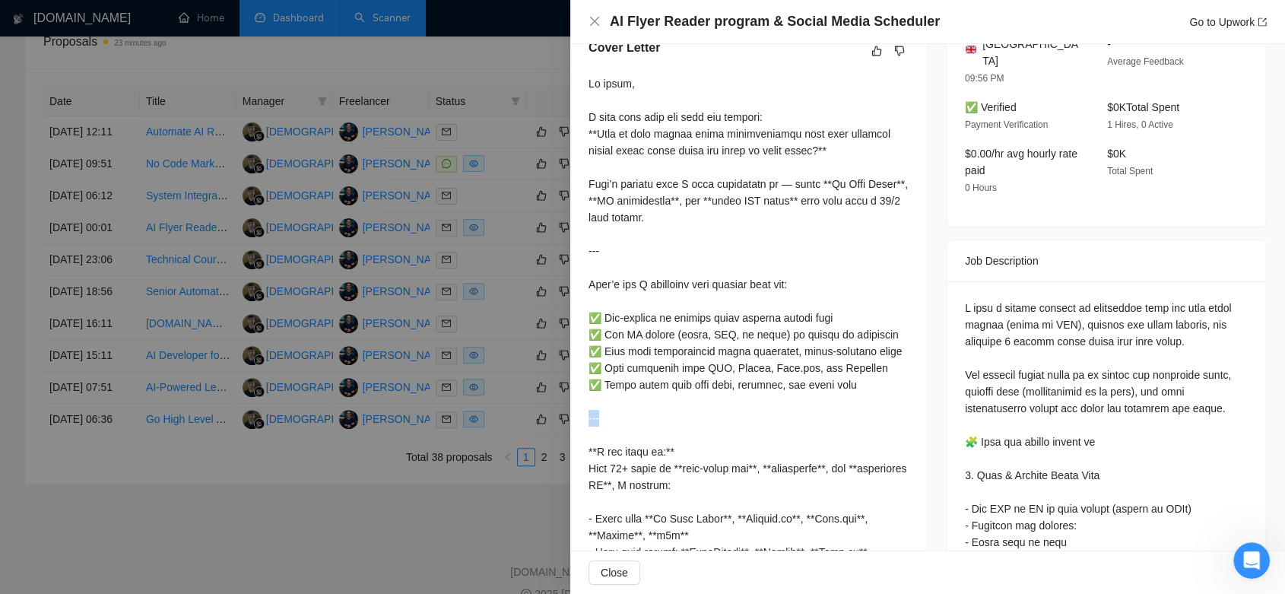
scroll to position [338, 0]
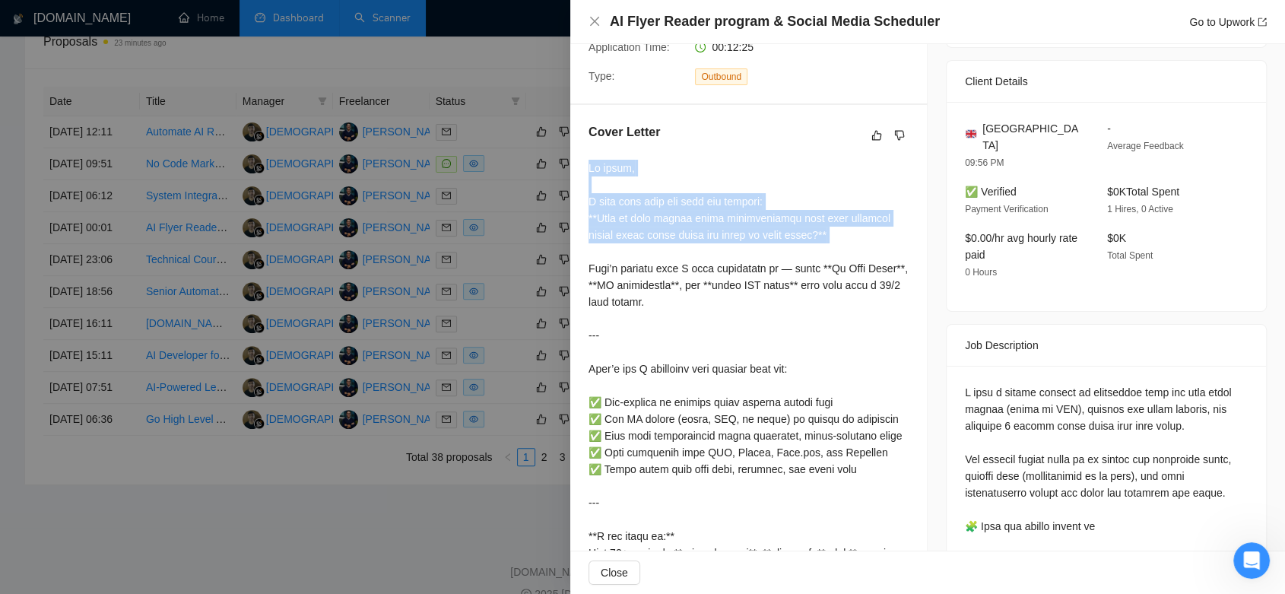
drag, startPoint x: 589, startPoint y: 150, endPoint x: 814, endPoint y: 227, distance: 237.4
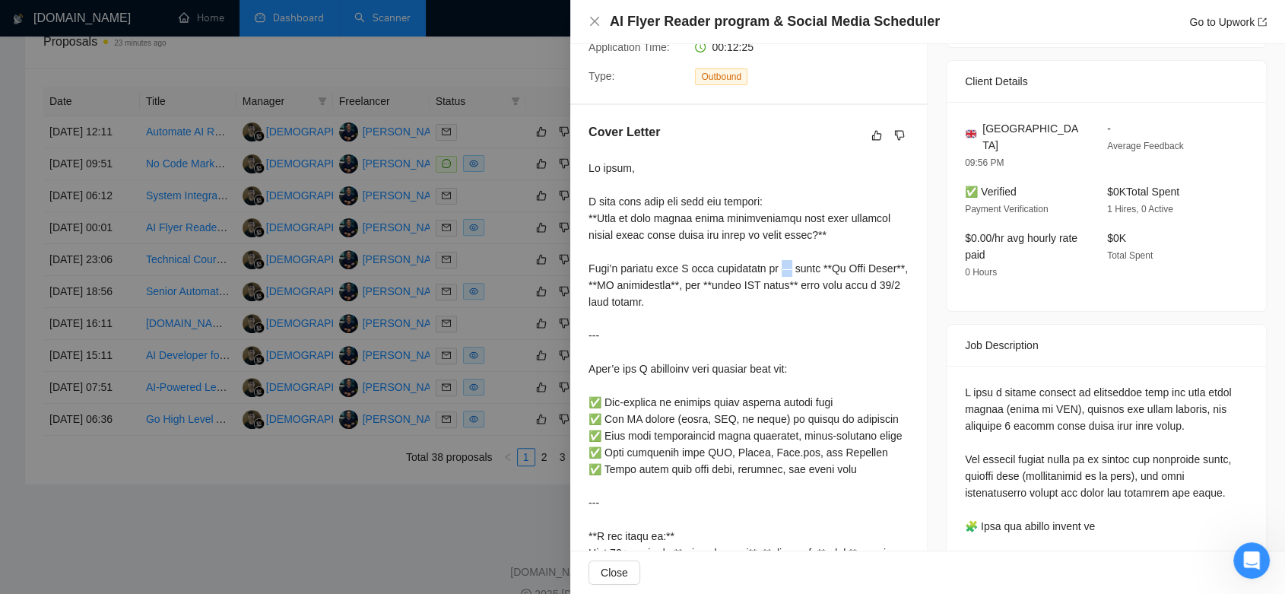
drag, startPoint x: 778, startPoint y: 248, endPoint x: 788, endPoint y: 248, distance: 9.9
drag, startPoint x: 613, startPoint y: 315, endPoint x: 579, endPoint y: 315, distance: 34.2
click at [579, 315] on div "Cover Letter" at bounding box center [748, 596] width 357 height 983
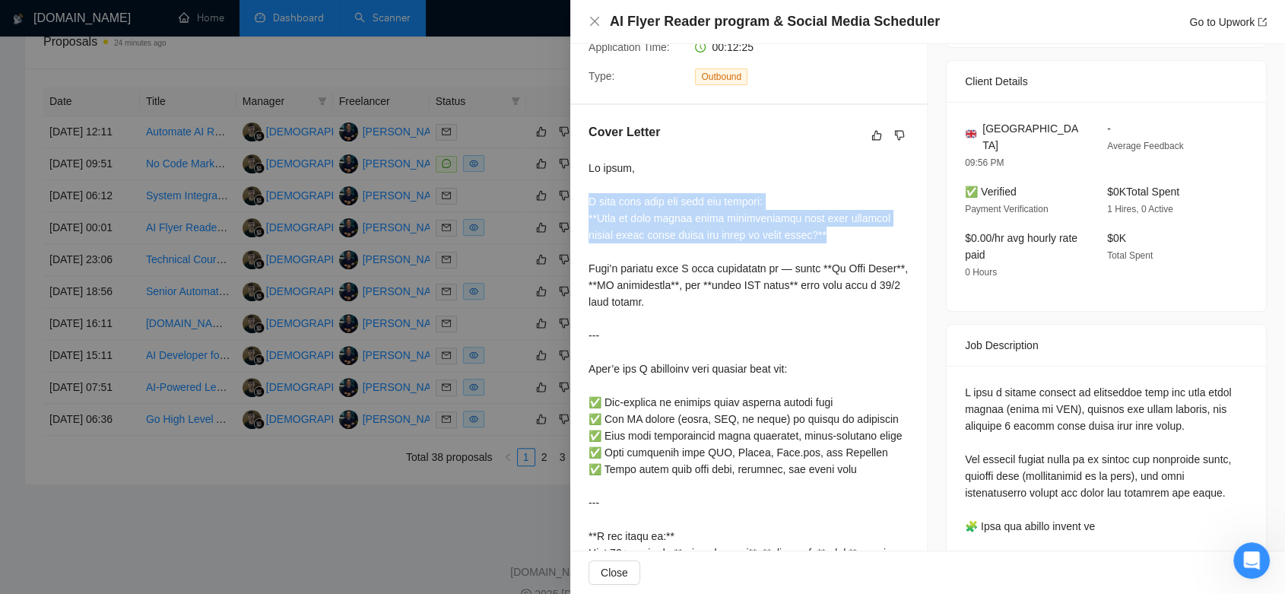
drag, startPoint x: 803, startPoint y: 213, endPoint x: 579, endPoint y: 187, distance: 225.9
click at [579, 187] on div "Cover Letter" at bounding box center [748, 596] width 357 height 983
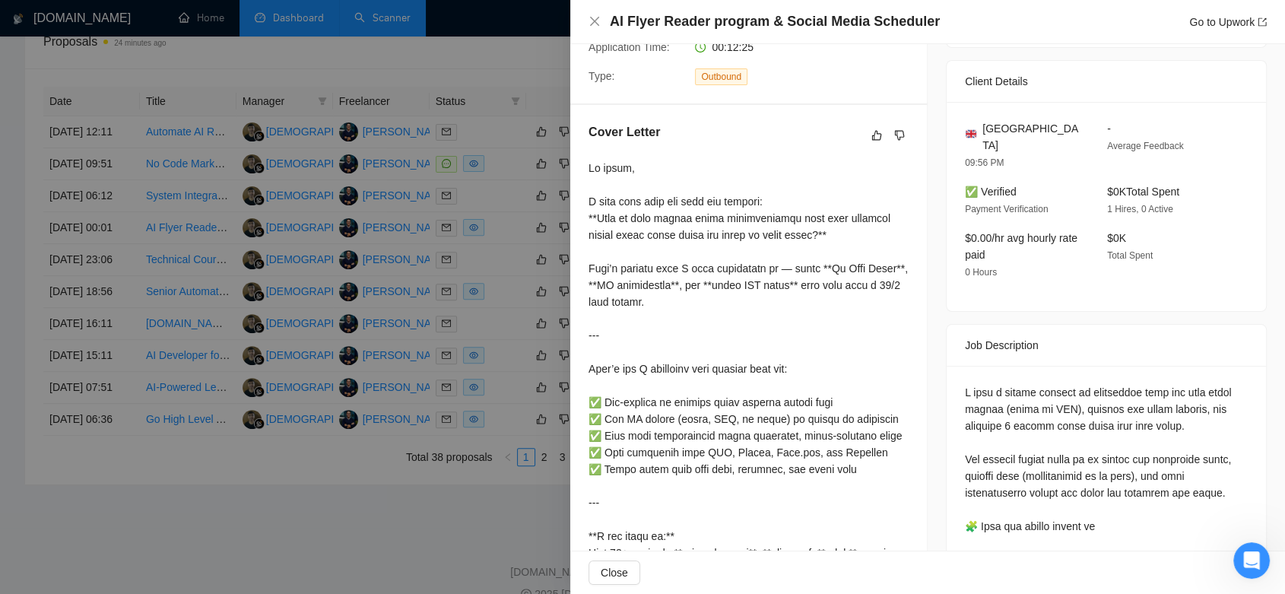
click at [537, 67] on div at bounding box center [642, 297] width 1285 height 594
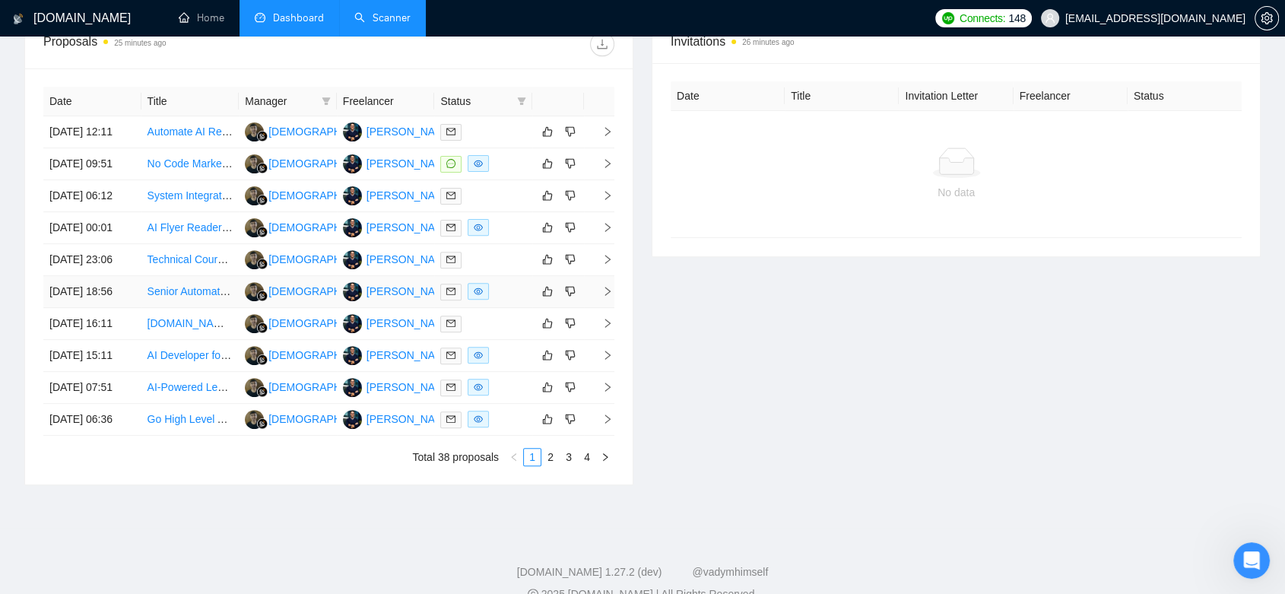
click at [424, 308] on td "[PERSON_NAME]" at bounding box center [386, 292] width 98 height 32
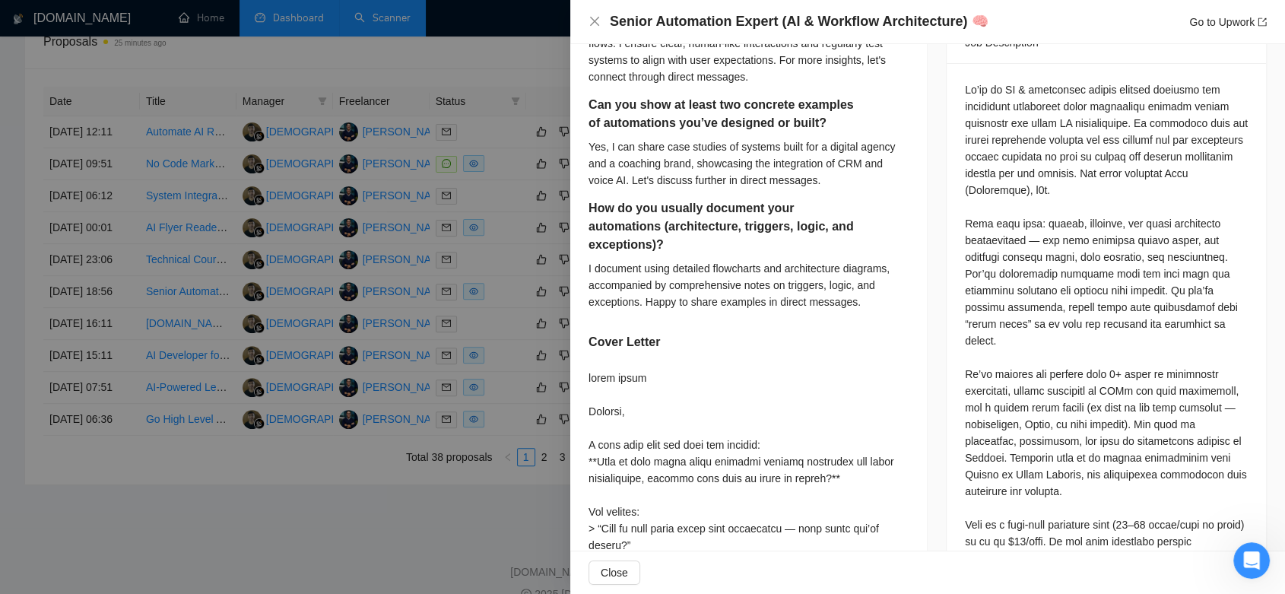
scroll to position [725, 0]
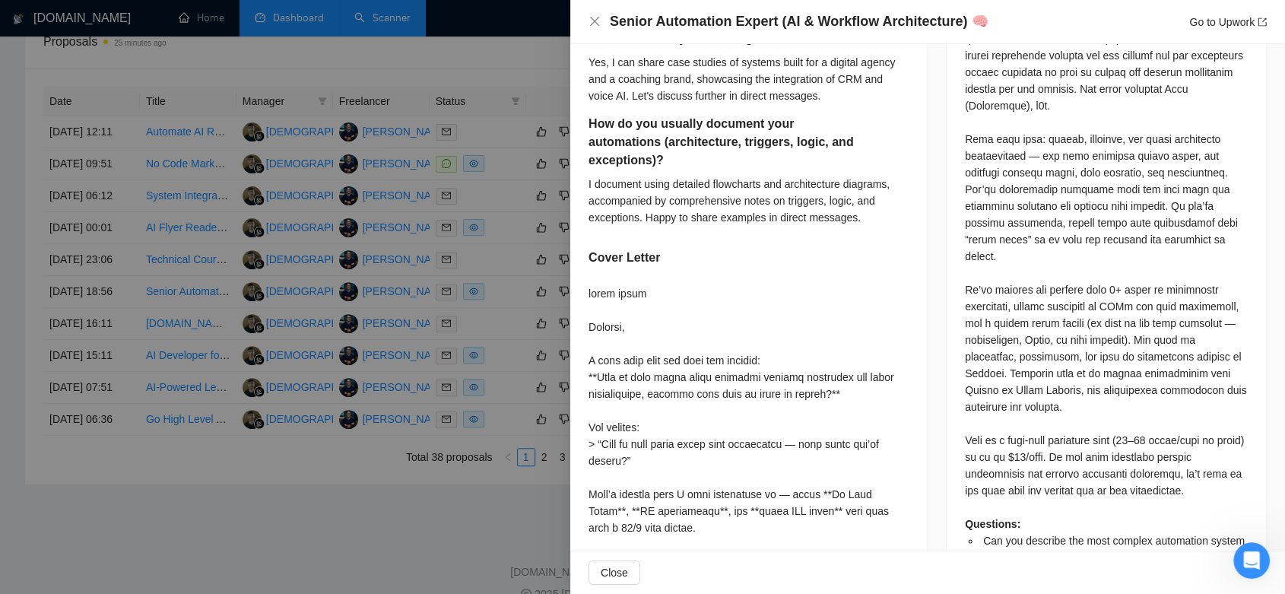
click at [523, 307] on div at bounding box center [642, 297] width 1285 height 594
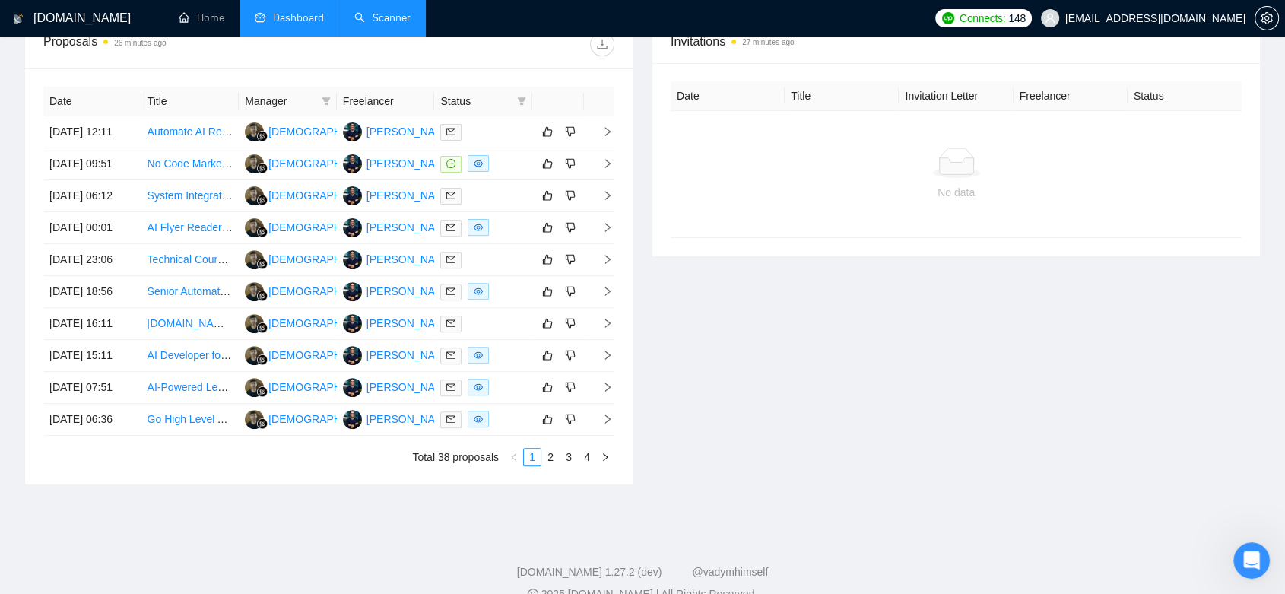
scroll to position [0, 0]
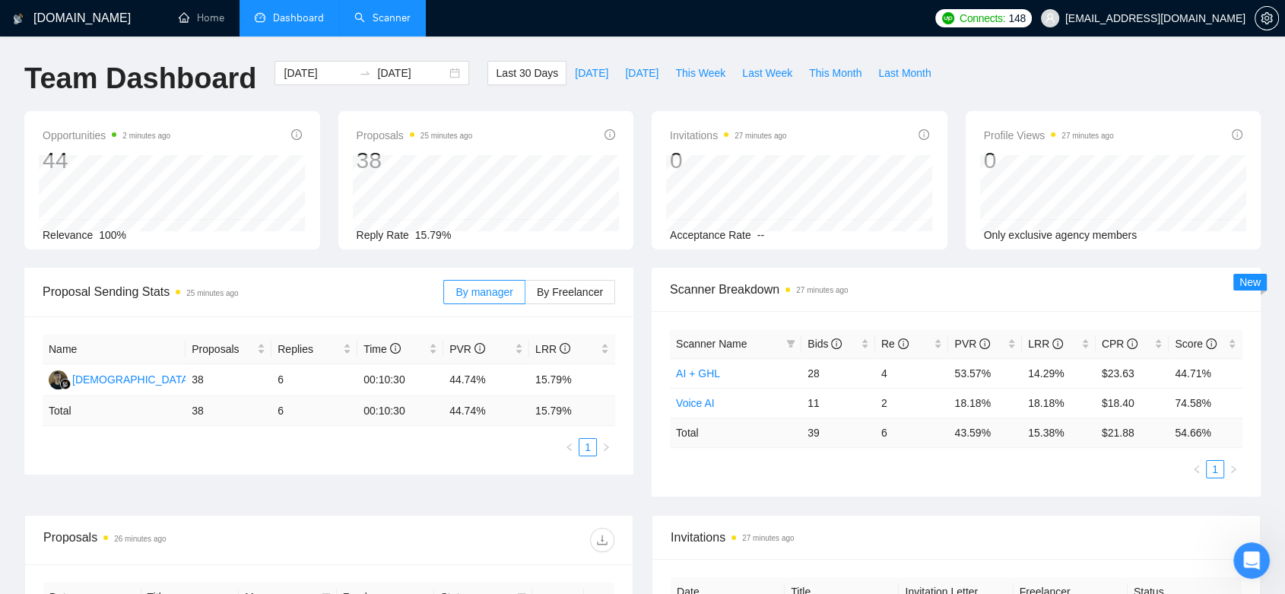
click at [395, 14] on link "Scanner" at bounding box center [382, 17] width 56 height 13
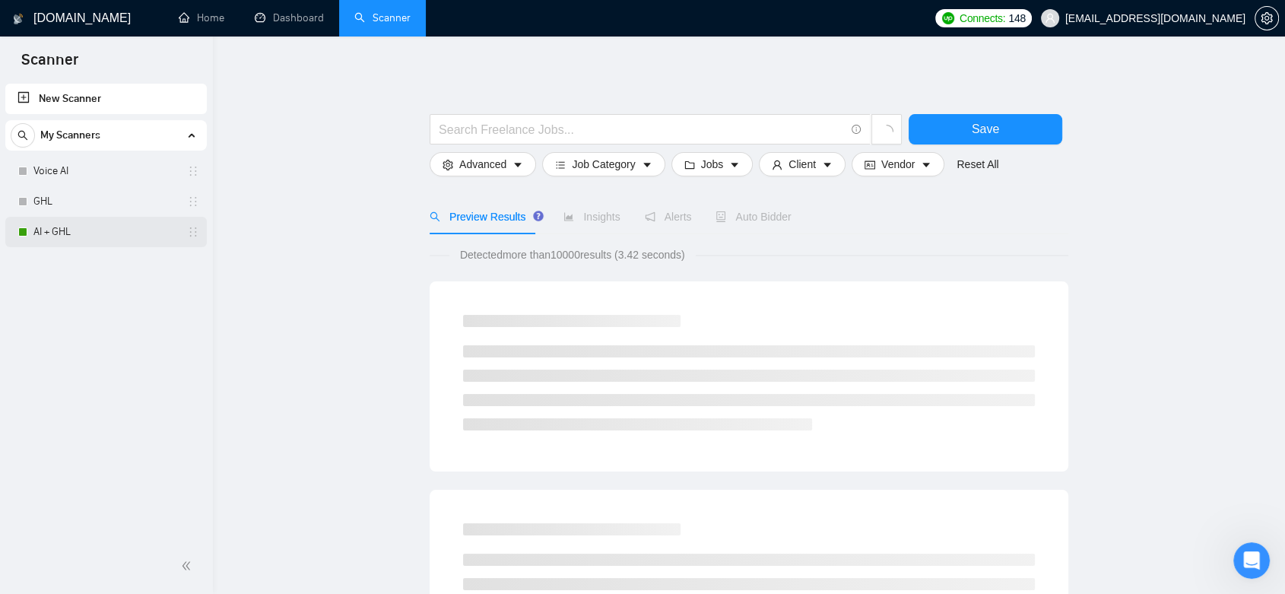
click at [69, 222] on link "AI + GHL" at bounding box center [105, 232] width 145 height 30
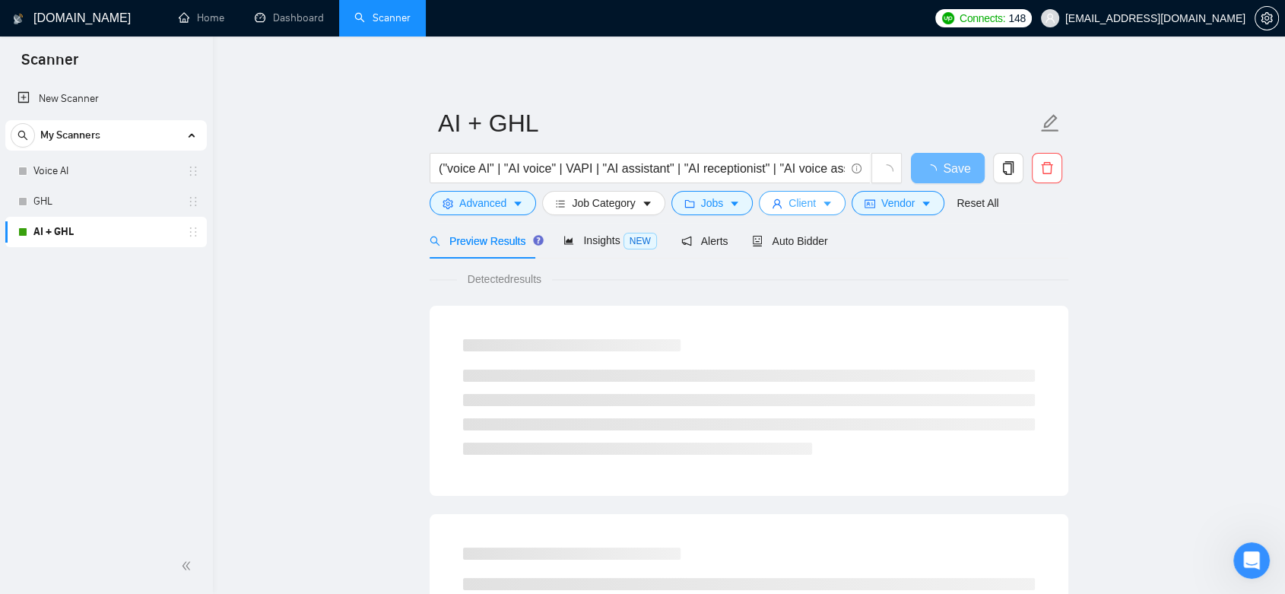
click at [799, 199] on span "Client" at bounding box center [802, 203] width 27 height 17
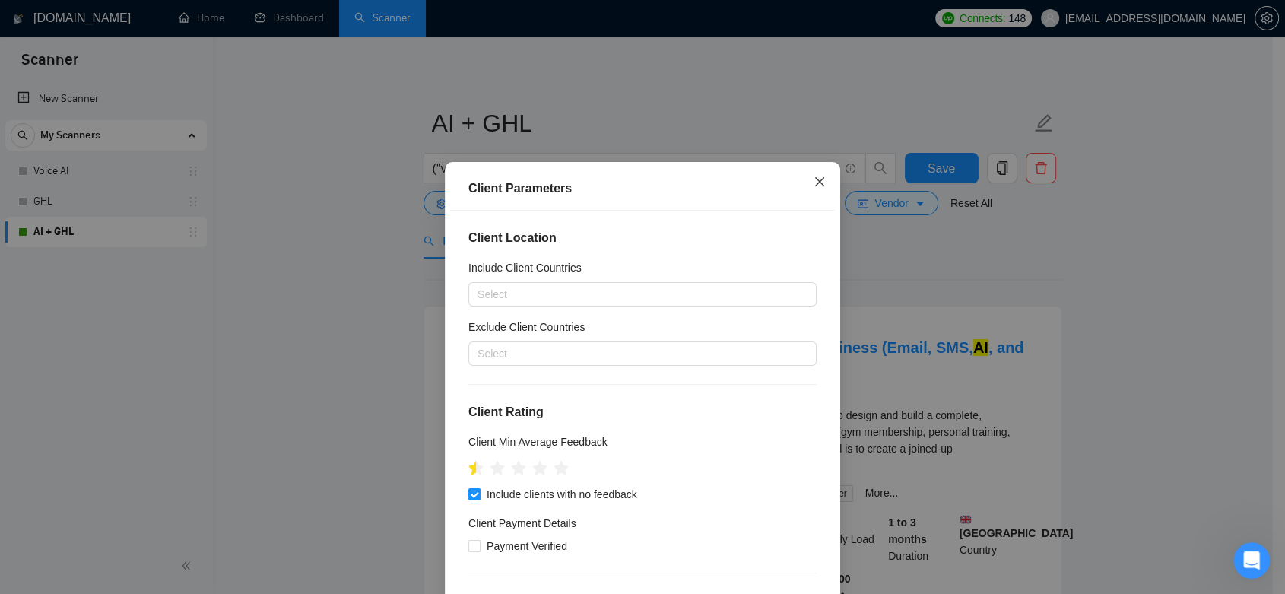
click at [818, 182] on icon "close" at bounding box center [820, 182] width 12 height 12
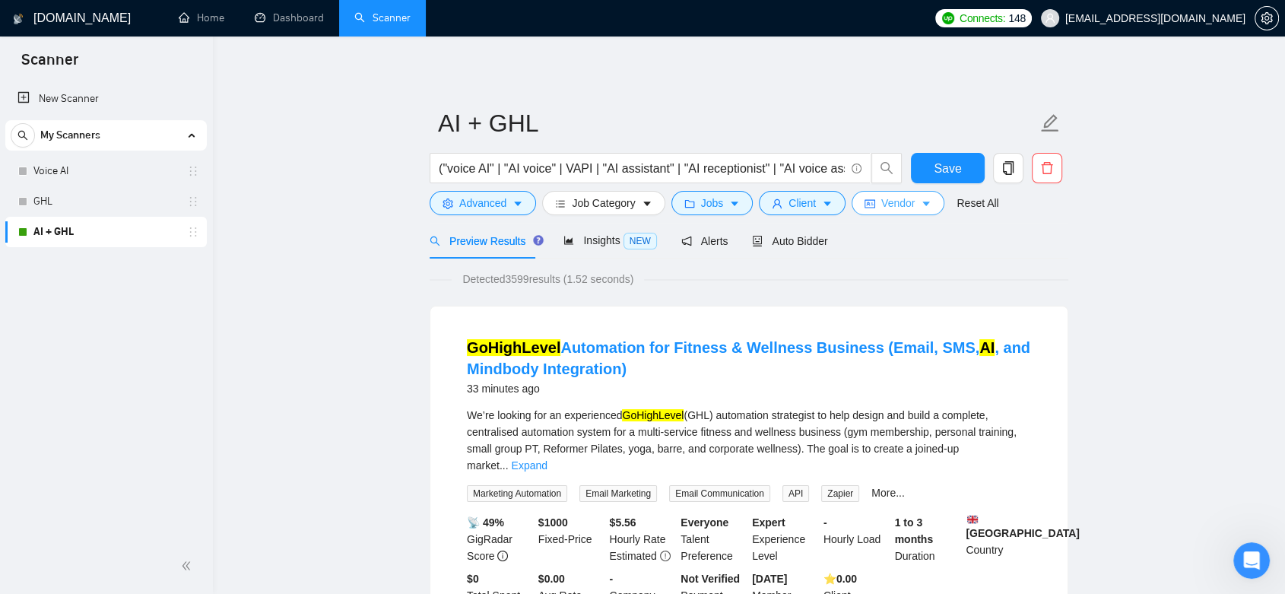
click at [925, 200] on icon "caret-down" at bounding box center [926, 204] width 11 height 11
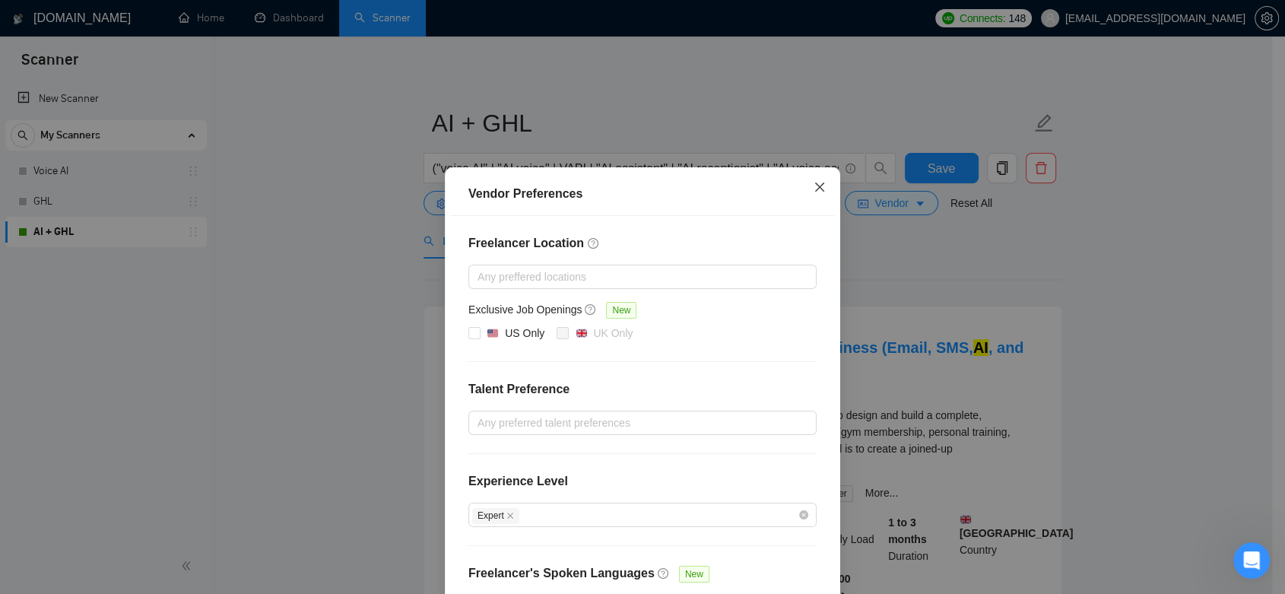
drag, startPoint x: 816, startPoint y: 185, endPoint x: 821, endPoint y: 174, distance: 11.6
click at [815, 185] on icon "close" at bounding box center [819, 187] width 9 height 9
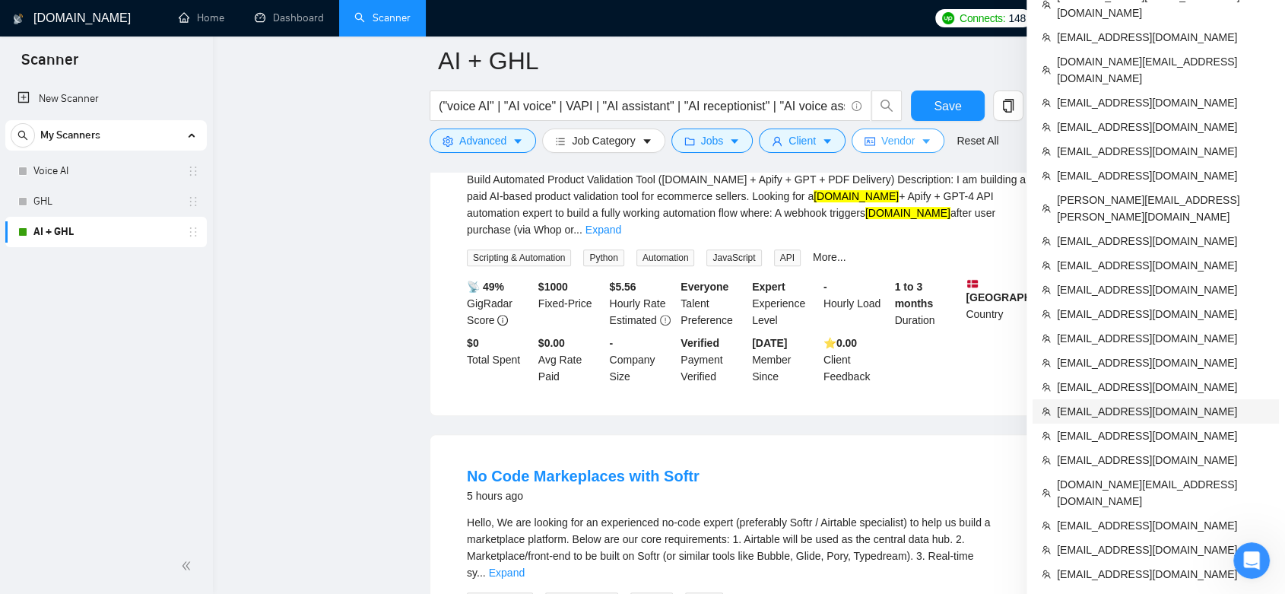
scroll to position [761, 0]
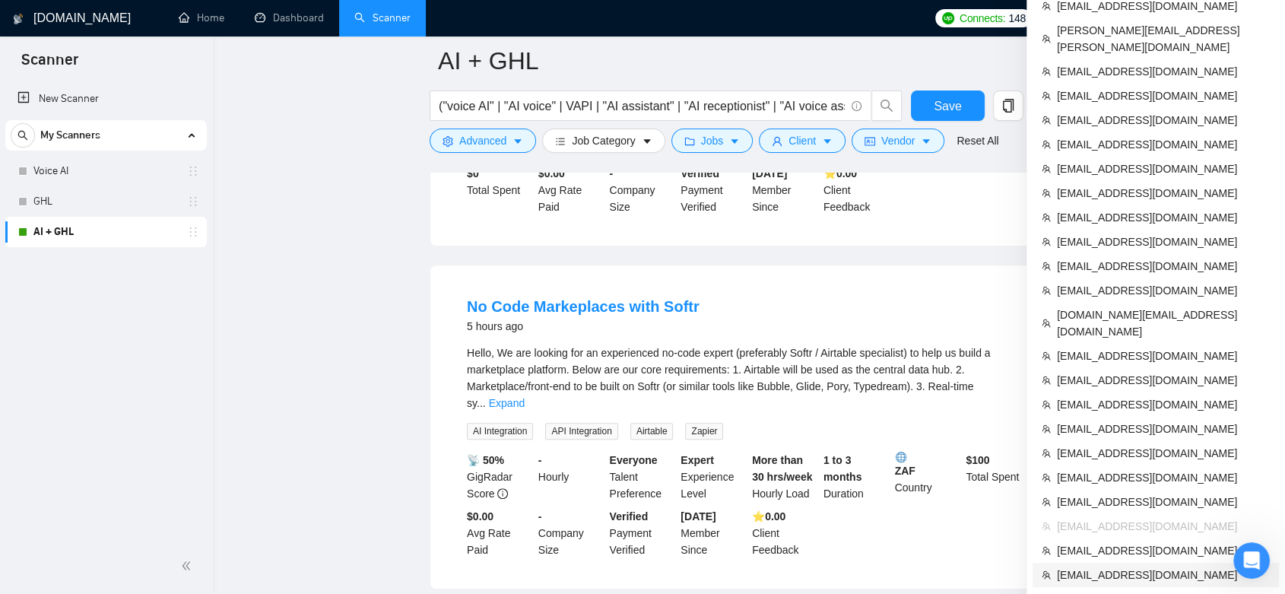
click at [1179, 567] on span "[EMAIL_ADDRESS][DOMAIN_NAME]" at bounding box center [1163, 575] width 213 height 17
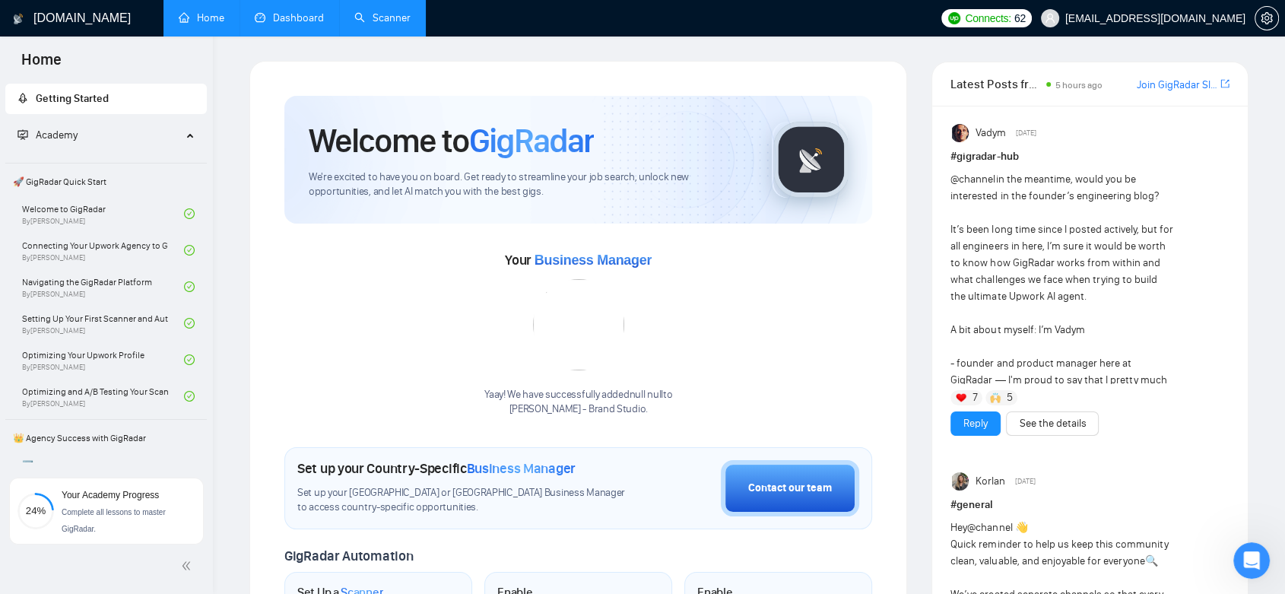
click at [297, 21] on link "Dashboard" at bounding box center [289, 17] width 69 height 13
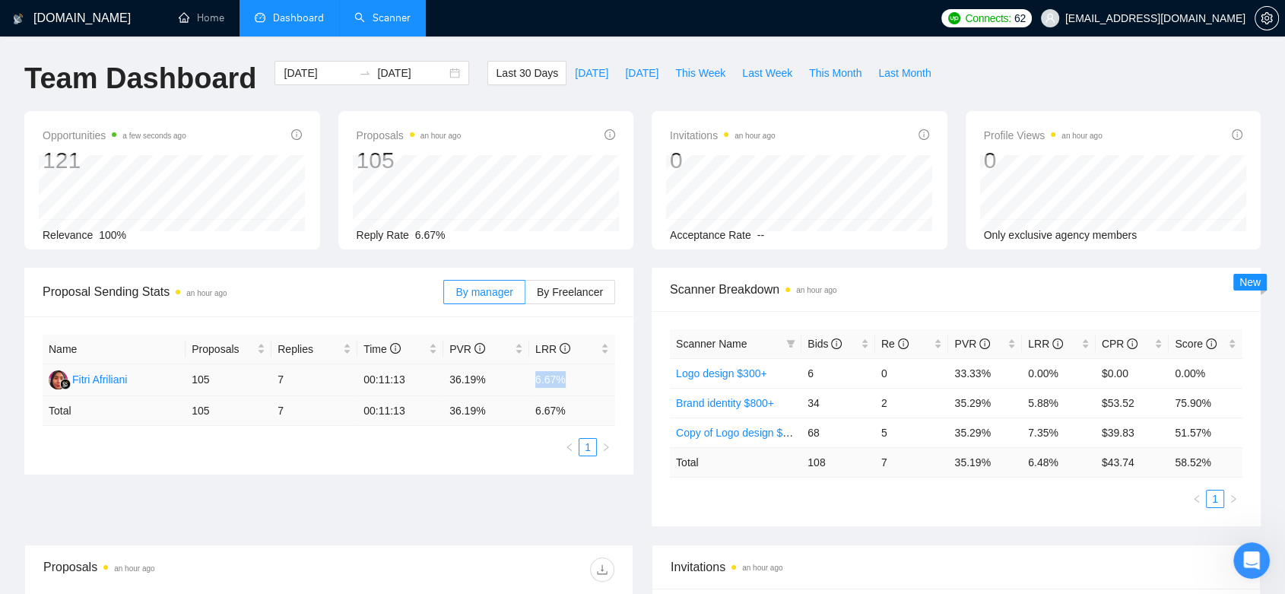
drag, startPoint x: 535, startPoint y: 381, endPoint x: 565, endPoint y: 381, distance: 29.7
click at [565, 381] on td "6.67%" at bounding box center [572, 380] width 86 height 32
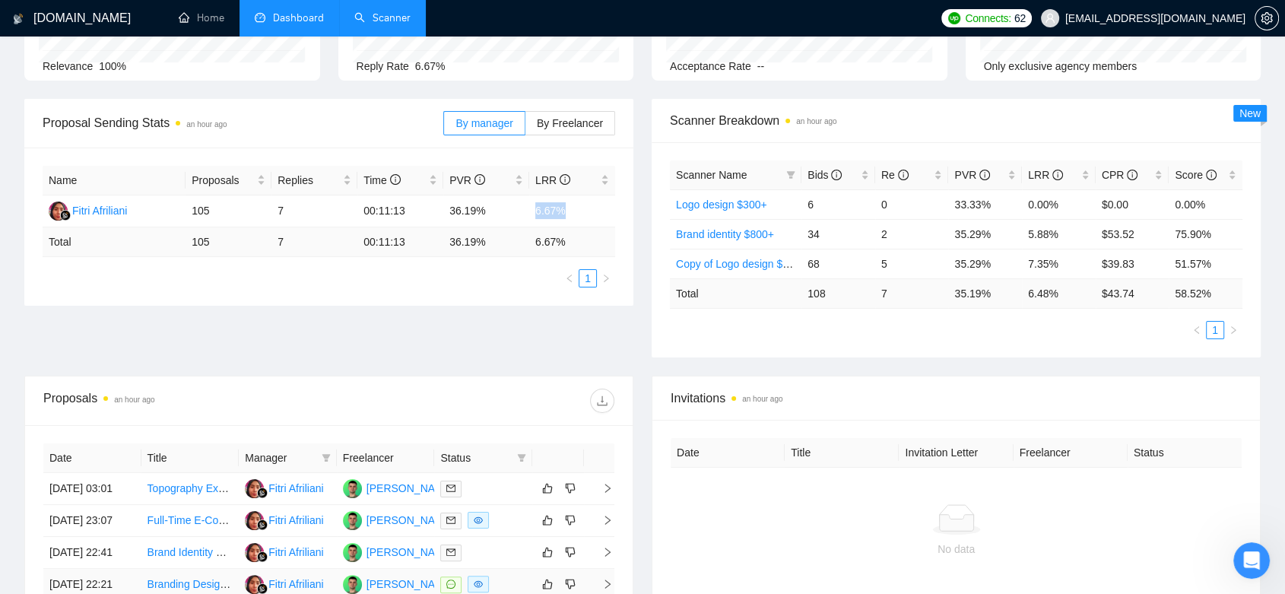
scroll to position [422, 0]
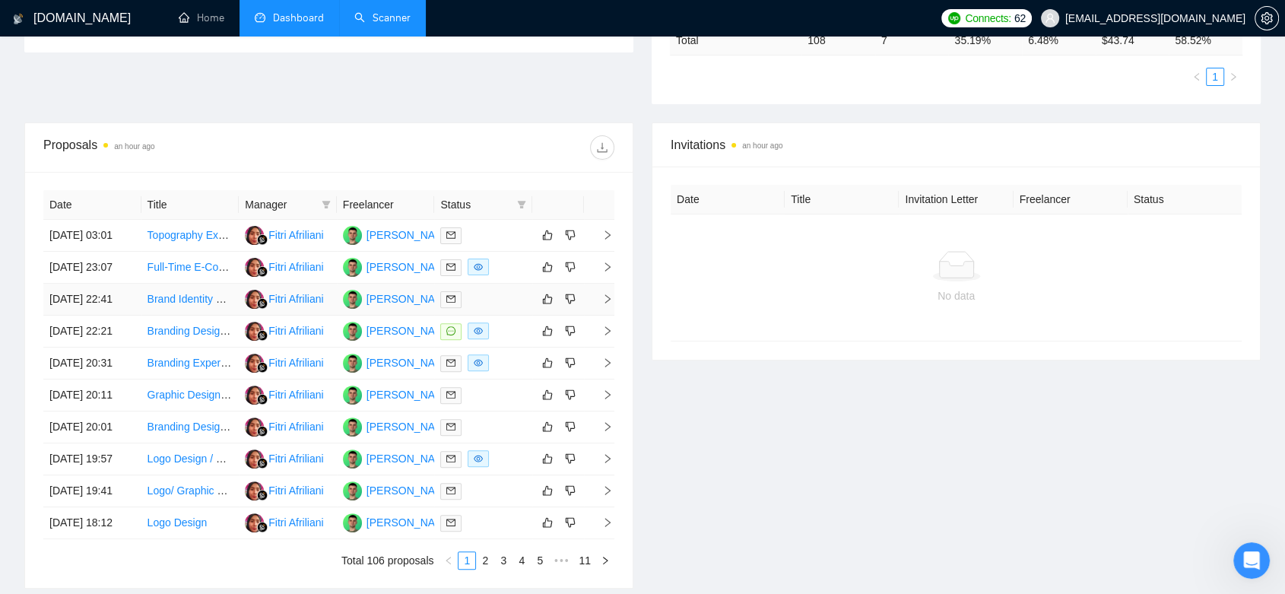
click at [373, 316] on td "[PERSON_NAME]" at bounding box center [386, 300] width 98 height 32
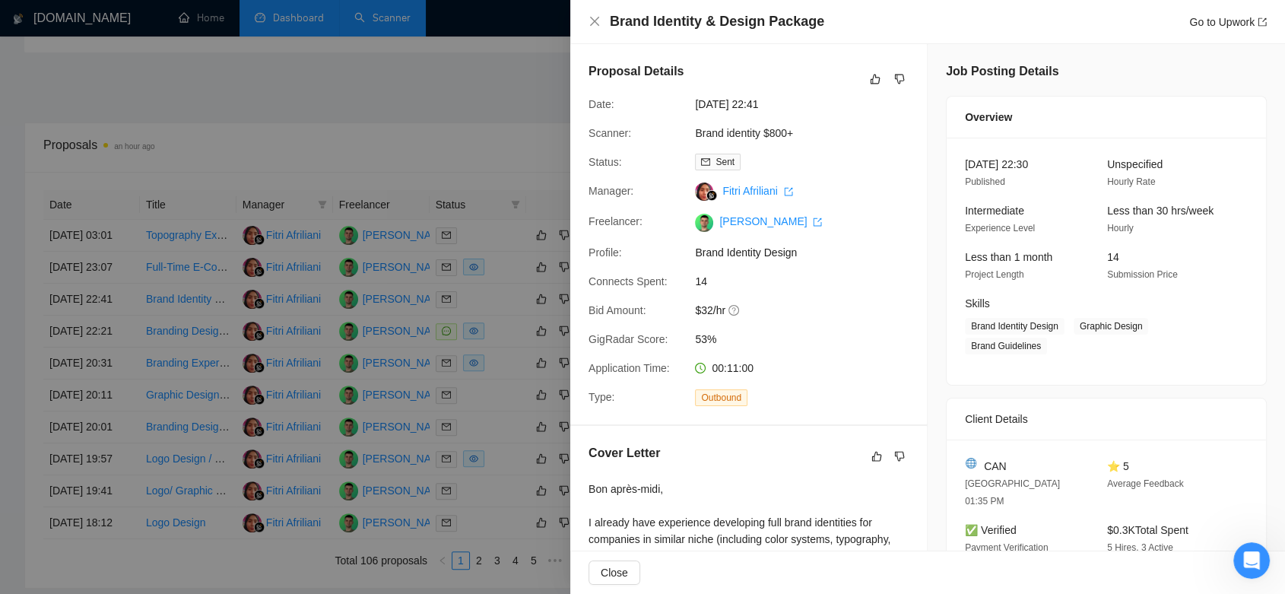
scroll to position [275, 0]
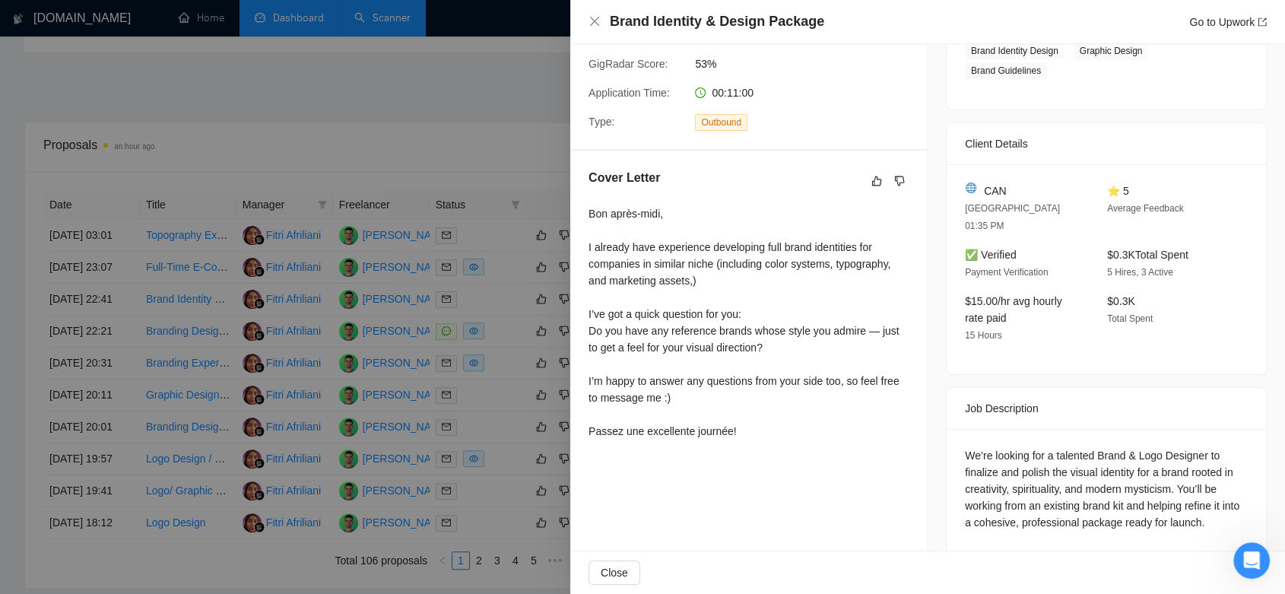
click at [498, 157] on div at bounding box center [642, 297] width 1285 height 594
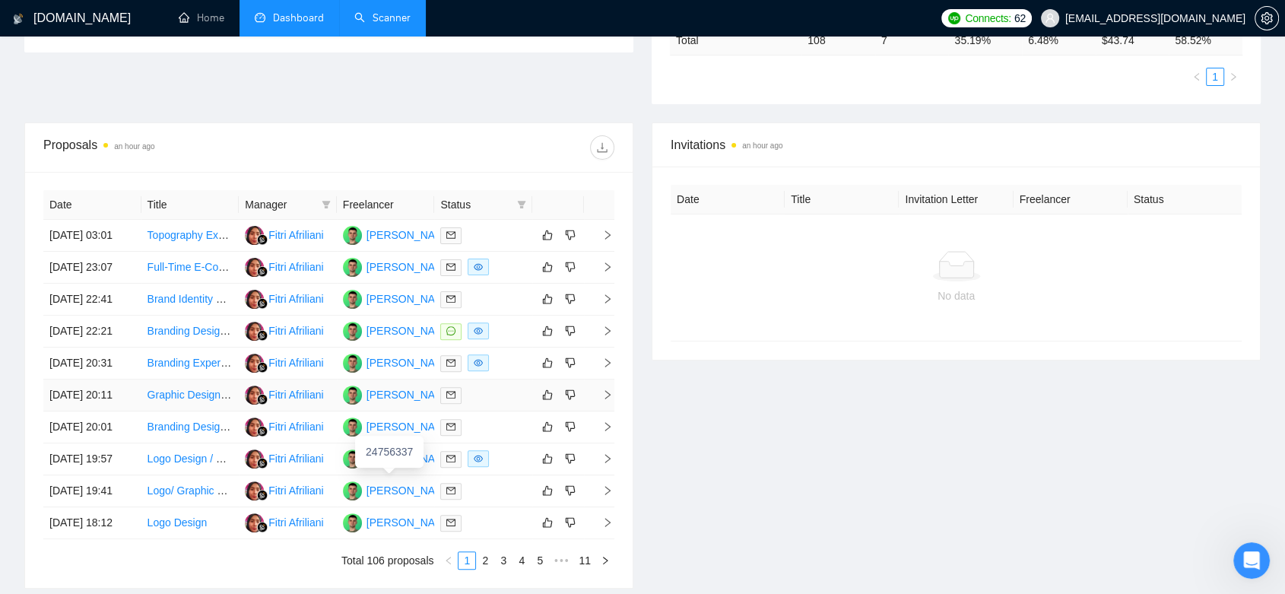
click at [394, 411] on td "[PERSON_NAME]" at bounding box center [386, 396] width 98 height 32
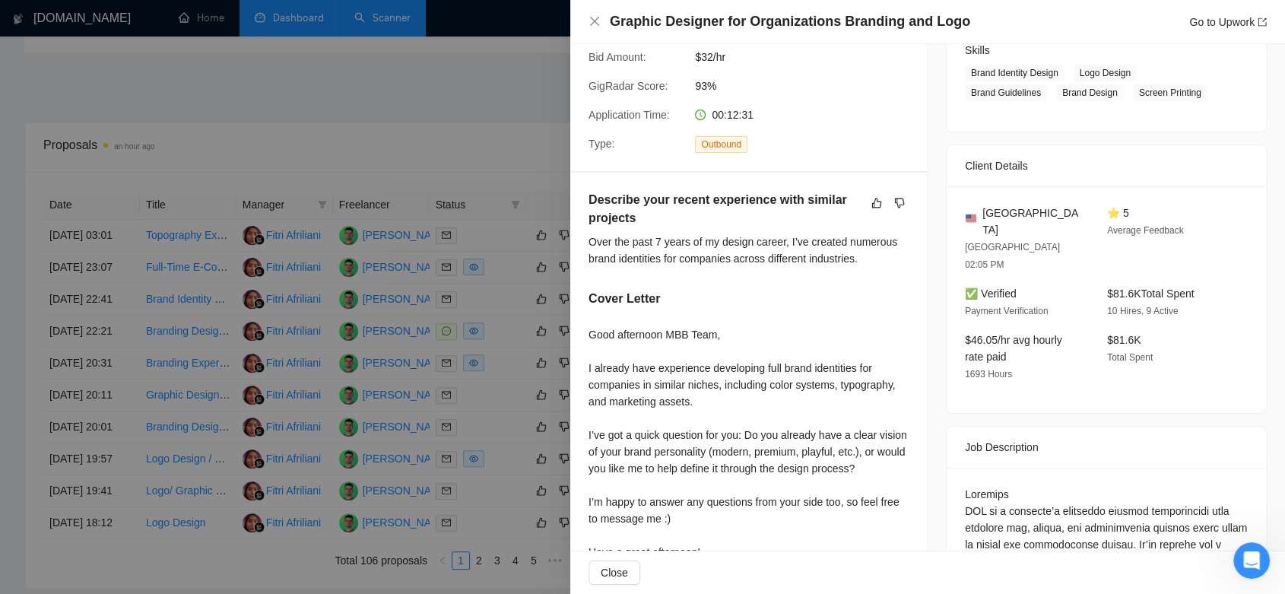
scroll to position [338, 0]
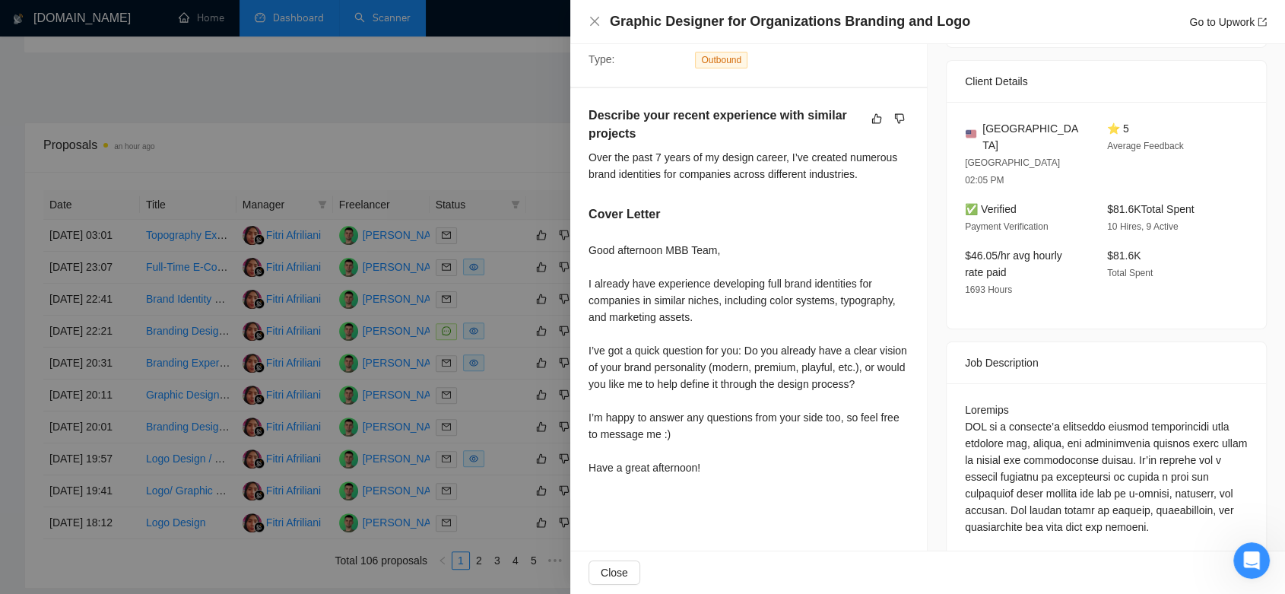
click at [475, 141] on div at bounding box center [642, 297] width 1285 height 594
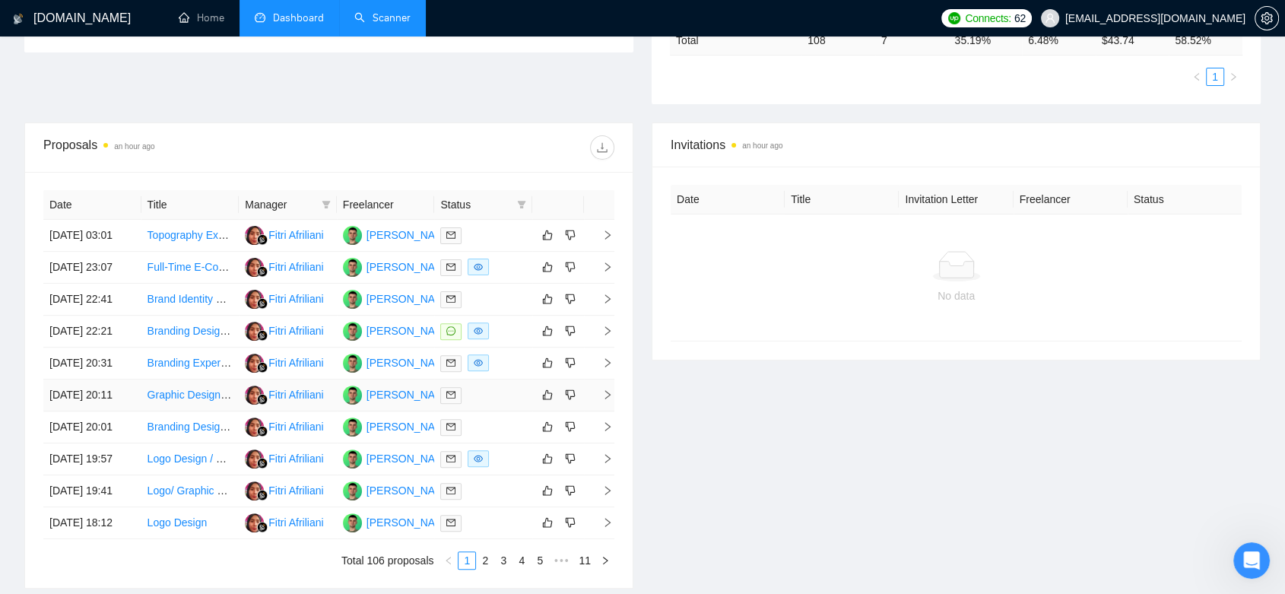
scroll to position [507, 0]
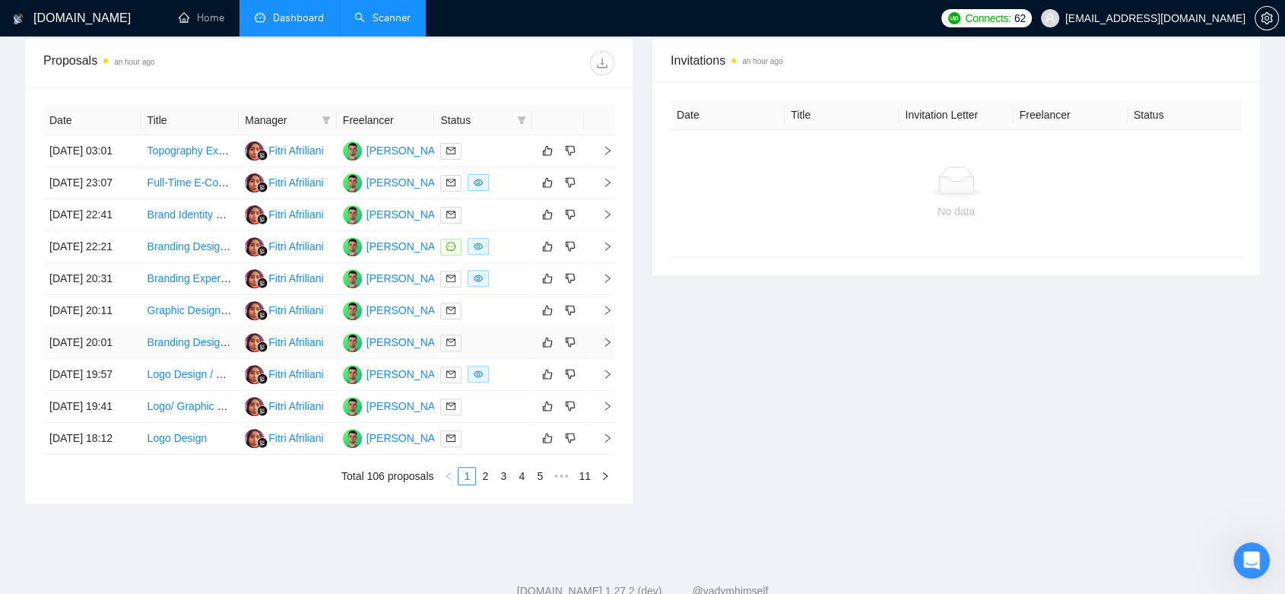
click at [371, 359] on td "[PERSON_NAME]" at bounding box center [386, 343] width 98 height 32
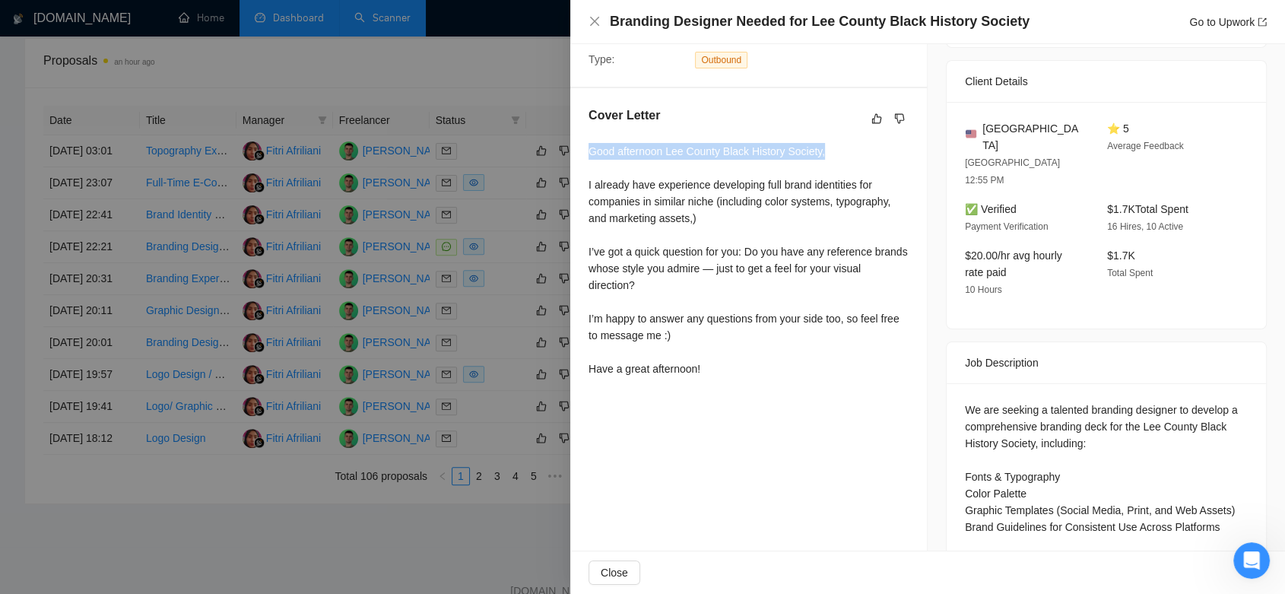
drag, startPoint x: 592, startPoint y: 153, endPoint x: 837, endPoint y: 148, distance: 245.0
click at [837, 148] on div "Good afternoon Lee County Black History Society, I already have experience deve…" at bounding box center [749, 260] width 320 height 234
click at [729, 214] on div "Good afternoon Lee County Black History Society, I already have experience deve…" at bounding box center [749, 260] width 320 height 234
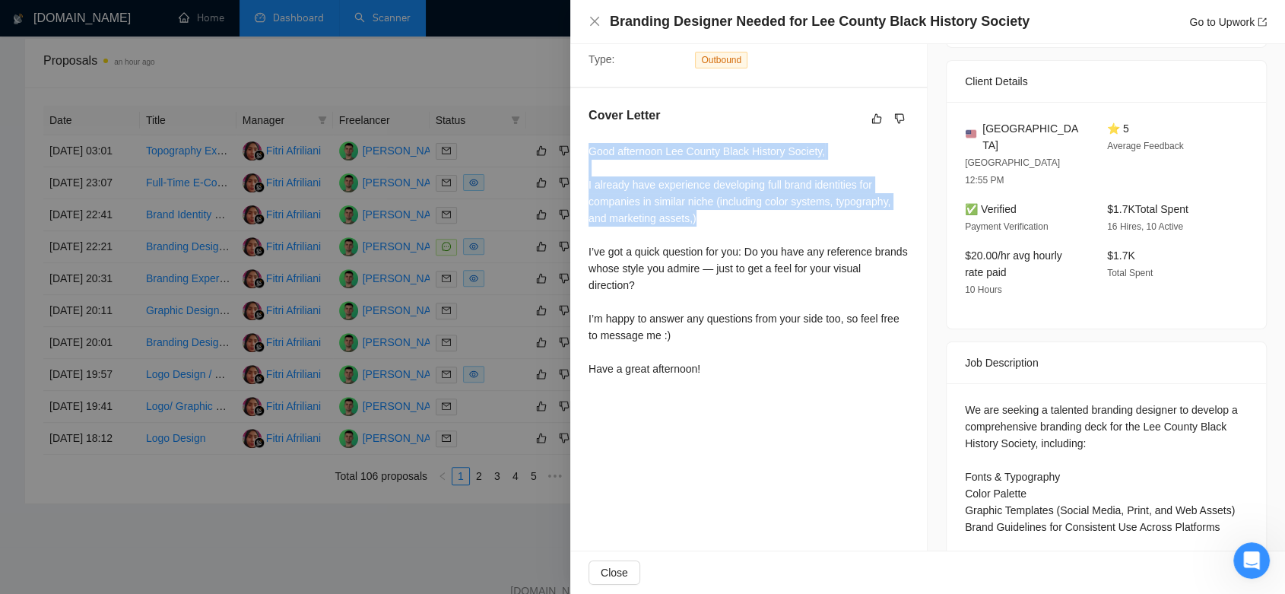
drag, startPoint x: 696, startPoint y: 219, endPoint x: 589, endPoint y: 151, distance: 126.8
click at [589, 151] on div "Good afternoon Lee County Black History Society, I already have experience deve…" at bounding box center [749, 260] width 320 height 234
click at [730, 219] on div "Good afternoon Lee County Black History Society, I already have experience deve…" at bounding box center [749, 260] width 320 height 234
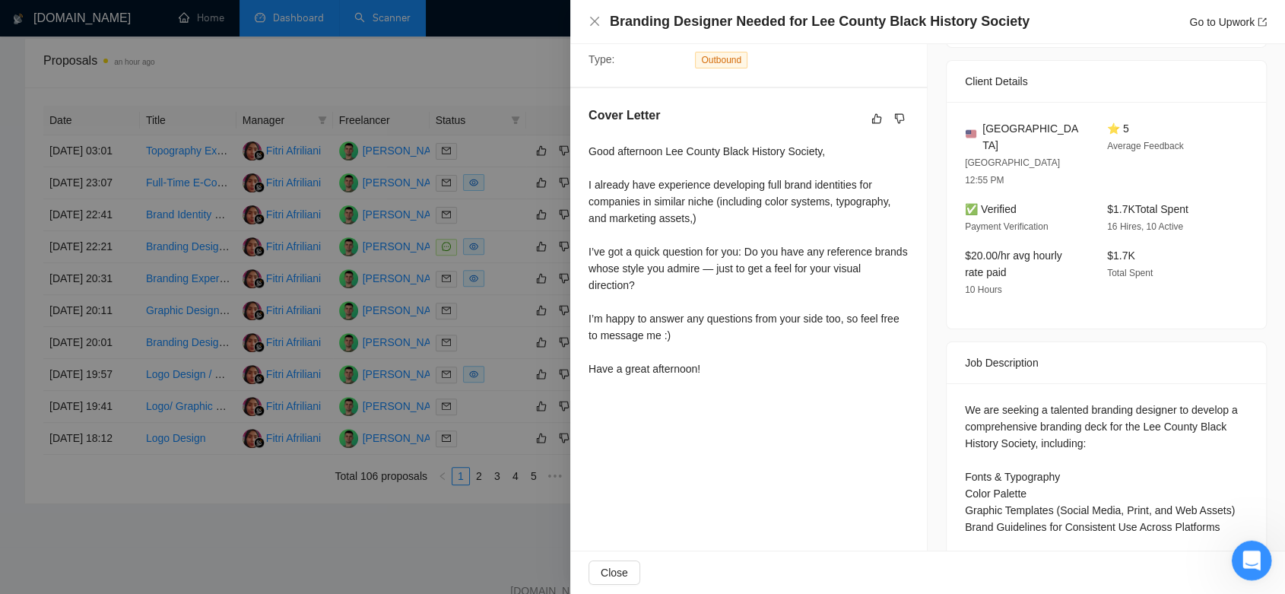
click at [1253, 554] on icon "Open Intercom Messenger" at bounding box center [1249, 558] width 25 height 25
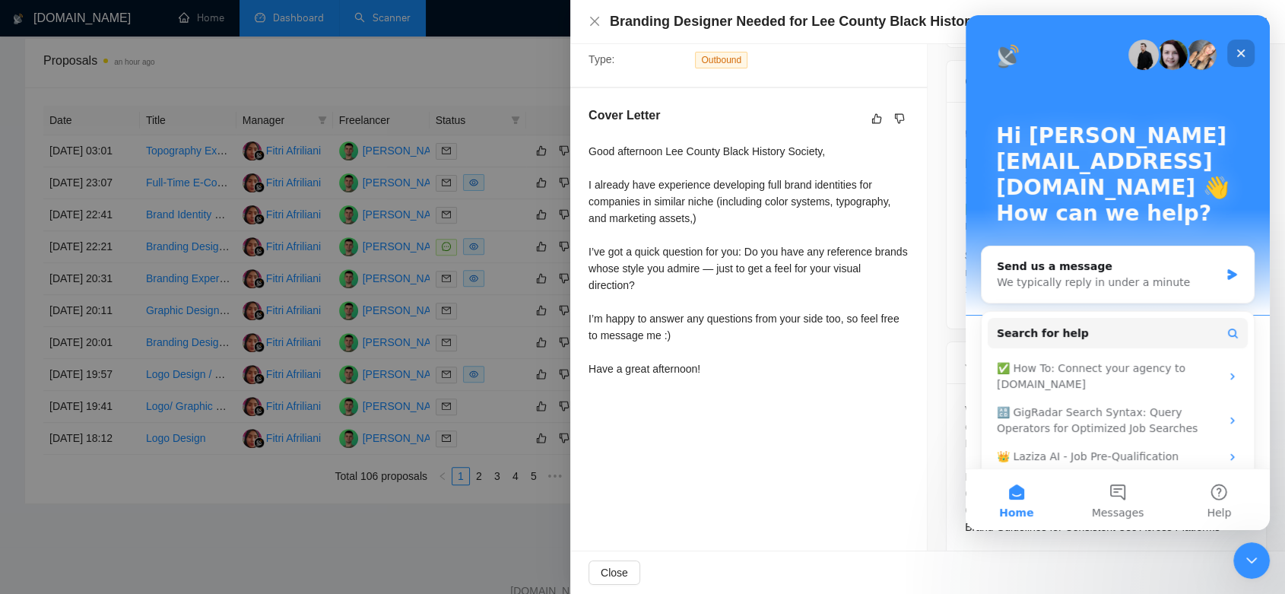
click at [1242, 56] on icon "Close" at bounding box center [1241, 53] width 12 height 12
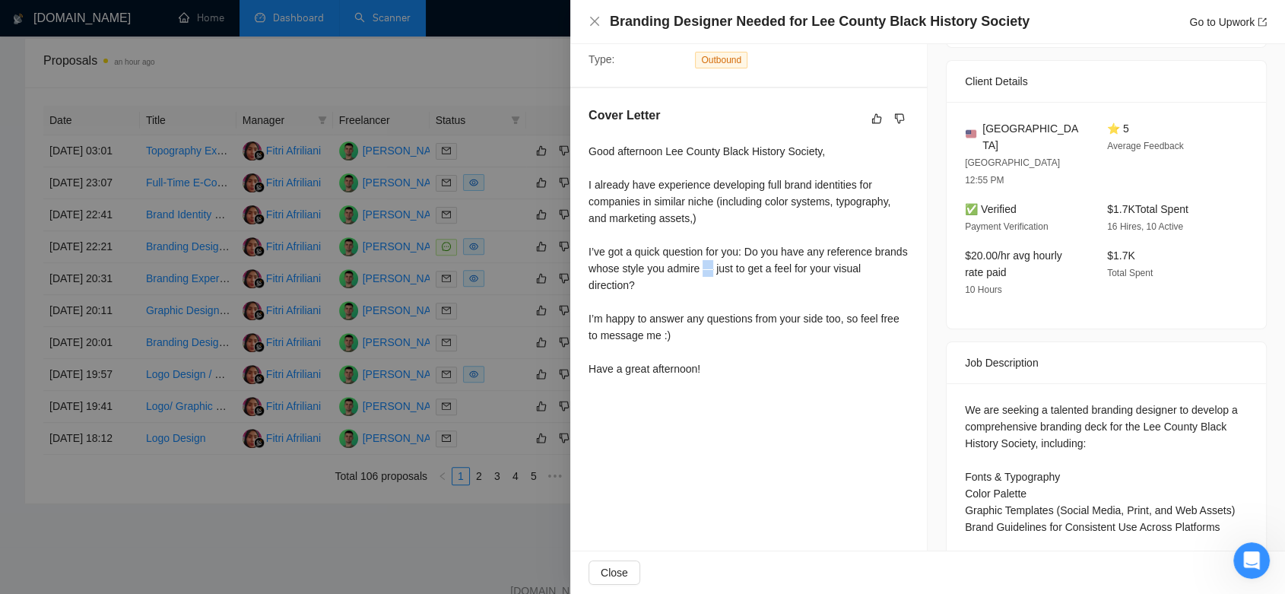
drag, startPoint x: 737, startPoint y: 267, endPoint x: 746, endPoint y: 270, distance: 9.6
click at [746, 270] on div "Good afternoon Lee County Black History Society, I already have experience deve…" at bounding box center [749, 260] width 320 height 234
click at [743, 268] on div "Good afternoon Lee County Black History Society, I already have experience deve…" at bounding box center [749, 260] width 320 height 234
drag, startPoint x: 743, startPoint y: 251, endPoint x: 604, endPoint y: 255, distance: 139.2
click at [587, 249] on div "Cover Letter Good afternoon Lee County Black History Society, I already have ex…" at bounding box center [748, 244] width 357 height 313
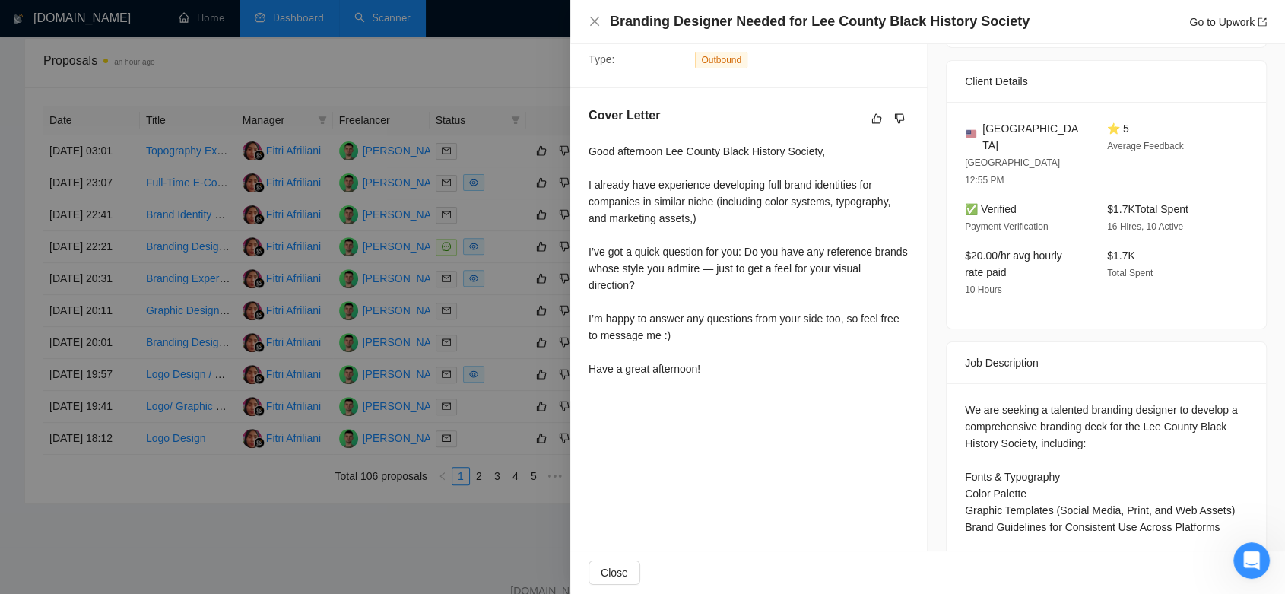
drag, startPoint x: 724, startPoint y: 272, endPoint x: 745, endPoint y: 268, distance: 21.0
click at [725, 272] on div "Good afternoon Lee County Black History Society, I already have experience deve…" at bounding box center [749, 260] width 320 height 234
click at [517, 245] on div at bounding box center [642, 297] width 1285 height 594
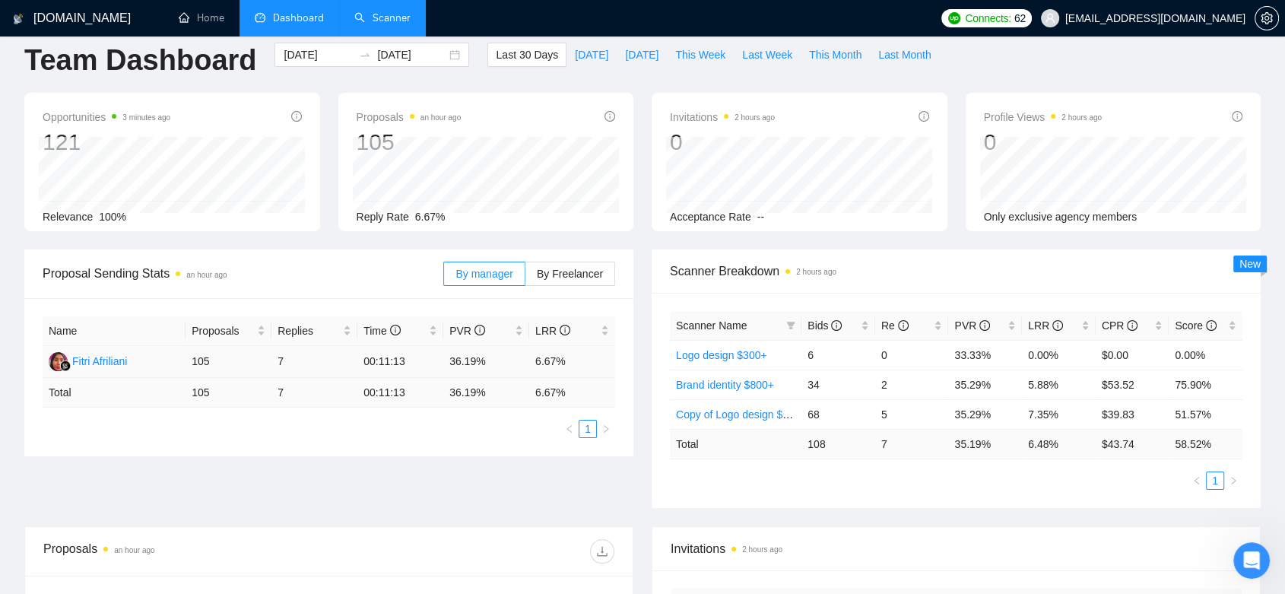
scroll to position [0, 0]
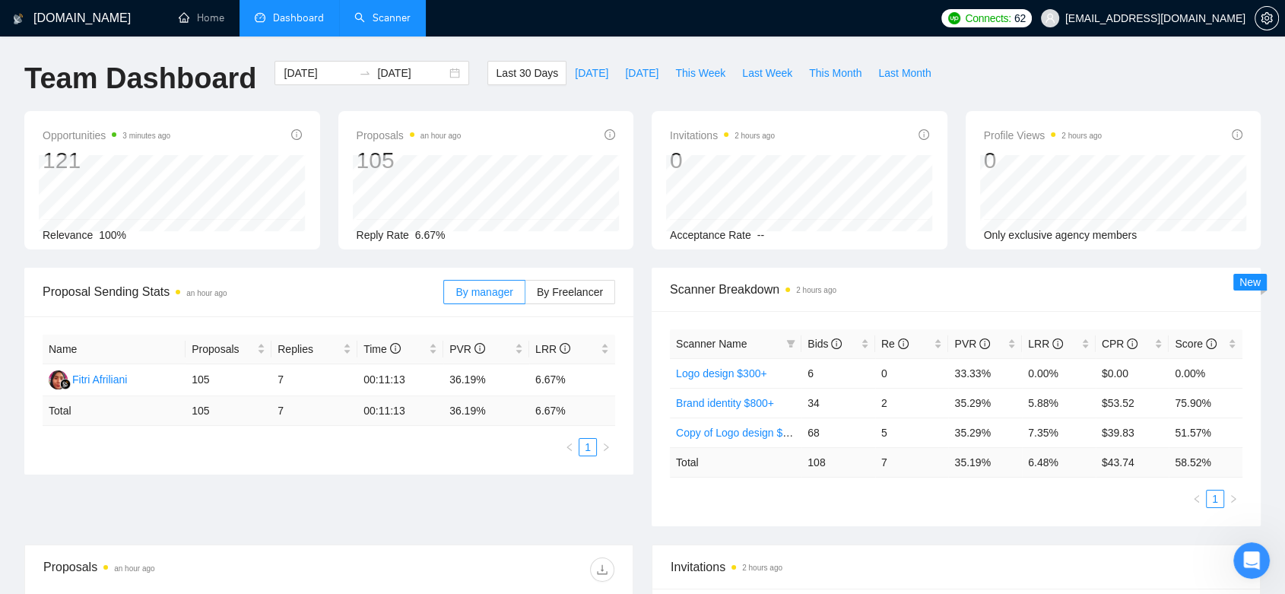
click at [389, 14] on link "Scanner" at bounding box center [382, 17] width 56 height 13
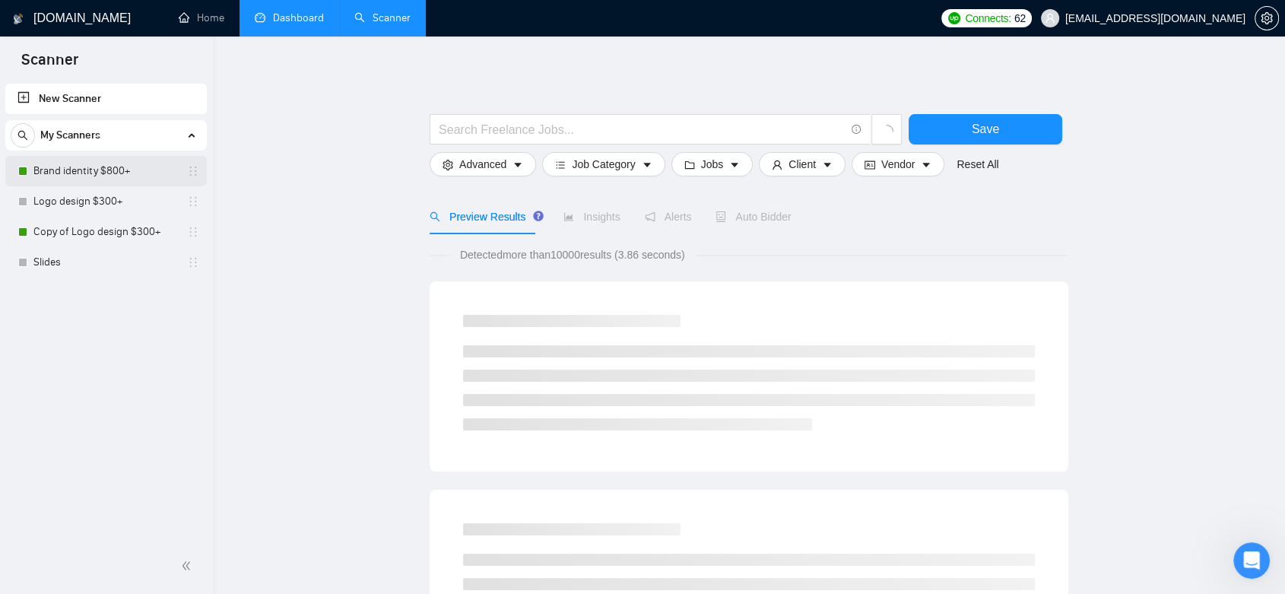
click at [103, 175] on link "Brand identity $800+" at bounding box center [105, 171] width 145 height 30
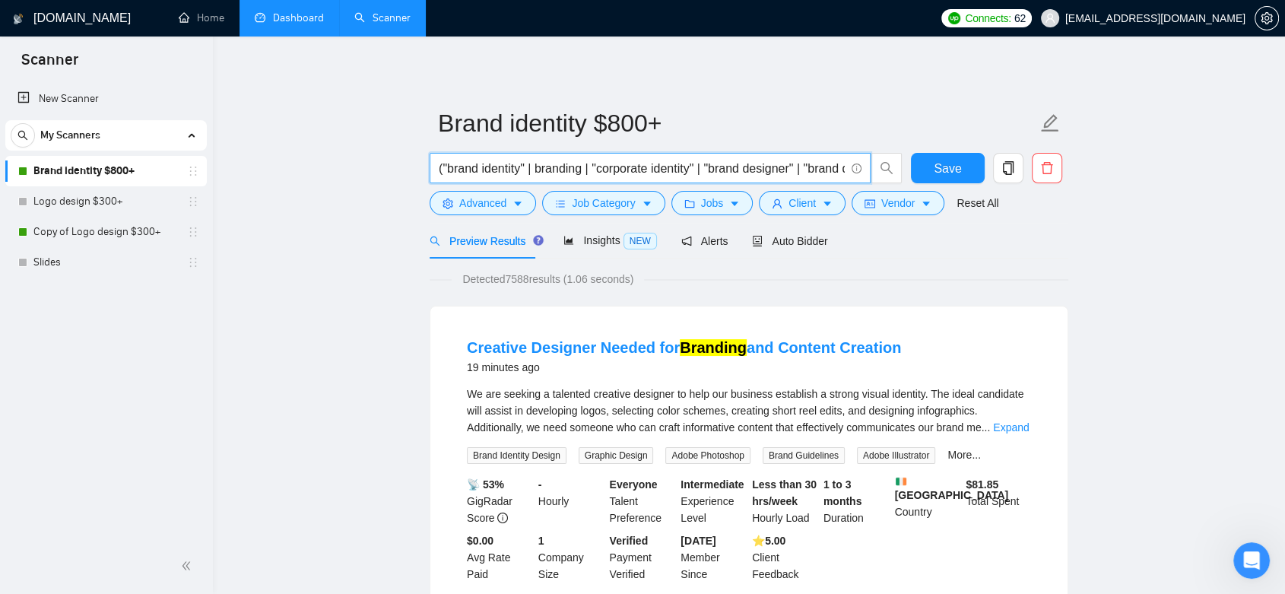
drag, startPoint x: 615, startPoint y: 170, endPoint x: 460, endPoint y: 173, distance: 155.2
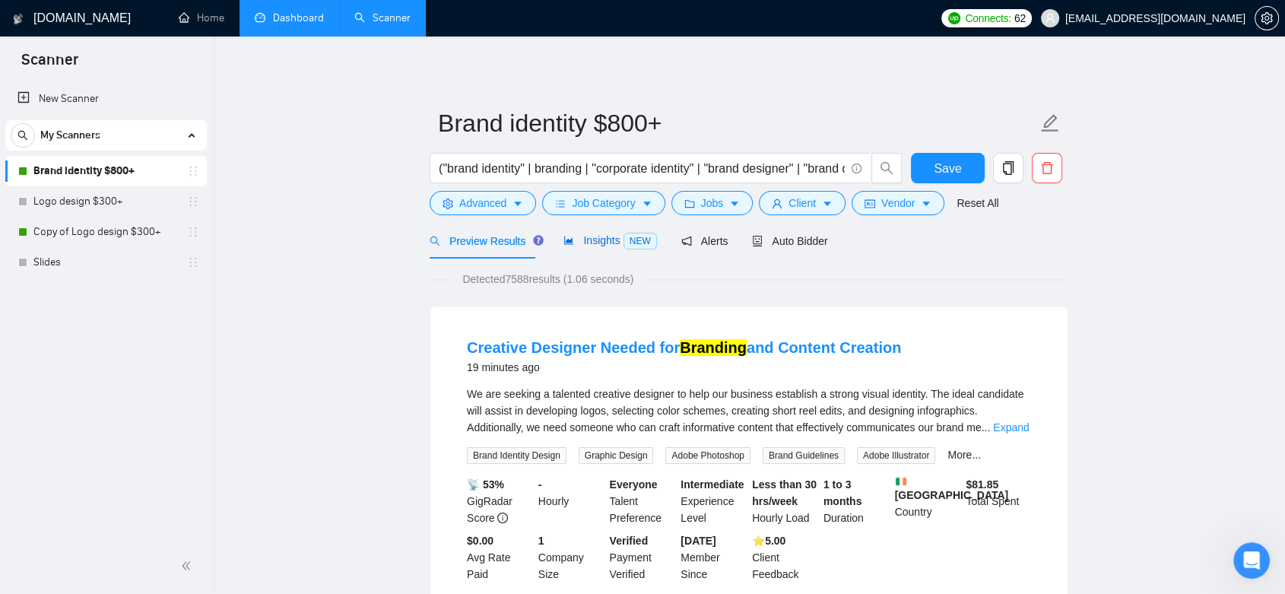
click at [603, 238] on span "Insights NEW" at bounding box center [610, 240] width 93 height 12
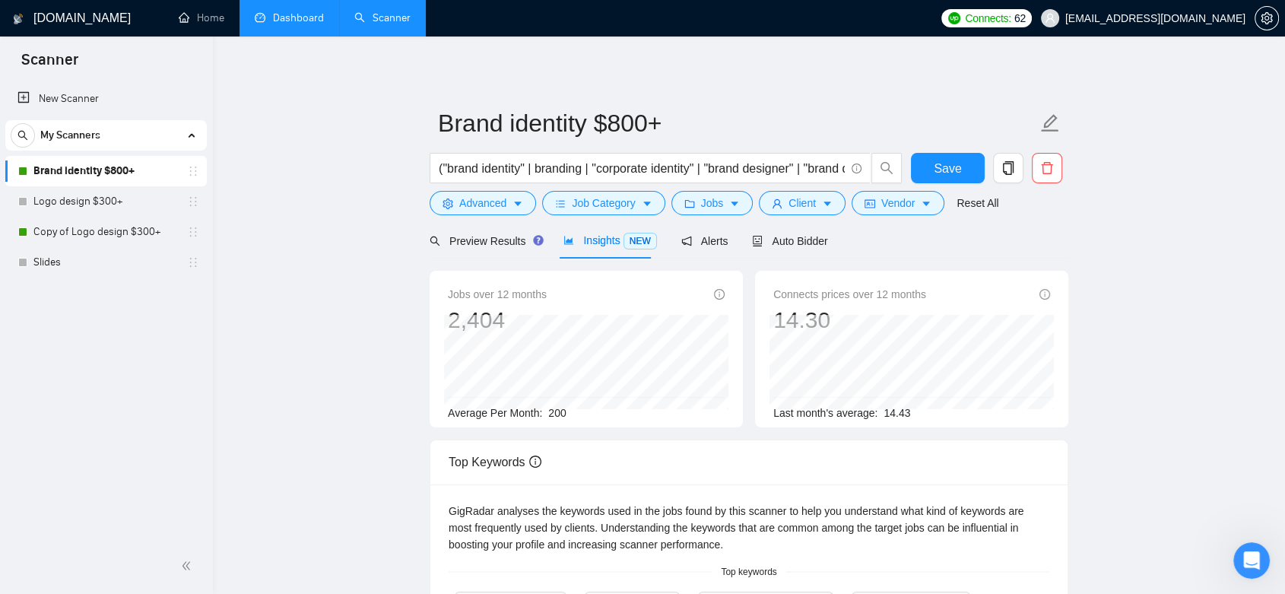
click at [500, 191] on div "Advanced" at bounding box center [483, 203] width 113 height 24
click at [498, 199] on span "Advanced" at bounding box center [482, 203] width 47 height 17
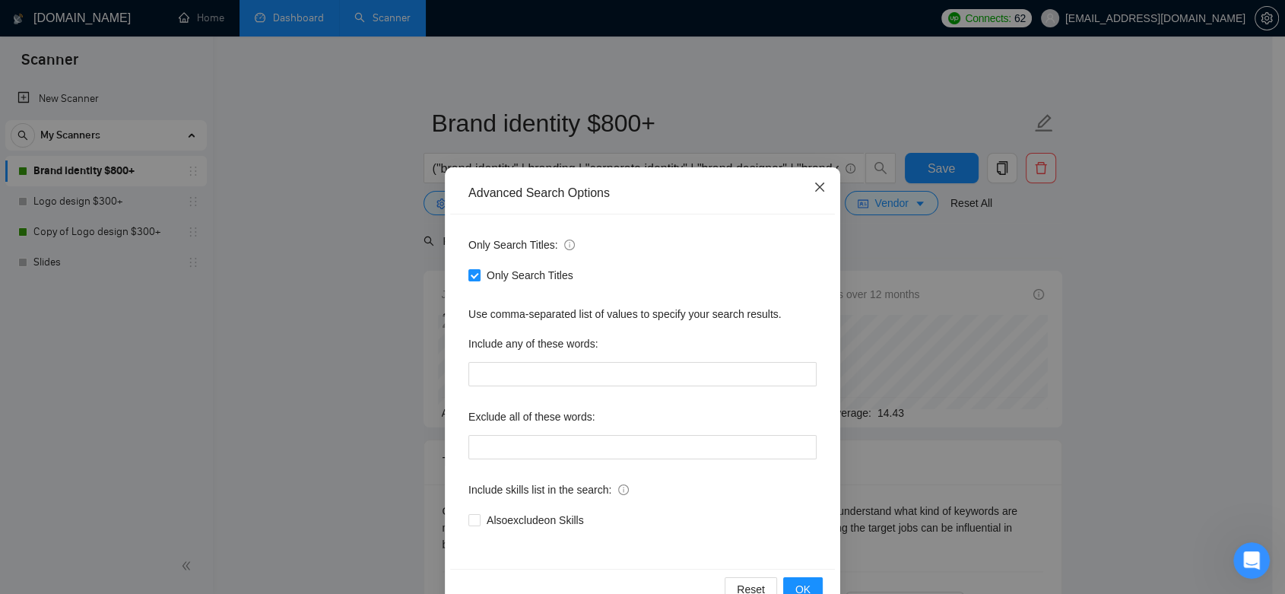
click at [814, 193] on icon "close" at bounding box center [820, 187] width 12 height 12
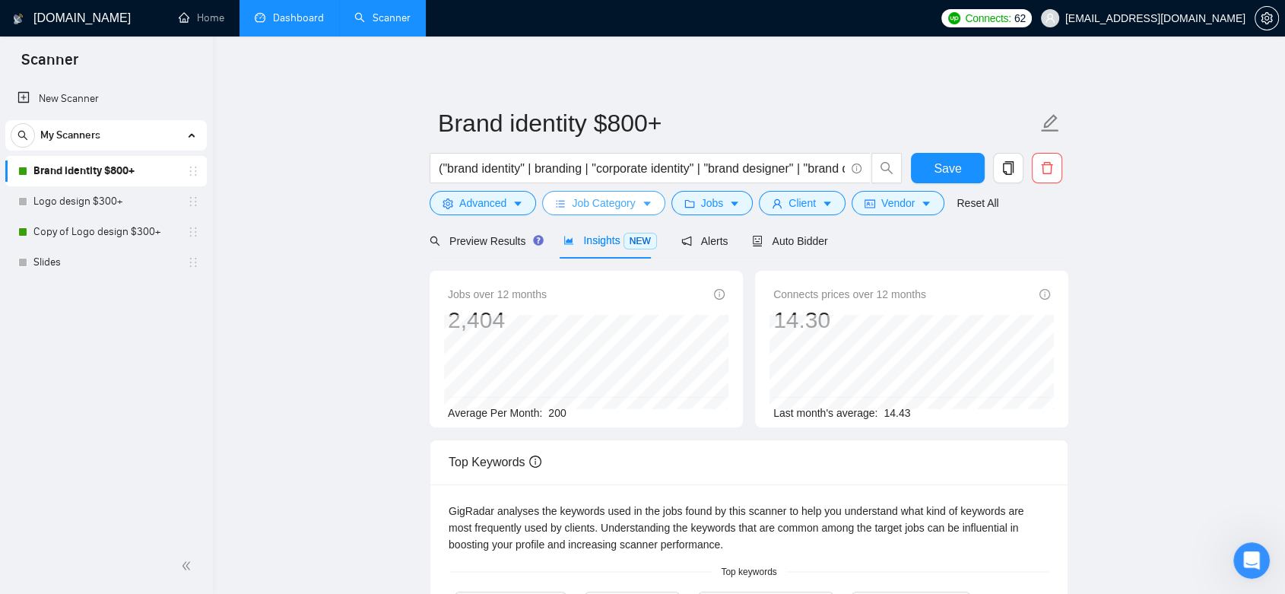
click at [596, 203] on span "Job Category" at bounding box center [603, 203] width 63 height 17
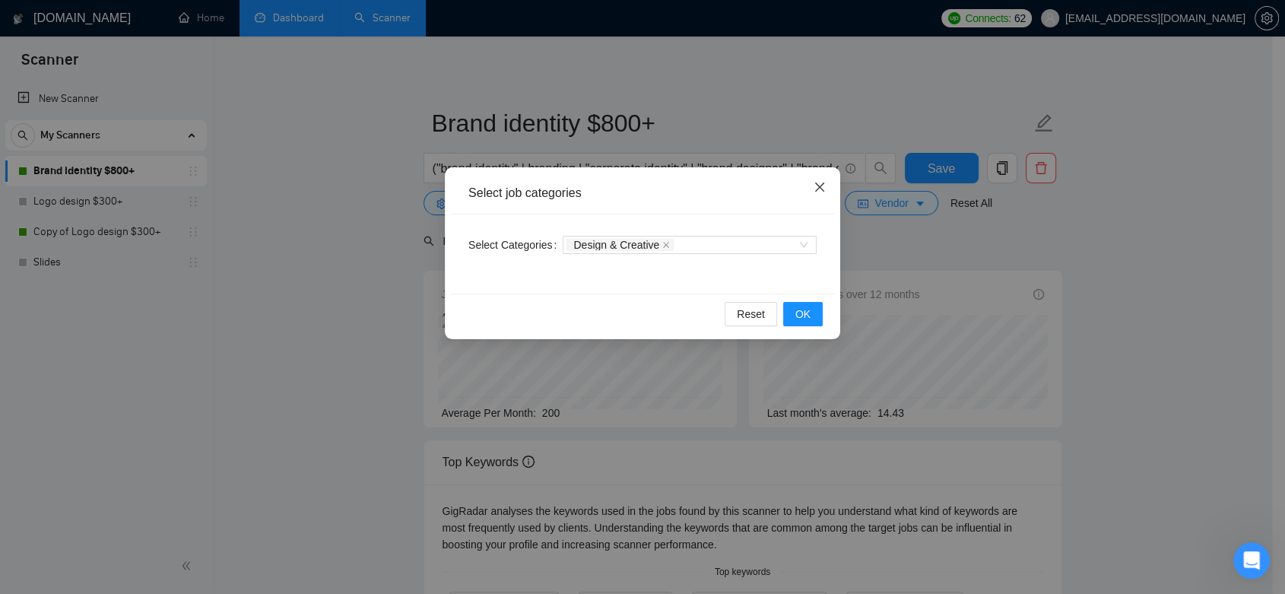
click at [825, 186] on icon "close" at bounding box center [820, 187] width 12 height 12
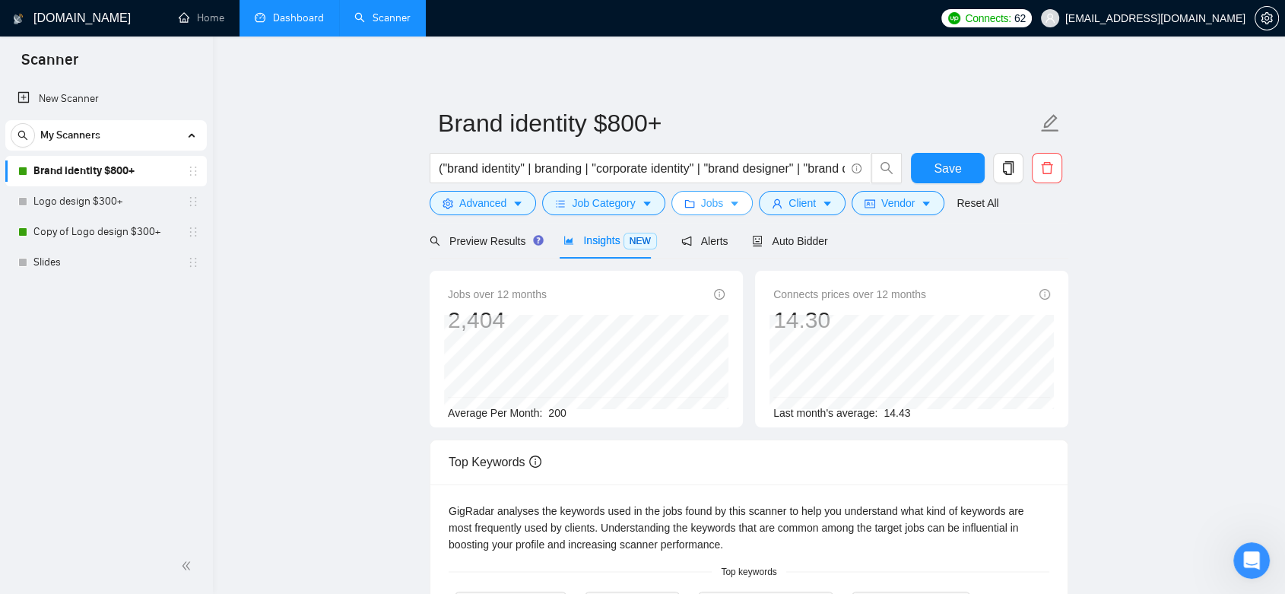
click at [693, 198] on button "Jobs" at bounding box center [713, 203] width 82 height 24
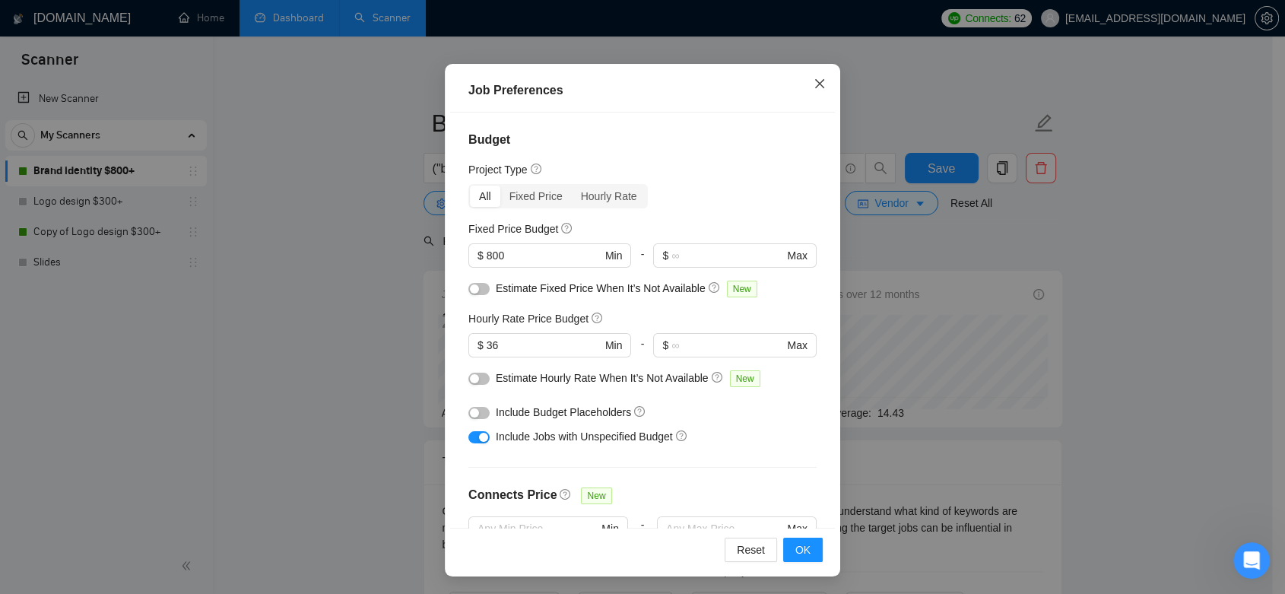
click at [814, 78] on icon "close" at bounding box center [820, 84] width 12 height 12
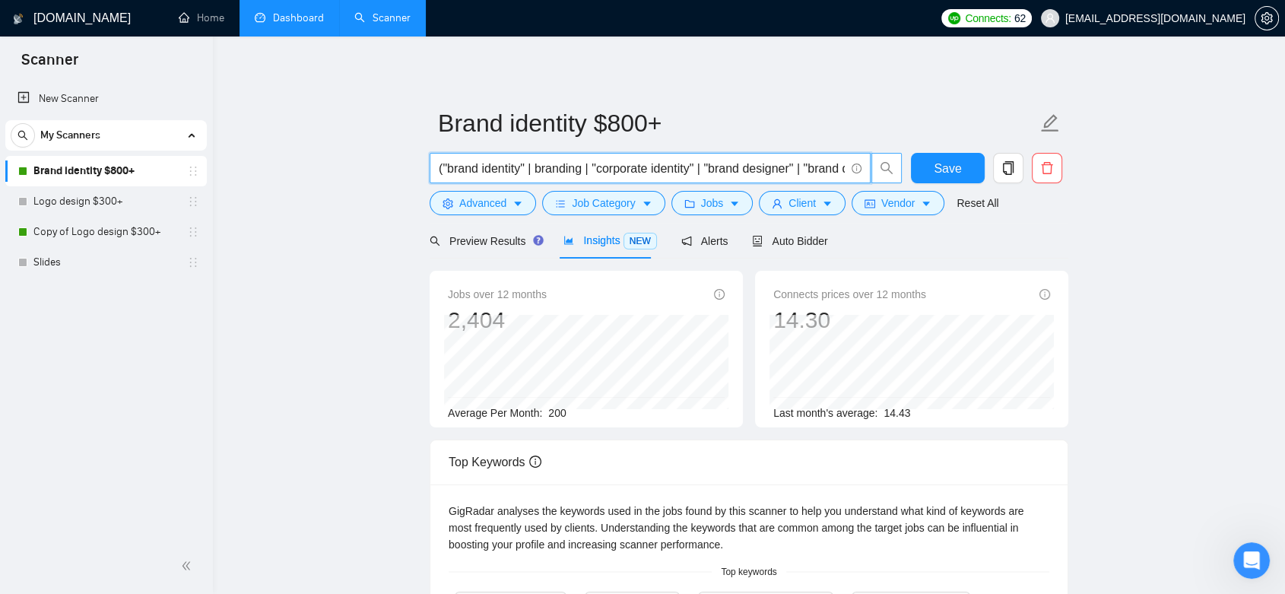
scroll to position [0, 49]
drag, startPoint x: 600, startPoint y: 171, endPoint x: 878, endPoint y: 169, distance: 277.6
click at [878, 169] on span "("brand identity" | branding | "corporate identity" | "brand designer" | "brand…" at bounding box center [666, 168] width 473 height 30
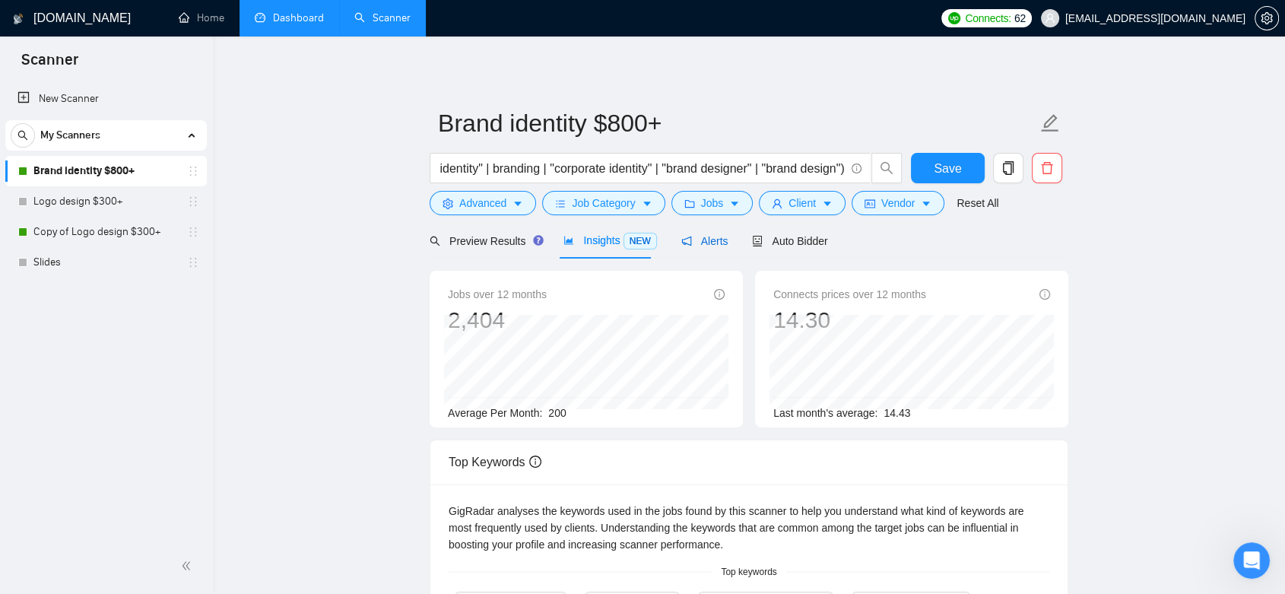
click at [704, 241] on span "Alerts" at bounding box center [704, 241] width 47 height 12
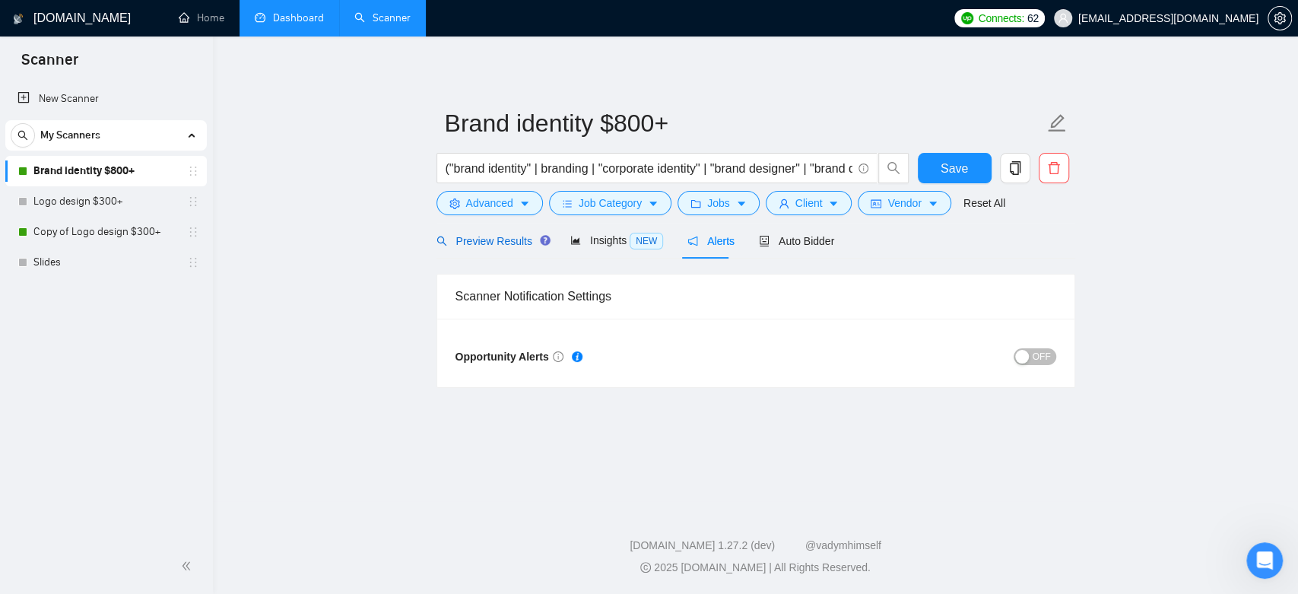
click at [499, 240] on span "Preview Results" at bounding box center [492, 241] width 110 height 12
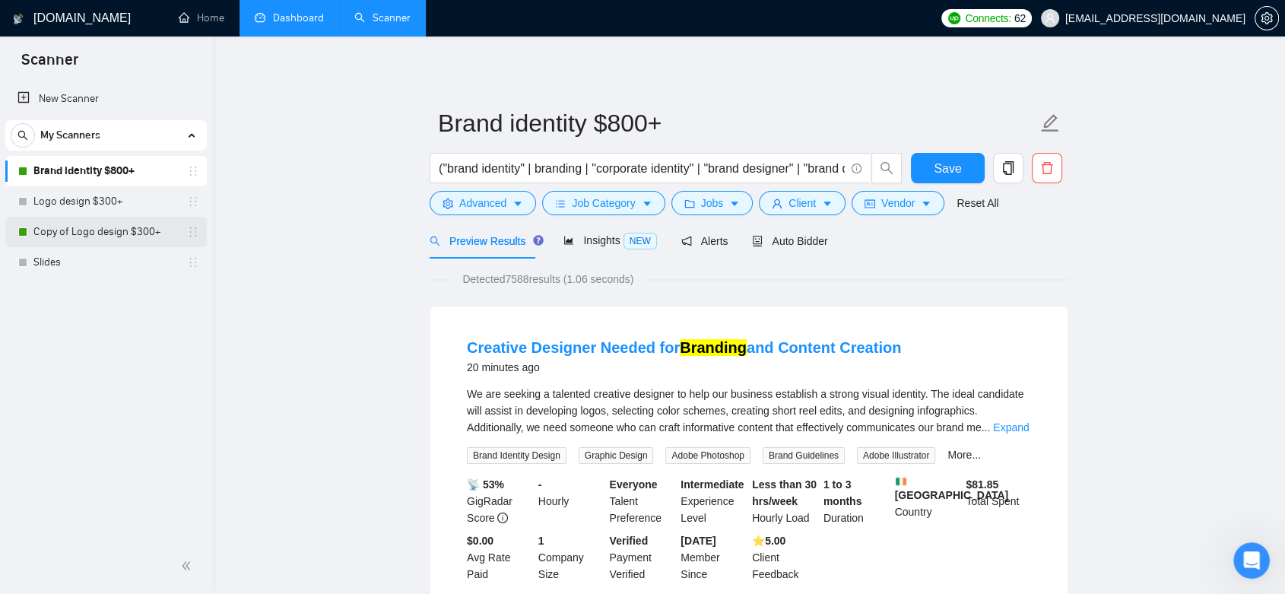
click at [103, 236] on link "Copy of Logo design $300+" at bounding box center [105, 232] width 145 height 30
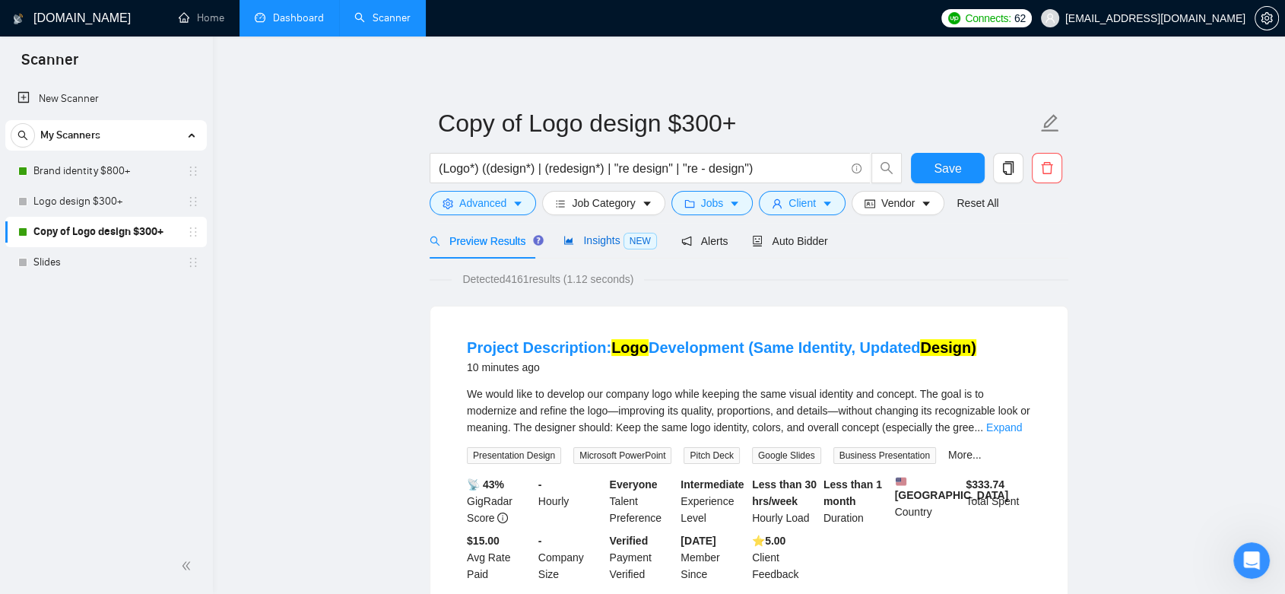
click at [601, 240] on span "Insights NEW" at bounding box center [610, 240] width 93 height 12
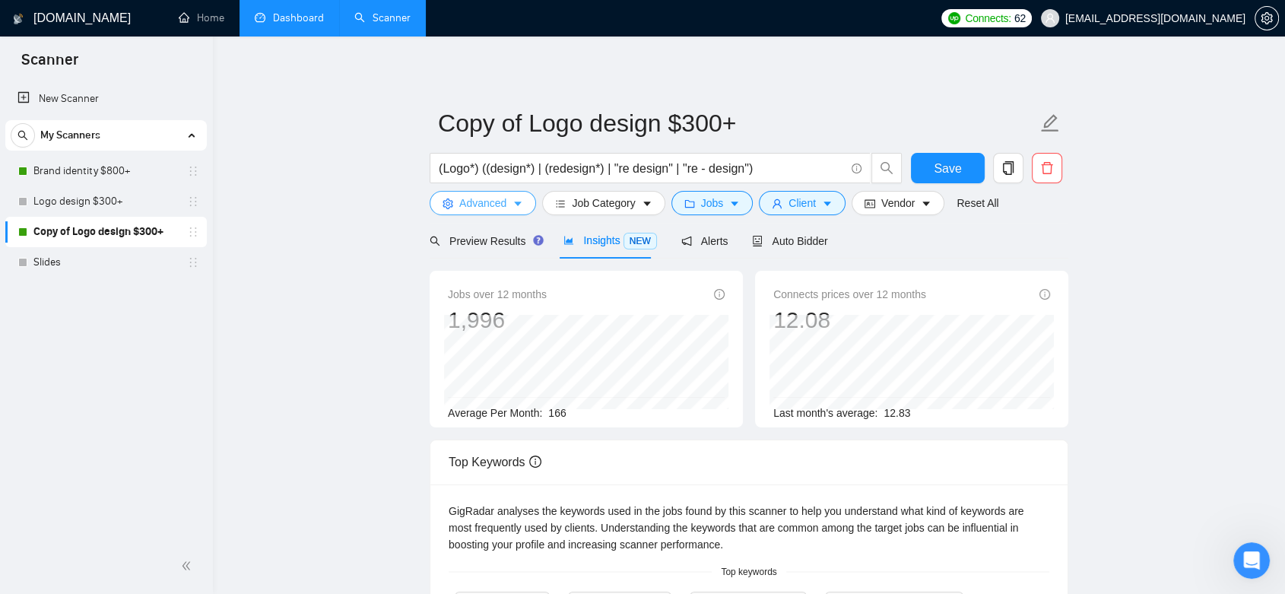
click at [481, 209] on span "Advanced" at bounding box center [482, 203] width 47 height 17
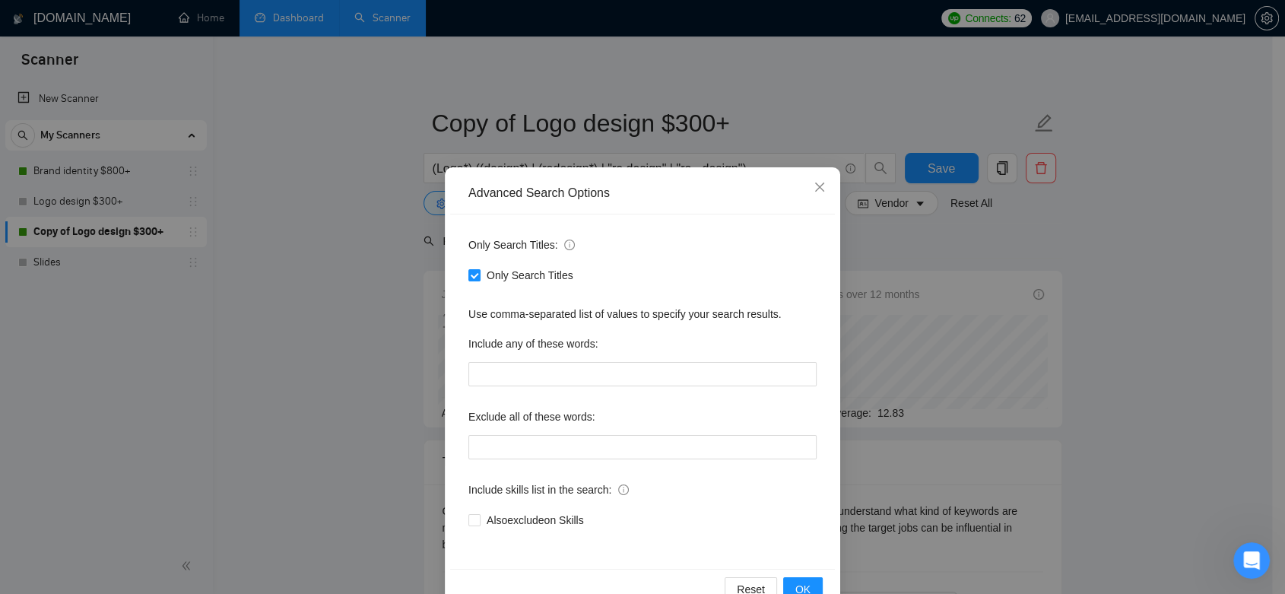
scroll to position [38, 0]
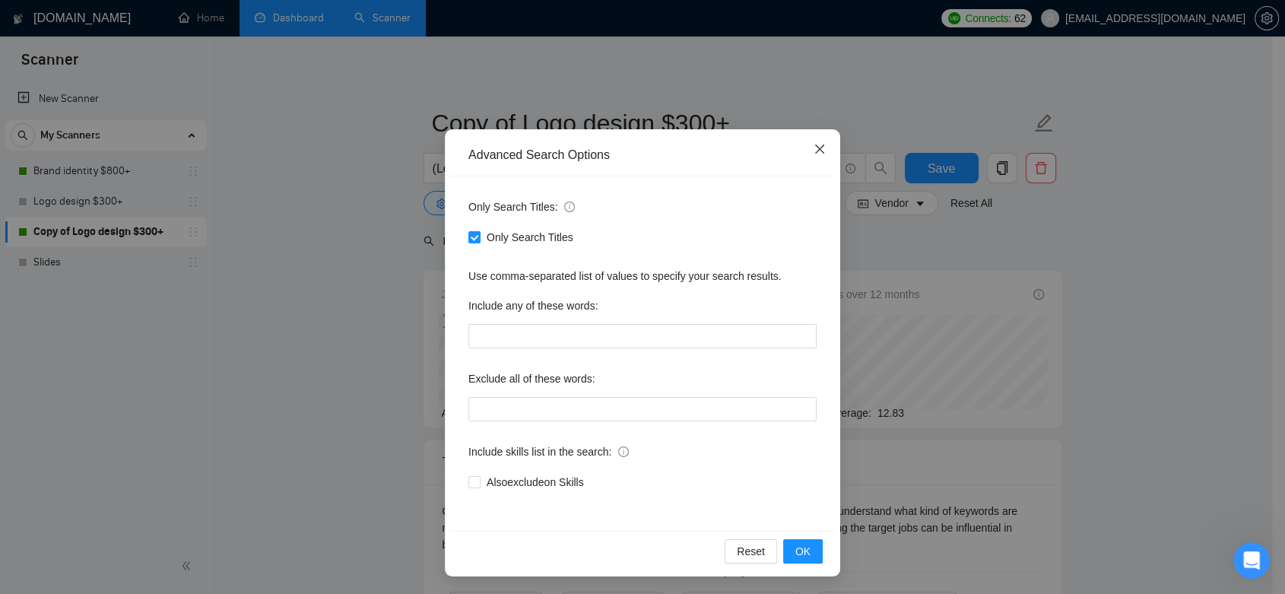
click at [814, 154] on icon "close" at bounding box center [820, 149] width 12 height 12
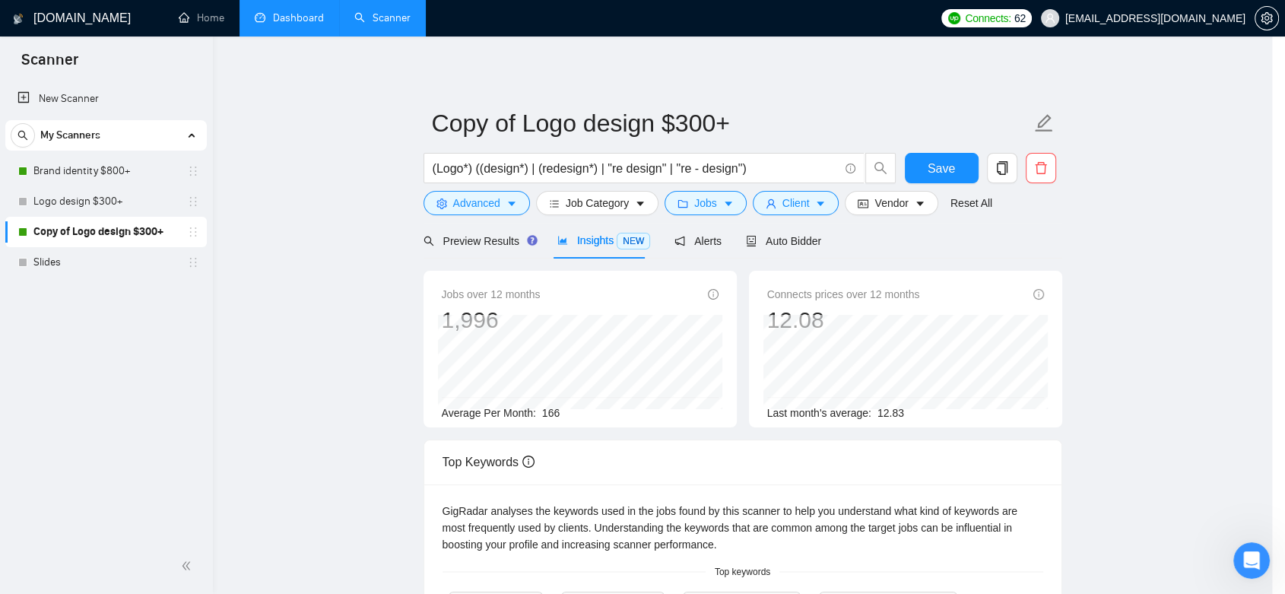
scroll to position [0, 0]
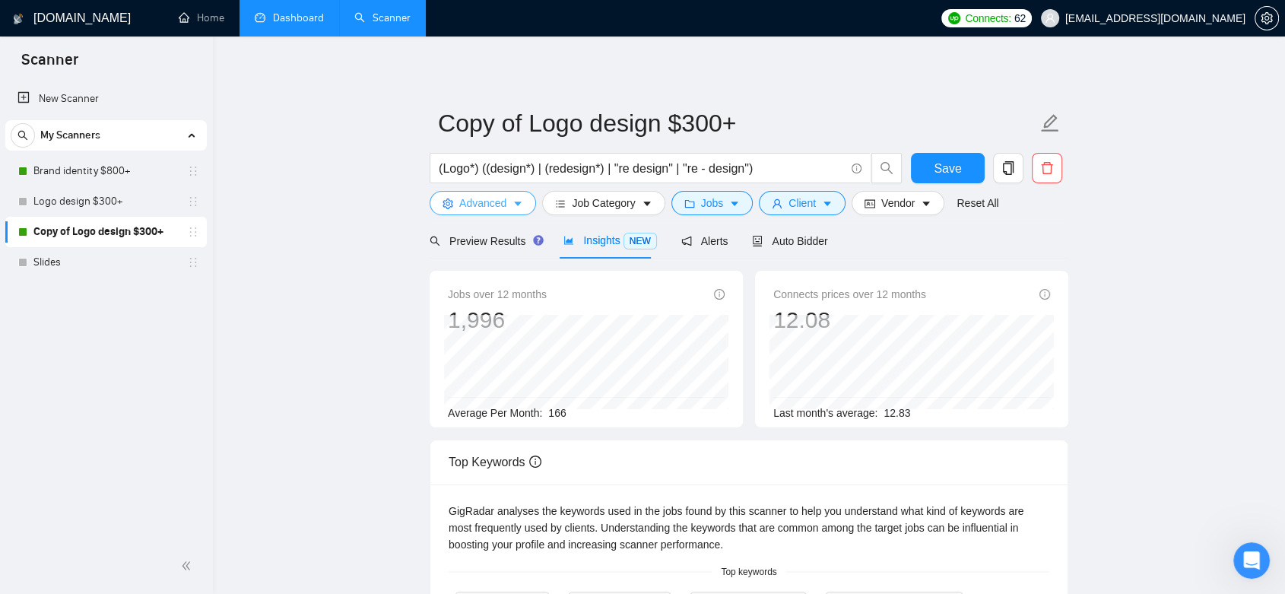
click at [483, 211] on button "Advanced" at bounding box center [483, 203] width 106 height 24
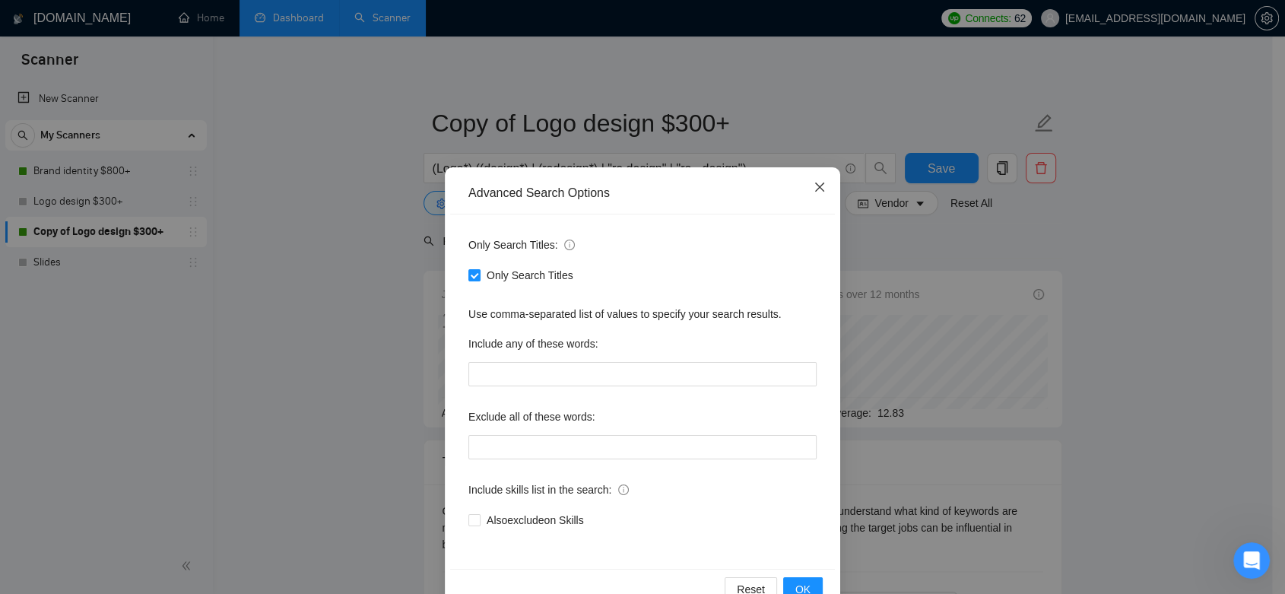
click at [814, 187] on icon "close" at bounding box center [820, 187] width 12 height 12
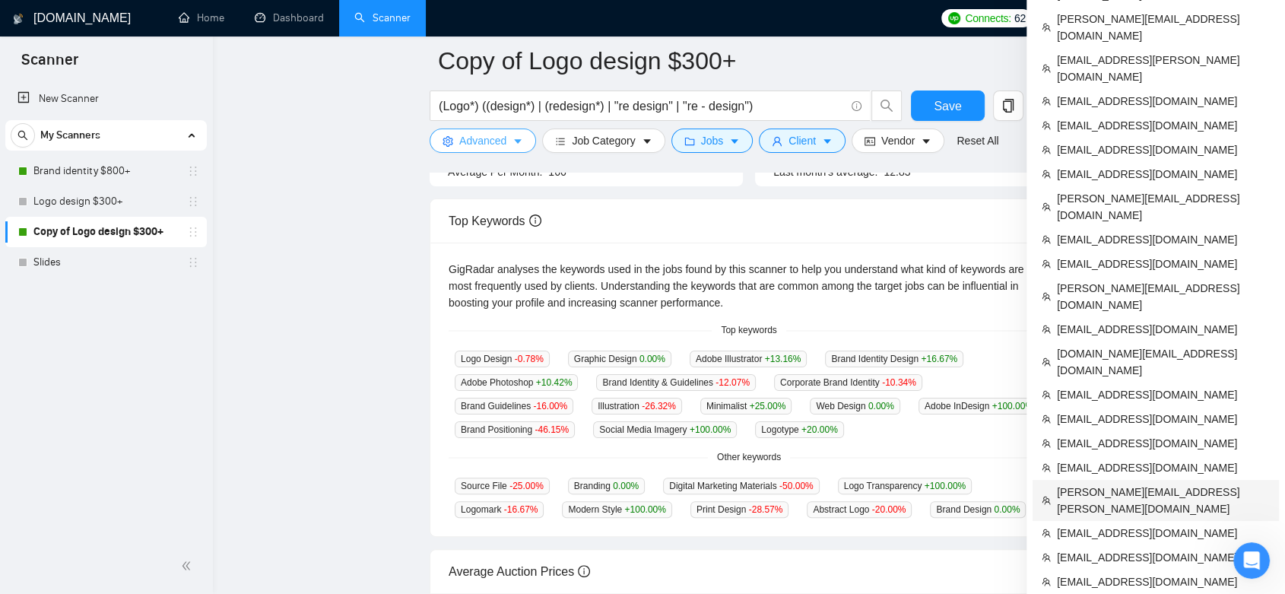
scroll to position [338, 0]
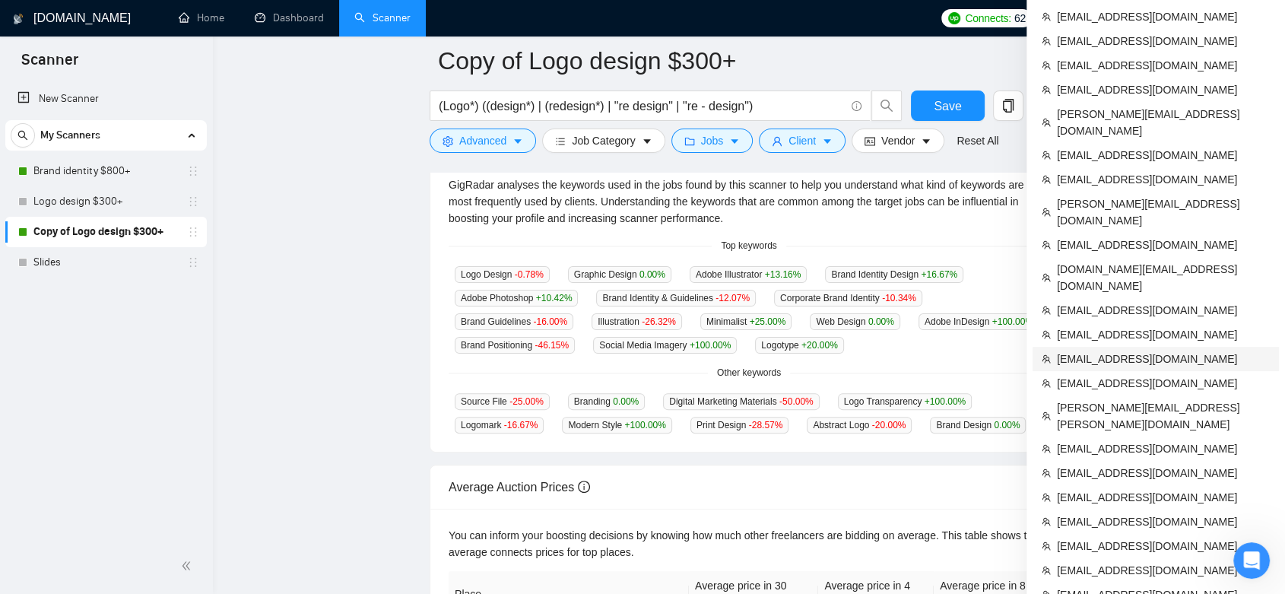
click at [1115, 351] on span "[EMAIL_ADDRESS][DOMAIN_NAME]" at bounding box center [1163, 359] width 213 height 17
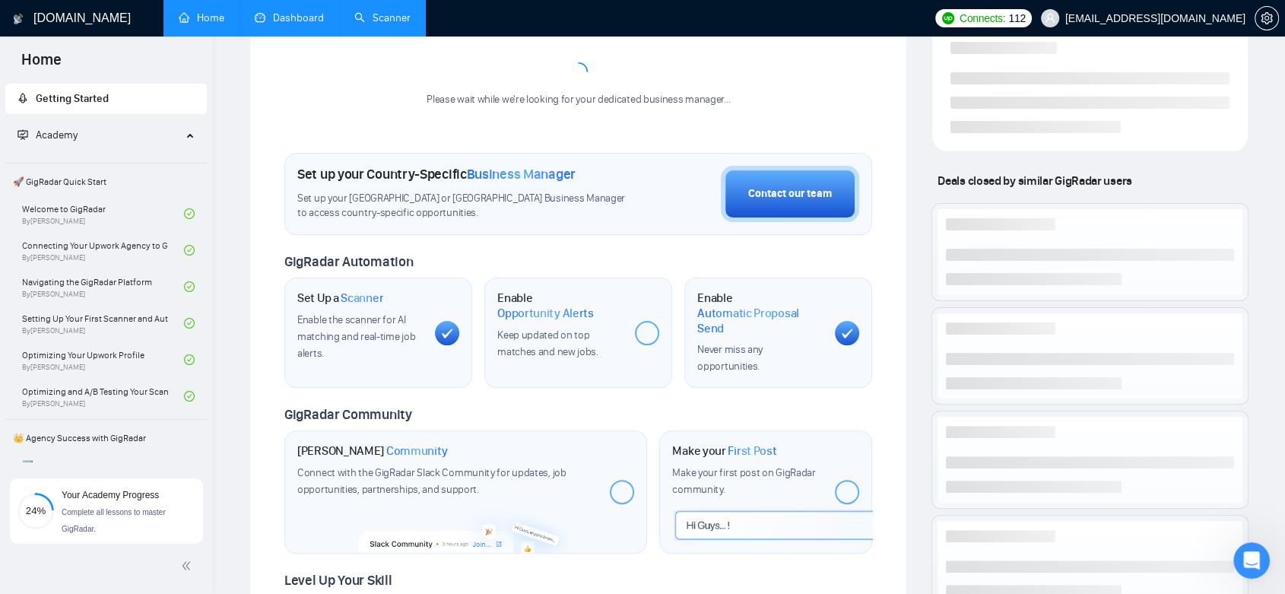
click at [296, 21] on link "Dashboard" at bounding box center [289, 17] width 69 height 13
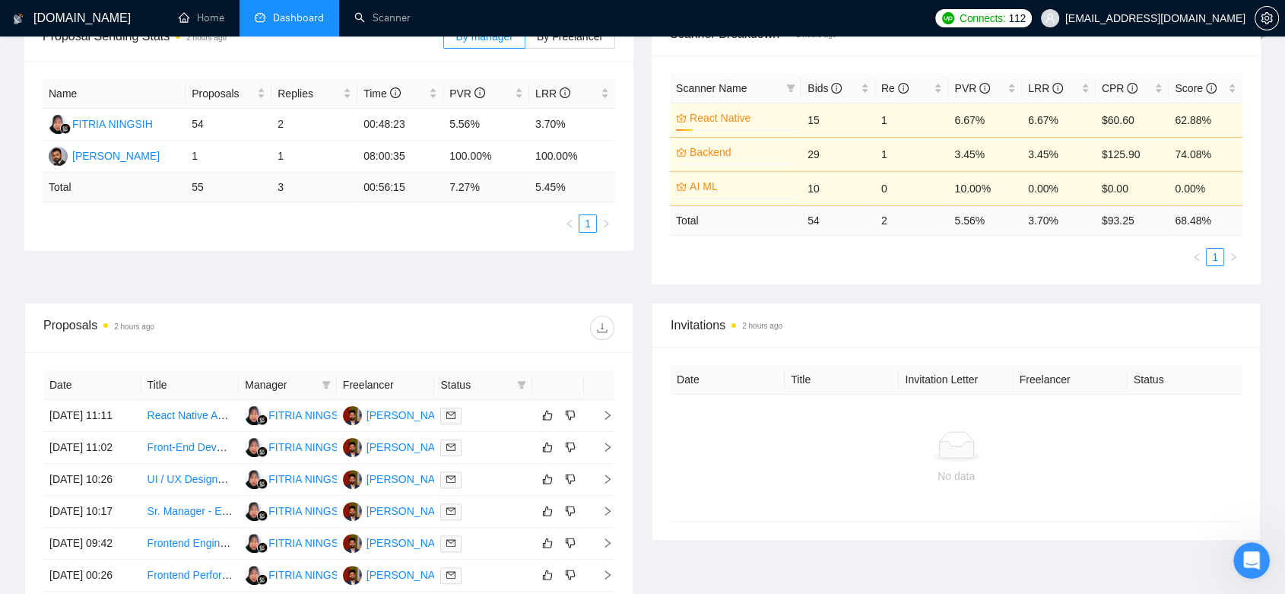
scroll to position [2, 0]
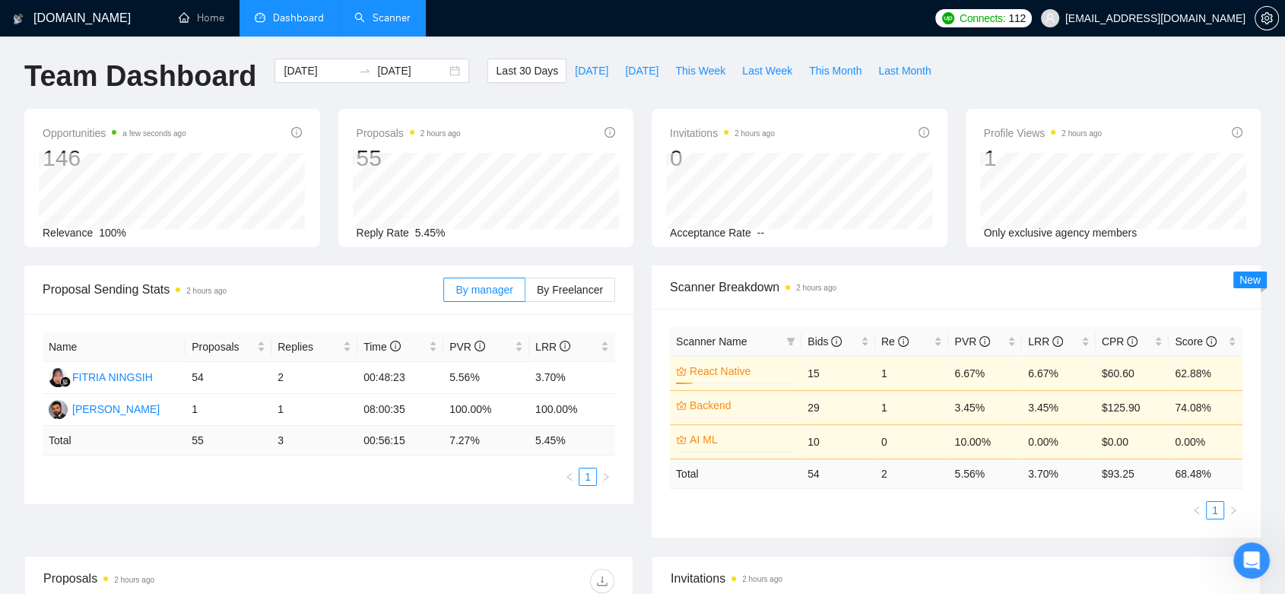
click at [388, 24] on link "Scanner" at bounding box center [382, 17] width 56 height 13
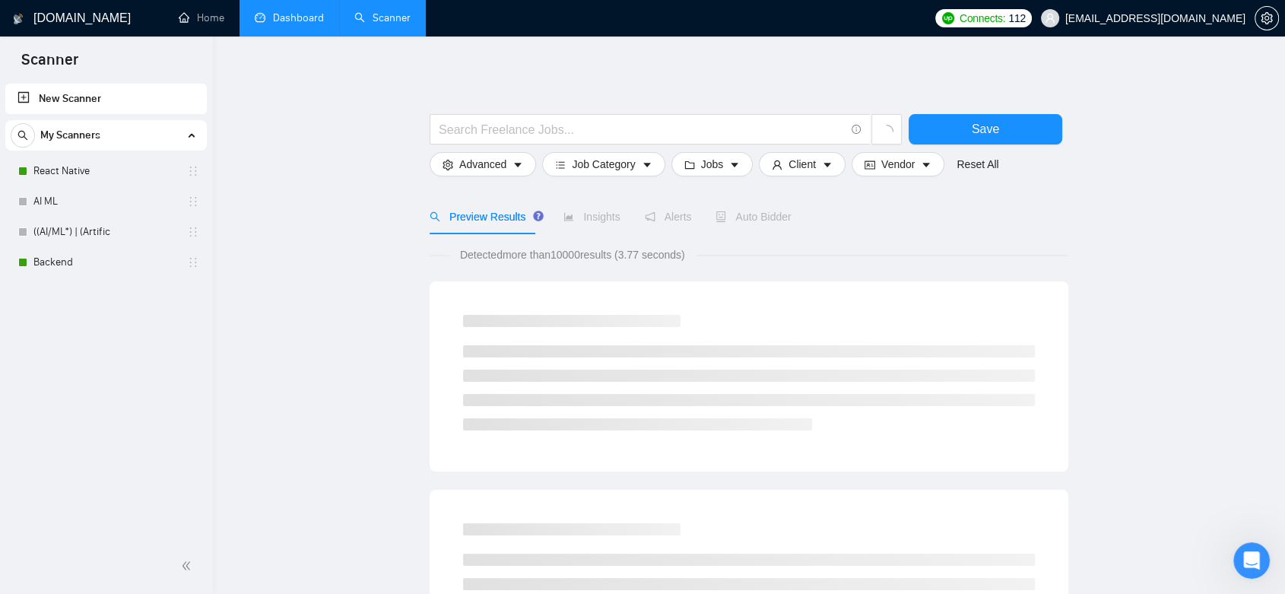
click at [265, 17] on link "Dashboard" at bounding box center [289, 17] width 69 height 13
